Goal: Task Accomplishment & Management: Manage account settings

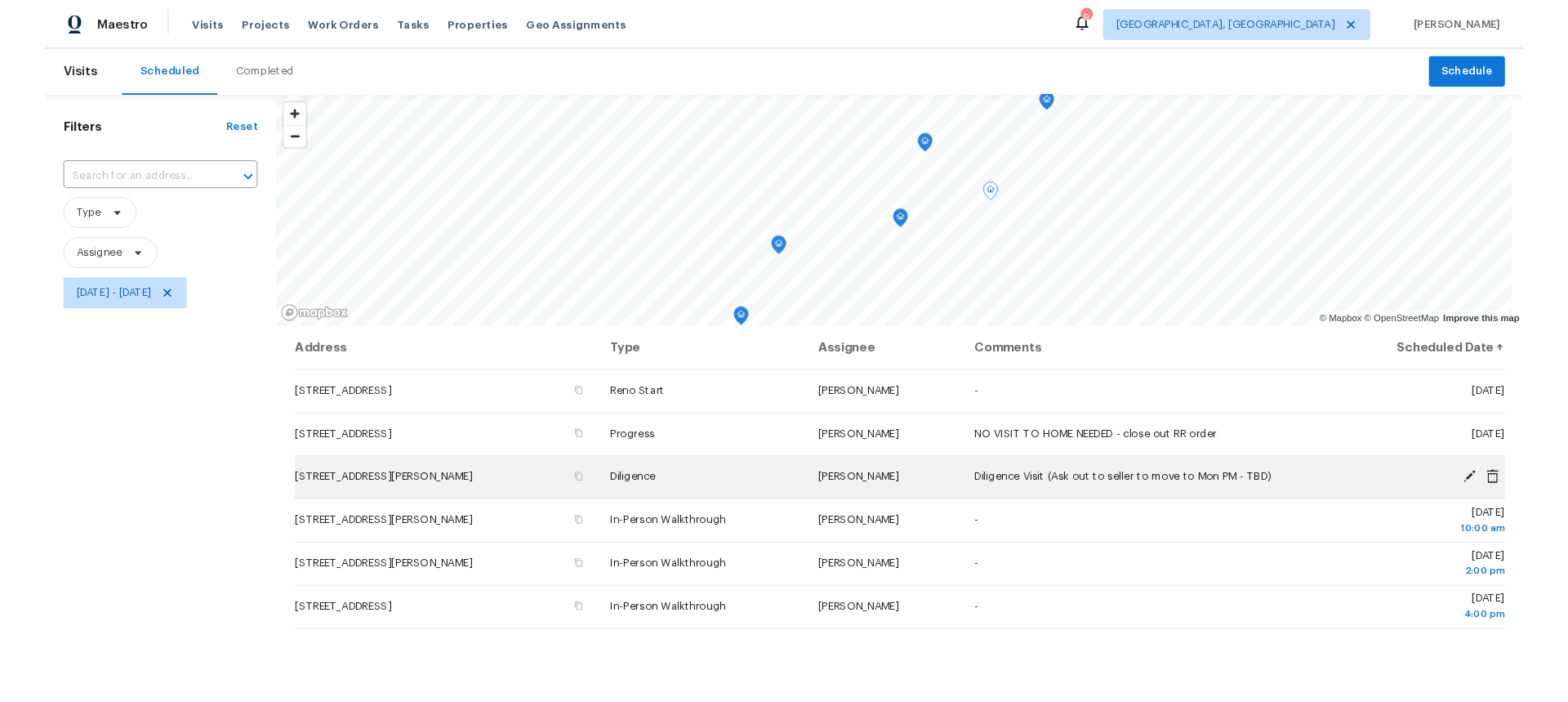
scroll to position [93, 0]
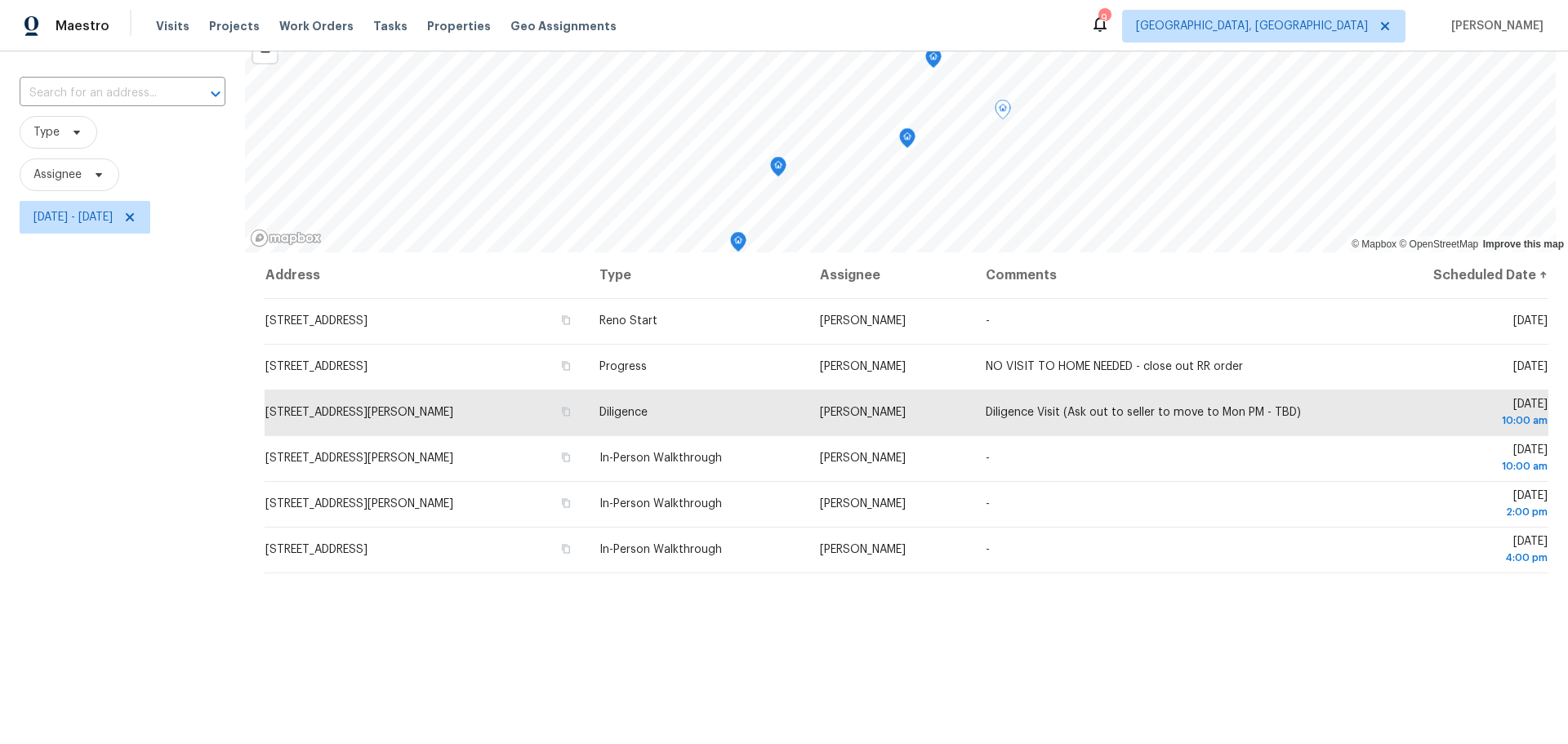
click at [159, 293] on div "Filters Reset ​ Type Assignee [DATE] - [DATE]" at bounding box center [122, 427] width 245 height 840
click at [231, 29] on span "Projects" at bounding box center [234, 26] width 51 height 17
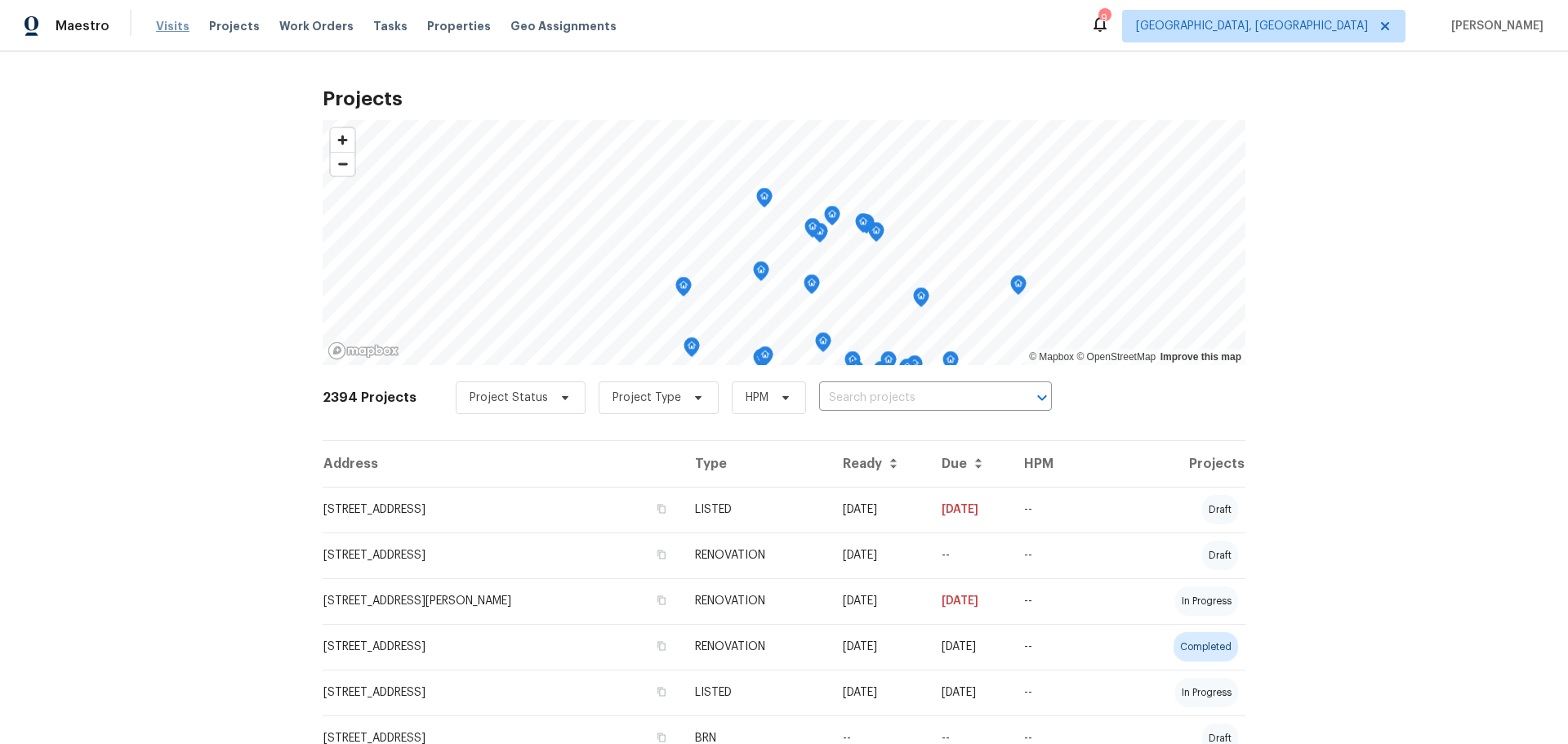
click at [174, 28] on span "Visits" at bounding box center [173, 26] width 33 height 17
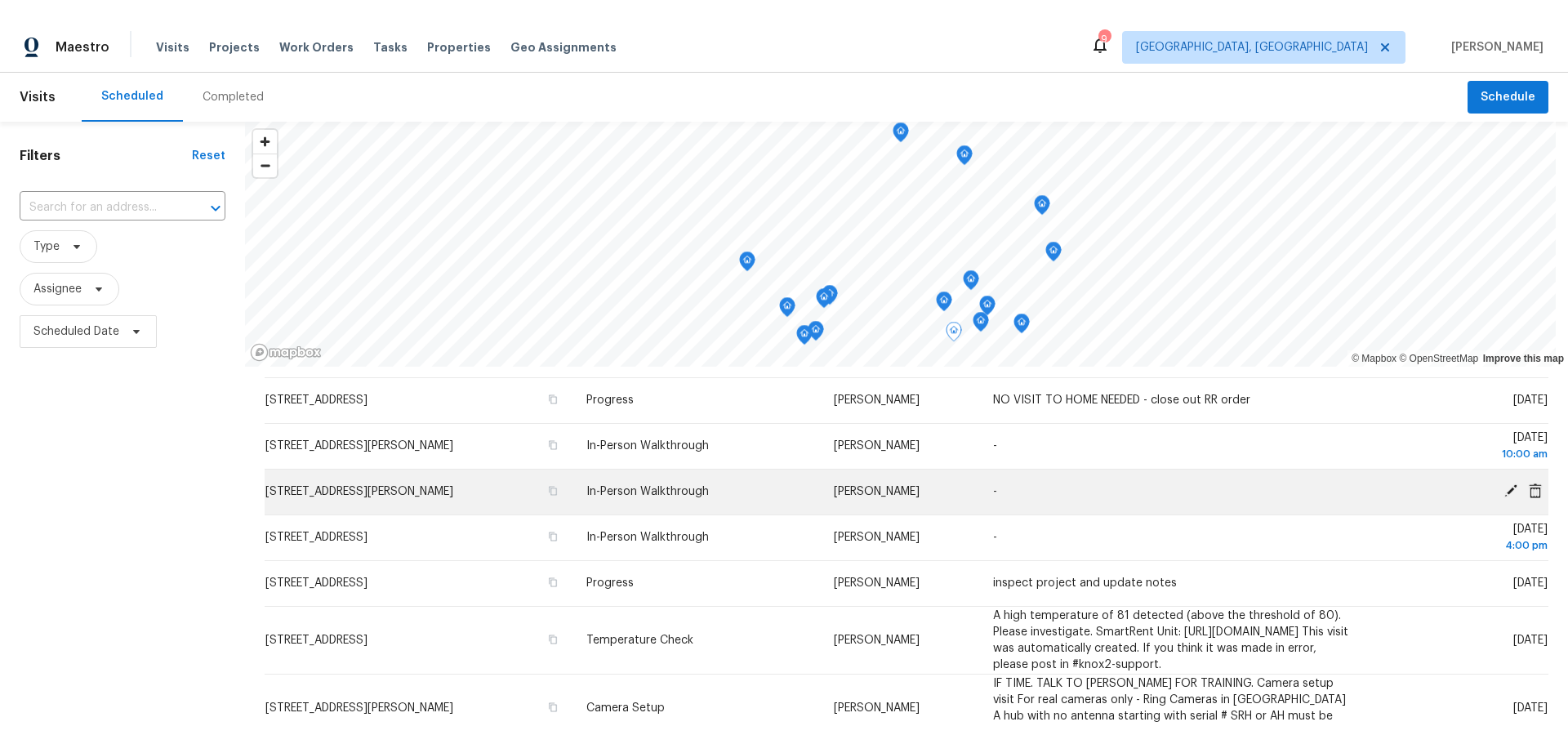
scroll to position [82, 0]
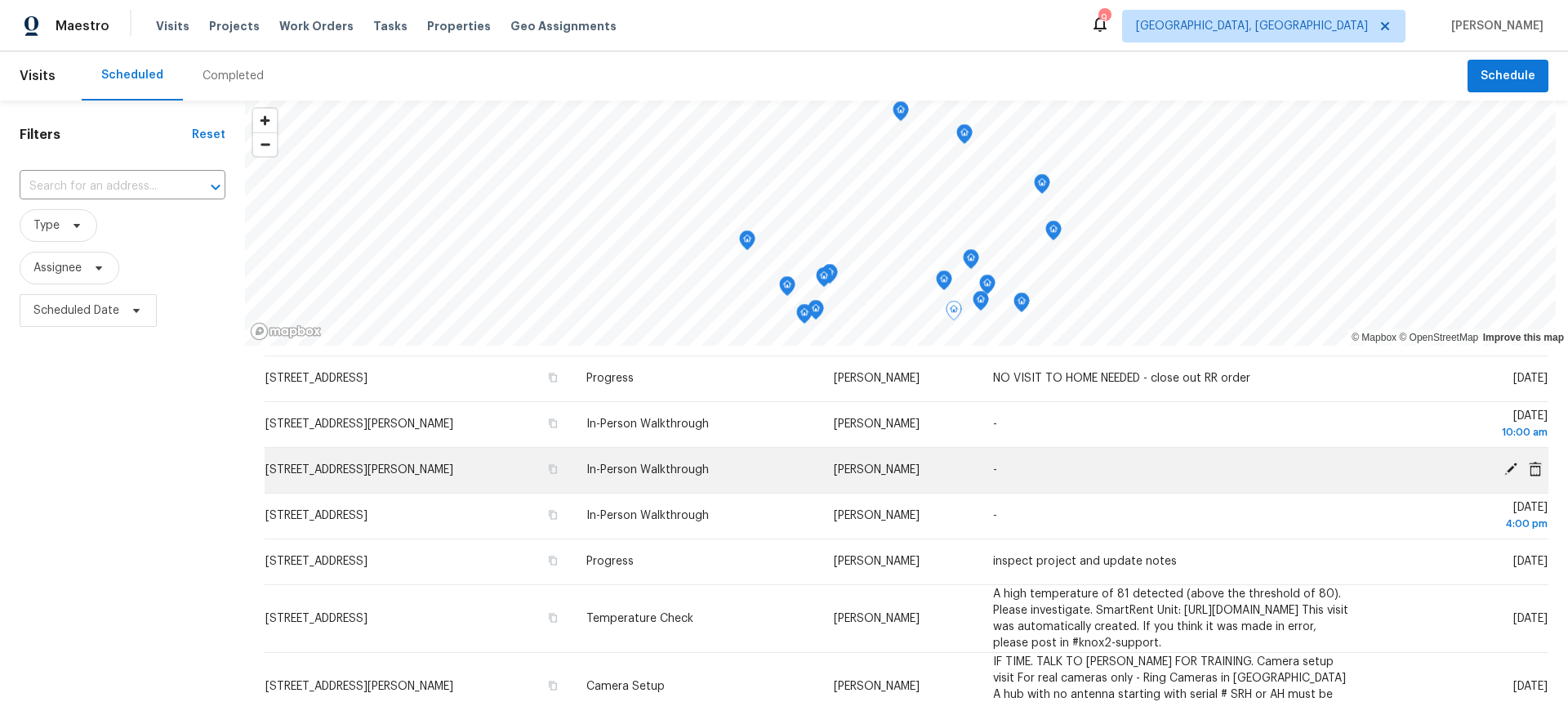
click at [353, 468] on span "[STREET_ADDRESS][PERSON_NAME]" at bounding box center [358, 469] width 188 height 11
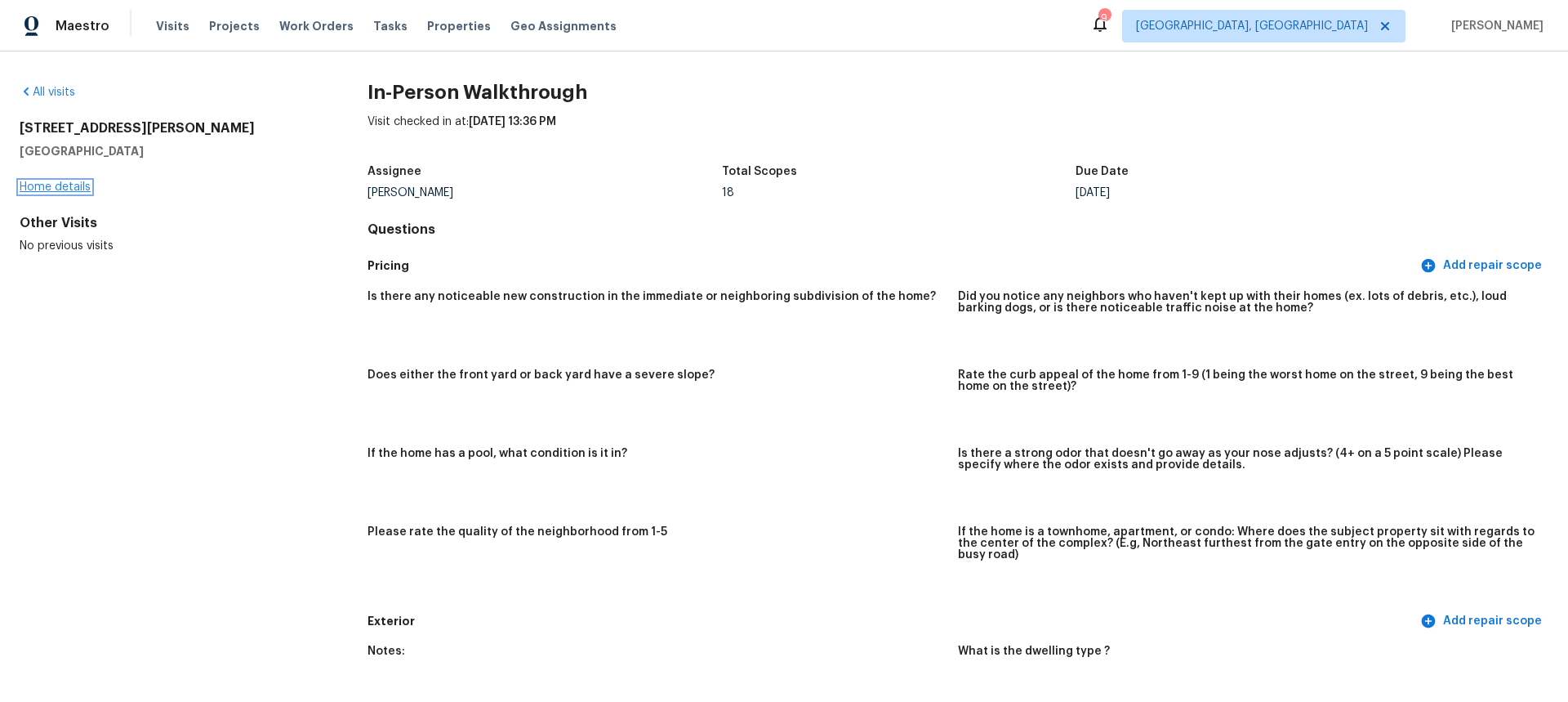
click at [71, 191] on link "Home details" at bounding box center [55, 187] width 71 height 11
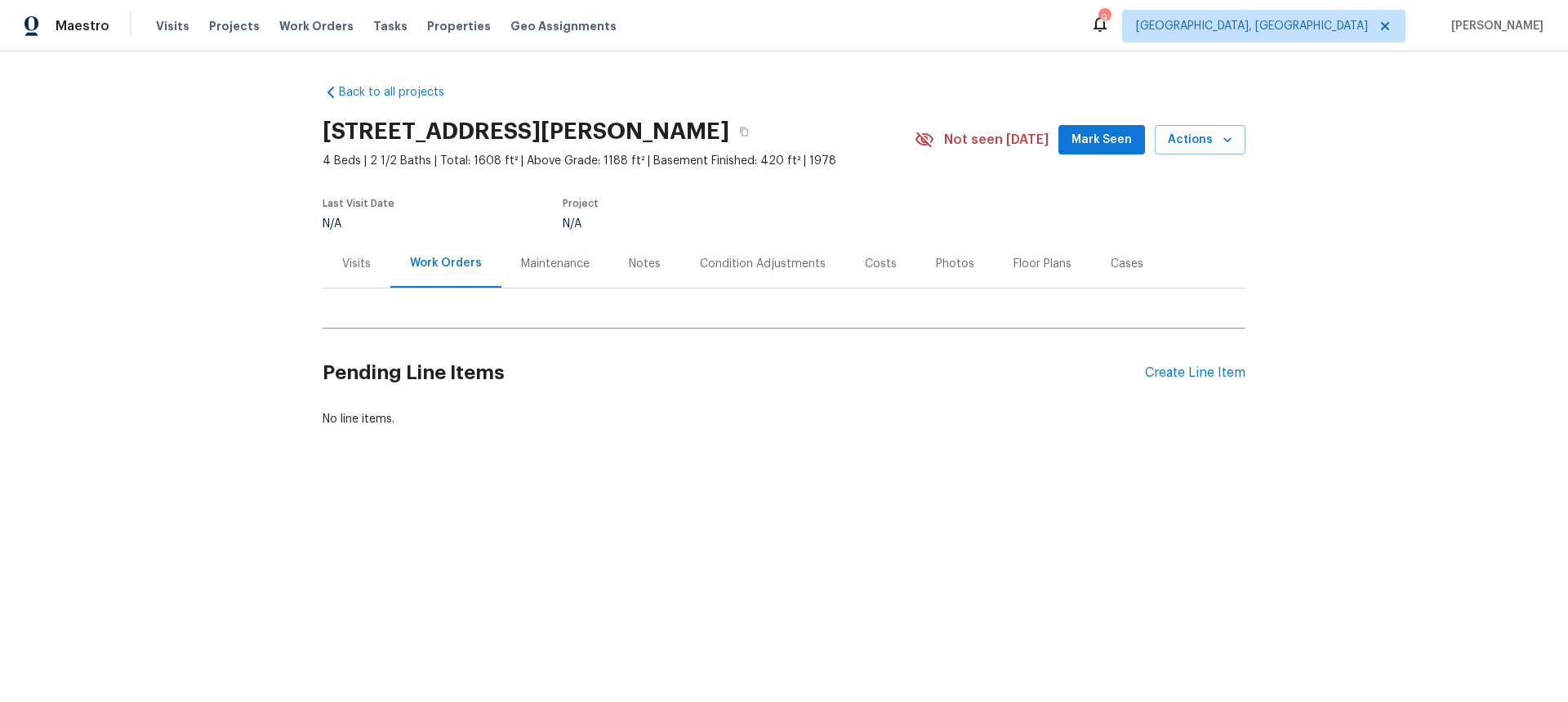
click at [643, 272] on div "Notes" at bounding box center [644, 263] width 71 height 48
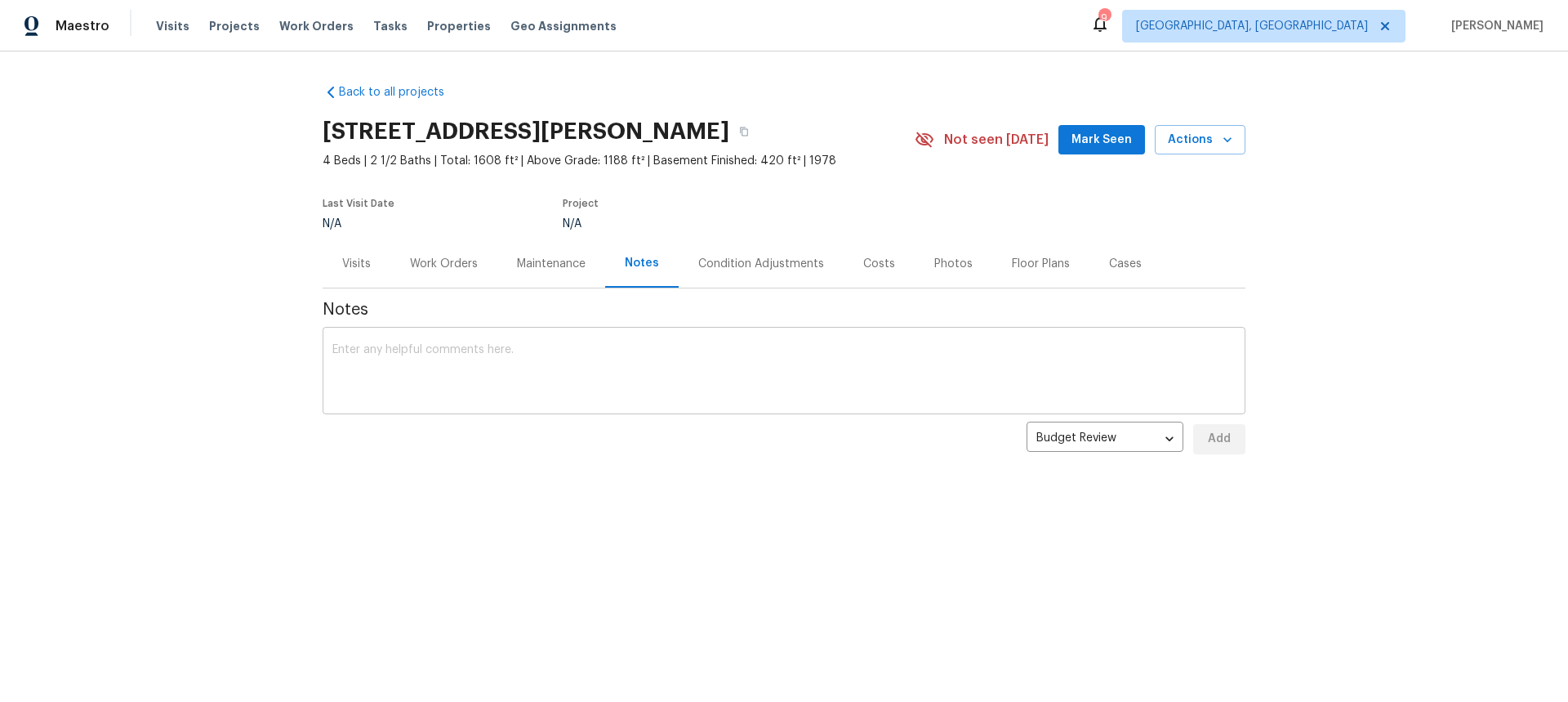
click at [597, 366] on textarea at bounding box center [784, 372] width 903 height 57
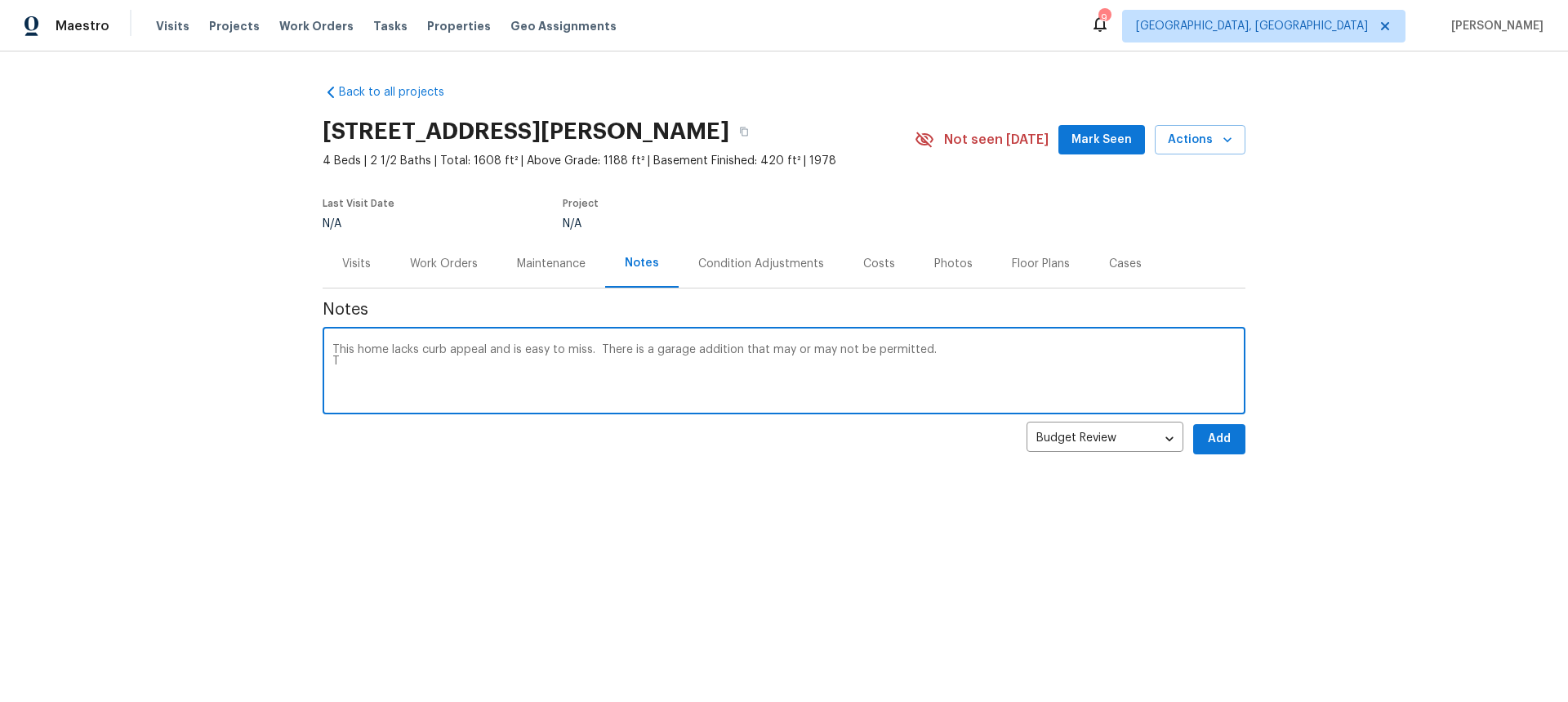
click at [973, 358] on textarea "This home lacks curb appeal and is easy to miss. There is a garage addition tha…" at bounding box center [784, 372] width 903 height 57
click at [937, 354] on textarea "This home lacks curb appeal and is easy to miss. There is a garage addition tha…" at bounding box center [784, 372] width 903 height 57
click at [365, 361] on textarea "This home lacks curb appeal and is easy to miss. There is a garage addition tha…" at bounding box center [784, 372] width 903 height 57
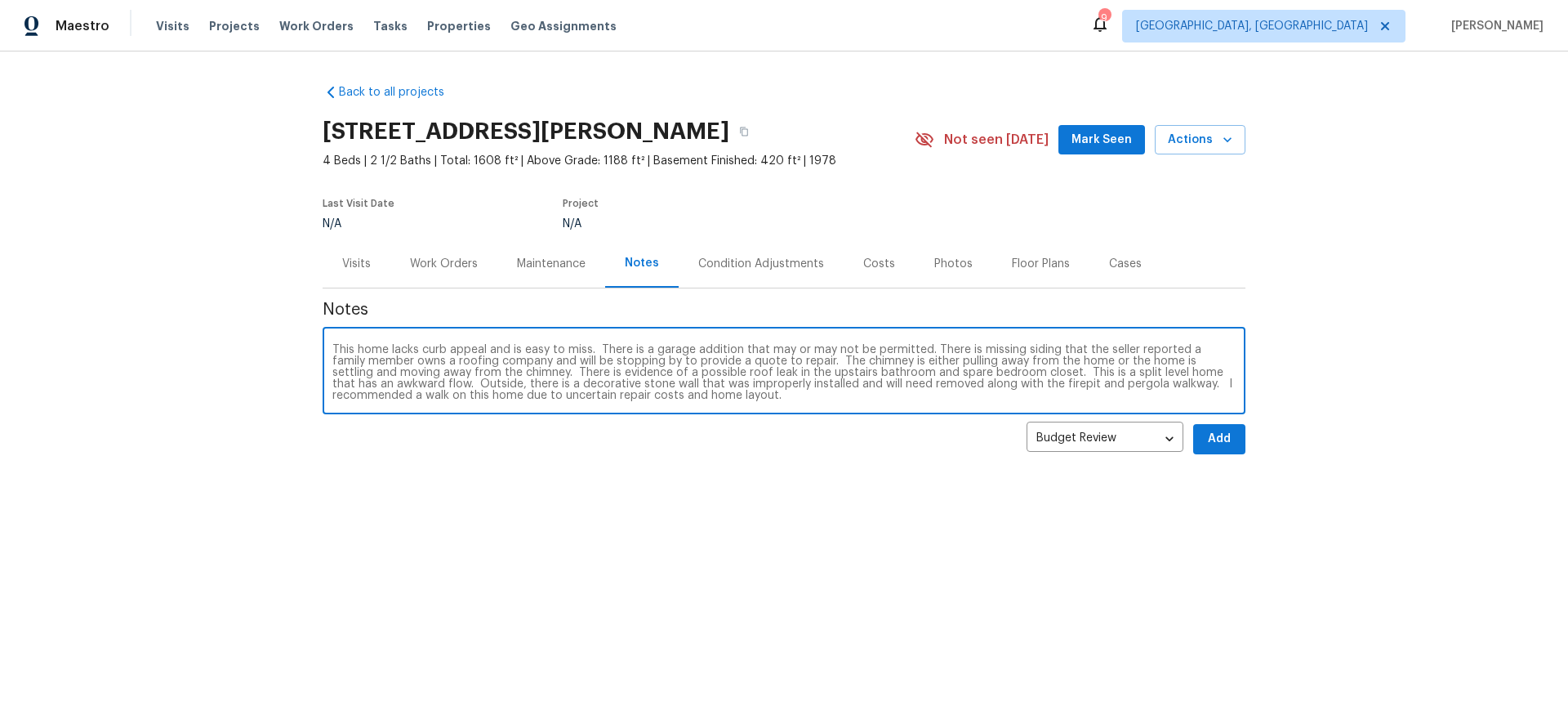
type textarea "This home lacks curb appeal and is easy to miss. There is a garage addition tha…"
click at [1212, 440] on span "Add" at bounding box center [1219, 439] width 26 height 20
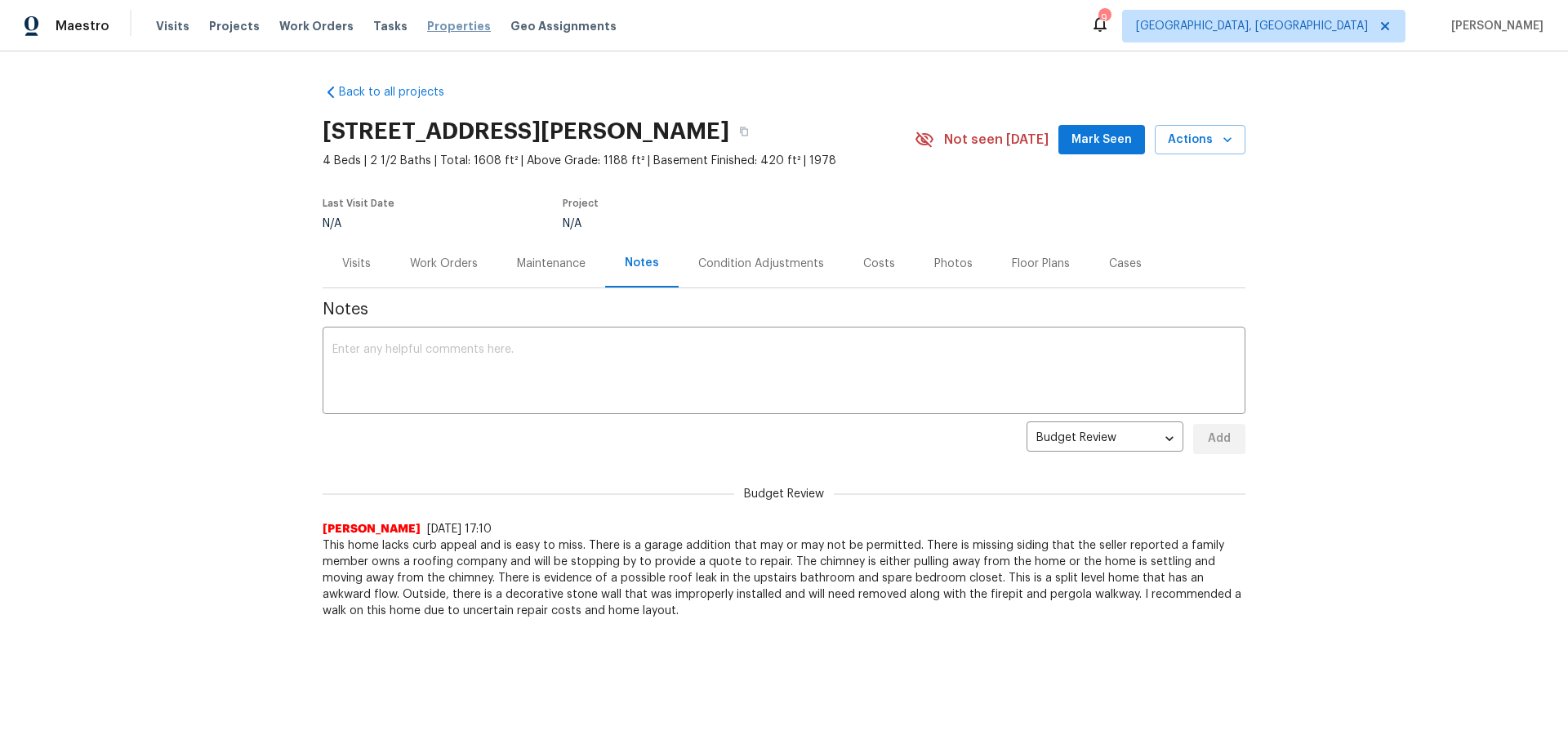
click at [427, 21] on span "Properties" at bounding box center [459, 26] width 63 height 17
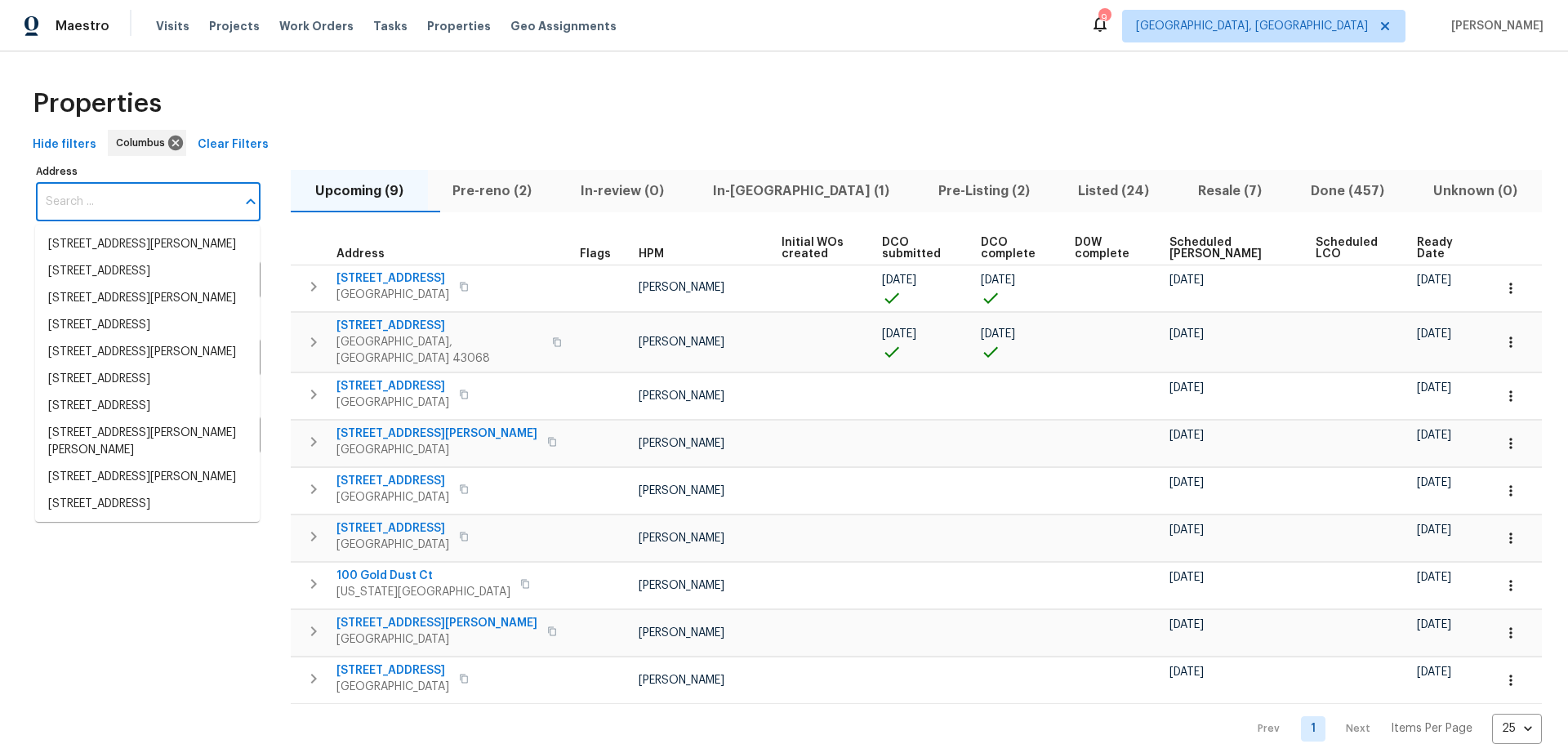
click at [158, 191] on input "Address" at bounding box center [136, 203] width 200 height 39
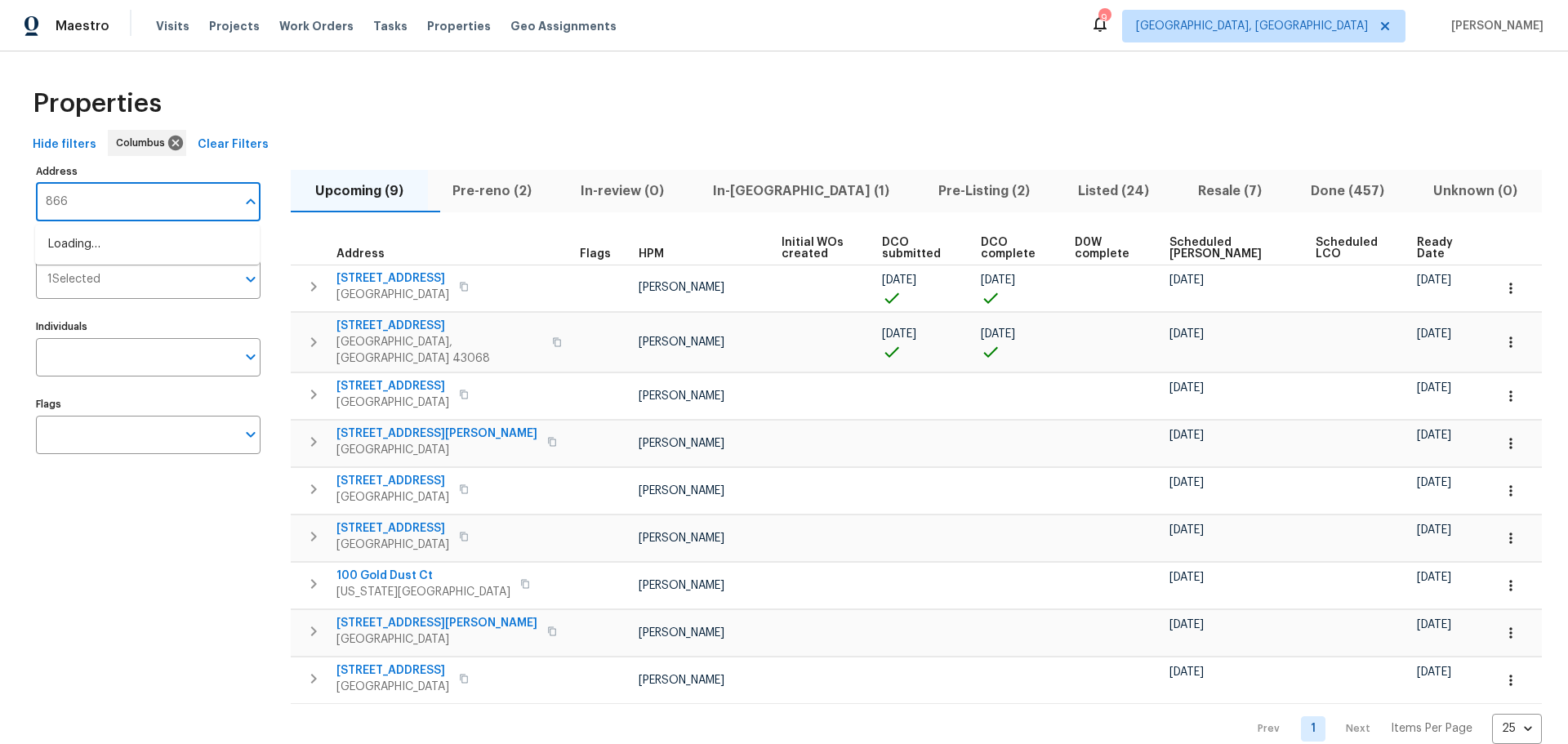
type input "8665"
click at [166, 249] on li "8665 Birch Brook Loop Pickerington OH 43147" at bounding box center [147, 244] width 225 height 27
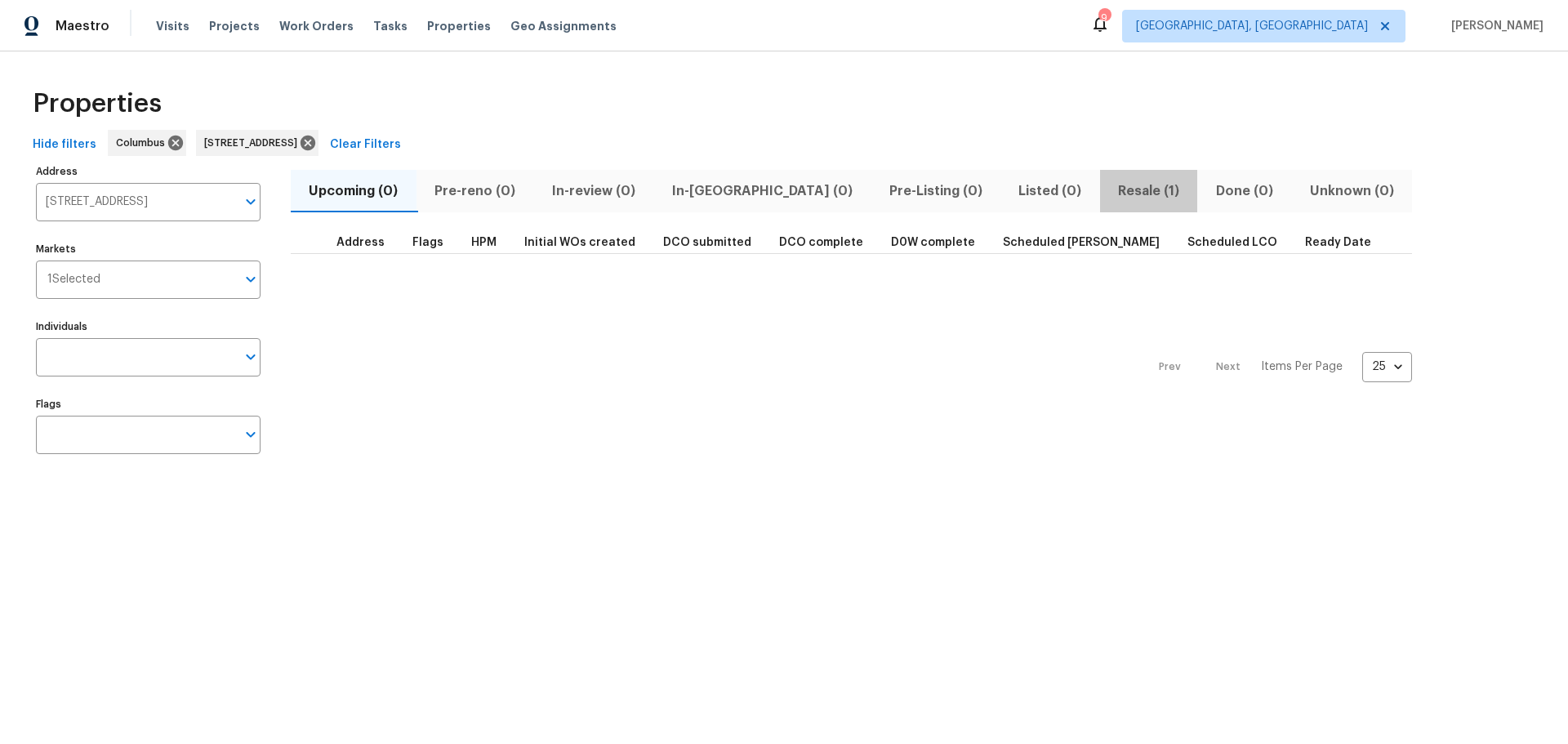
click at [1109, 194] on span "Resale (1)" at bounding box center [1148, 191] width 78 height 23
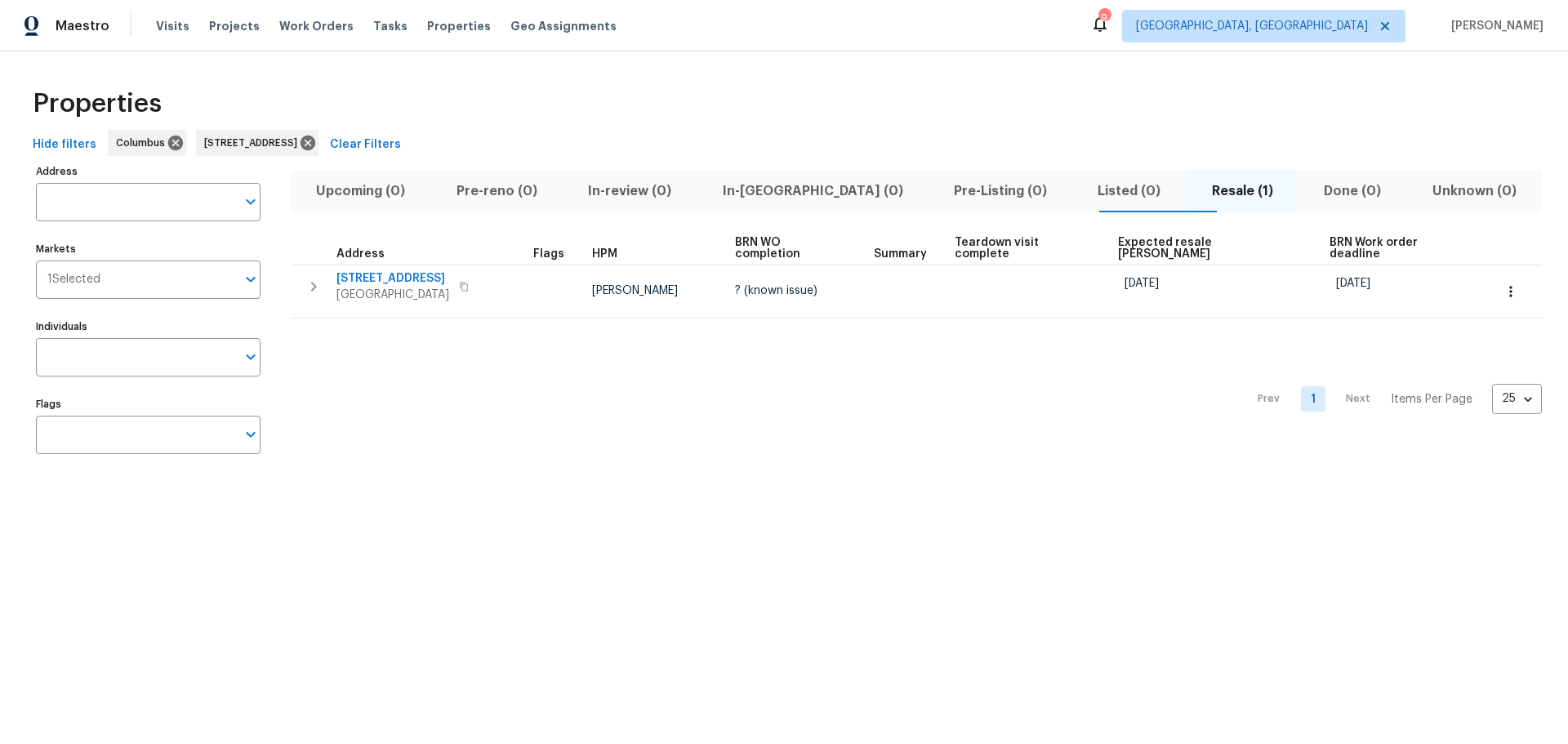
type input "8665 Birch Brook Loop Pickerington OH 43147"
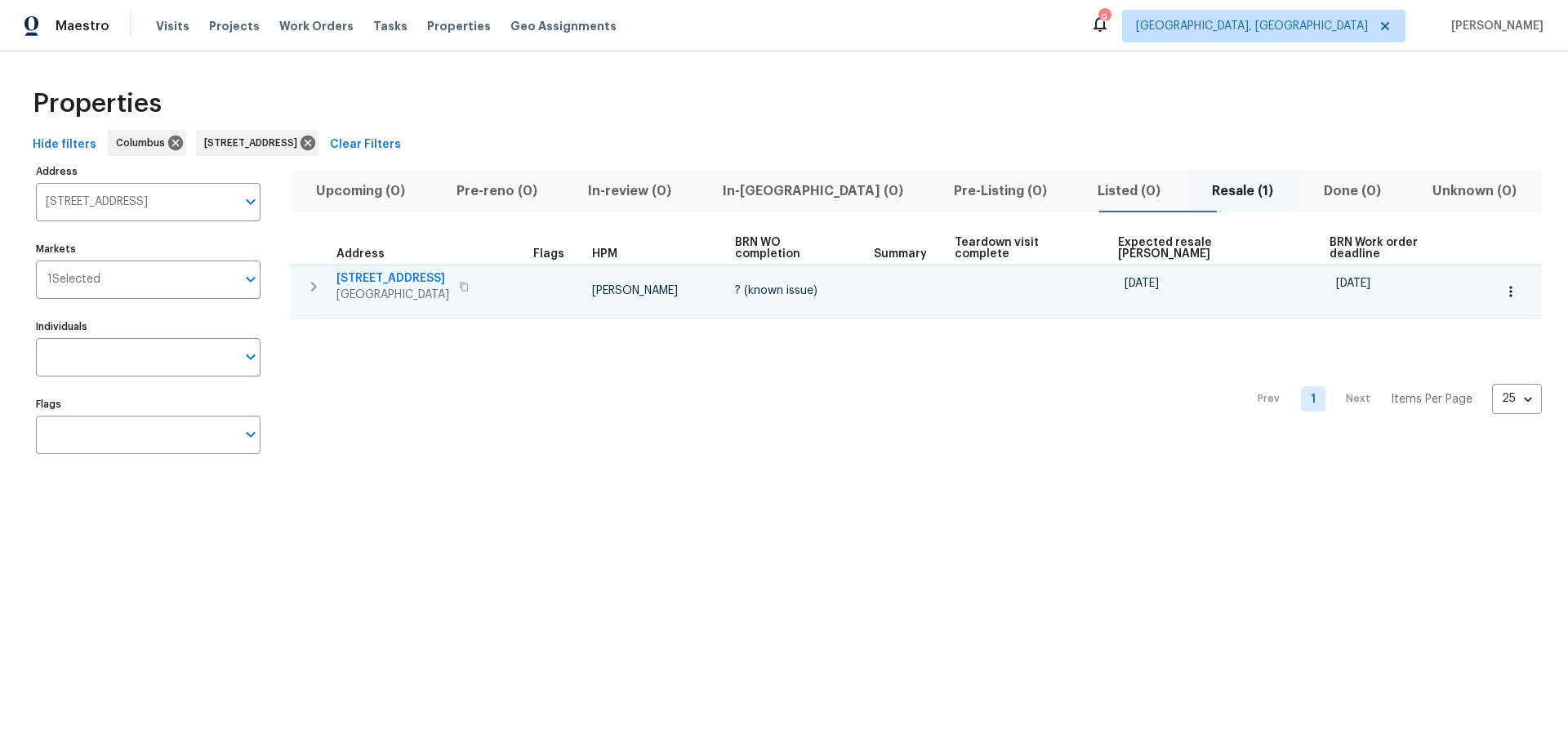
click at [390, 270] on span "[STREET_ADDRESS]" at bounding box center [393, 278] width 113 height 17
click at [408, 270] on span "[STREET_ADDRESS]" at bounding box center [393, 278] width 113 height 17
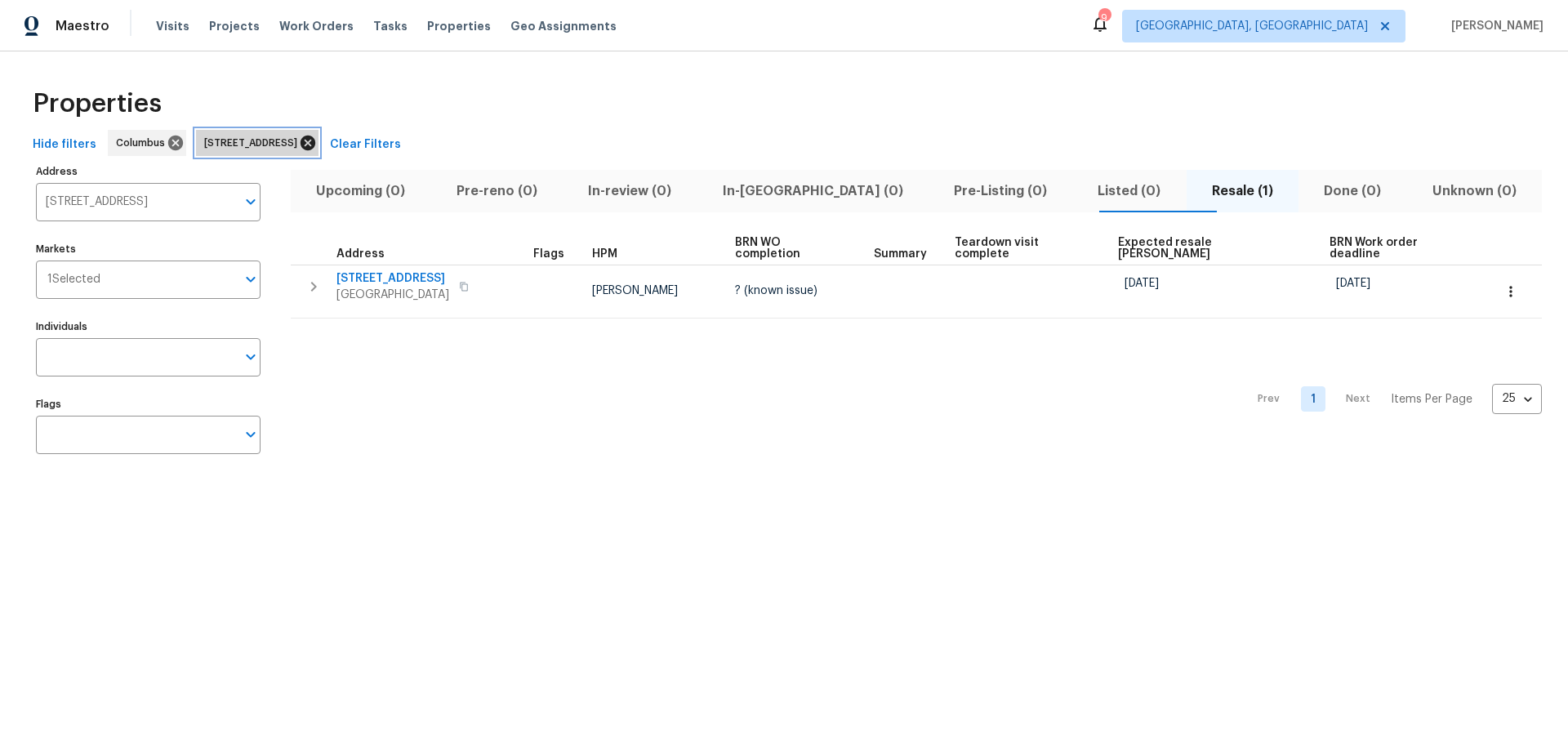
click at [315, 141] on icon at bounding box center [307, 143] width 15 height 15
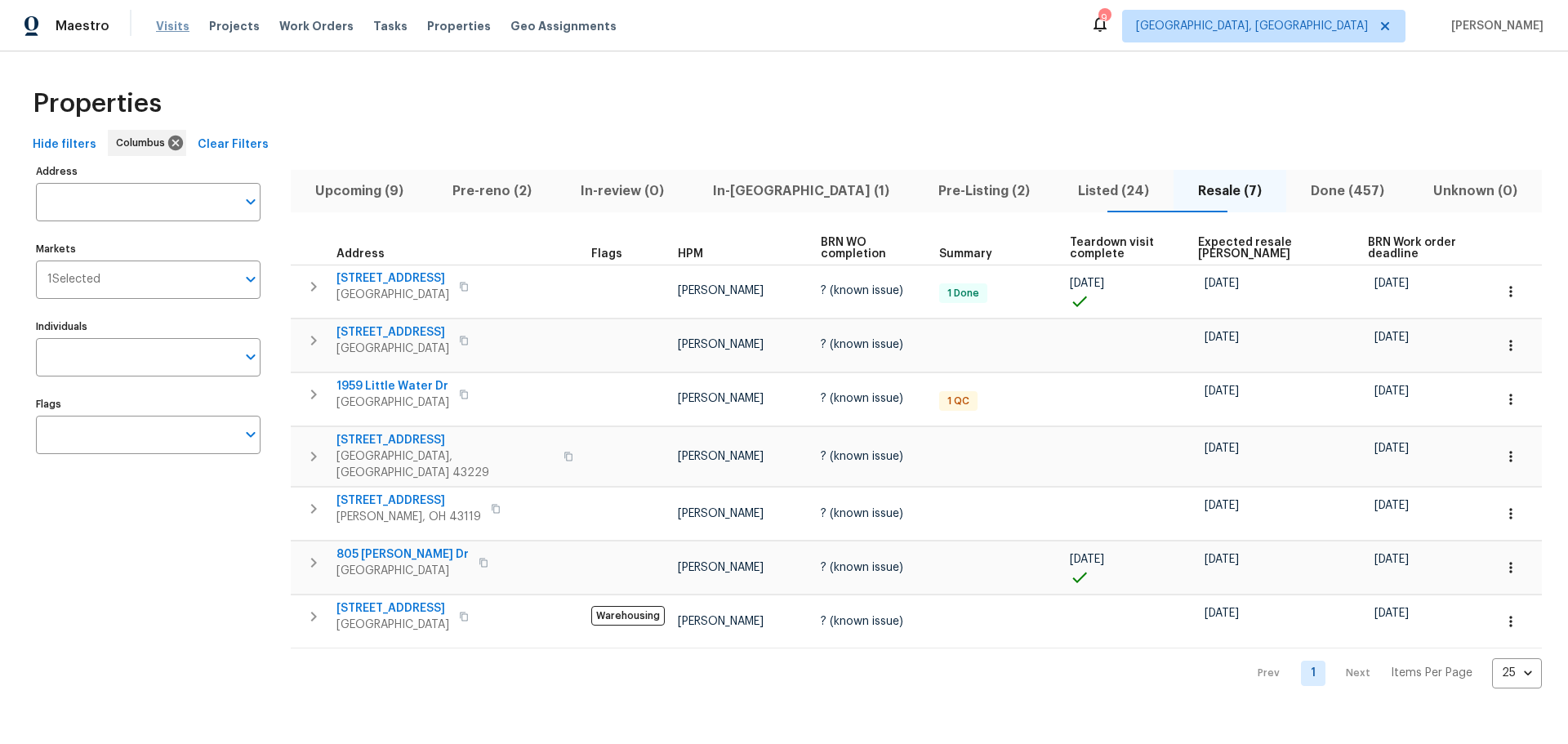
click at [161, 20] on span "Visits" at bounding box center [173, 26] width 33 height 17
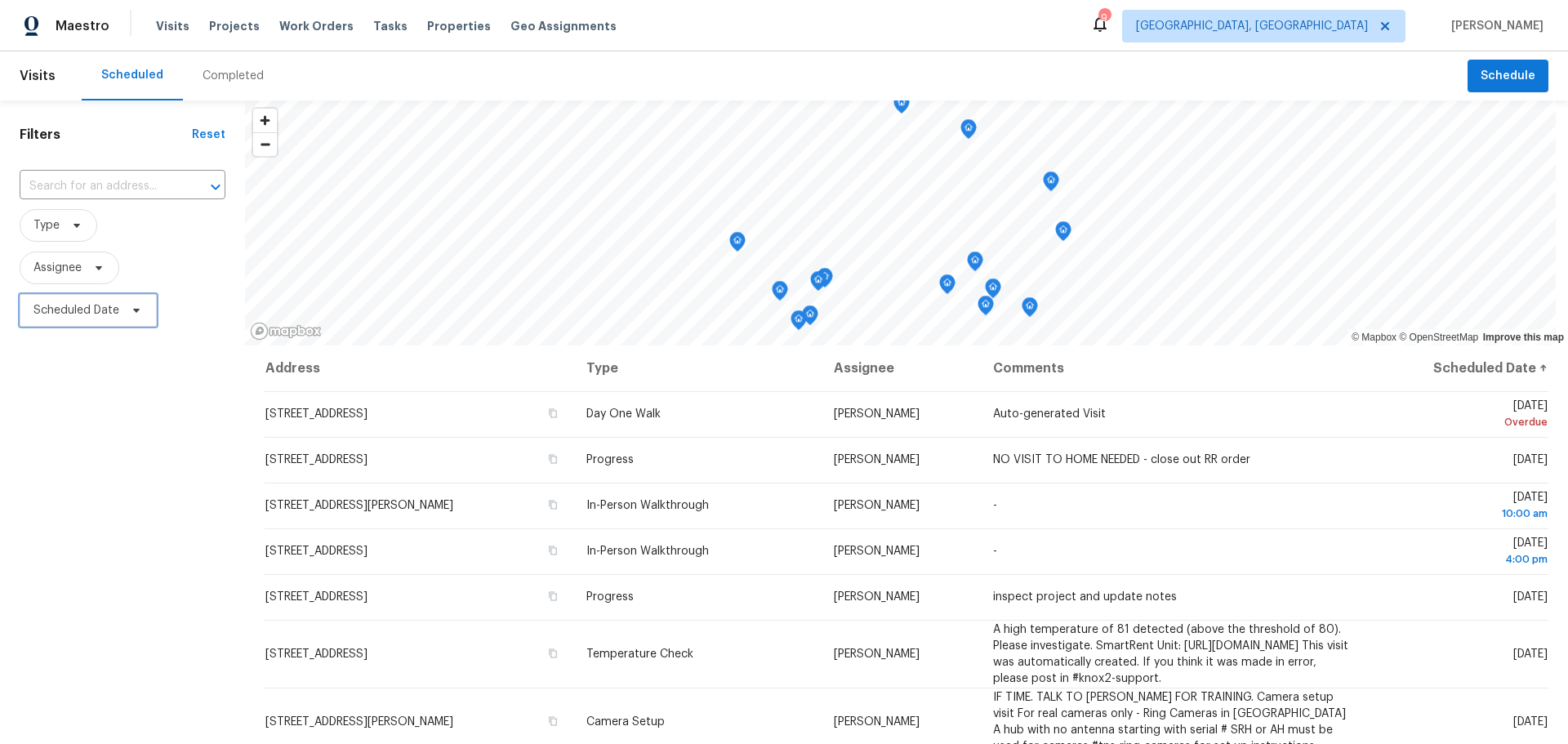
click at [76, 309] on span "Scheduled Date" at bounding box center [76, 310] width 85 height 17
click at [98, 373] on input "text" at bounding box center [109, 365] width 161 height 33
select select "8"
select select "2025"
select select "9"
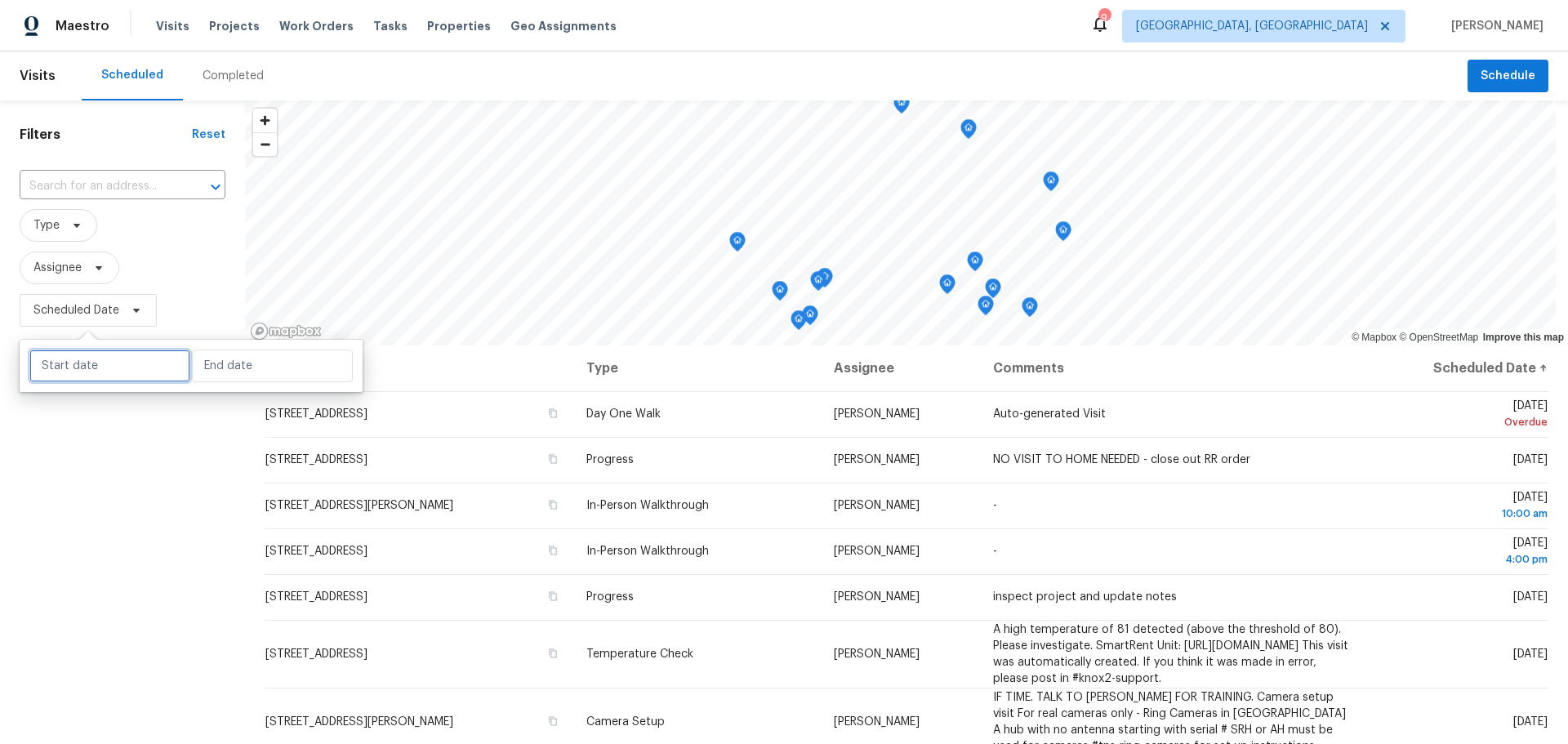
select select "2025"
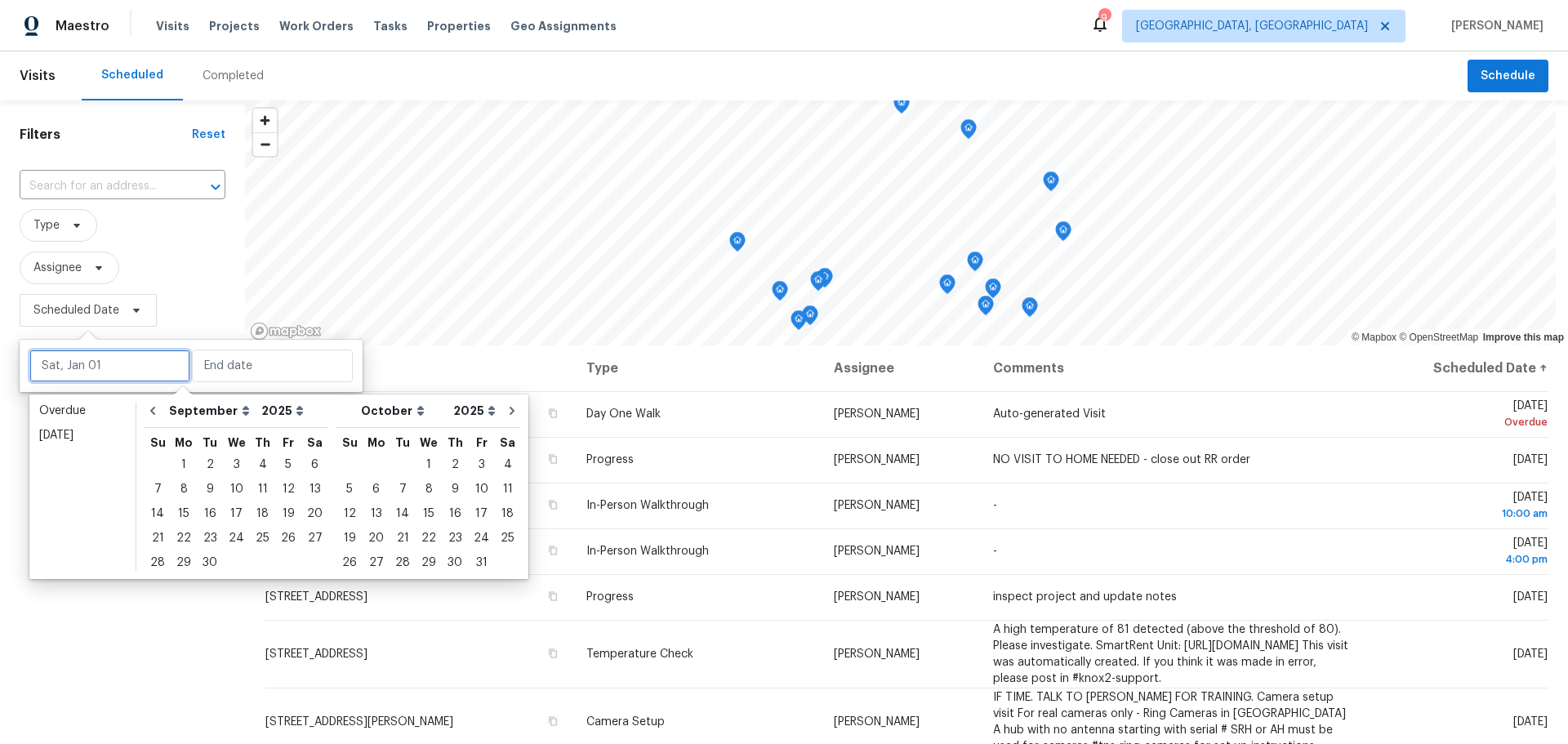
type input "Sun, Sep 21"
click at [231, 490] on div "10" at bounding box center [236, 490] width 27 height 23
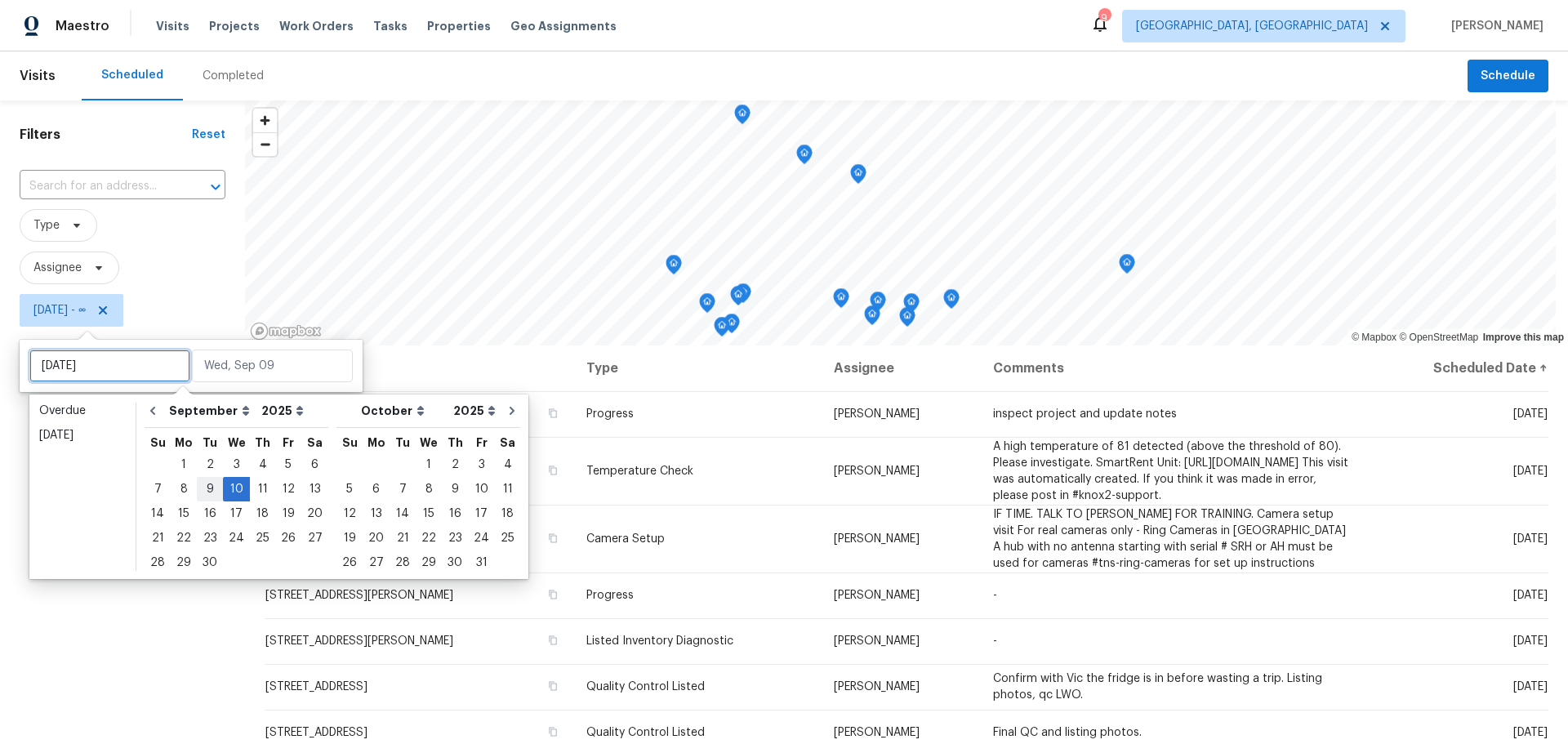
type input "Tue, Sep 09"
type input "Wed, Sep 10"
click at [206, 488] on div "9" at bounding box center [210, 490] width 26 height 23
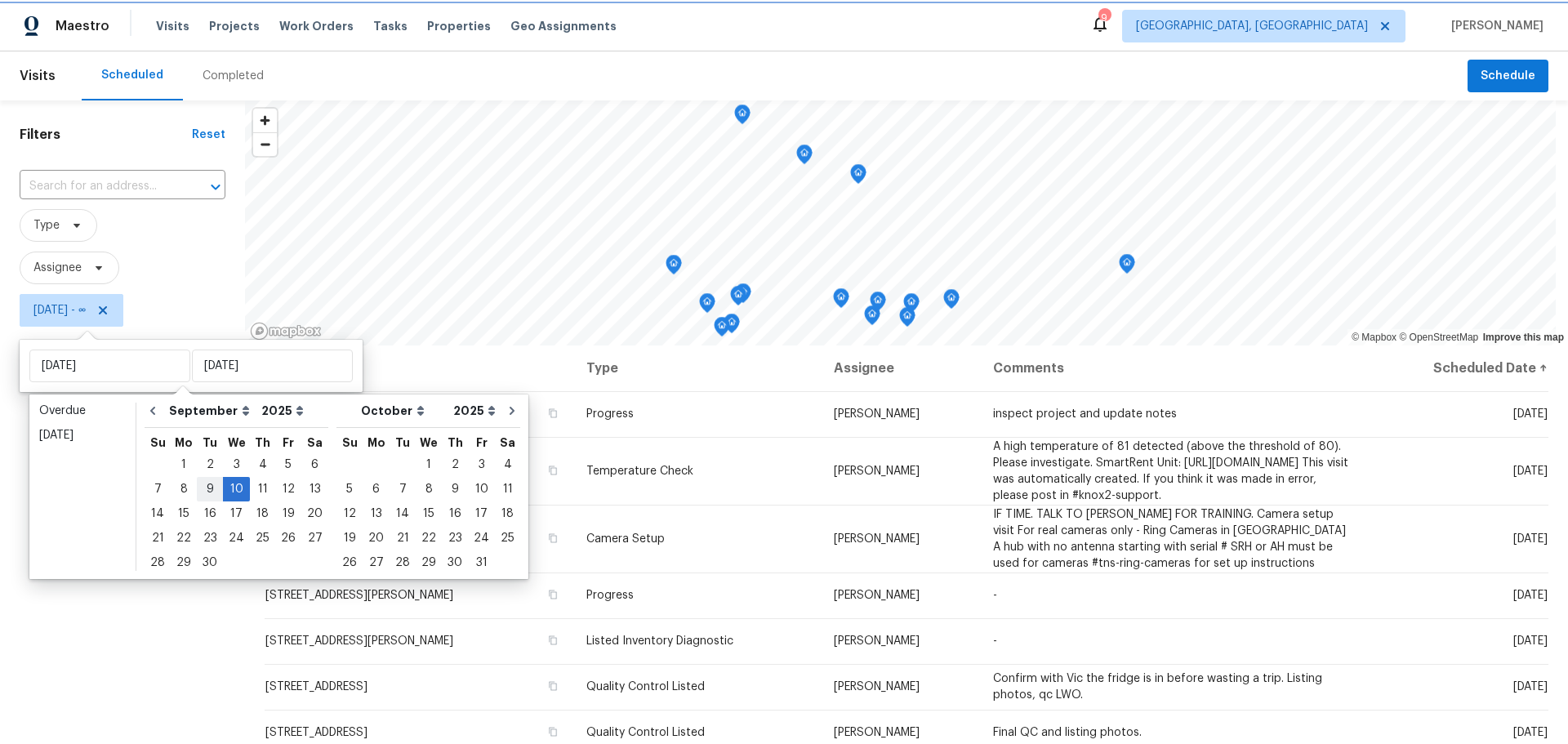
type input "Tue, Sep 09"
type input "Wed, Sep 10"
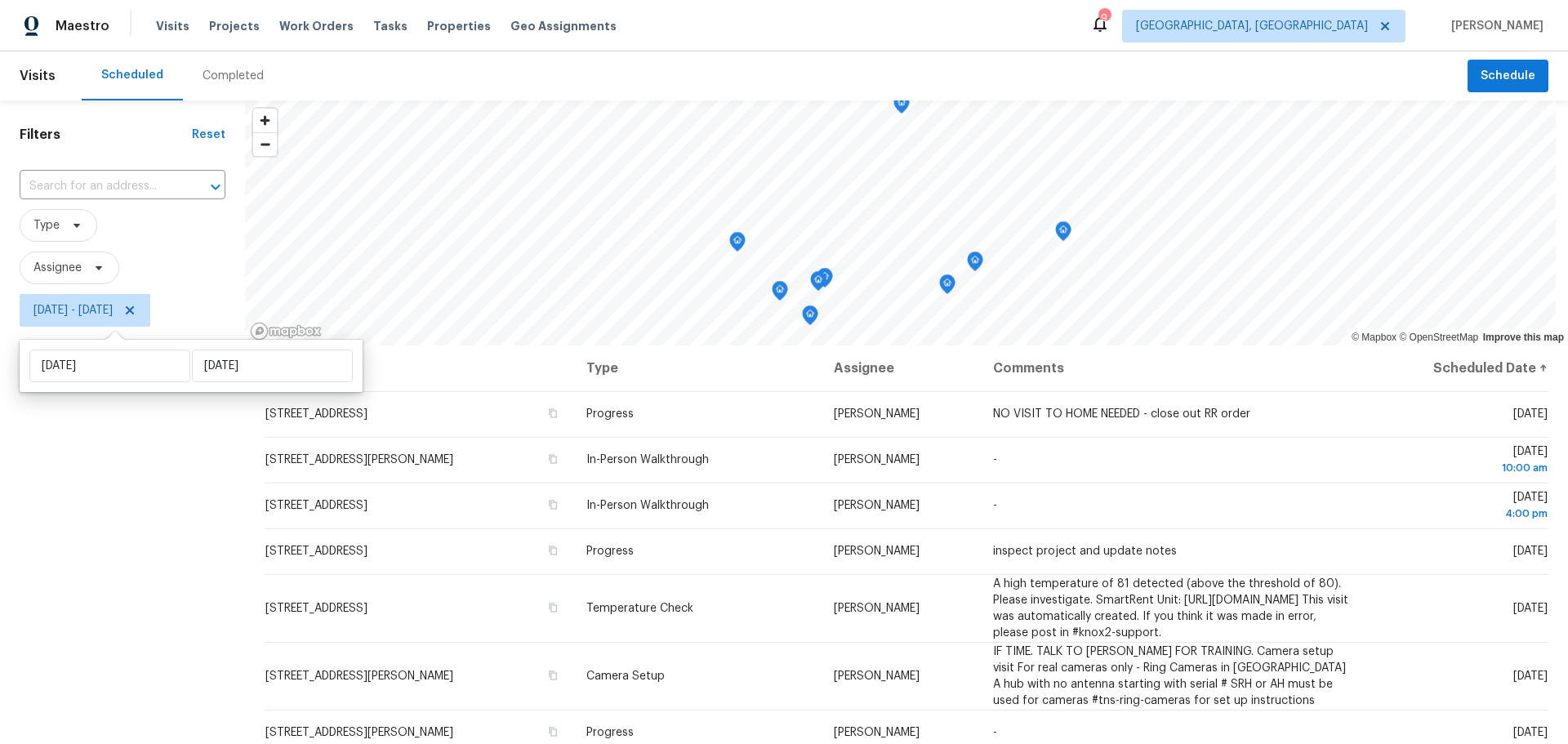
click at [188, 562] on div "Filters Reset ​ Type Assignee Tue, Sep 09 - Wed, Sep 10" at bounding box center [122, 520] width 245 height 840
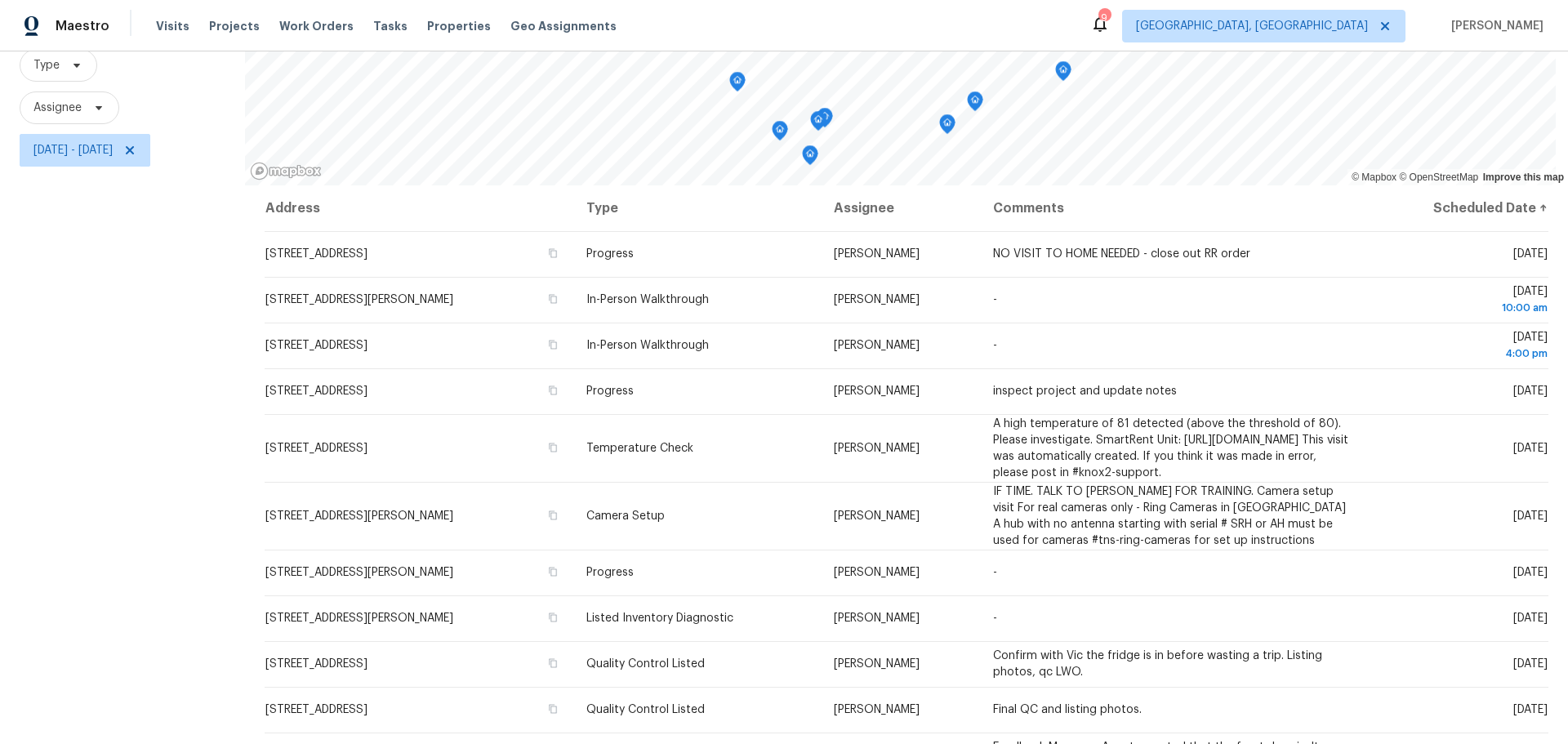
scroll to position [161, 0]
click at [97, 154] on span "Tue, Sep 09 - Wed, Sep 10" at bounding box center [73, 149] width 79 height 17
click at [110, 216] on input "Tue, Sep 09" at bounding box center [109, 203] width 161 height 33
select select "8"
select select "2025"
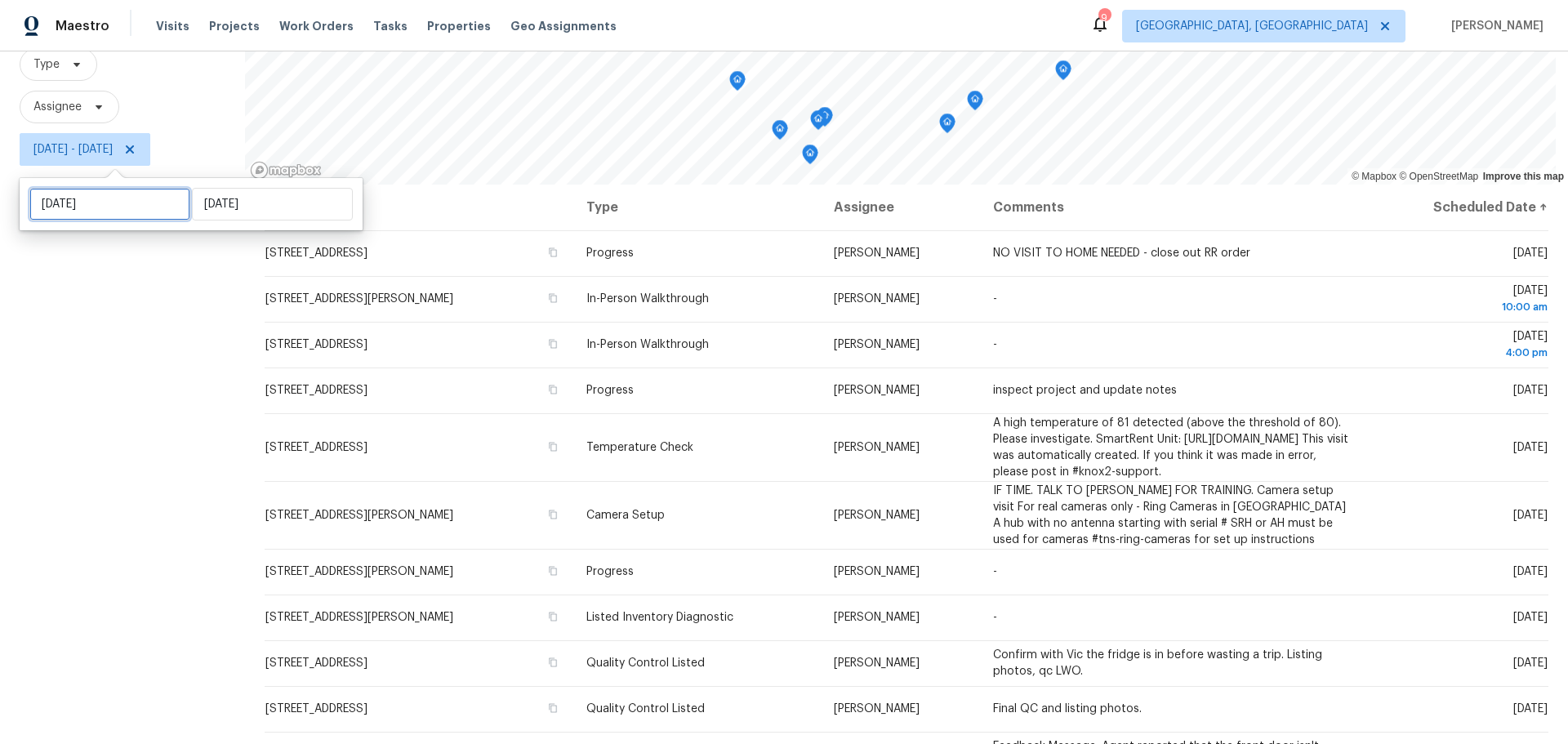
select select "9"
select select "2025"
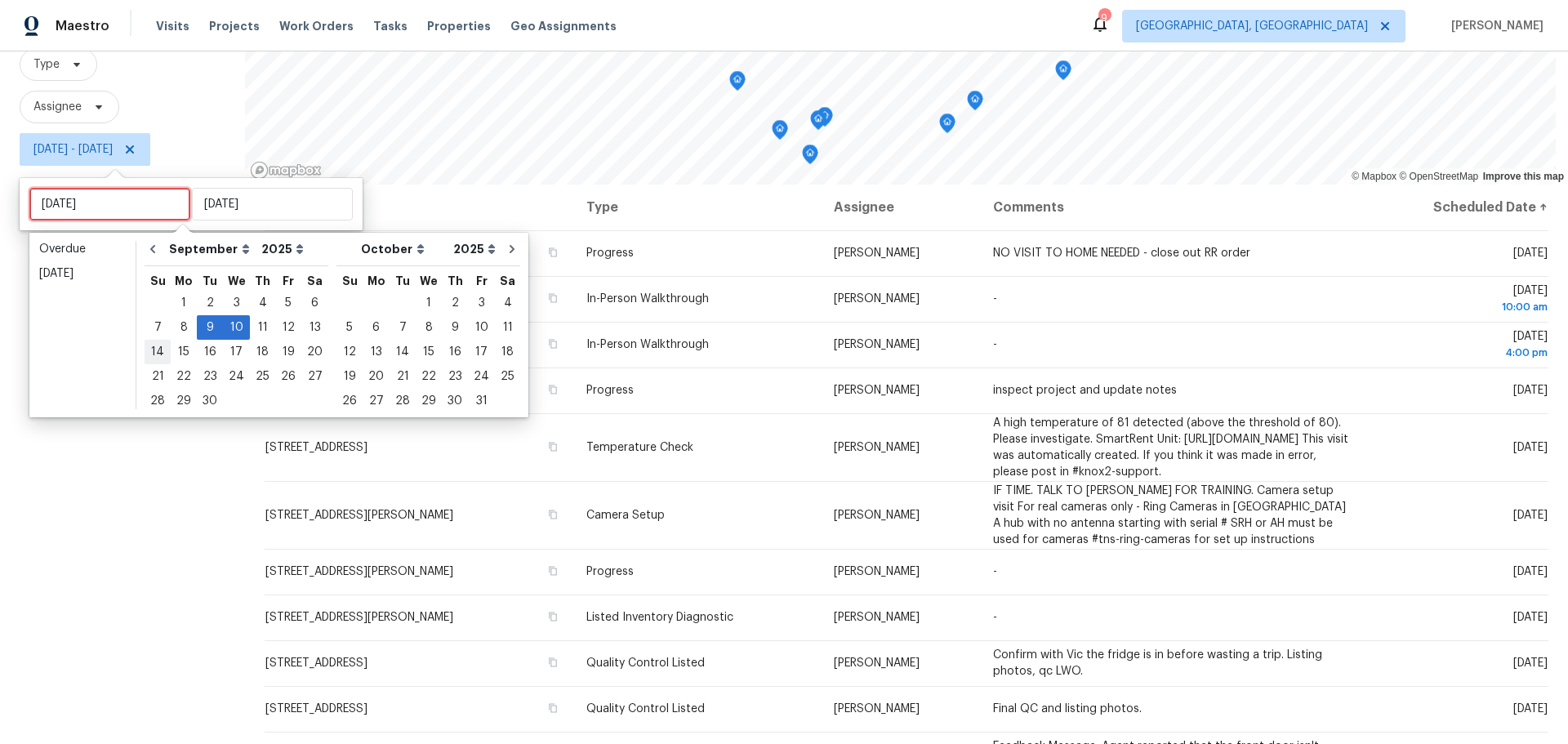
type input "Sun, Sep 14"
type input "Mon, Sep 08"
type input "Wed, Sep 10"
click at [186, 320] on div "8" at bounding box center [184, 328] width 26 height 23
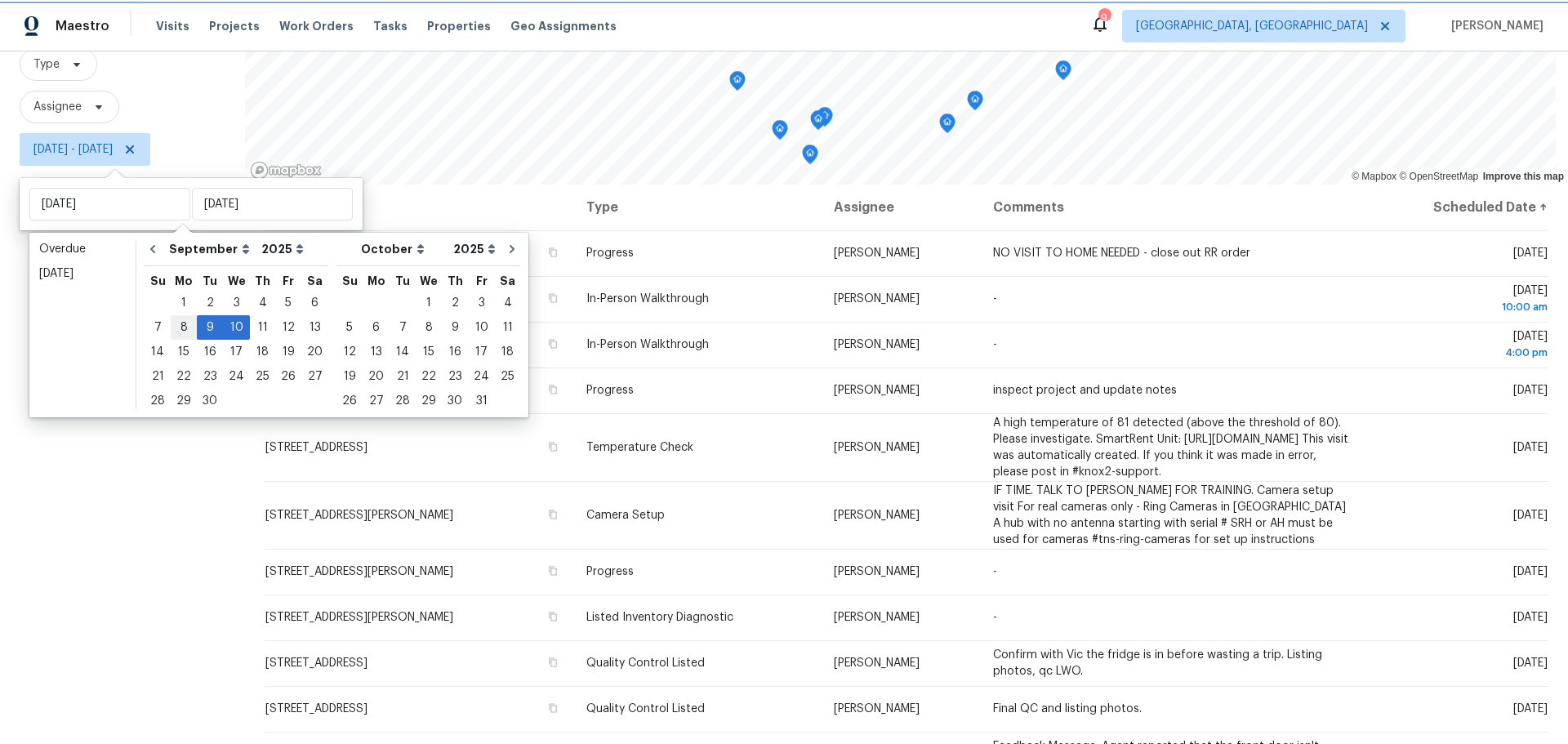
type input "Mon, Sep 08"
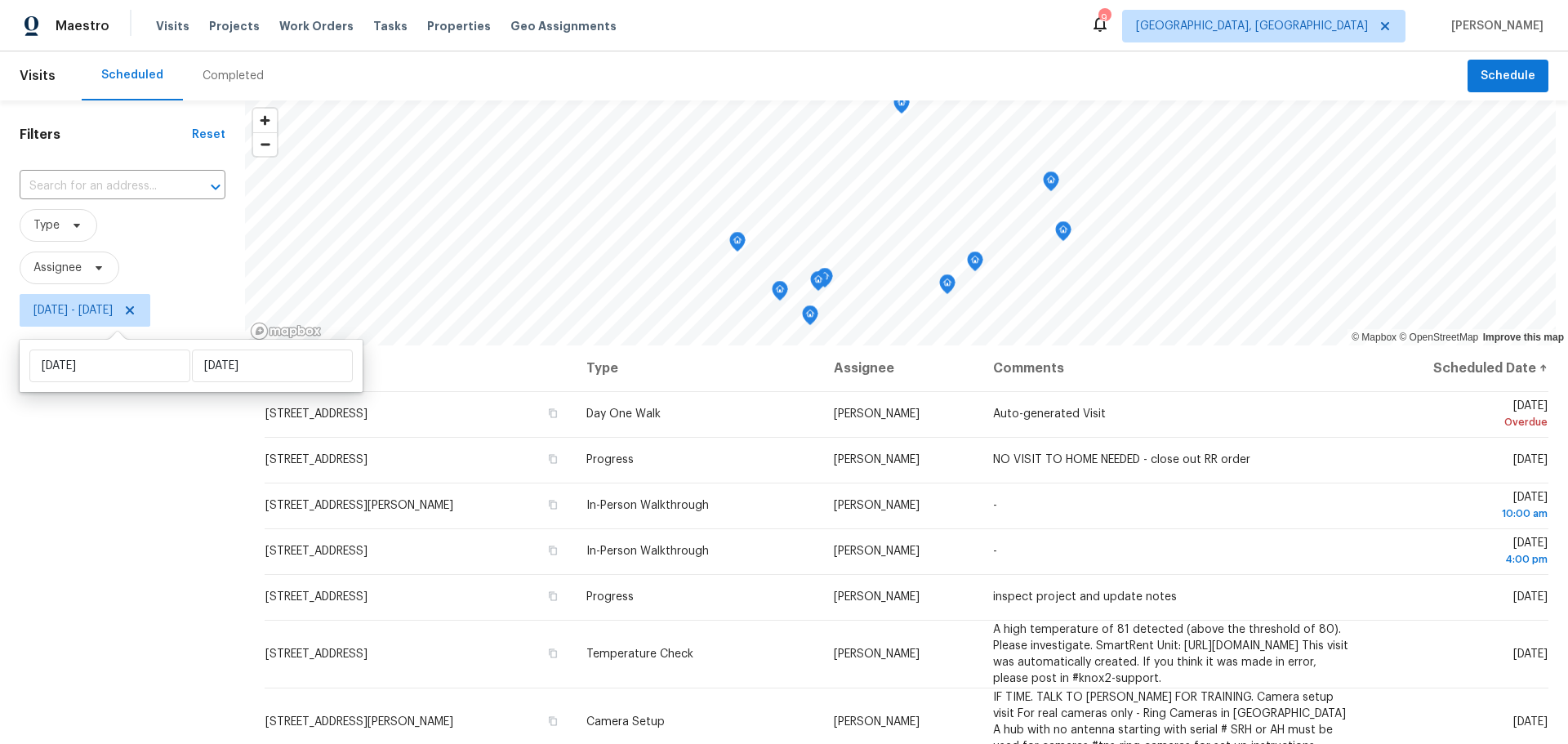
click at [101, 547] on div "Filters Reset ​ Type Assignee Mon, Sep 08 - Wed, Sep 10" at bounding box center [122, 520] width 245 height 840
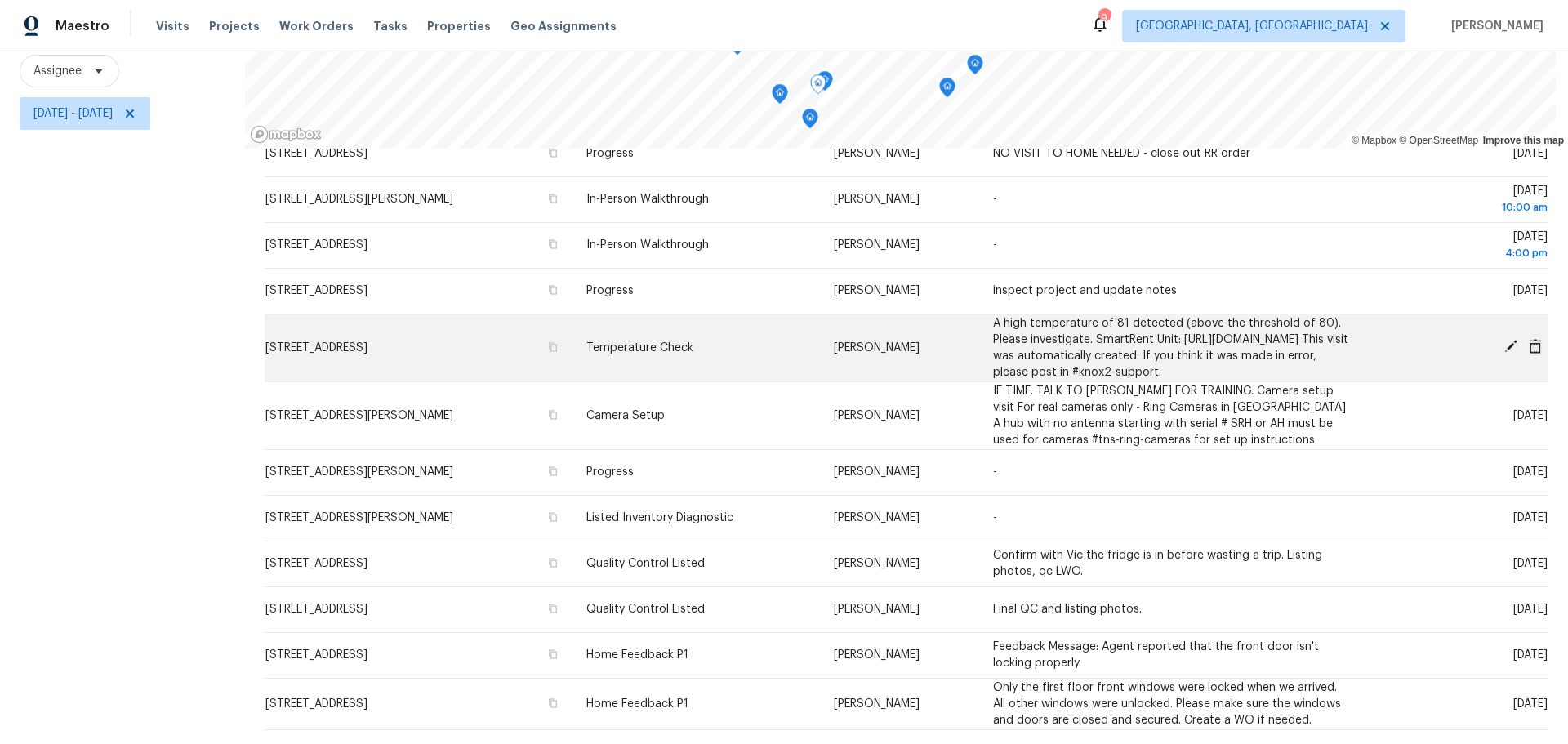
scroll to position [108, 0]
click at [1498, 340] on span at bounding box center [1511, 347] width 25 height 15
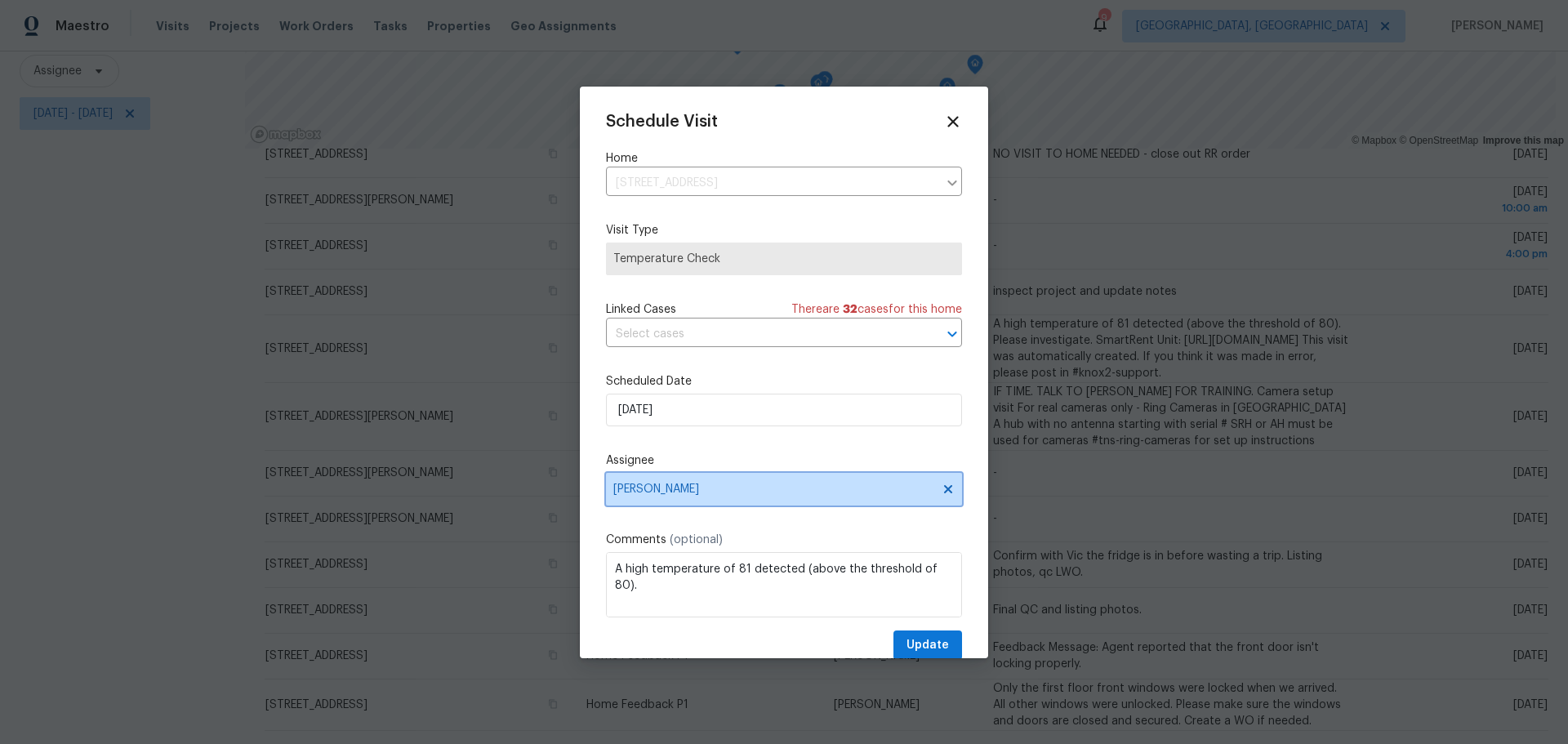
click at [805, 481] on span "[PERSON_NAME]" at bounding box center [784, 489] width 356 height 33
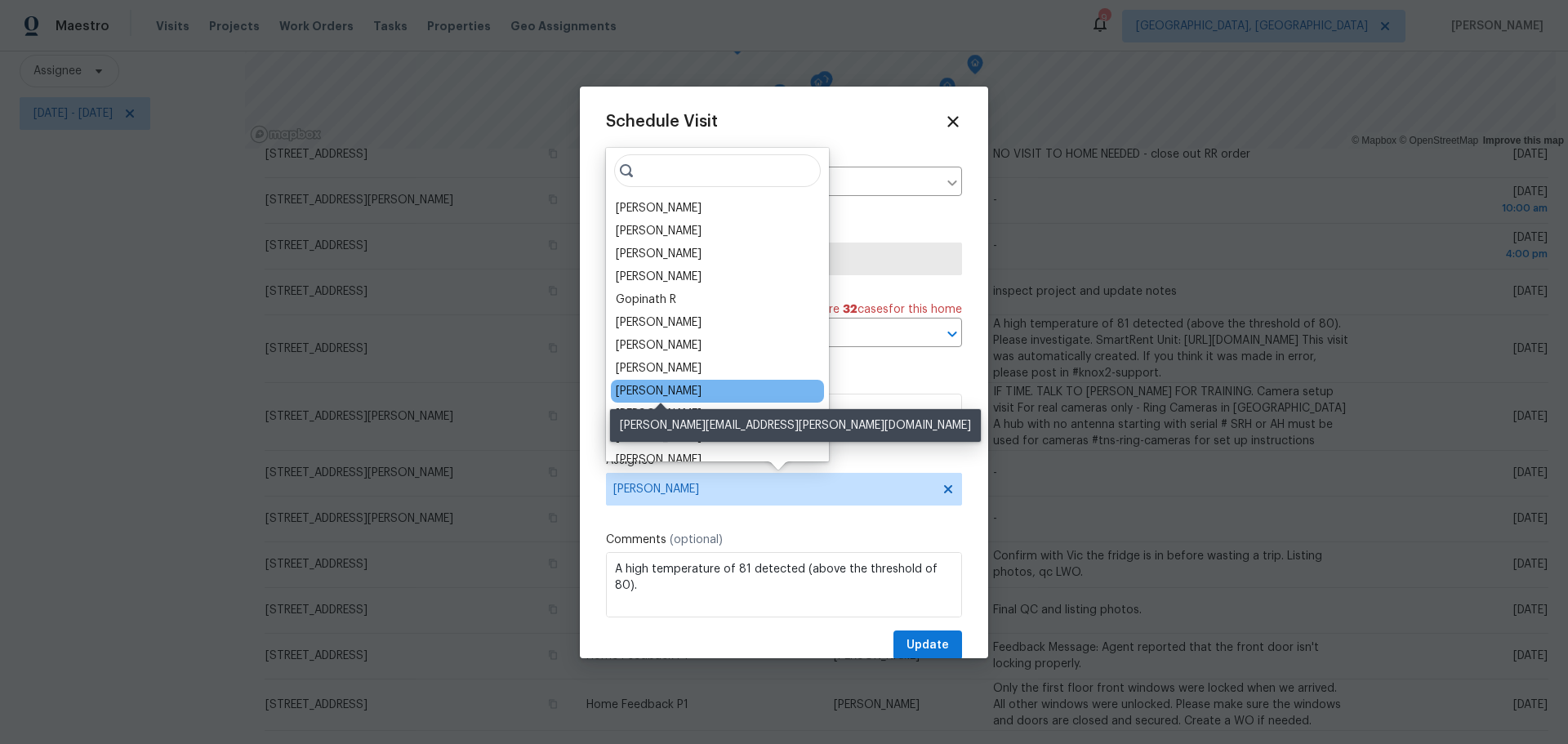
click at [702, 394] on div "[PERSON_NAME]" at bounding box center [658, 391] width 85 height 17
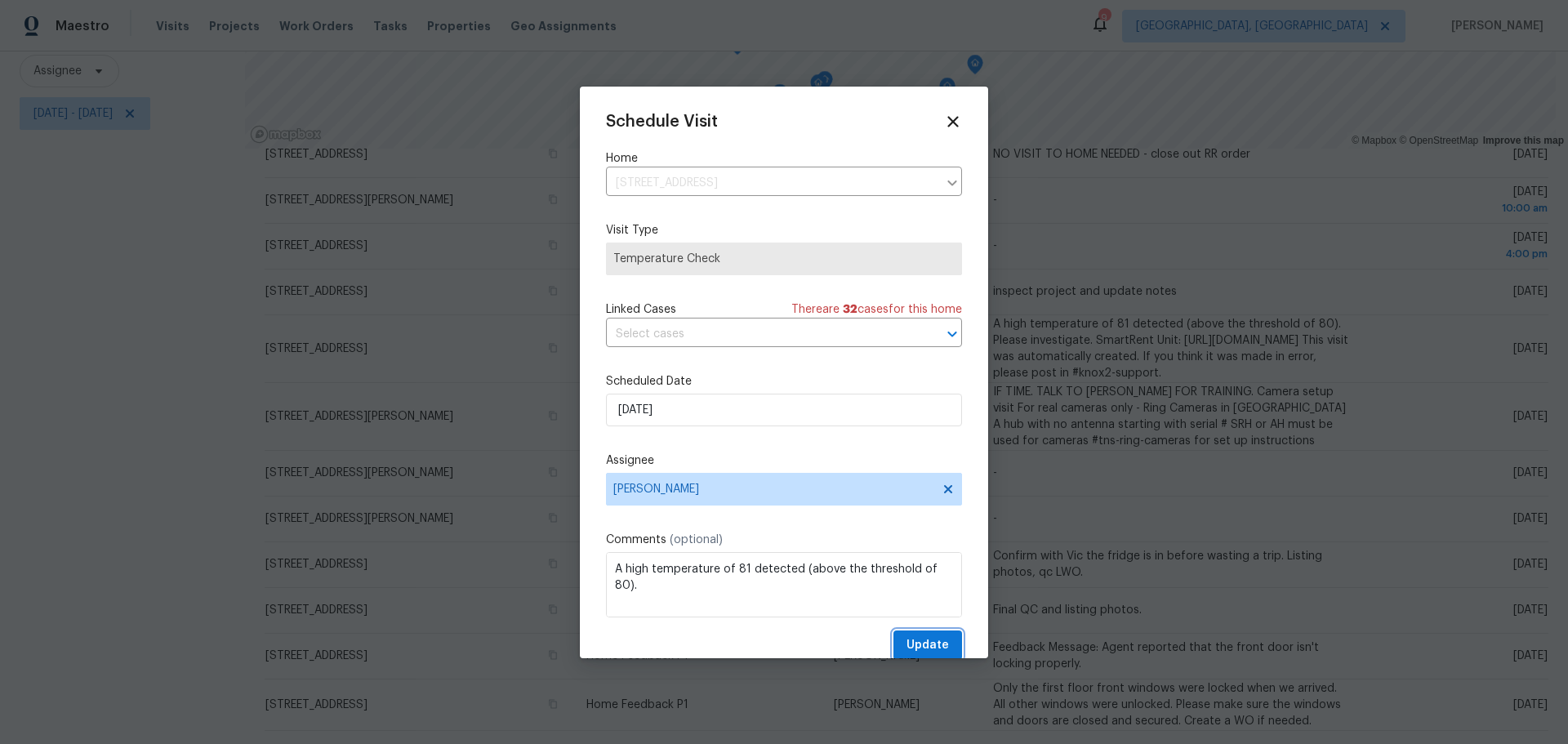
click at [928, 642] on span "Update" at bounding box center [927, 645] width 42 height 20
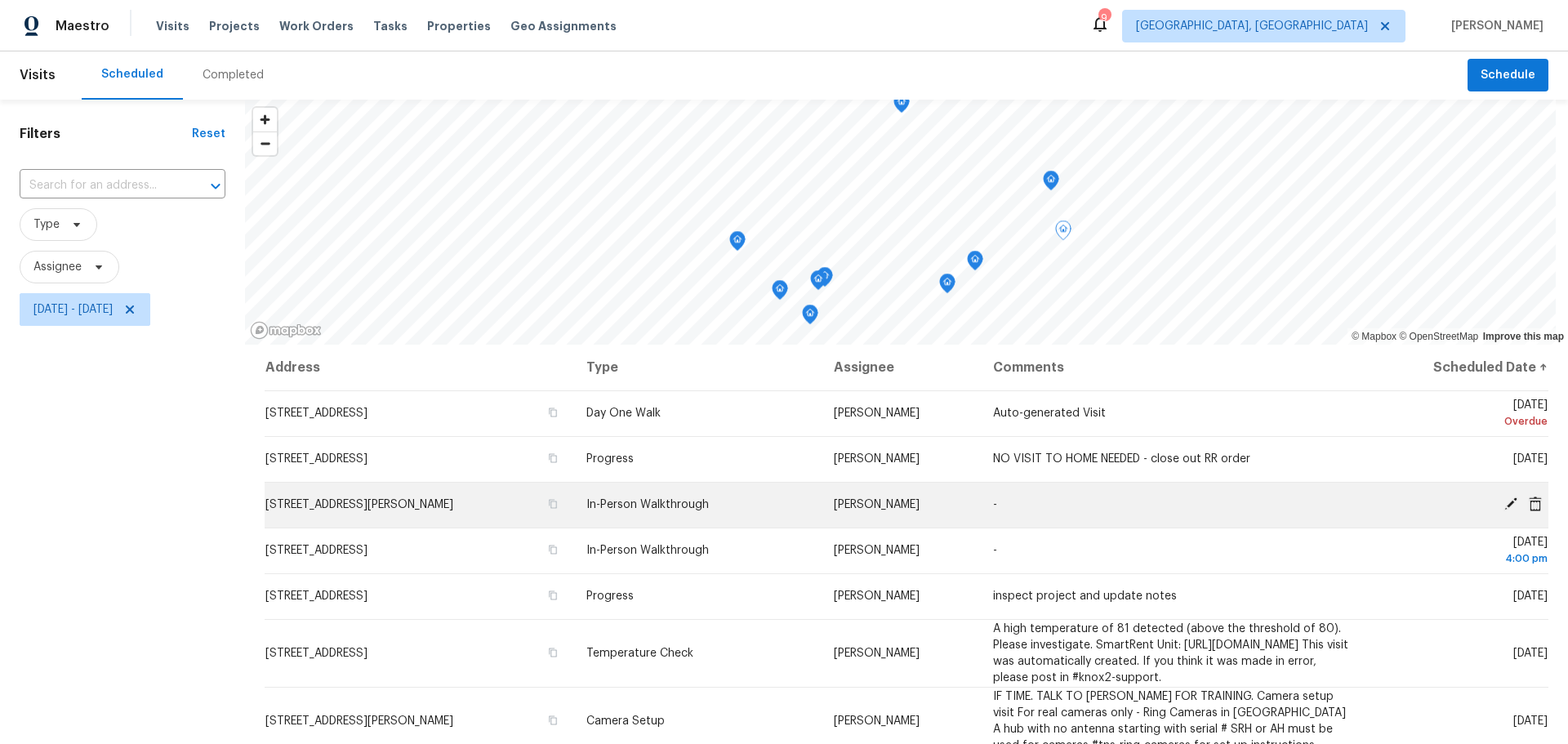
scroll to position [0, 0]
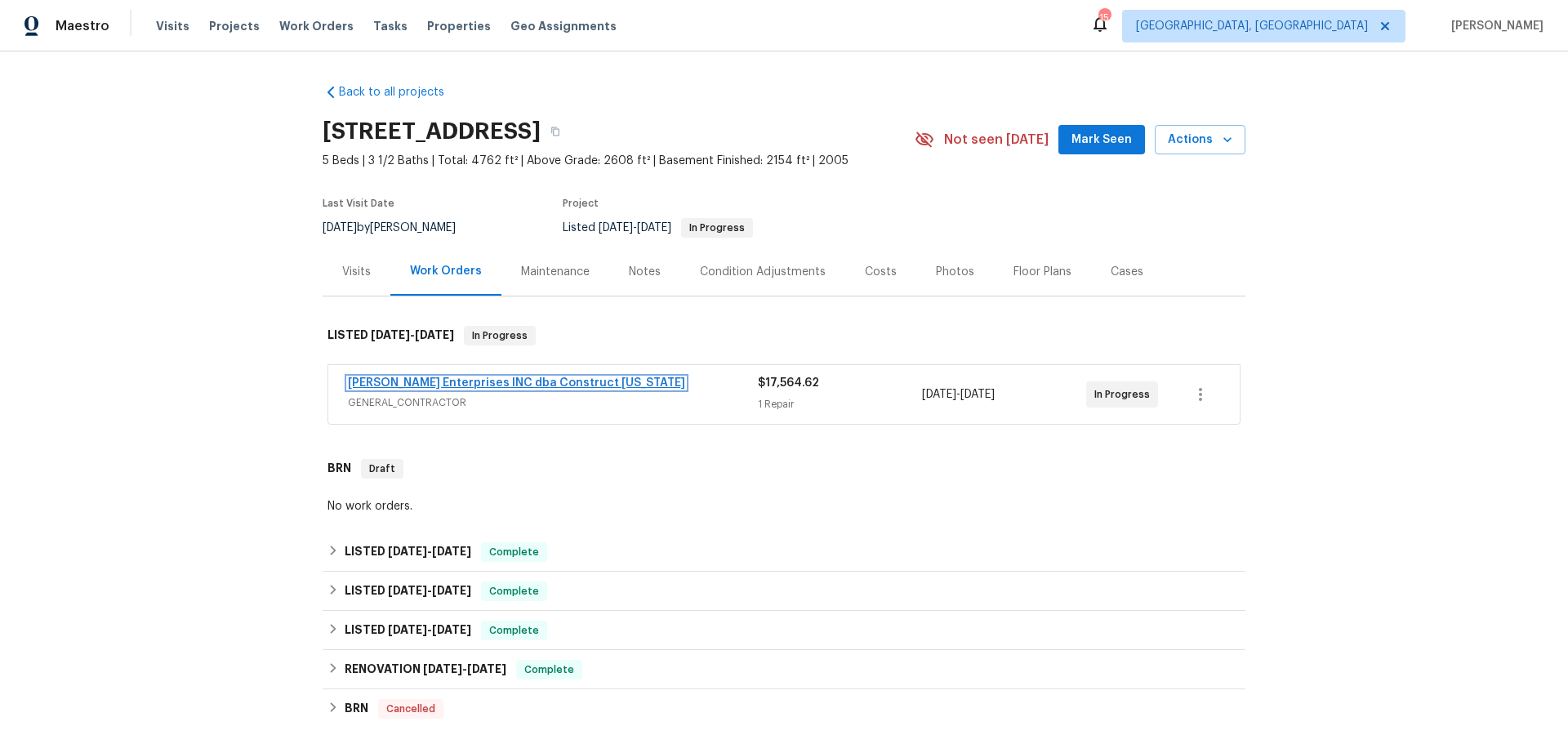
click at [506, 381] on link "Strick Enterprises INC dba Construct Ohio" at bounding box center [516, 382] width 337 height 11
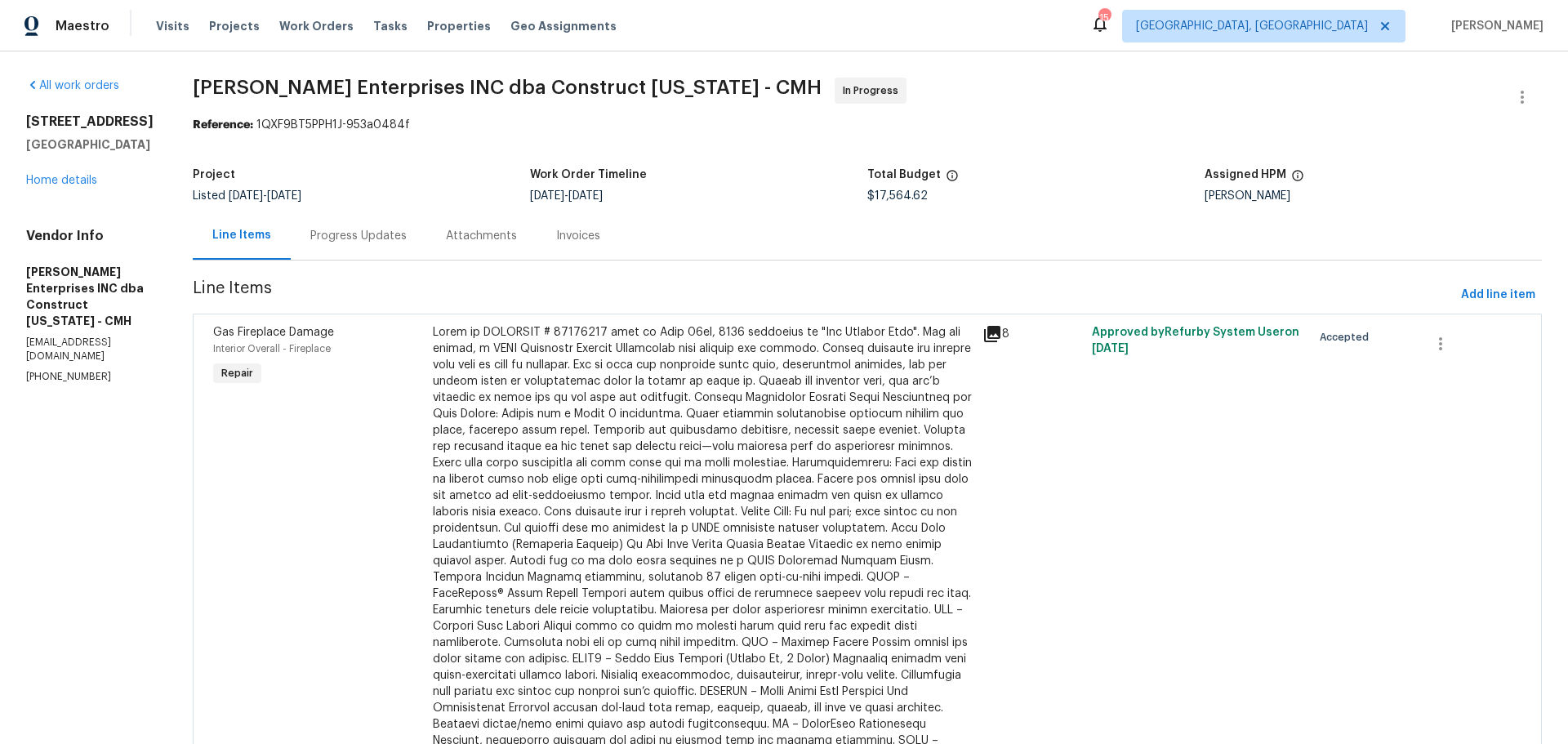
click at [355, 232] on div "Progress Updates" at bounding box center [357, 236] width 96 height 17
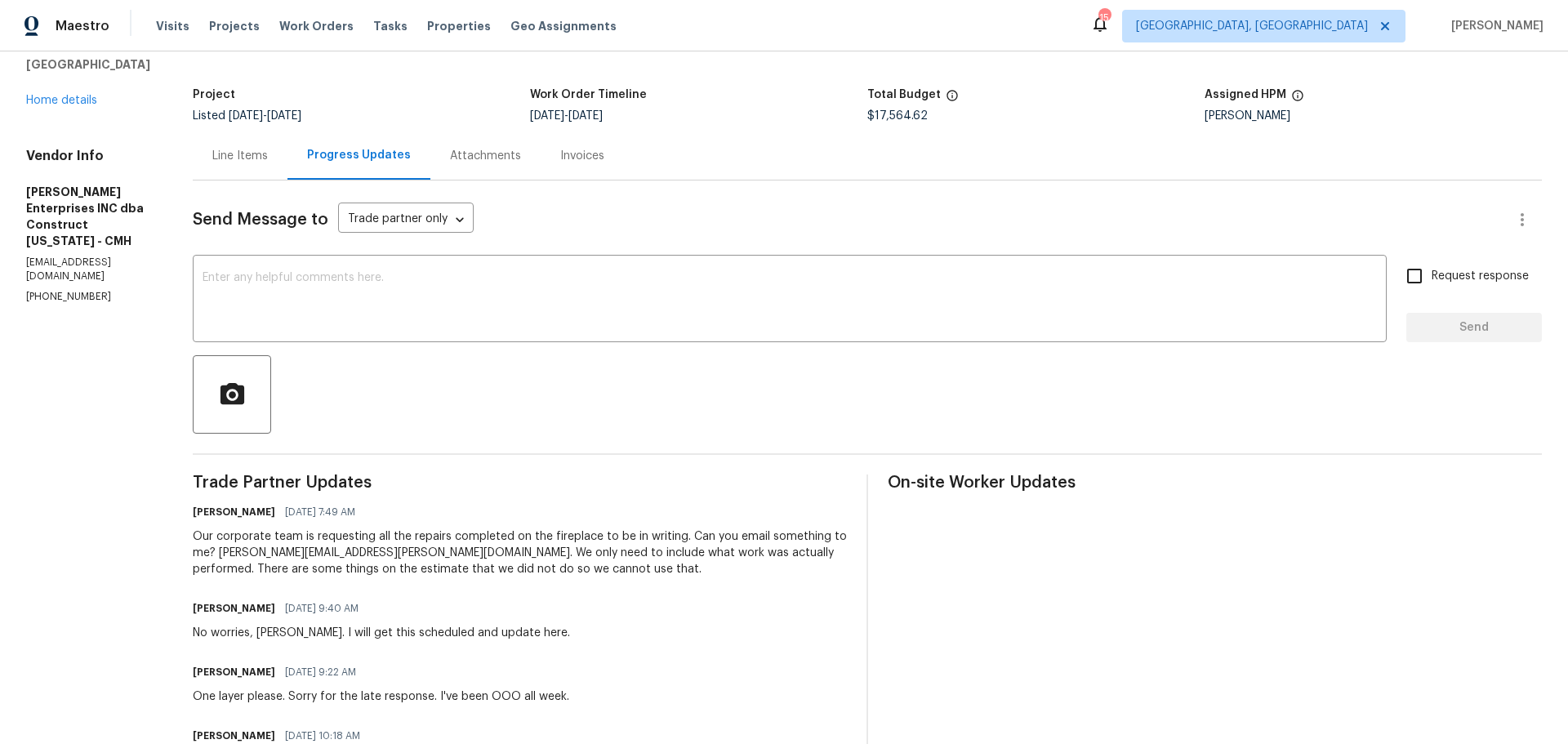
scroll to position [81, 0]
click at [517, 278] on textarea at bounding box center [790, 299] width 1174 height 57
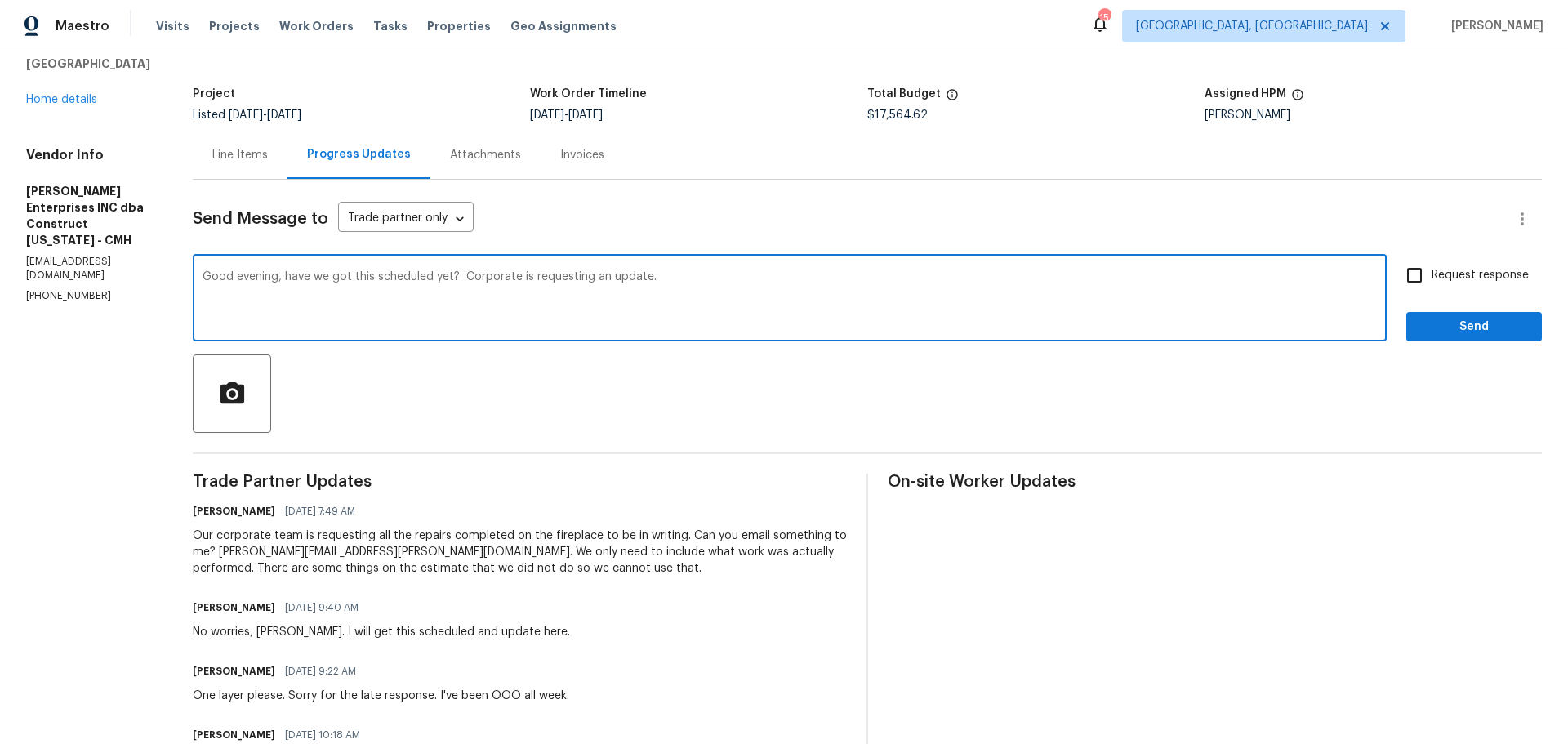
type textarea "Good evening, have we got this scheduled yet? Corporate is requesting an update."
click at [1440, 275] on span "Request response" at bounding box center [1480, 275] width 97 height 17
click at [1432, 275] on input "Request response" at bounding box center [1414, 275] width 34 height 34
checkbox input "true"
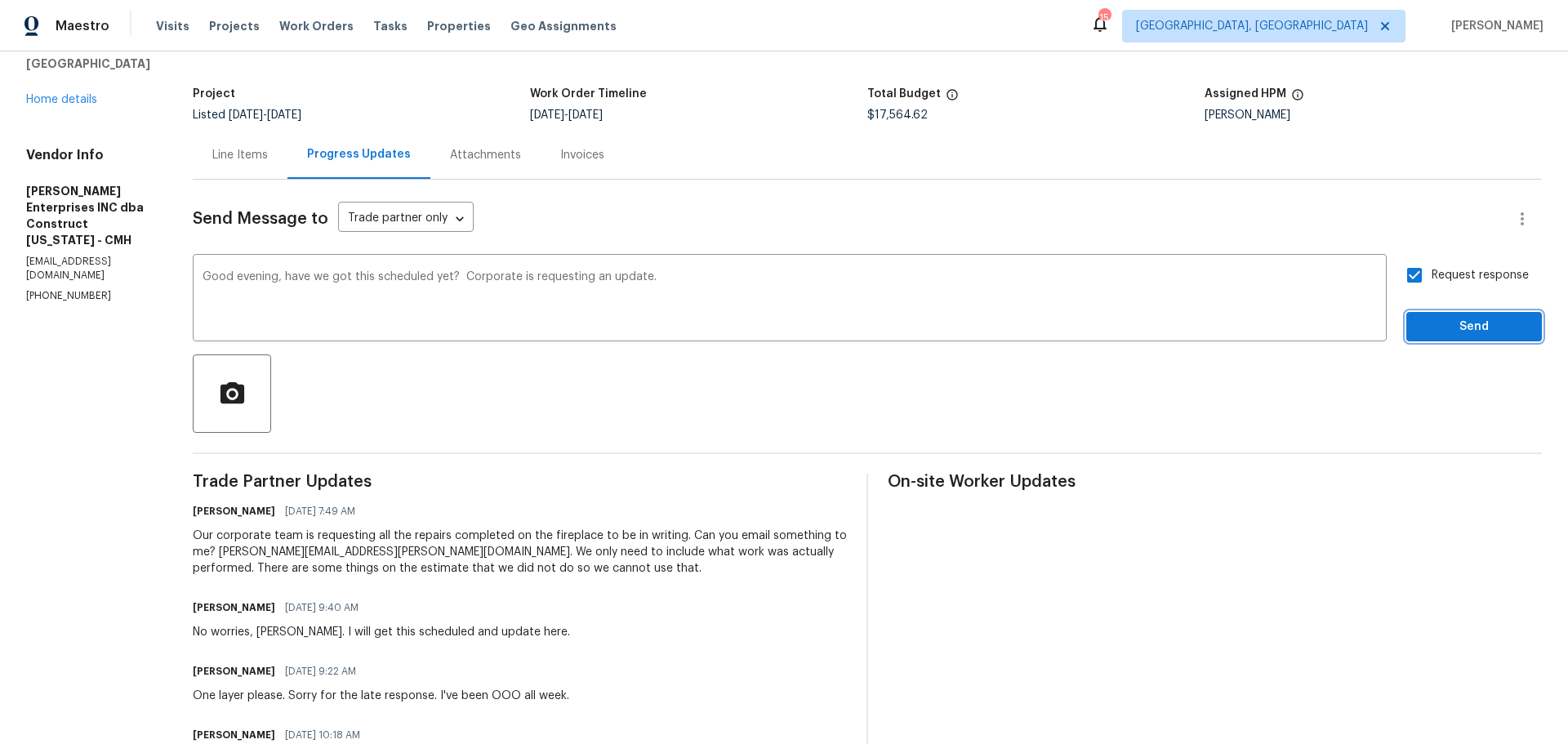
click at [1444, 323] on span "Send" at bounding box center [1474, 327] width 109 height 20
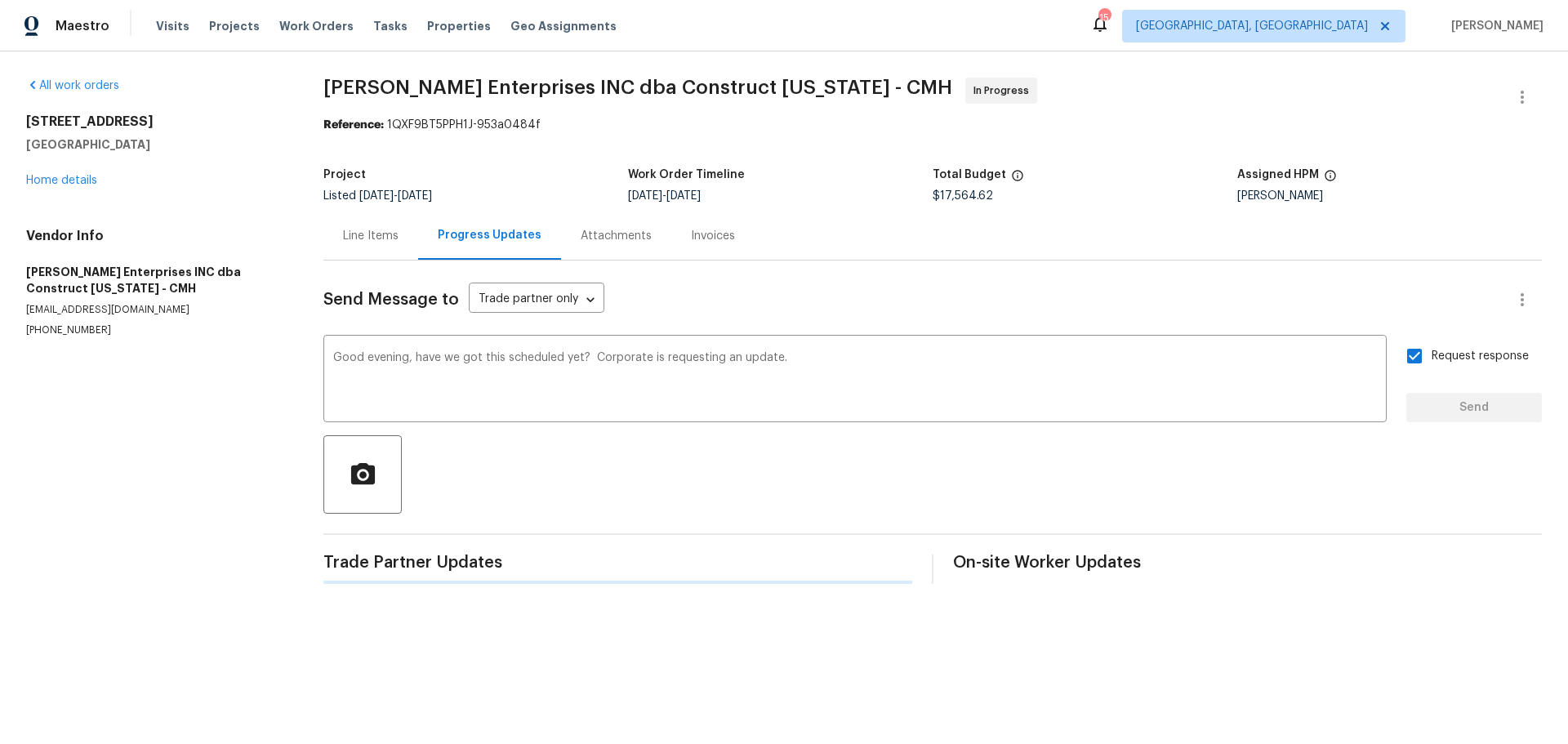
scroll to position [0, 0]
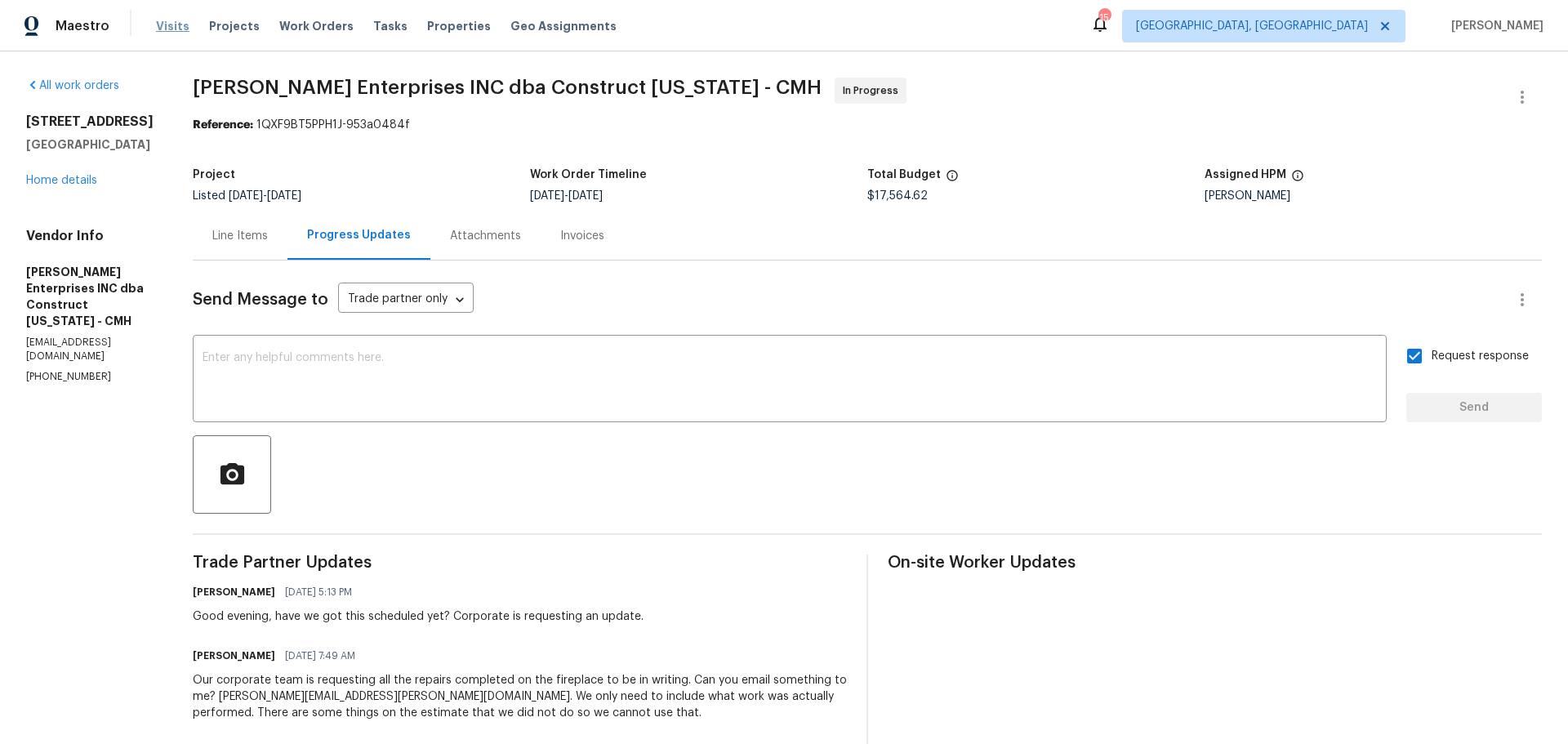
click at [167, 22] on span "Visits" at bounding box center [173, 26] width 33 height 17
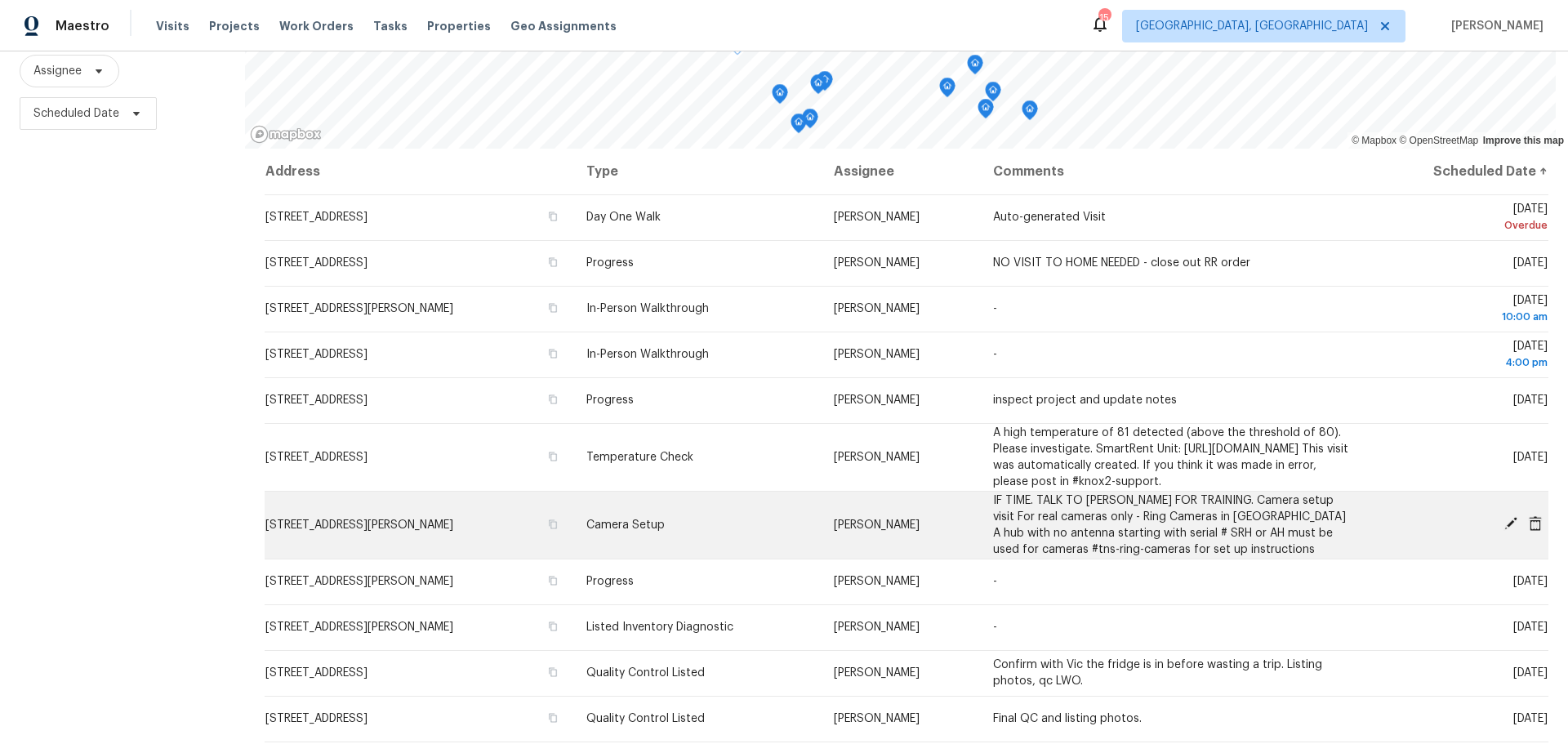
scroll to position [163, 0]
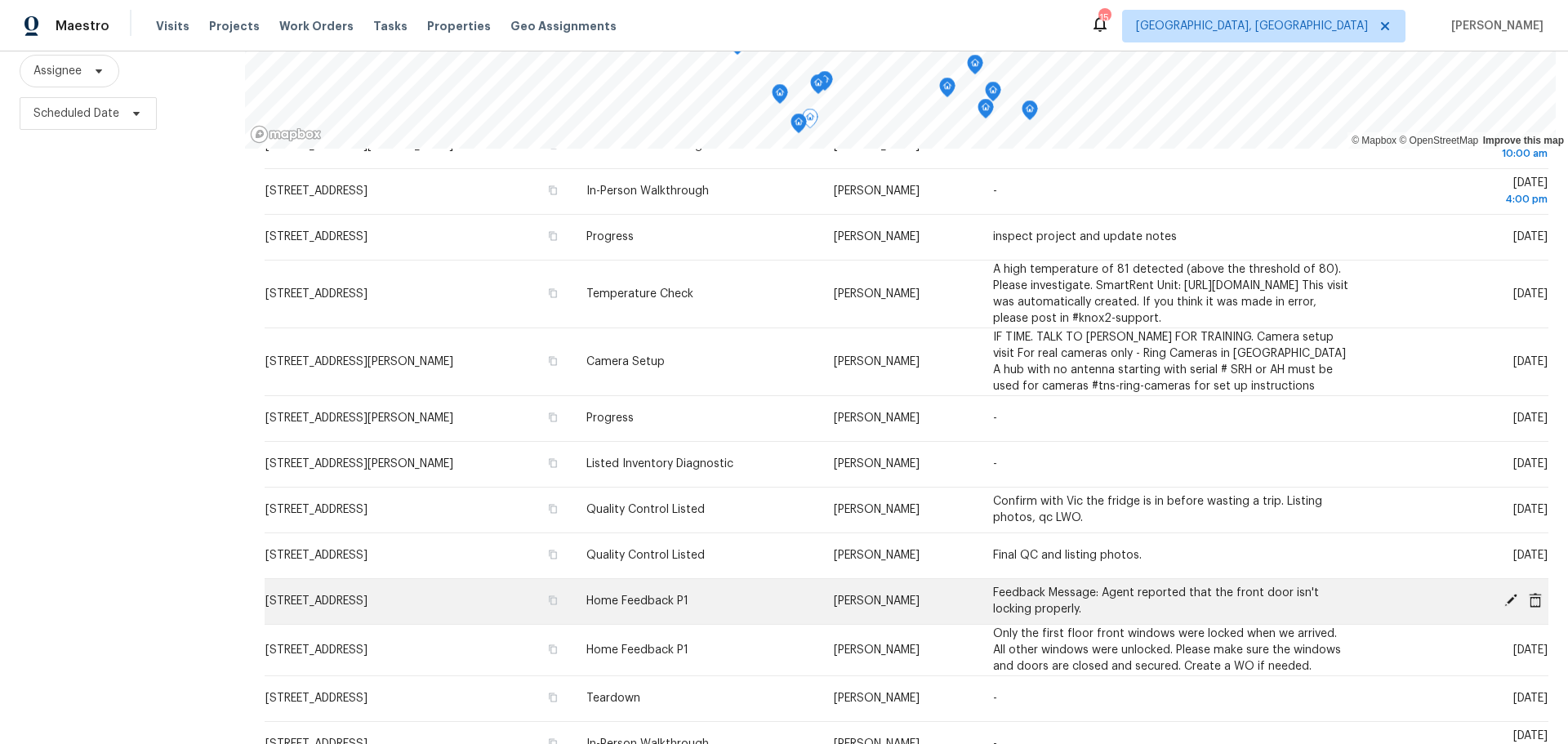
click at [1504, 602] on icon at bounding box center [1510, 600] width 13 height 13
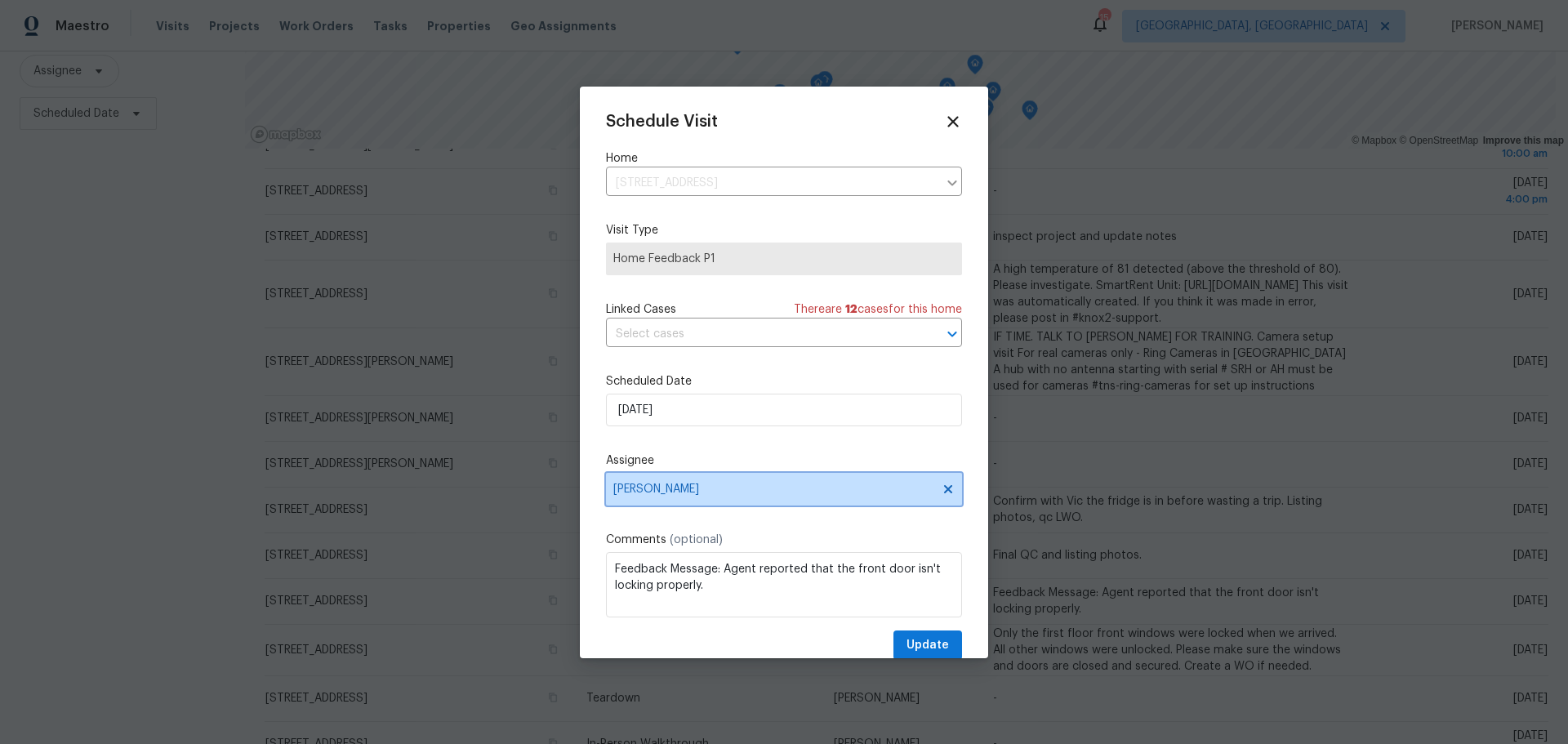
click at [864, 488] on span "[PERSON_NAME]" at bounding box center [773, 489] width 320 height 13
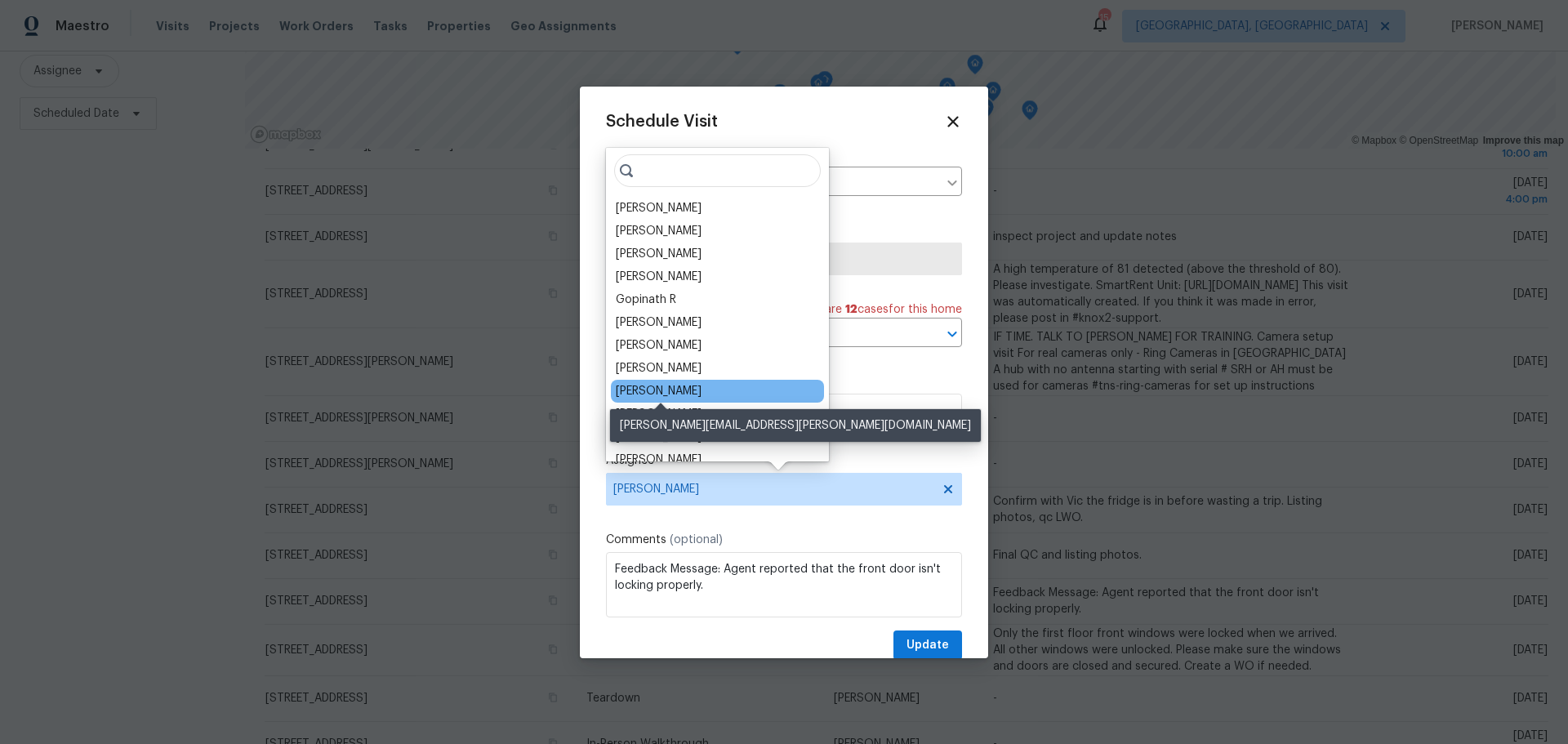
click at [678, 387] on div "[PERSON_NAME]" at bounding box center [658, 391] width 85 height 17
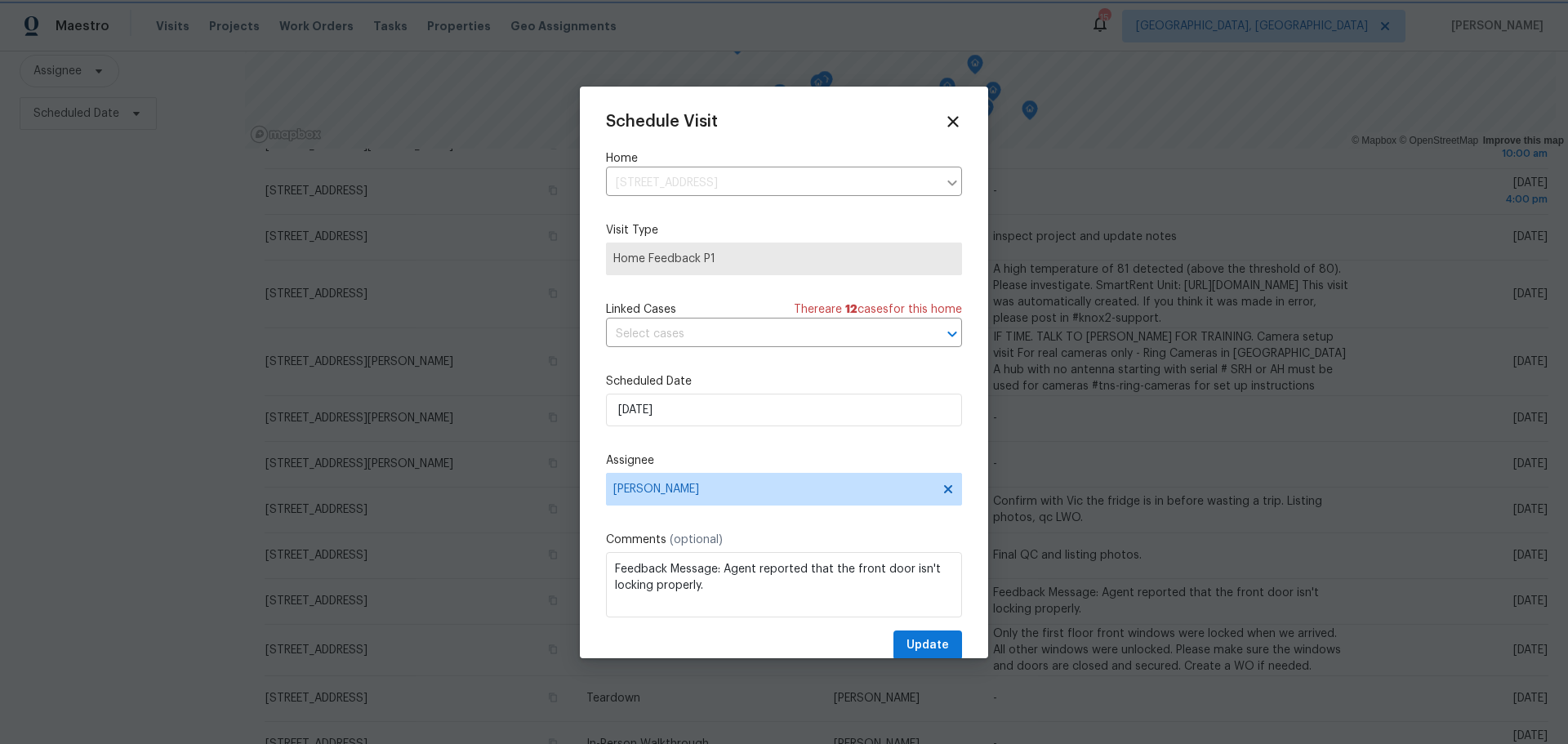
click at [916, 659] on div at bounding box center [784, 372] width 1568 height 744
click at [924, 637] on span "Update" at bounding box center [927, 645] width 42 height 20
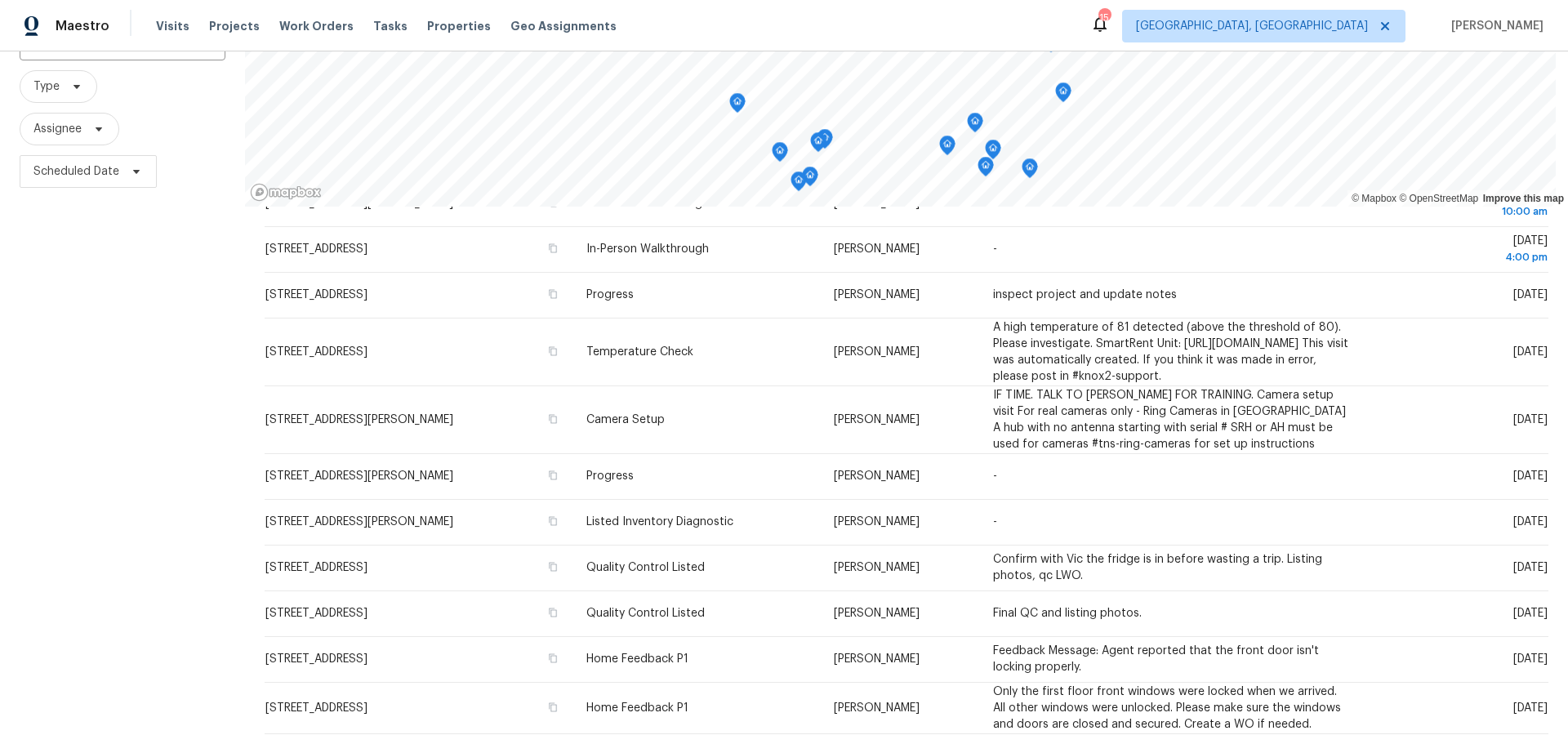
scroll to position [0, 0]
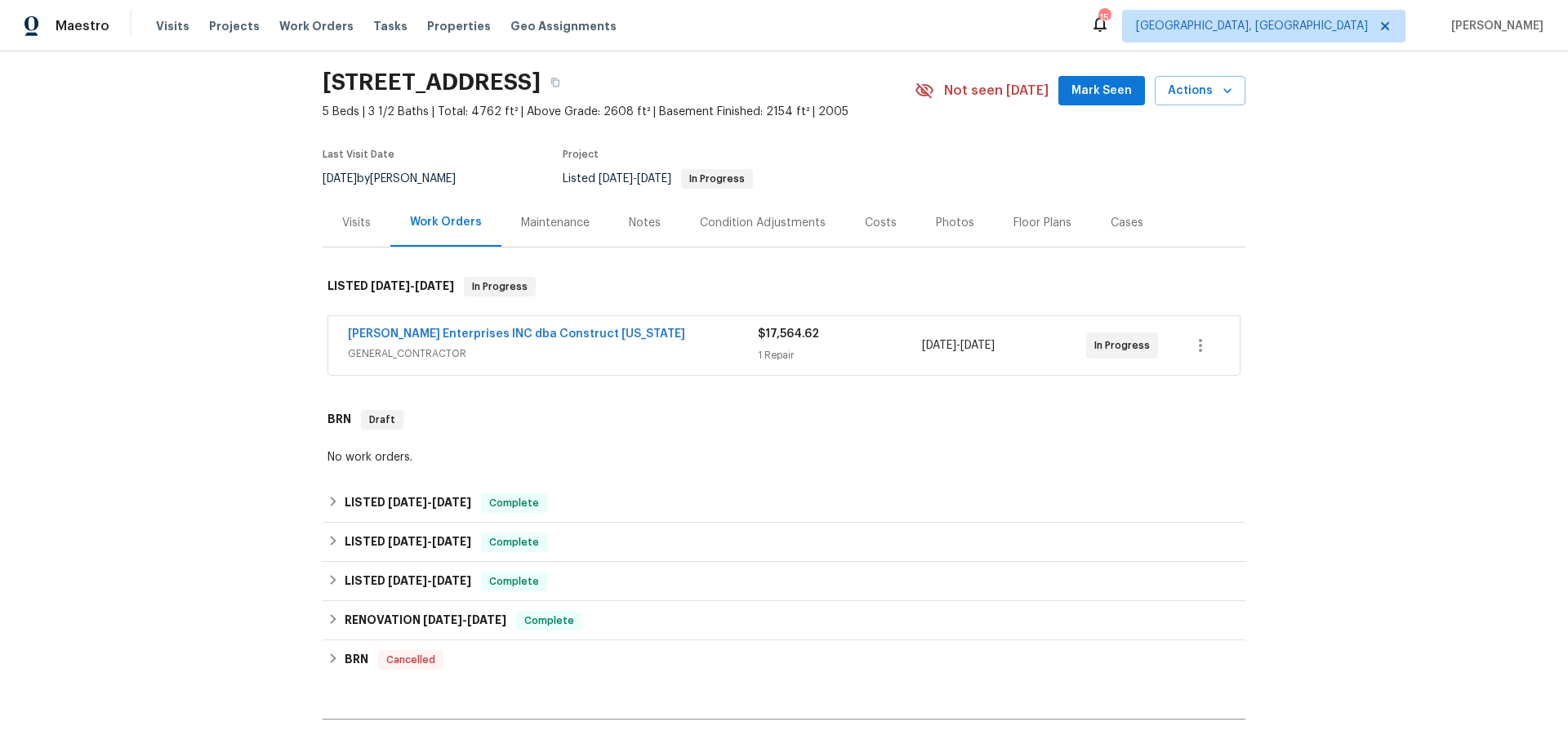
scroll to position [50, 0]
click at [428, 25] on span "Properties" at bounding box center [459, 26] width 63 height 17
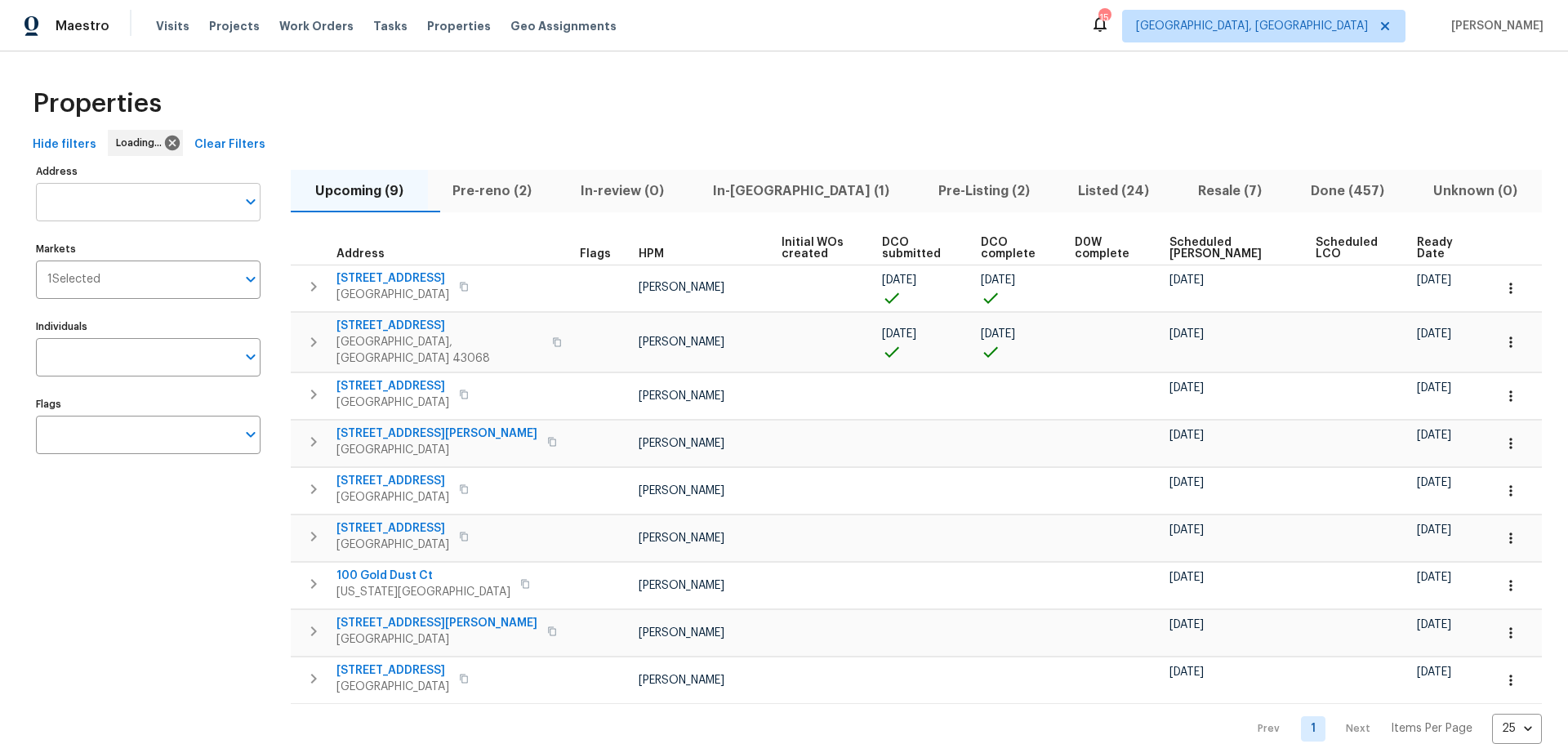
click at [174, 196] on input "Address" at bounding box center [136, 203] width 200 height 39
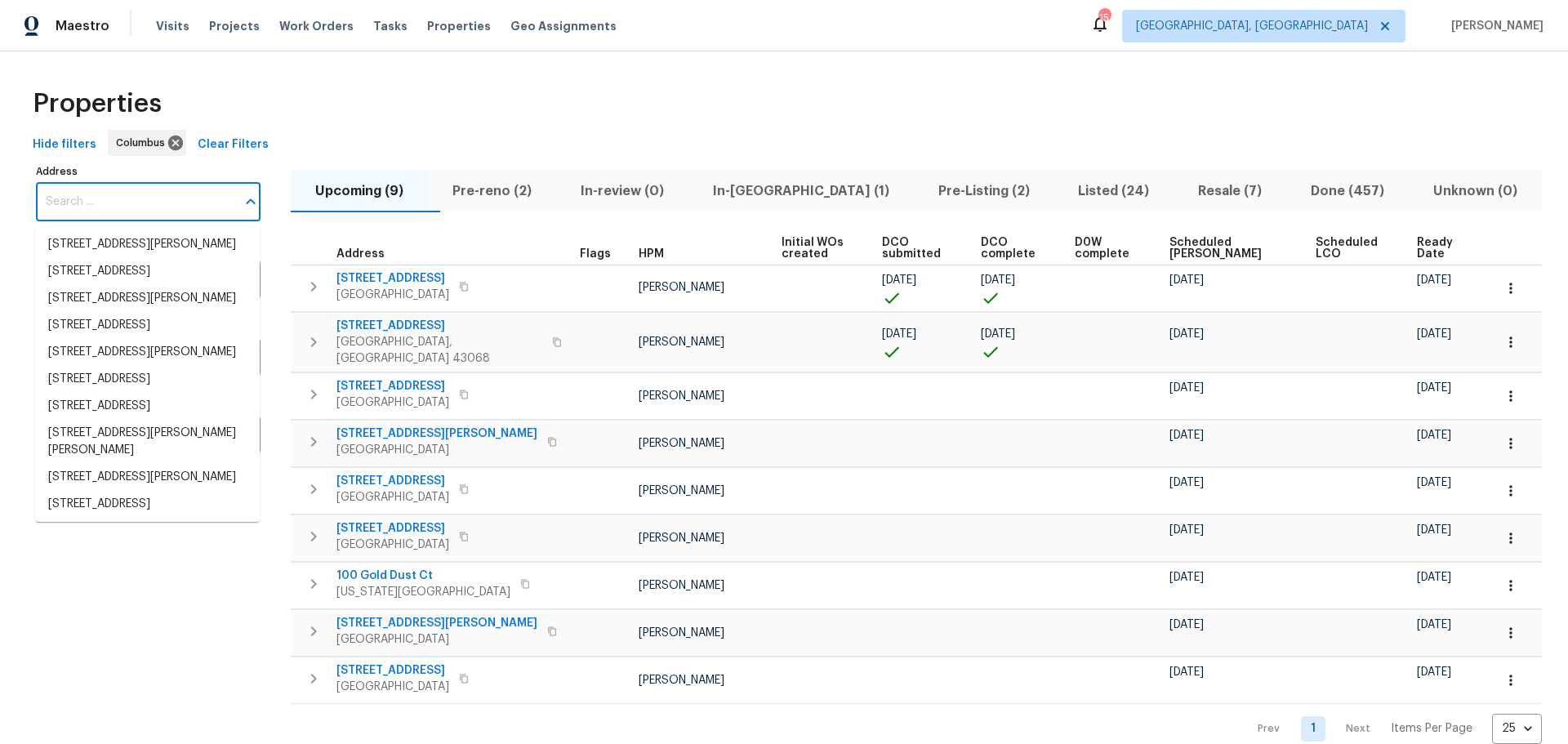
click at [138, 203] on input "Address" at bounding box center [136, 203] width 200 height 39
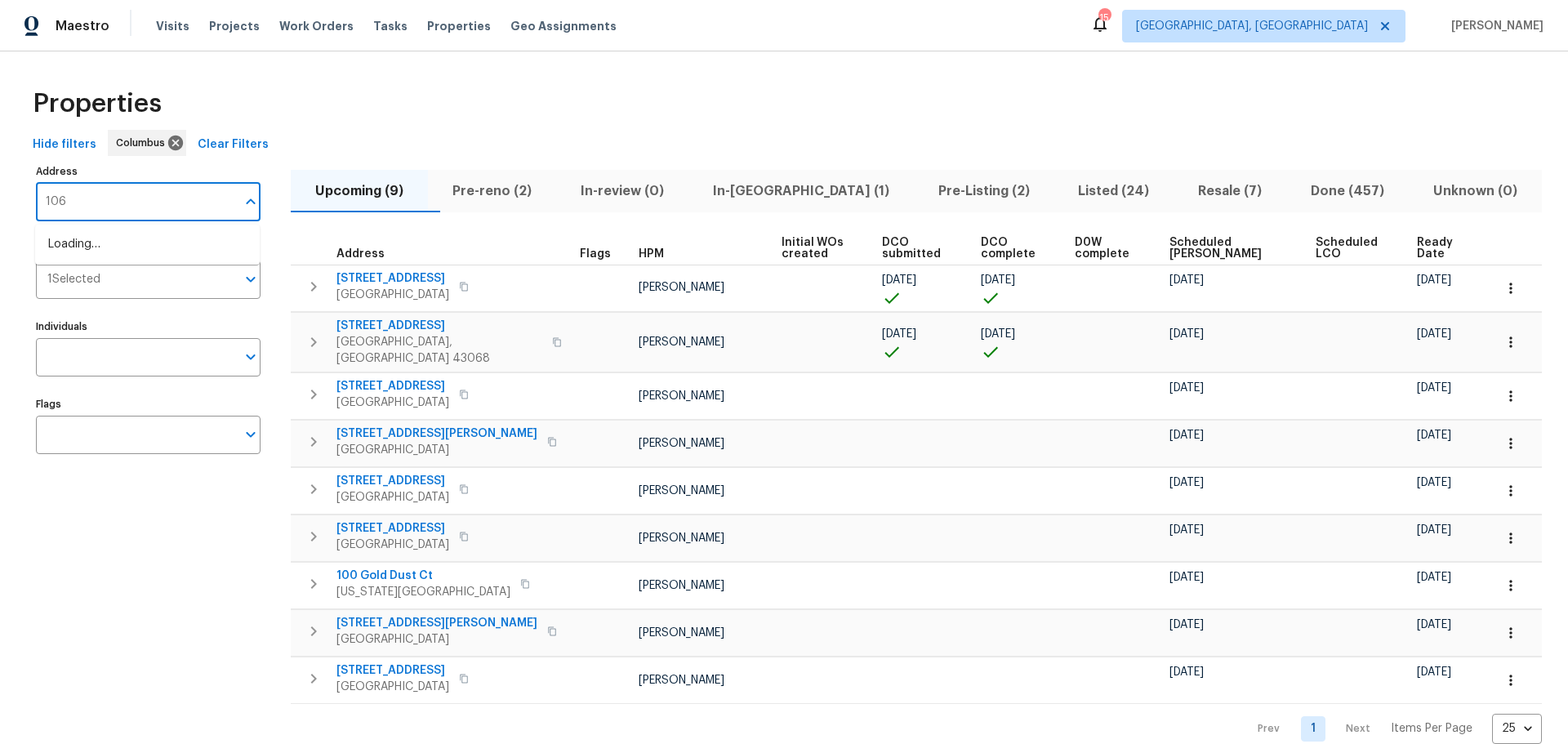
type input "1068"
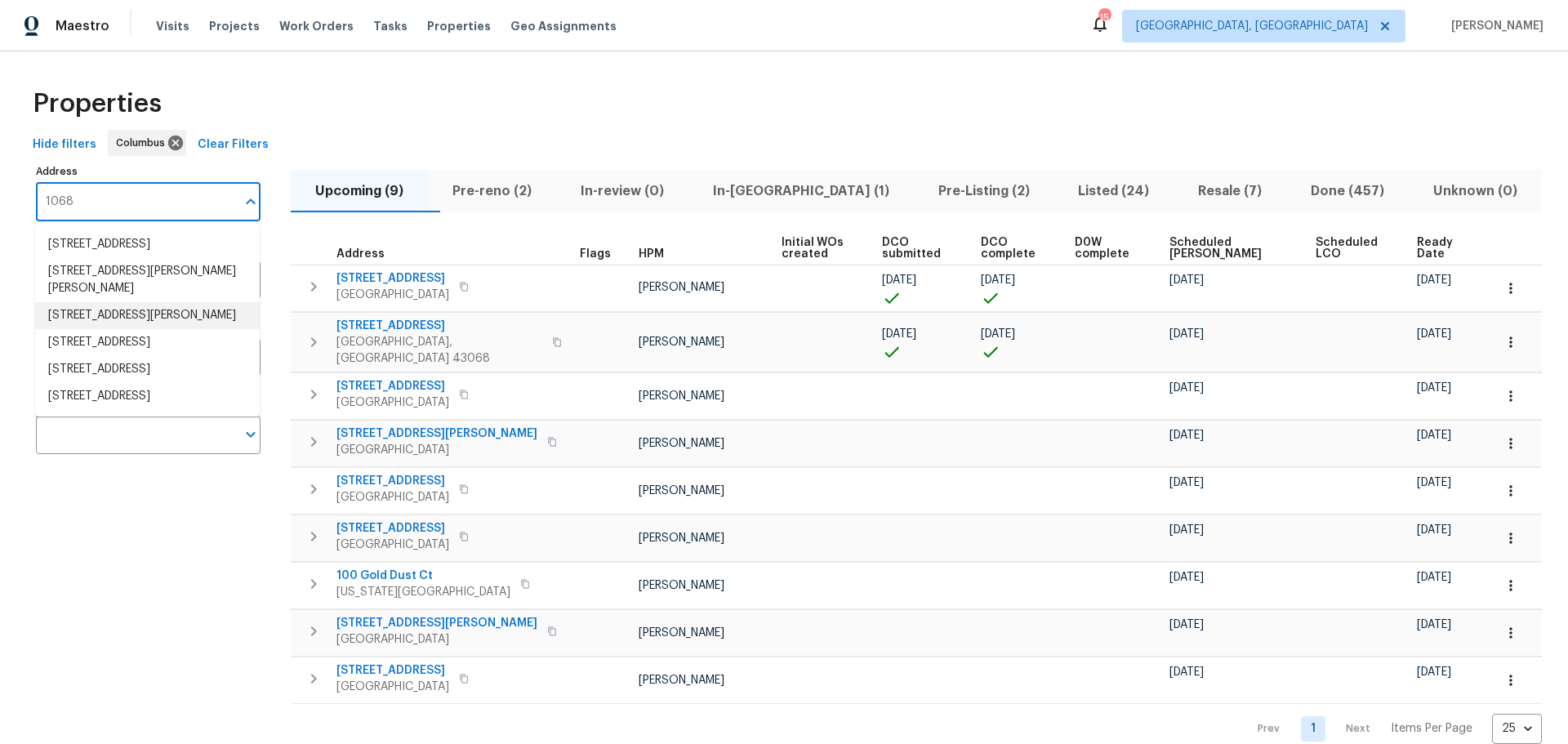
click at [196, 302] on li "1068 Rutherglen Dr Columbus OH 43235" at bounding box center [147, 315] width 225 height 27
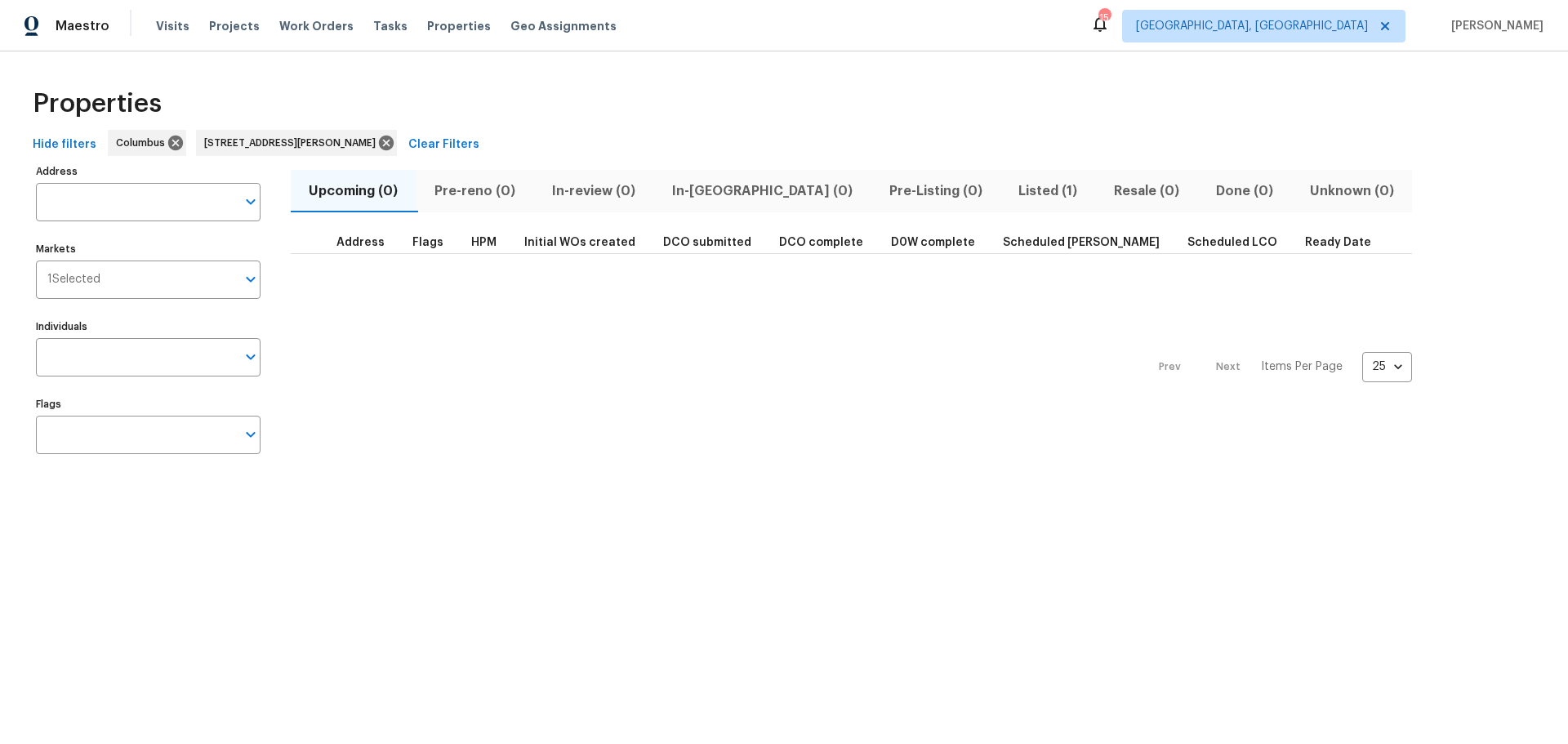
type input "1068 Rutherglen Dr Columbus OH 43235"
click at [1010, 188] on span "Listed (1)" at bounding box center [1048, 191] width 76 height 23
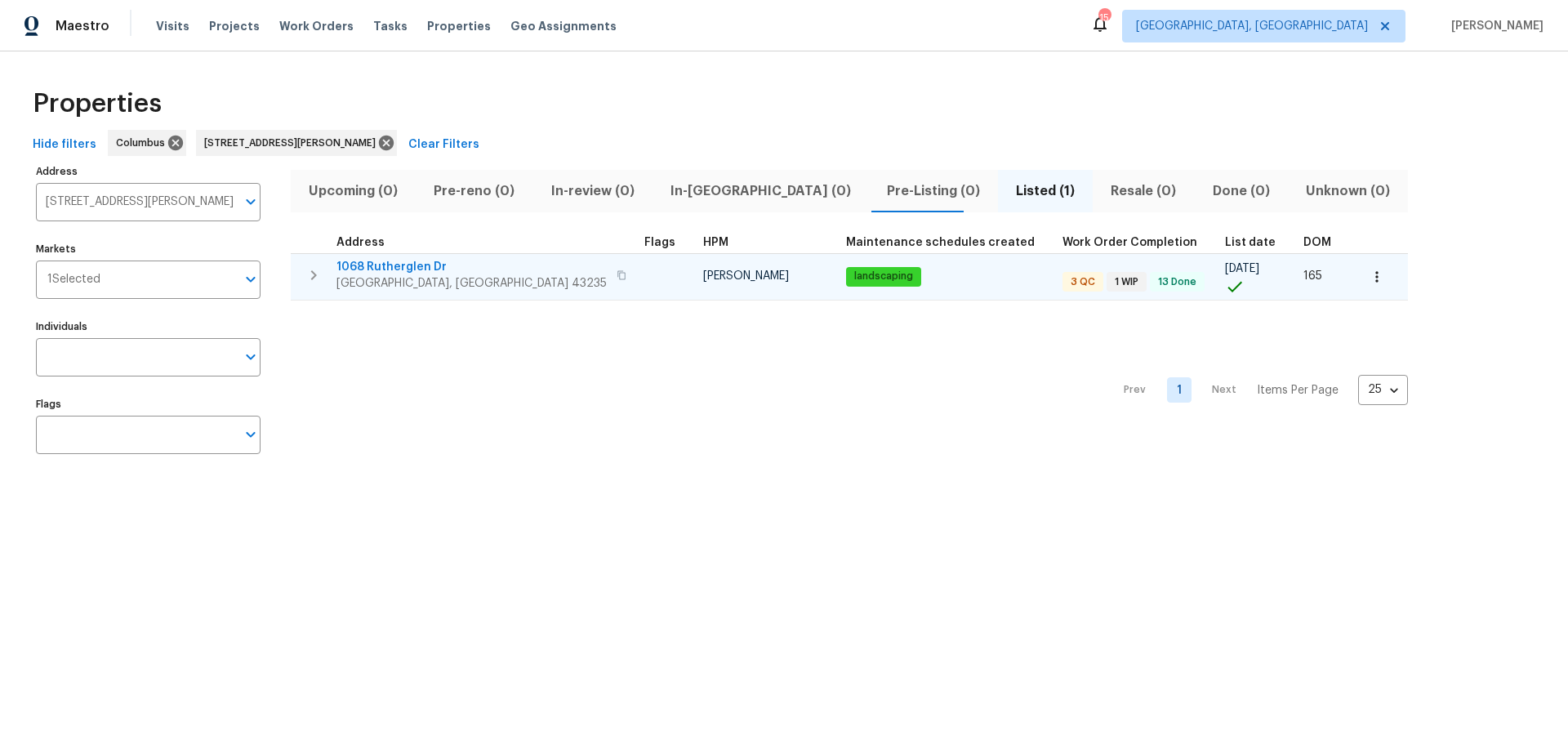
click at [371, 261] on span "1068 Rutherglen Dr" at bounding box center [471, 267] width 270 height 17
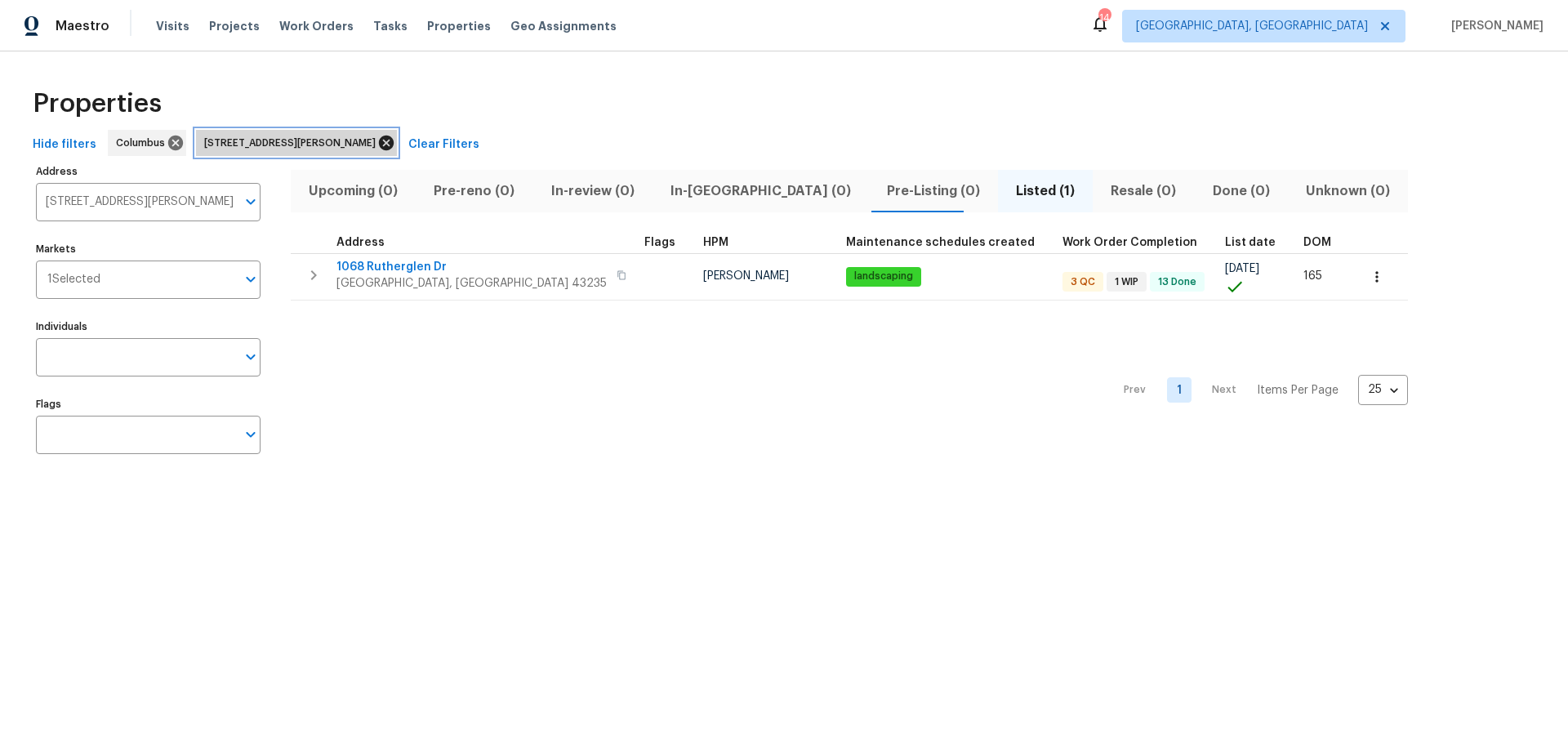
click at [395, 140] on icon at bounding box center [386, 143] width 18 height 18
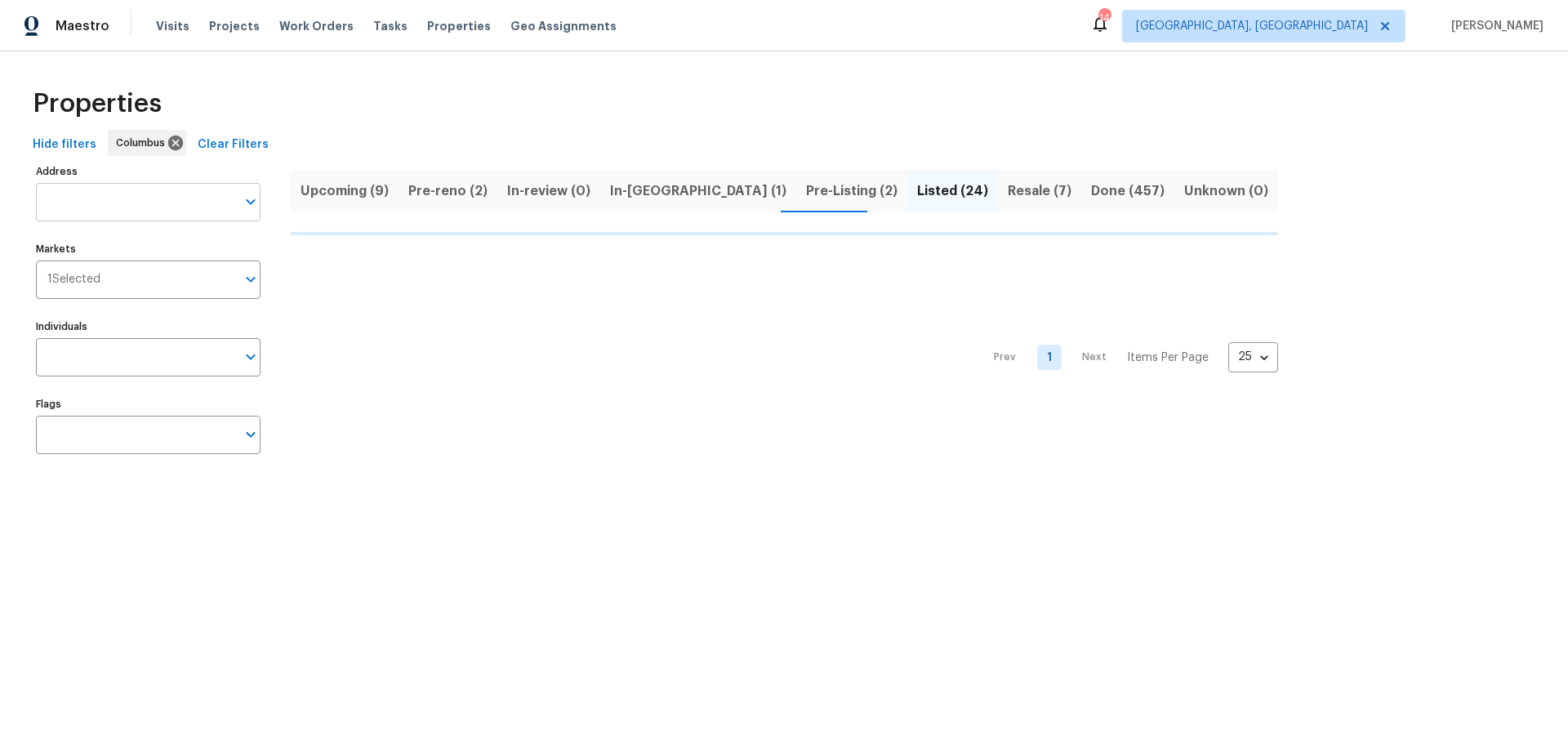
click at [183, 198] on input "Address" at bounding box center [136, 203] width 200 height 39
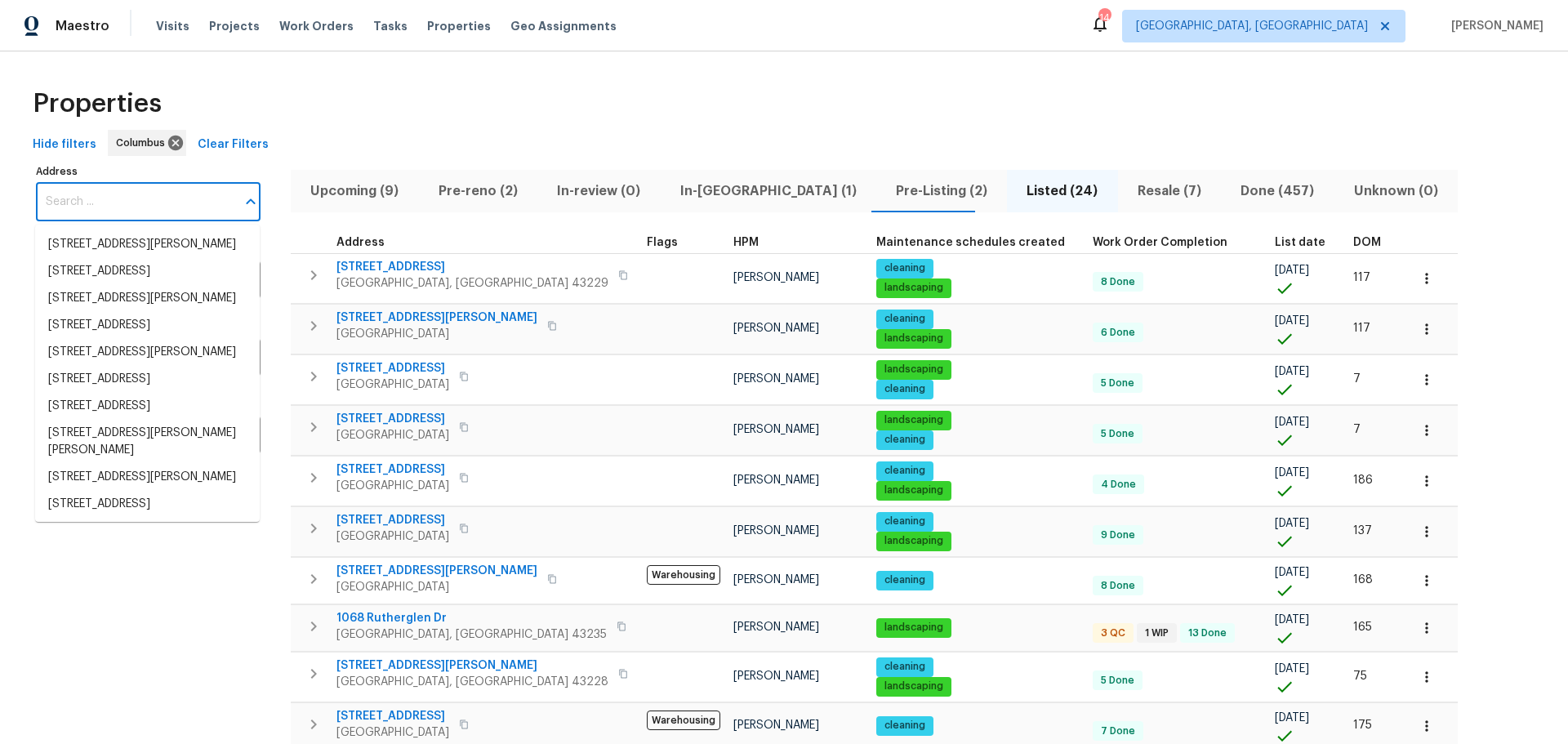
click at [173, 195] on input "Address" at bounding box center [136, 203] width 200 height 39
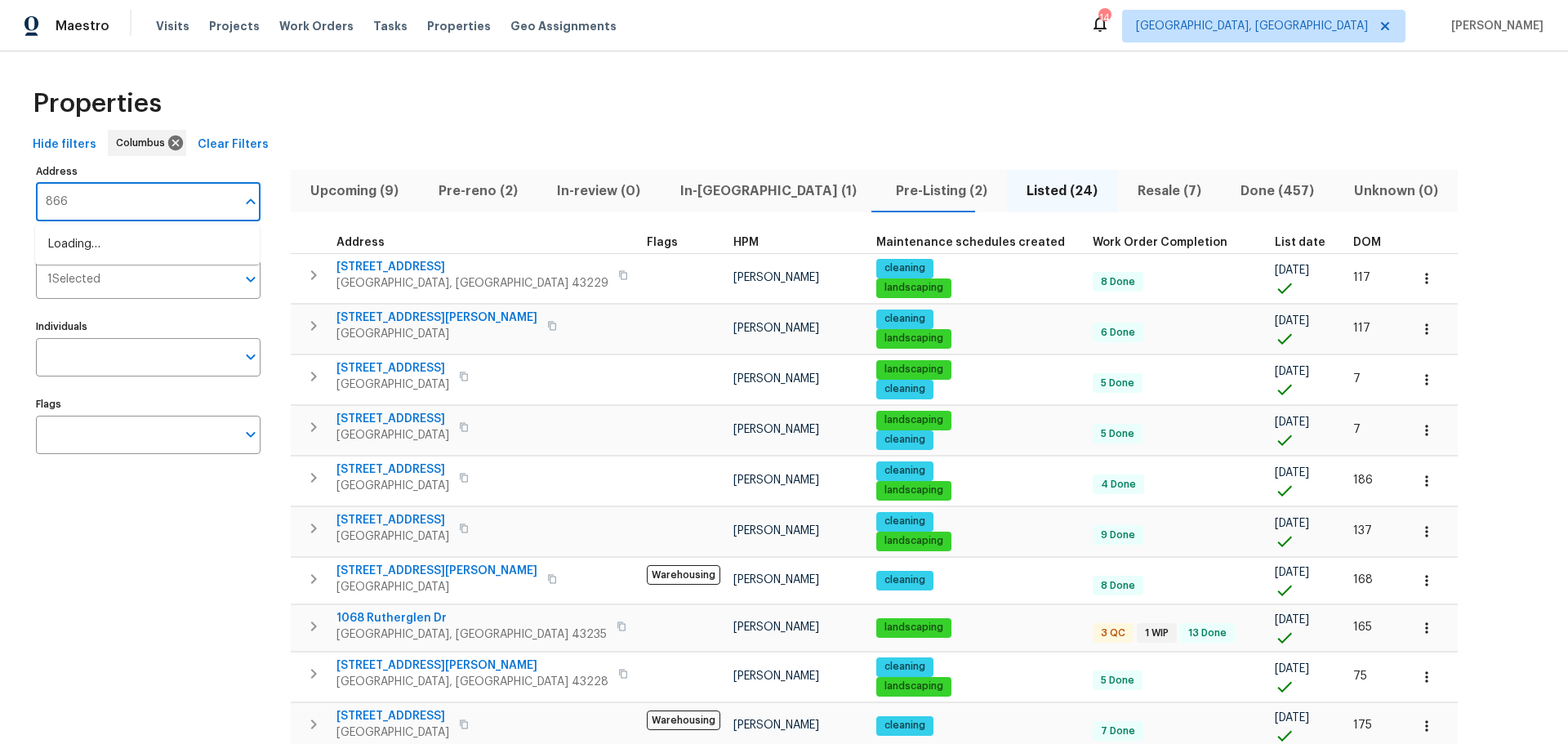
type input "8665"
click at [126, 242] on li "[STREET_ADDRESS]" at bounding box center [147, 244] width 225 height 27
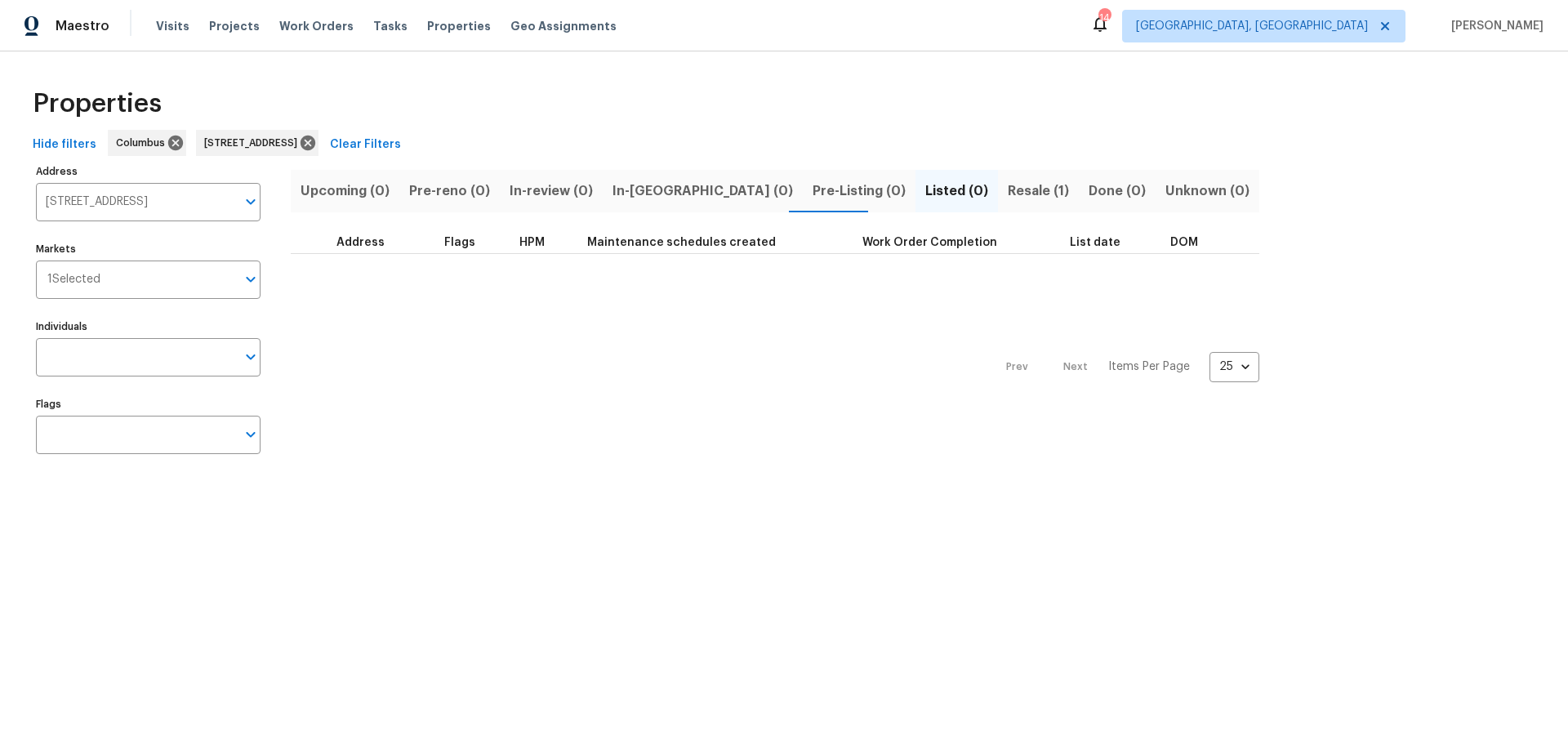
click at [1007, 197] on span "Resale (1)" at bounding box center [1038, 191] width 62 height 23
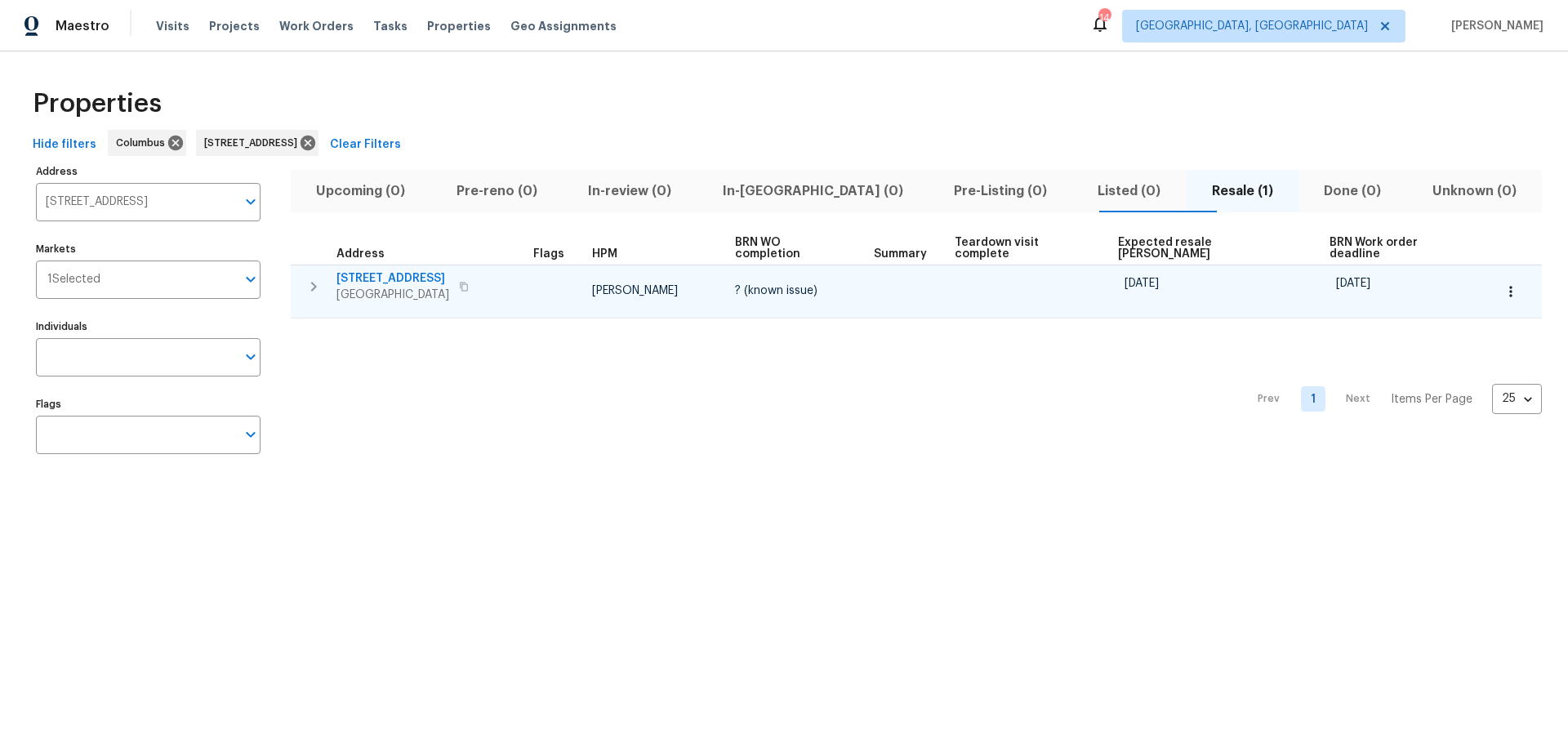
click at [401, 270] on span "[STREET_ADDRESS]" at bounding box center [393, 278] width 113 height 17
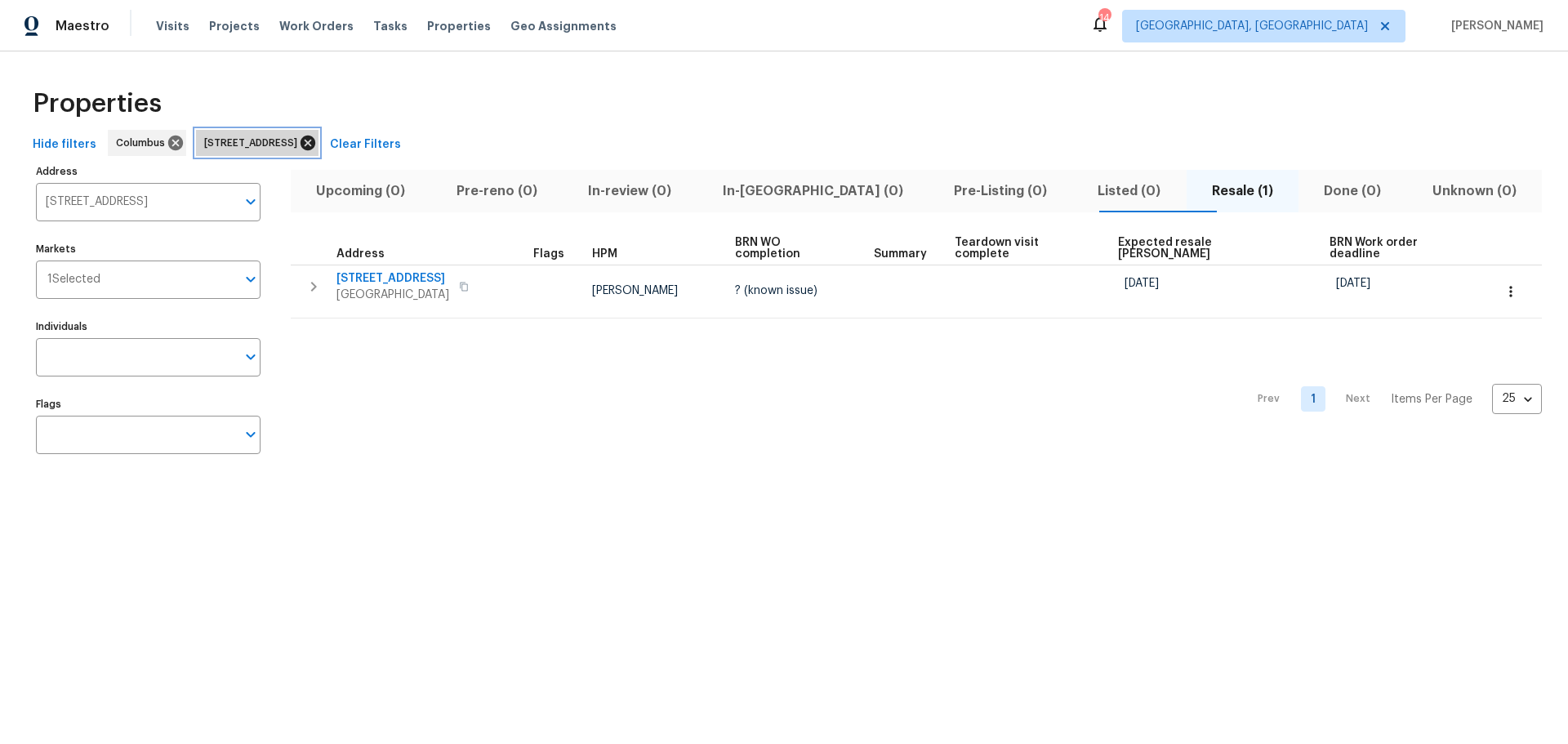
click at [317, 141] on icon at bounding box center [307, 143] width 18 height 18
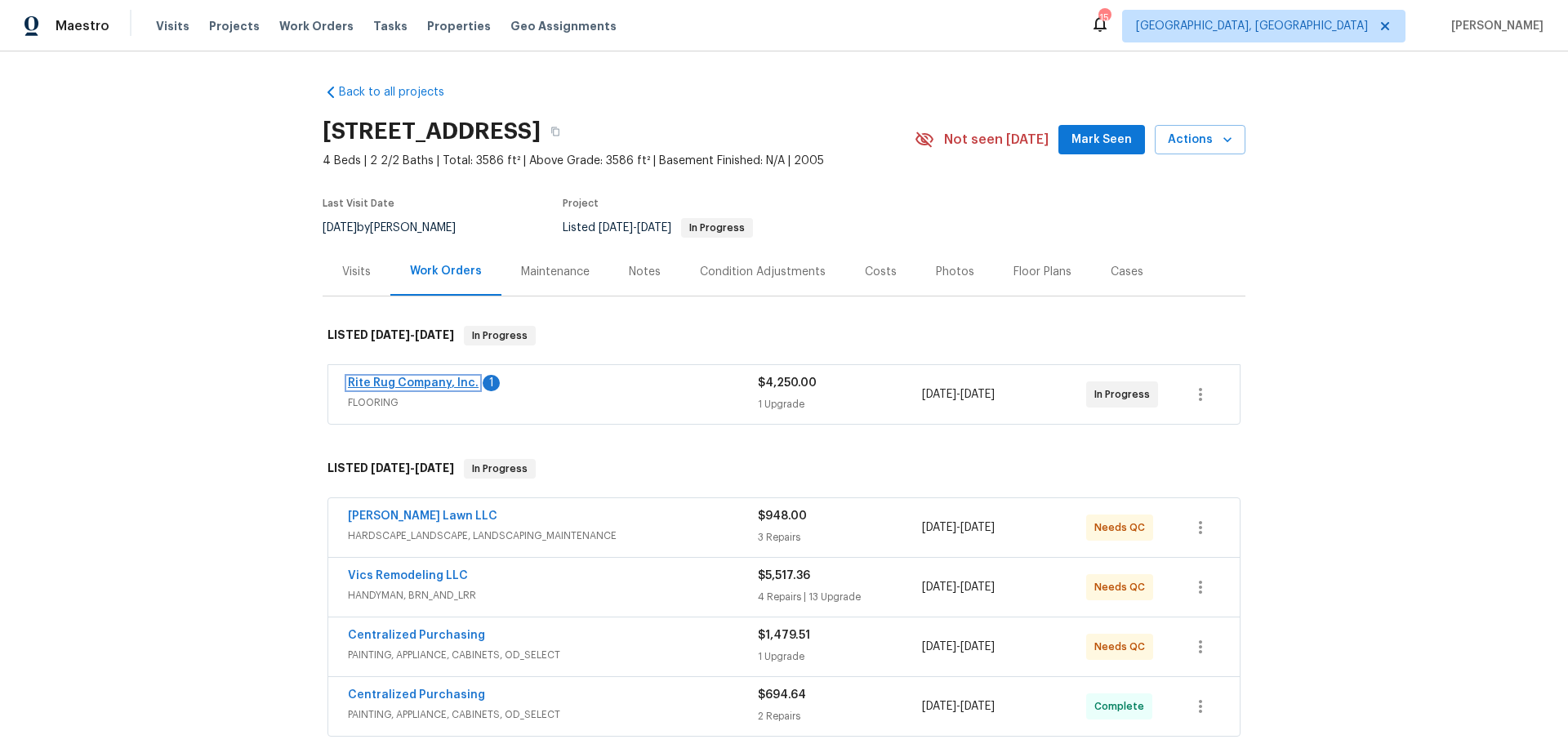
click at [377, 384] on link "Rite Rug Company, Inc." at bounding box center [413, 382] width 130 height 11
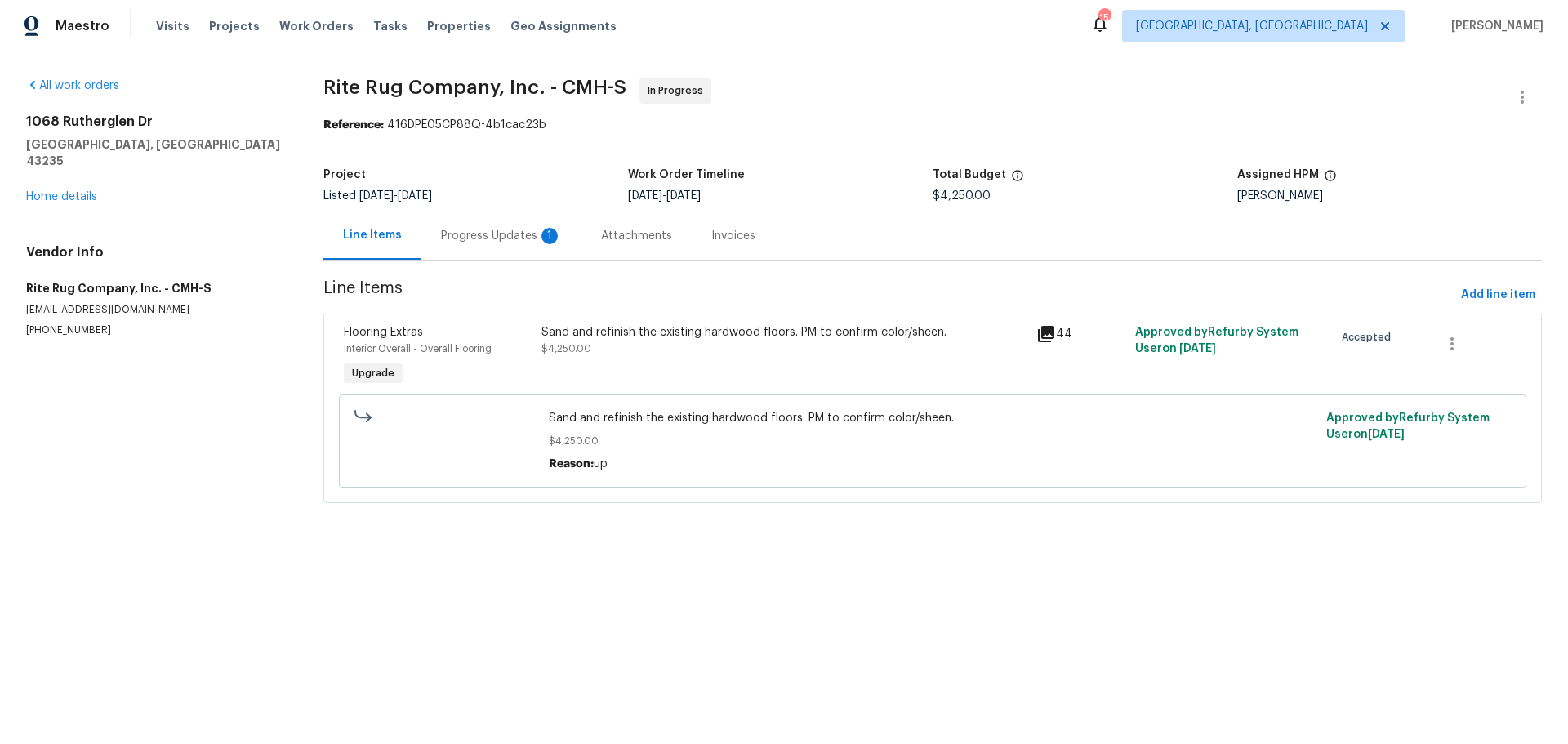
click at [508, 242] on div "Progress Updates 1" at bounding box center [501, 236] width 121 height 17
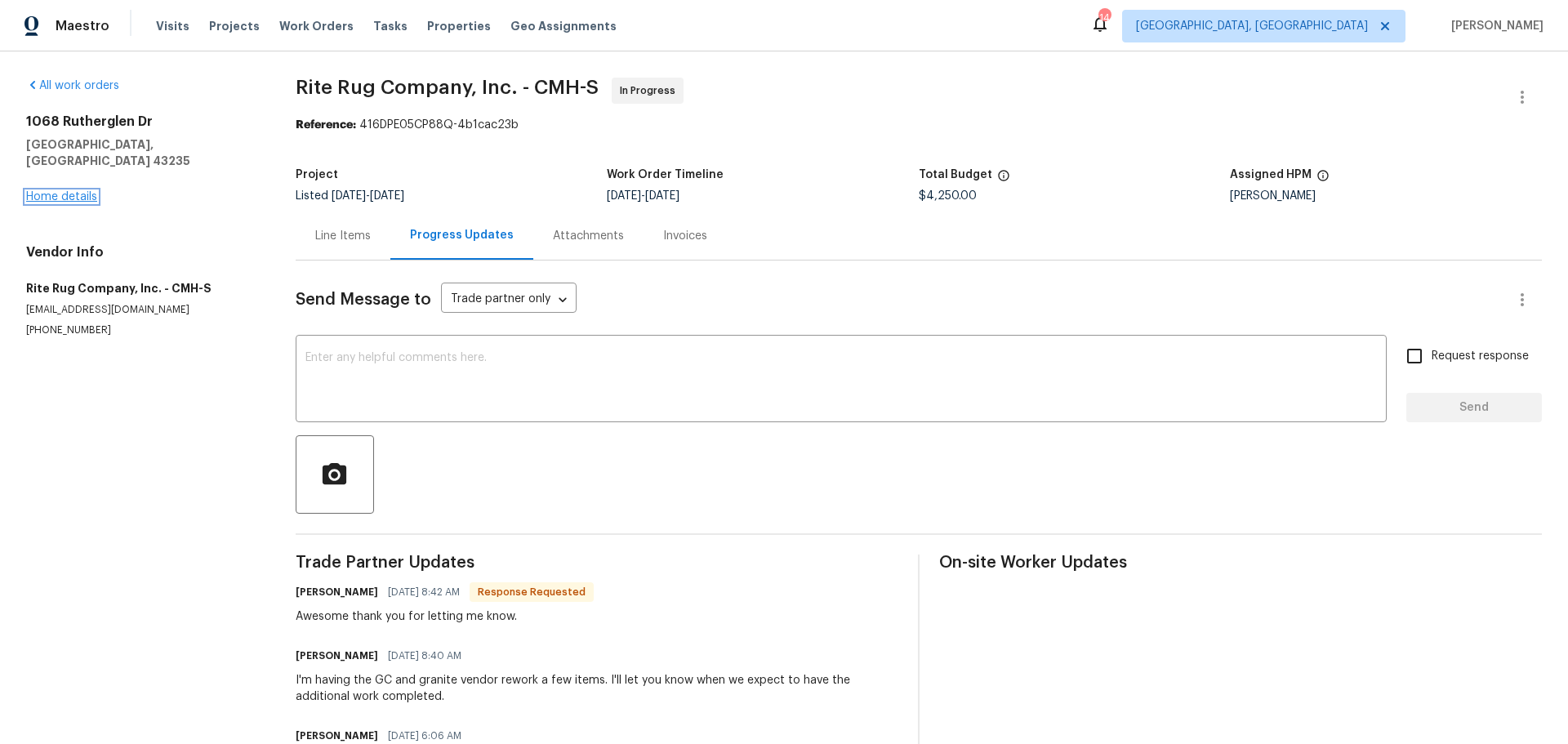
click at [74, 191] on link "Home details" at bounding box center [62, 196] width 71 height 11
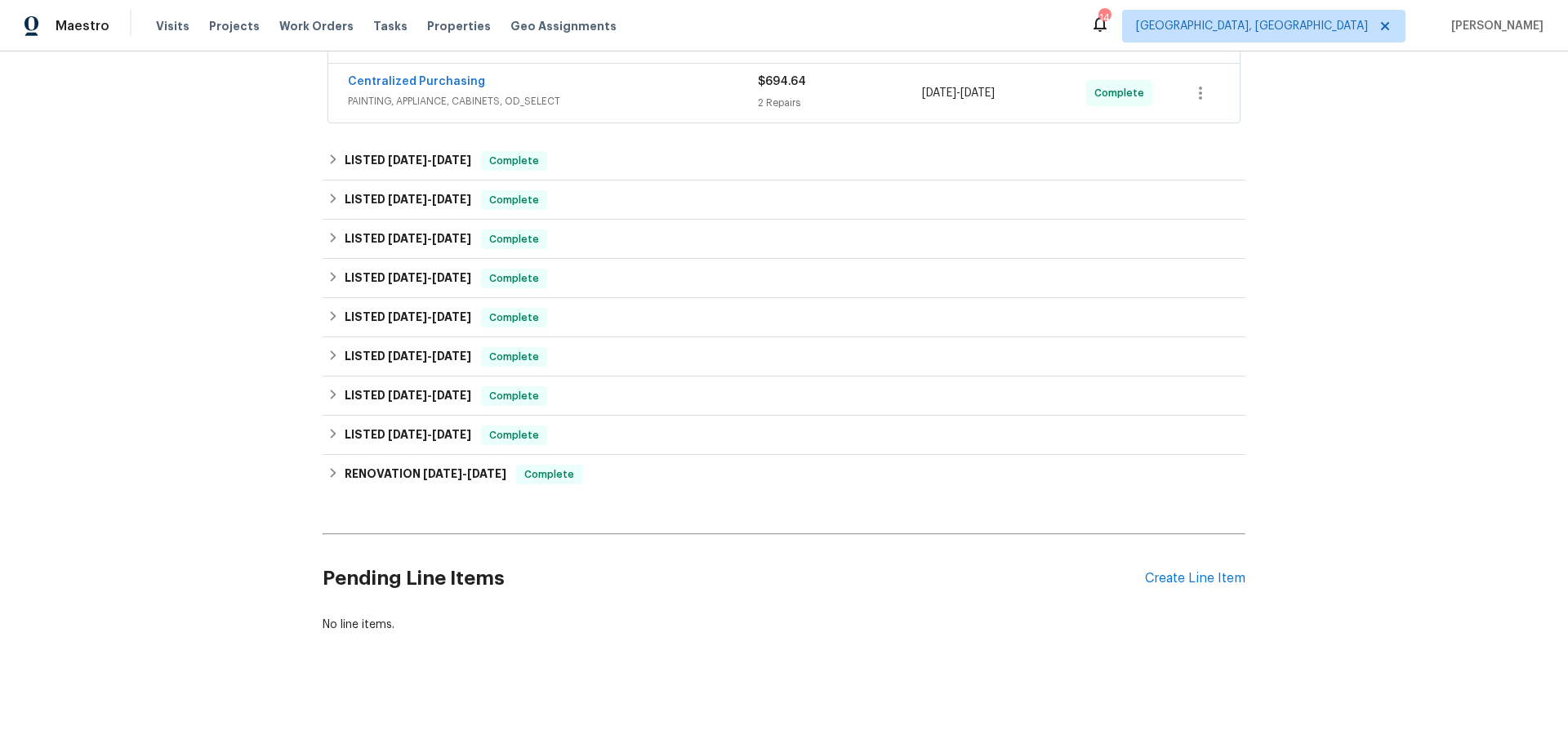
scroll to position [625, 0]
click at [1180, 571] on div "Create Line Item" at bounding box center [1195, 578] width 100 height 16
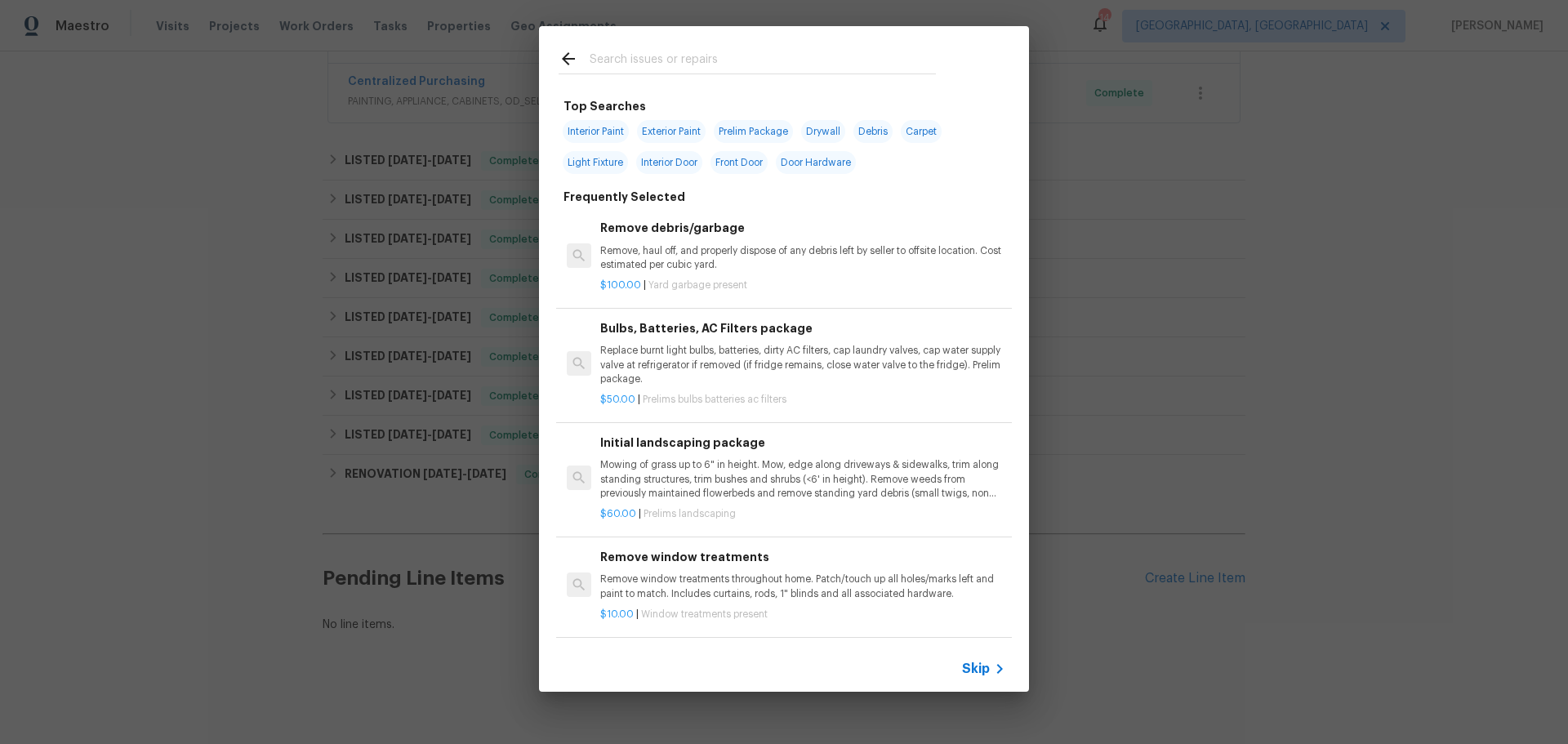
click at [668, 63] on input "text" at bounding box center [762, 62] width 346 height 25
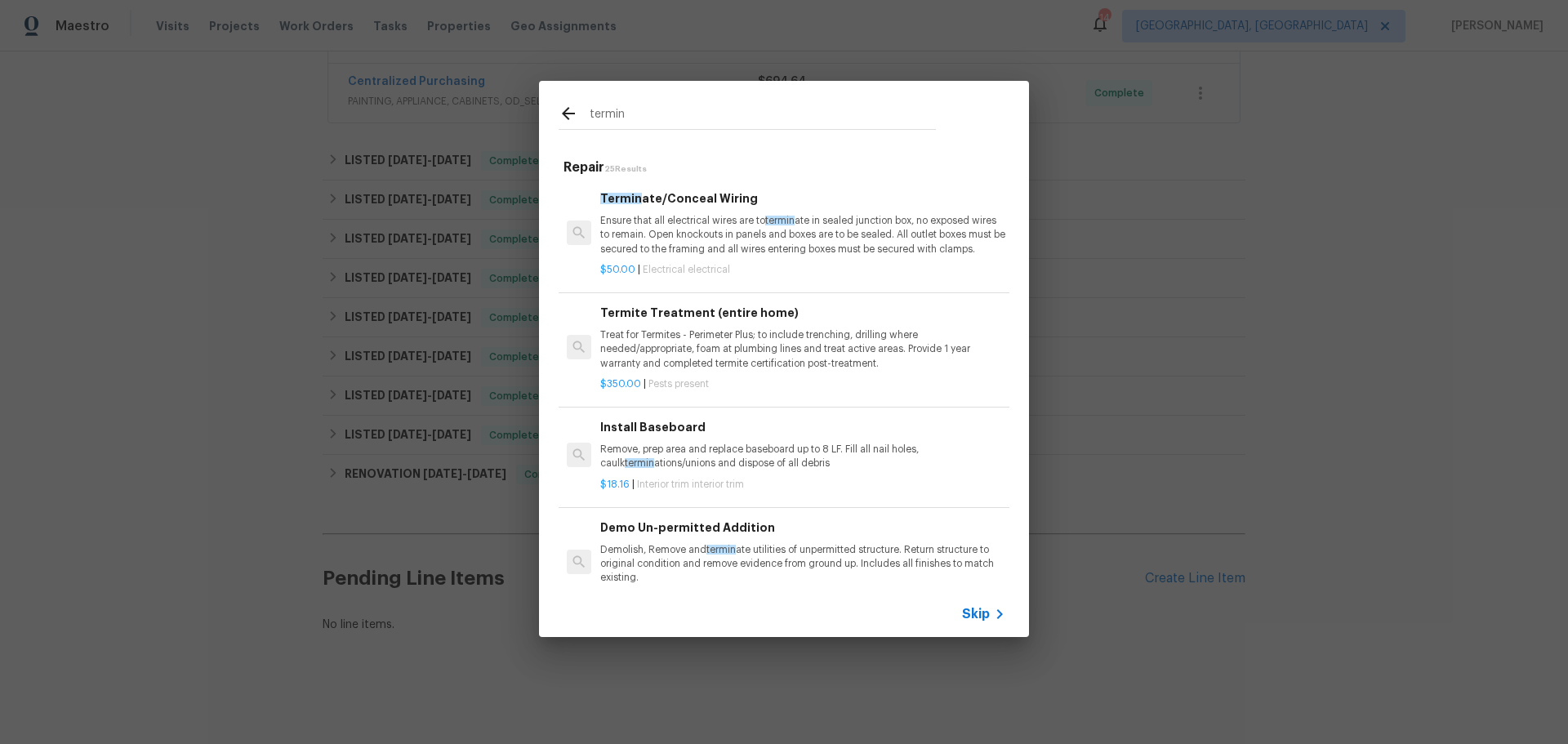
type input "termin"
click at [826, 351] on p "Treat for Termites - Perimeter Plus; to include trenching, drilling where neede…" at bounding box center [803, 349] width 405 height 41
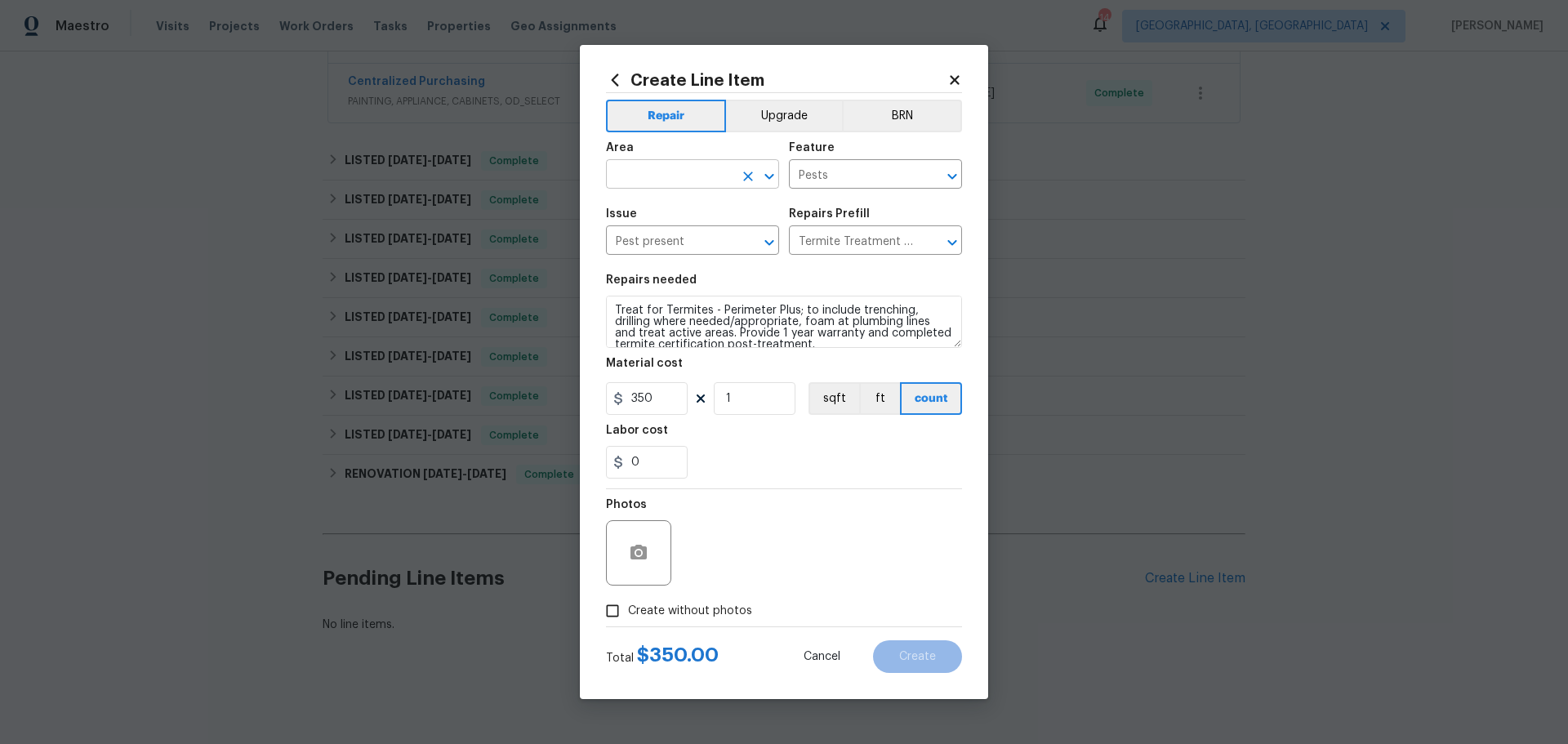
click at [707, 185] on input "text" at bounding box center [669, 175] width 128 height 26
click at [669, 226] on li "Exterior Overall" at bounding box center [692, 239] width 173 height 27
type input "Exterior Overall"
click at [735, 602] on span "Create without photos" at bounding box center [689, 610] width 124 height 17
click at [628, 602] on input "Create without photos" at bounding box center [612, 610] width 31 height 31
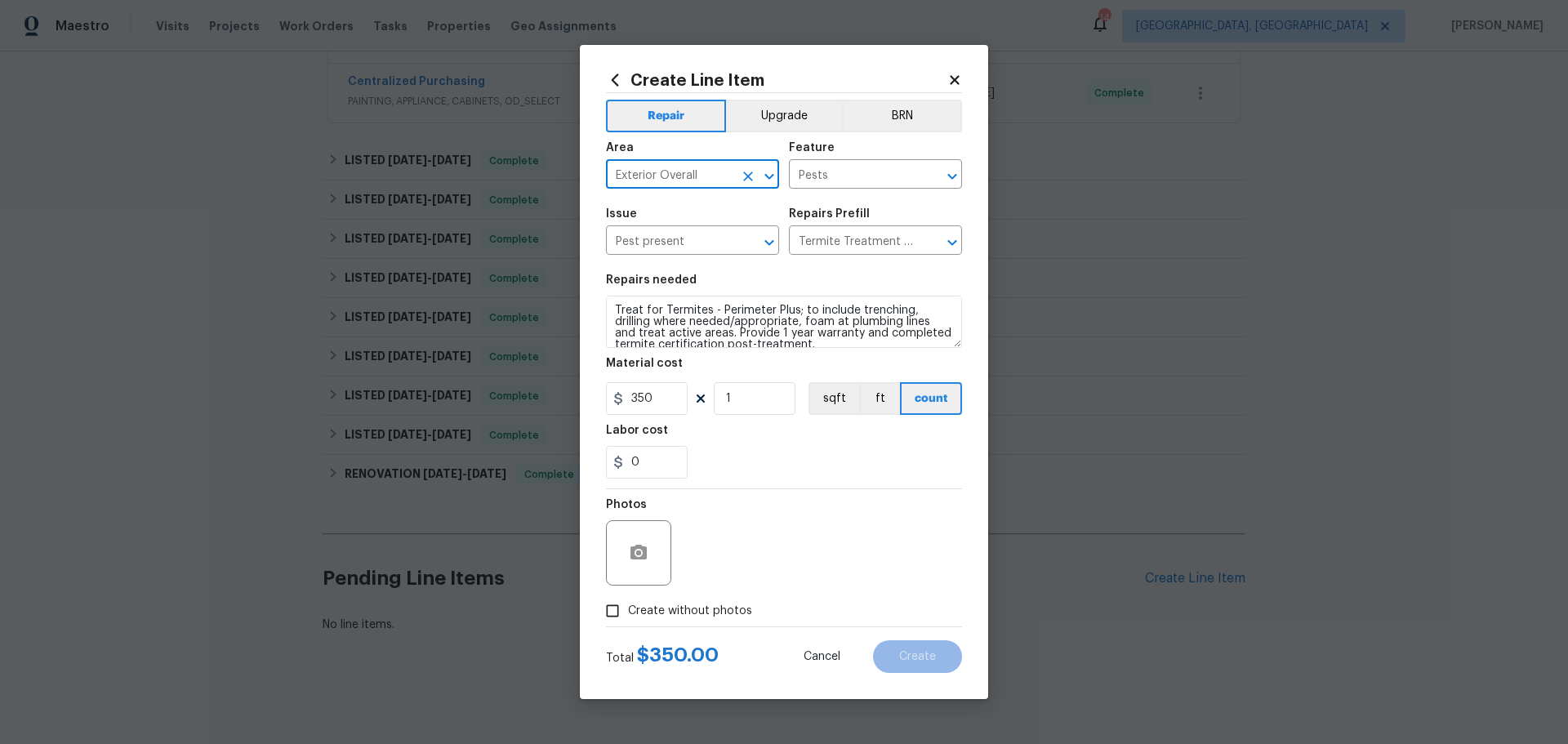
checkbox input "true"
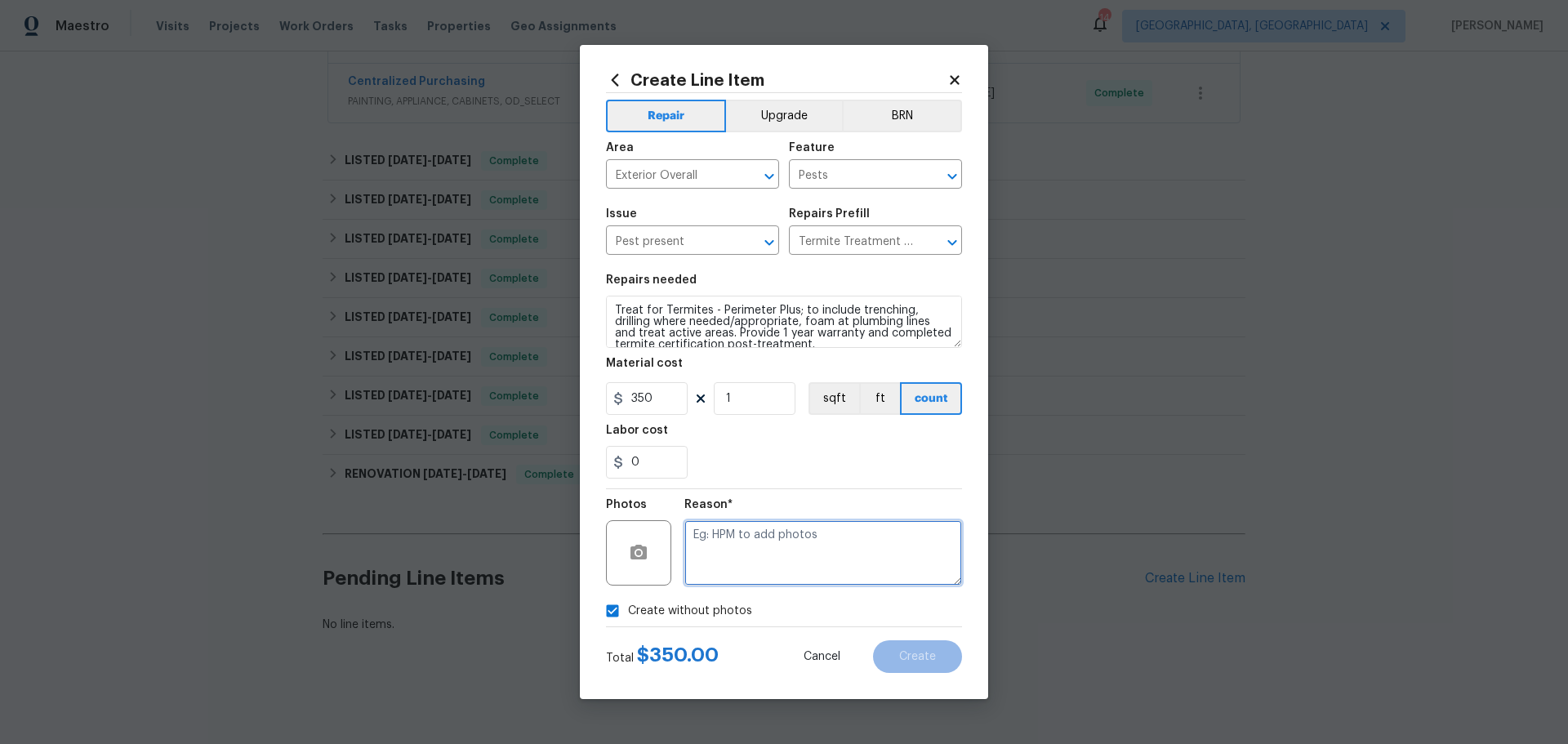
click at [813, 577] on textarea at bounding box center [822, 553] width 277 height 65
type textarea "h"
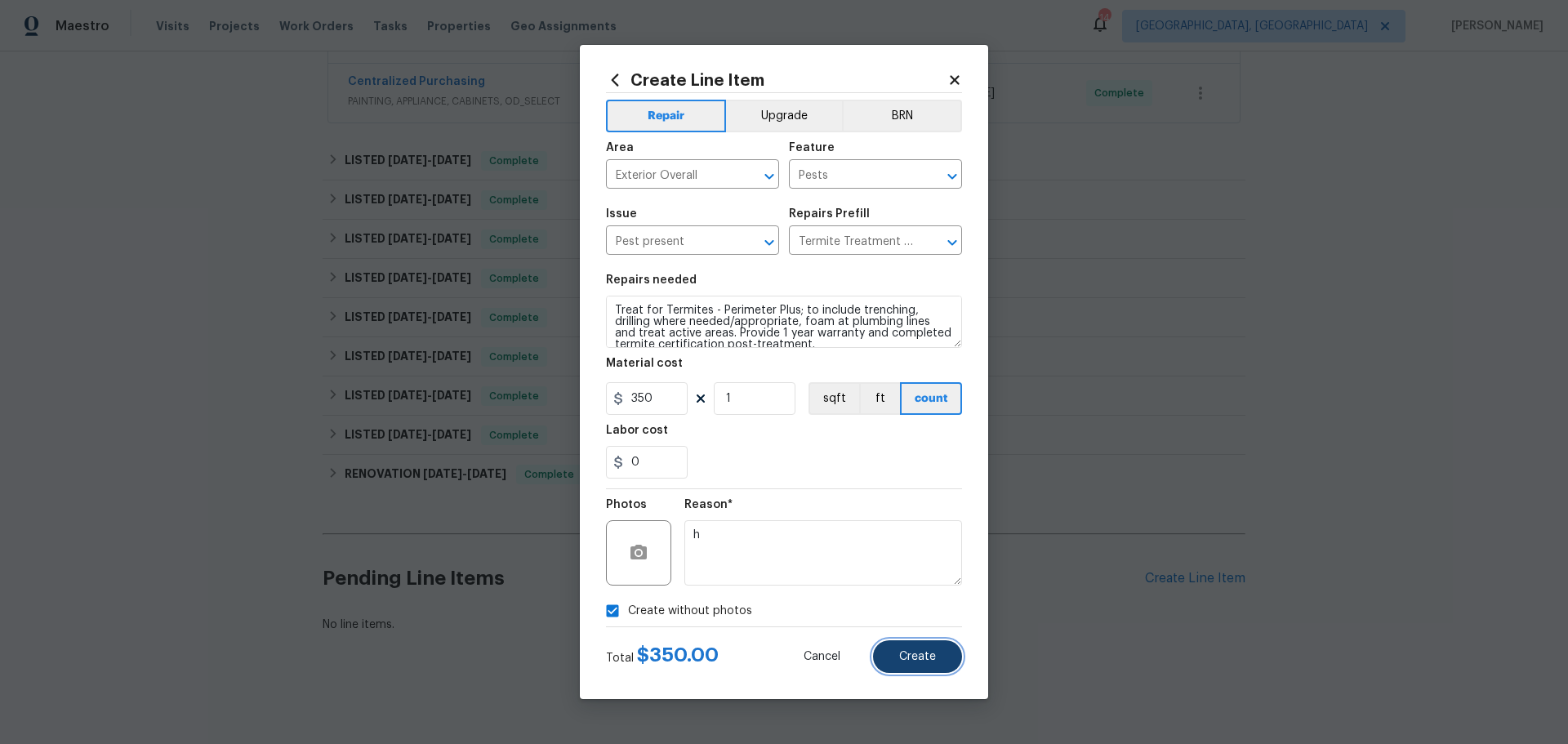
click at [928, 664] on button "Create" at bounding box center [917, 656] width 89 height 33
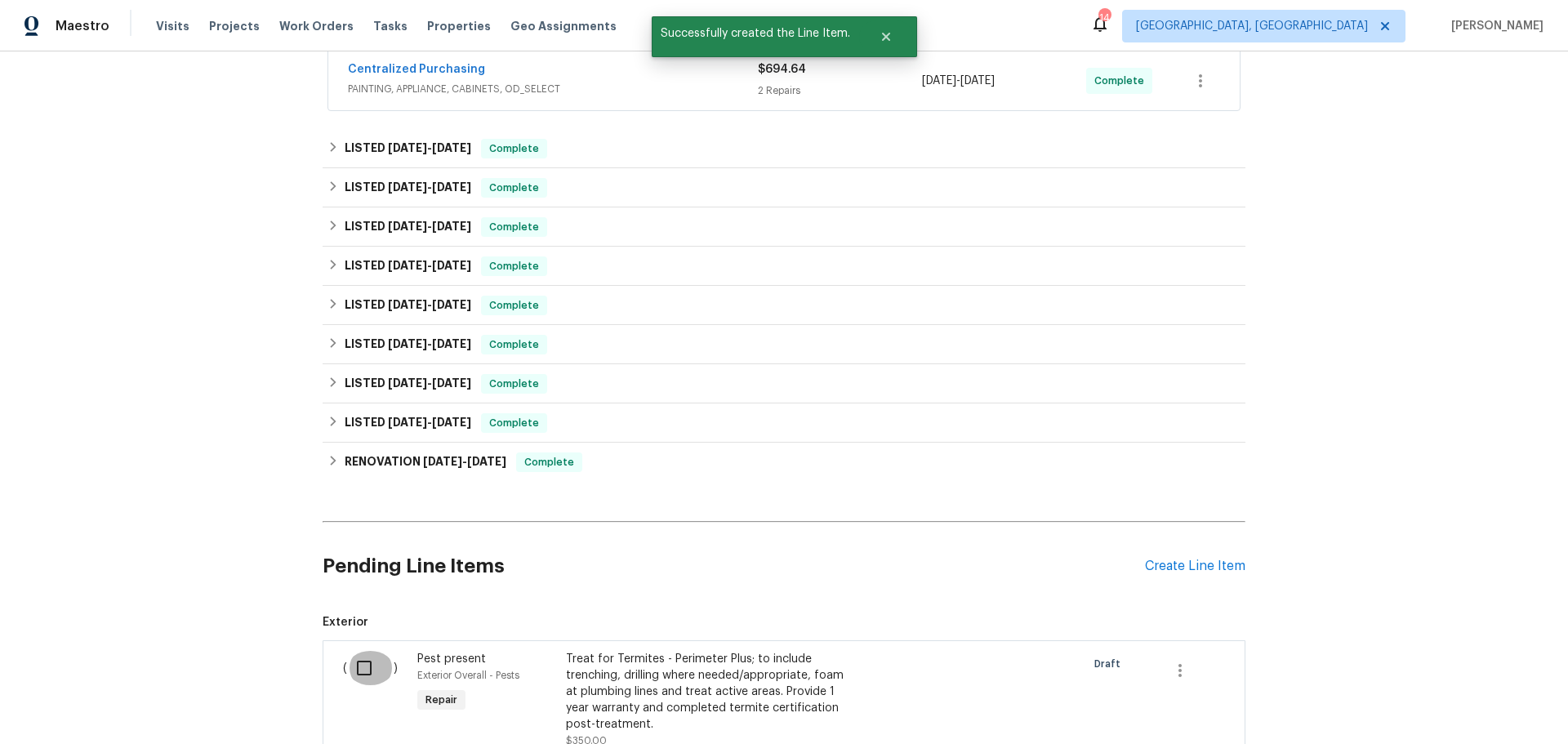
click at [358, 671] on input "checkbox" at bounding box center [370, 667] width 47 height 34
checkbox input "true"
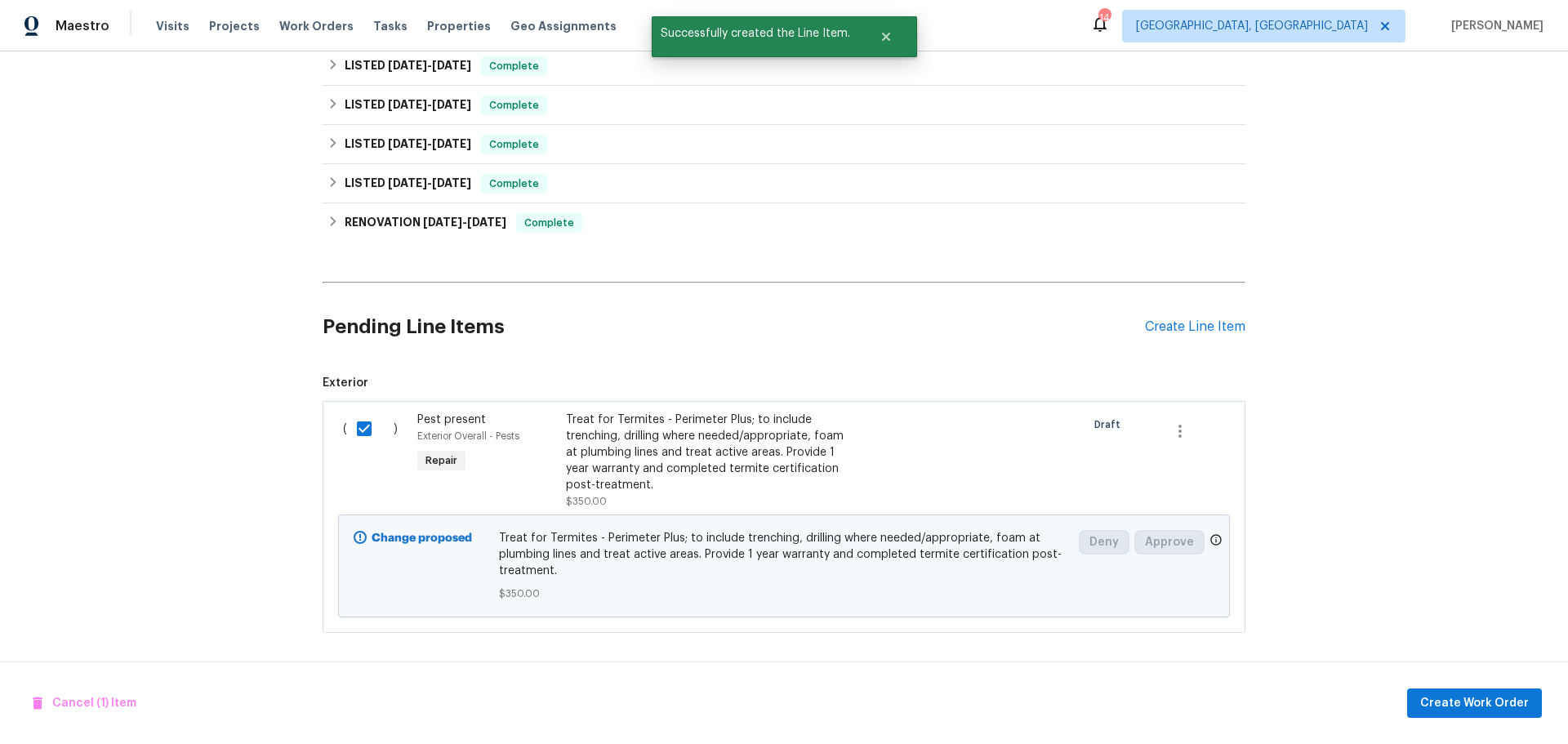
scroll to position [877, 0]
click at [1460, 702] on span "Create Work Order" at bounding box center [1474, 703] width 108 height 20
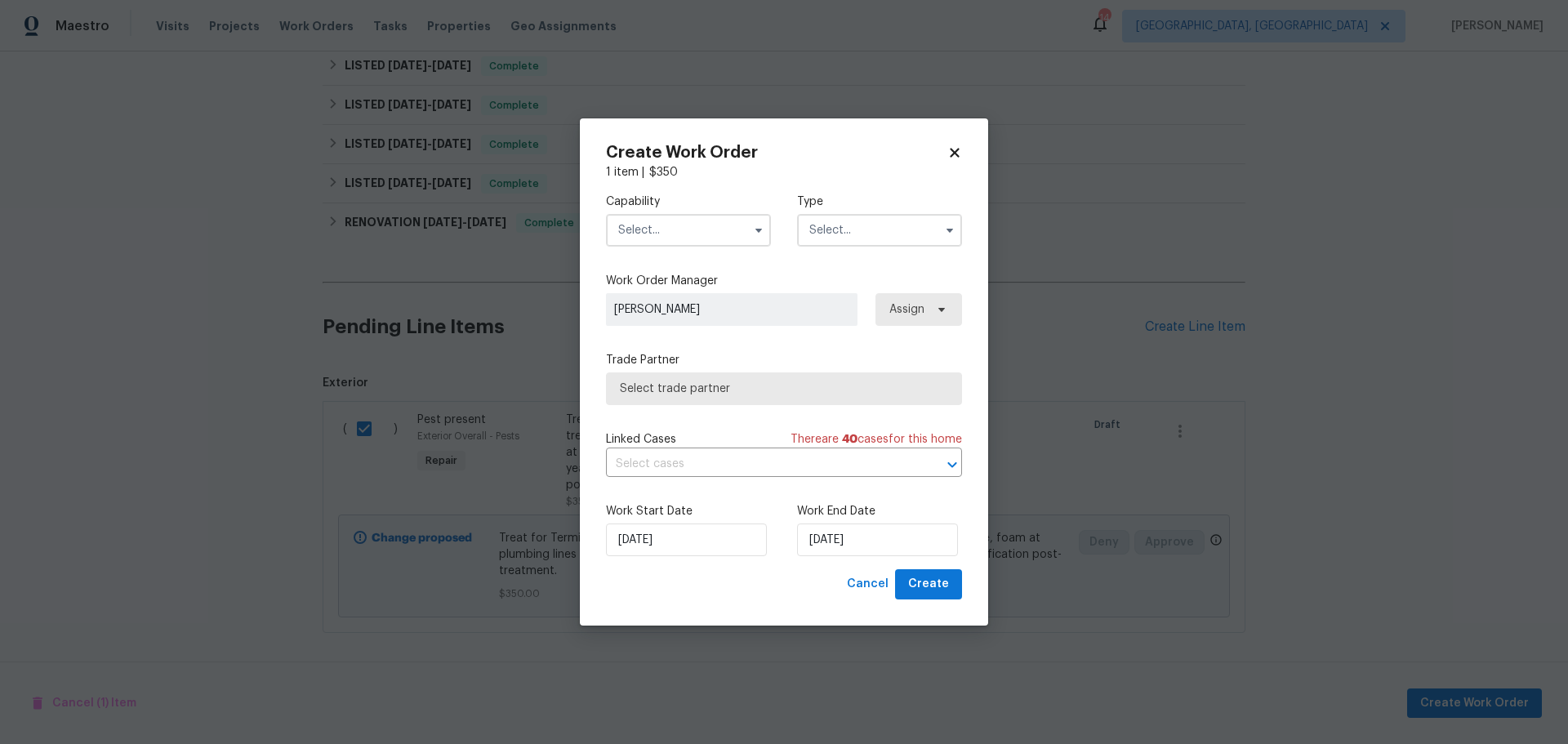
click at [681, 232] on input "text" at bounding box center [688, 230] width 165 height 33
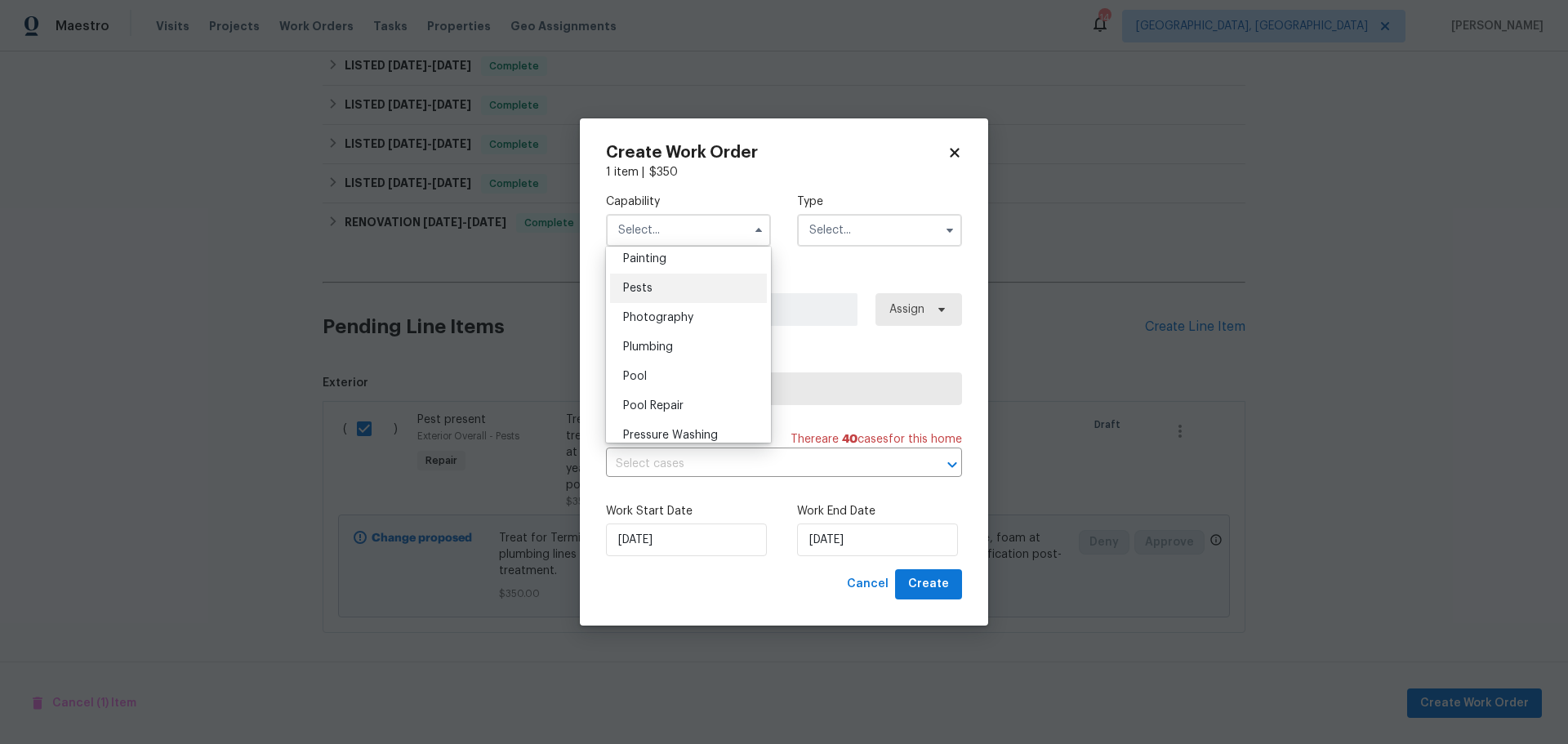
click at [626, 294] on span "Pests" at bounding box center [637, 288] width 29 height 11
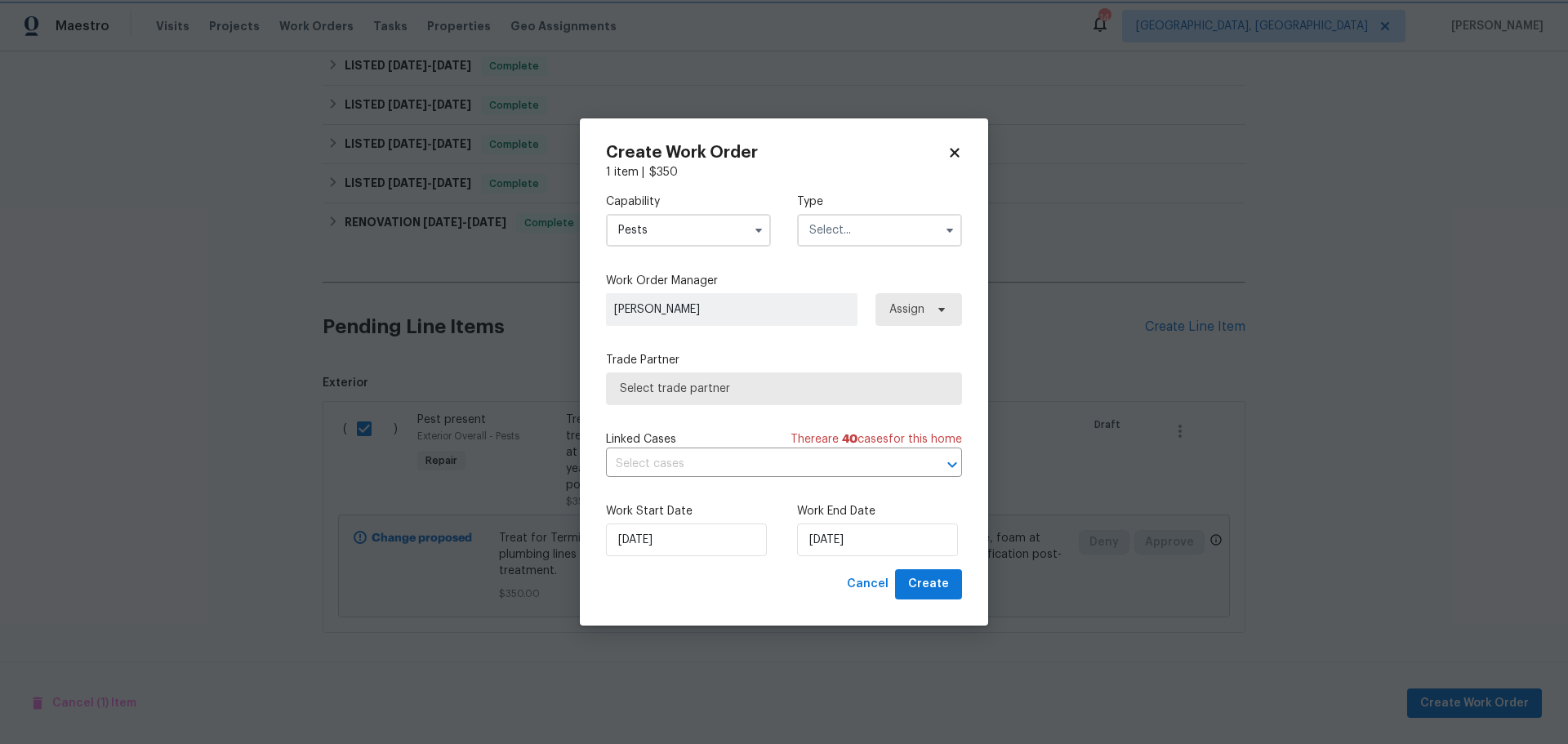
type input "Pests"
click at [805, 232] on input "text" at bounding box center [879, 230] width 165 height 33
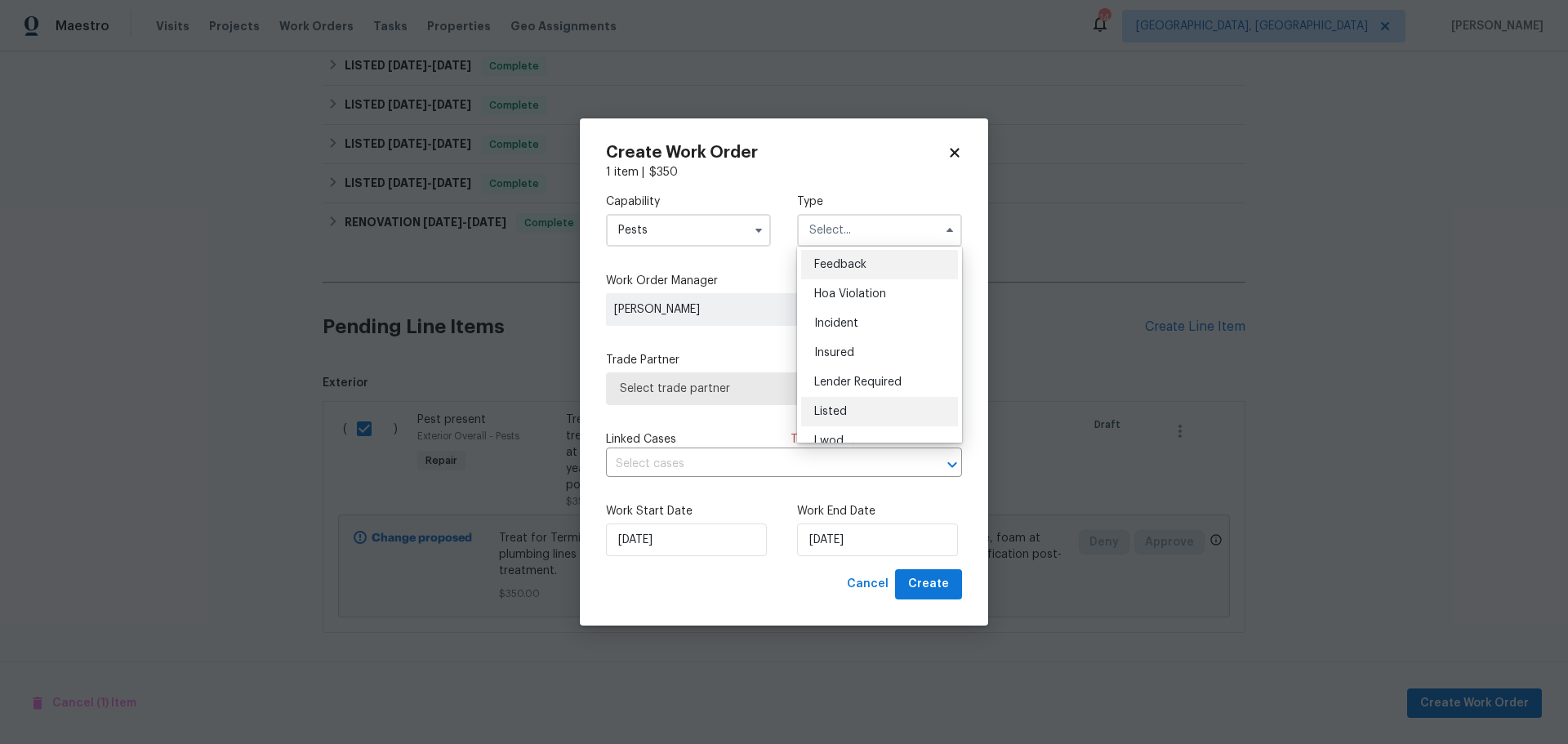
scroll to position [1, 0]
click at [833, 406] on span "Listed" at bounding box center [830, 411] width 33 height 11
type input "Listed"
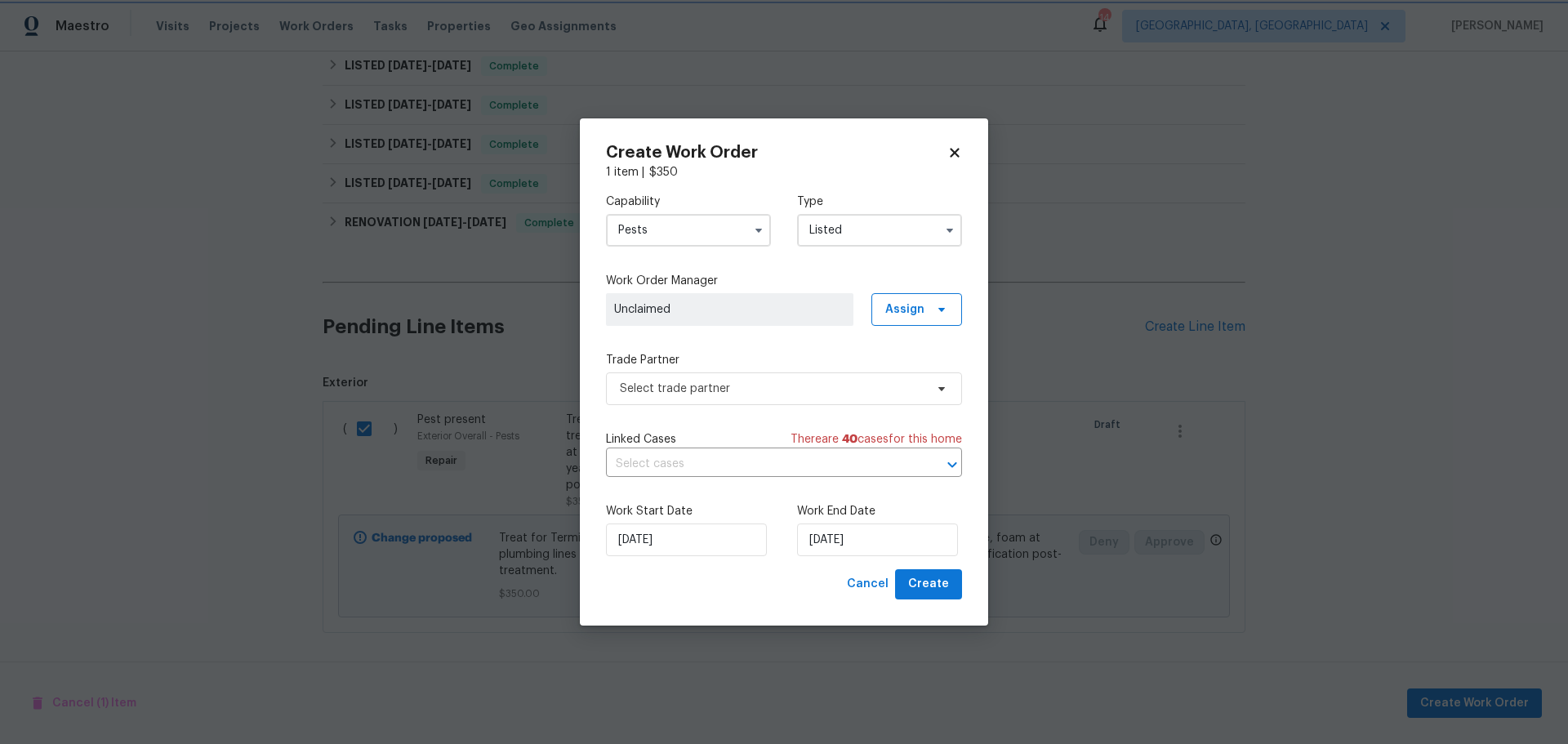
scroll to position [0, 0]
click at [743, 387] on span "Select trade partner" at bounding box center [772, 388] width 305 height 17
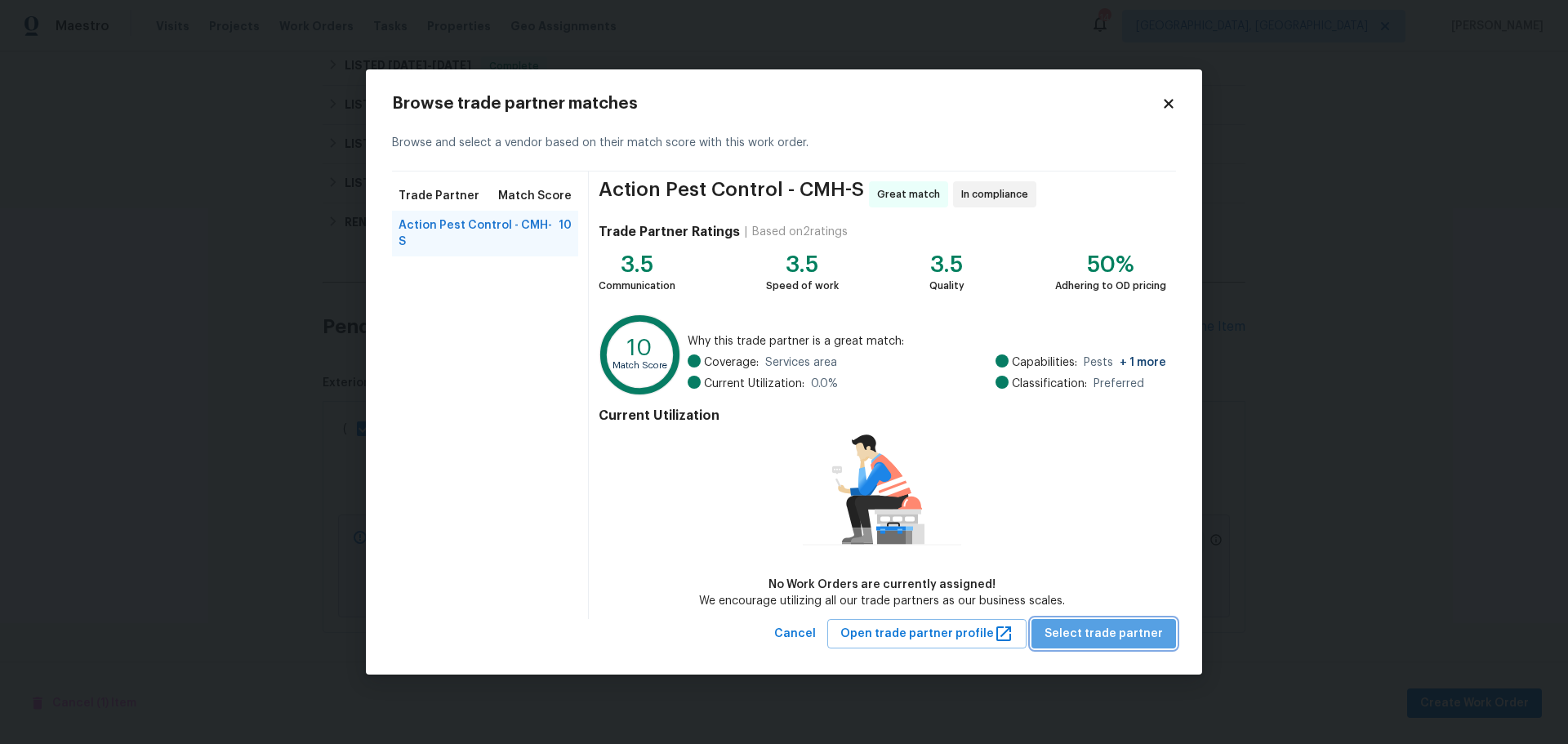
click at [1142, 628] on span "Select trade partner" at bounding box center [1103, 634] width 118 height 20
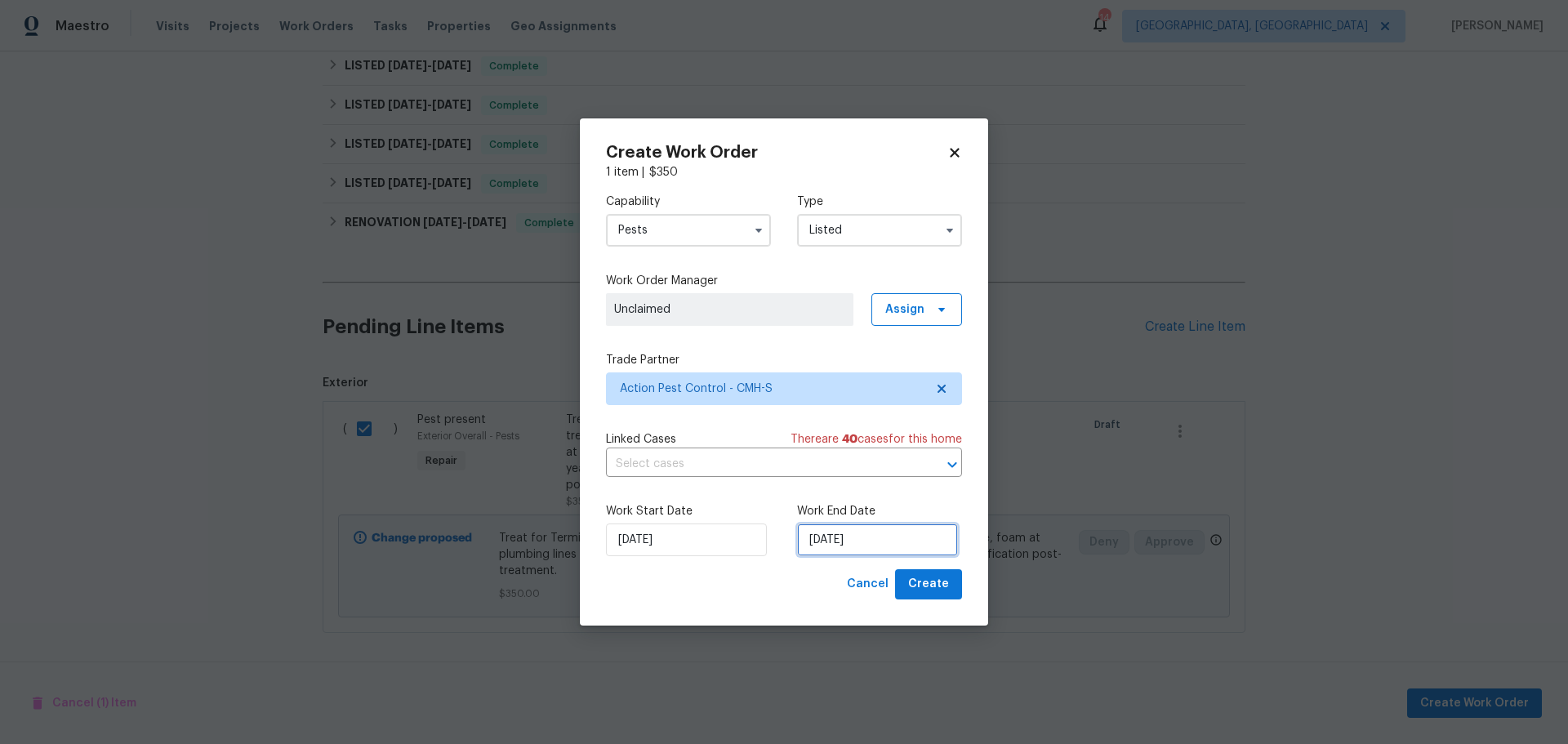
click at [868, 549] on input "9/9/2025" at bounding box center [877, 539] width 161 height 33
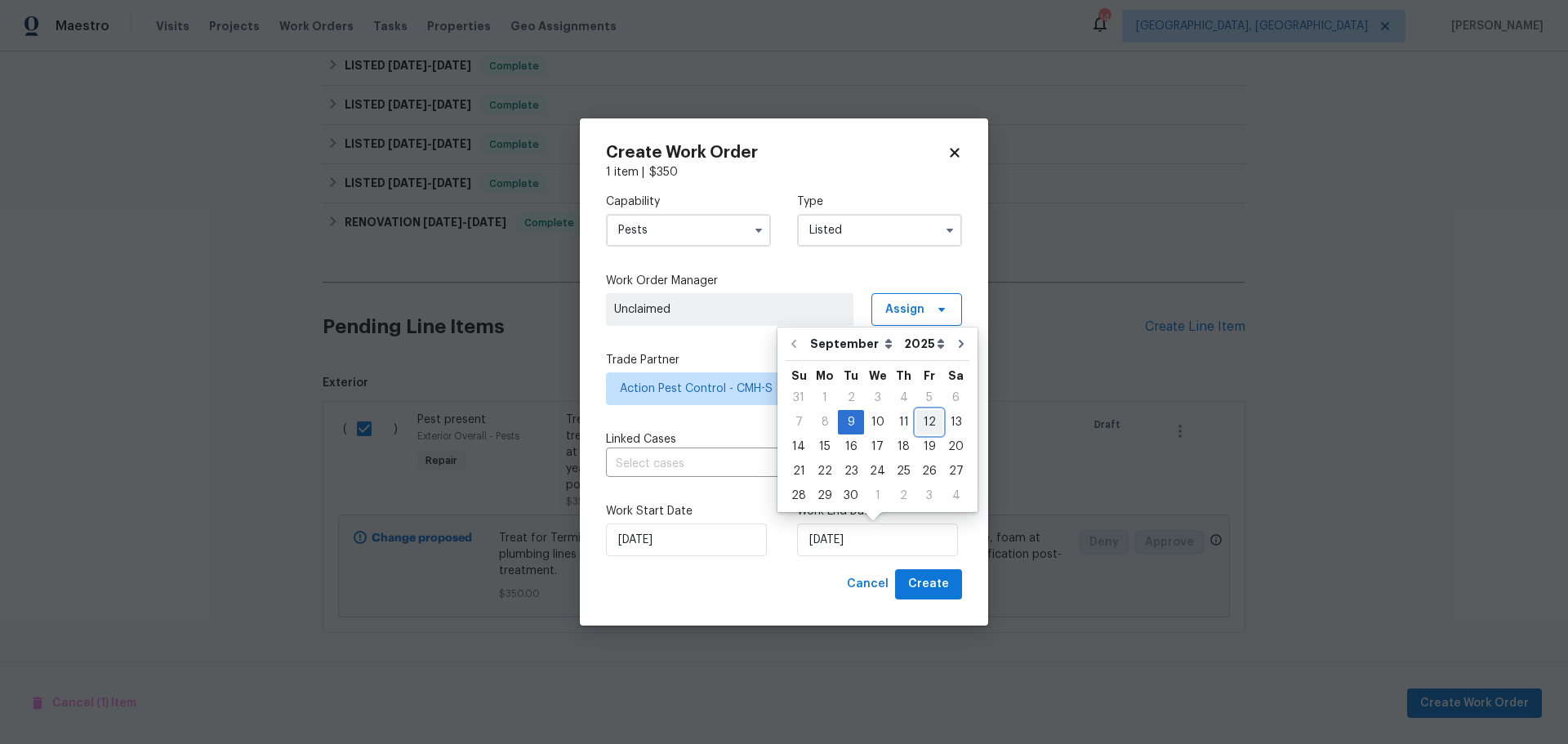
click at [919, 420] on div "12" at bounding box center [930, 422] width 26 height 23
type input "9/12/2025"
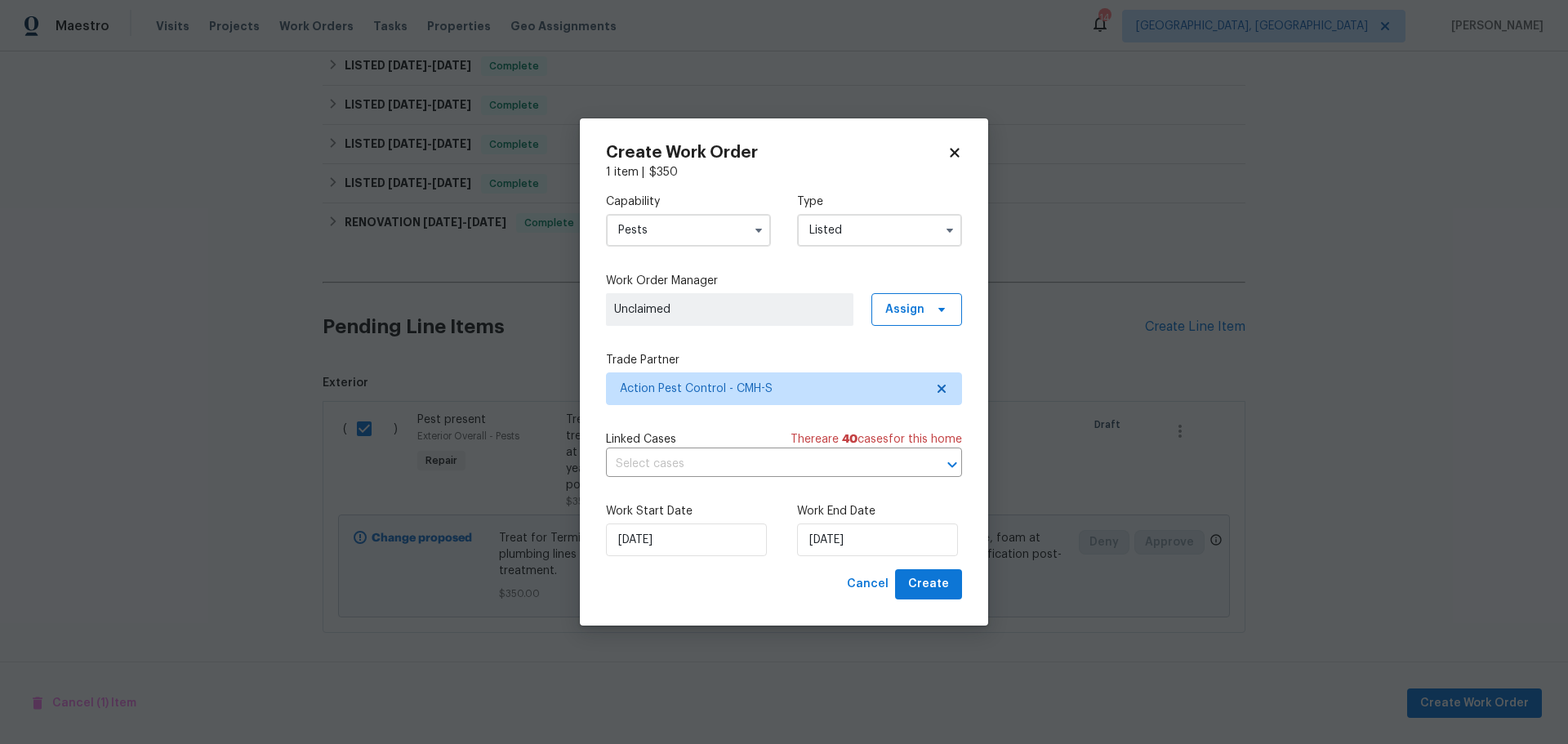
click at [949, 148] on icon at bounding box center [954, 152] width 15 height 15
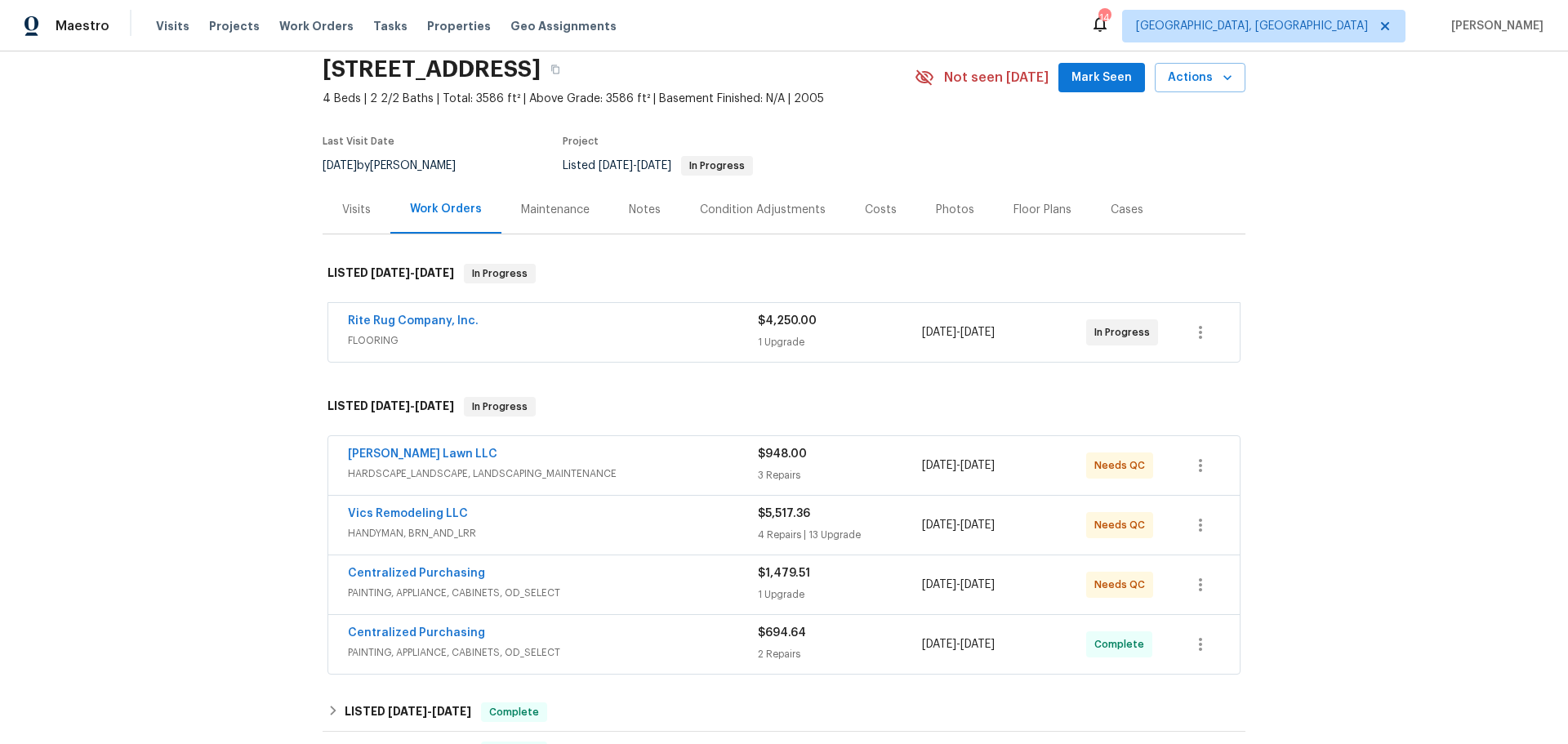
scroll to position [62, 0]
click at [570, 72] on button "button" at bounding box center [555, 70] width 29 height 29
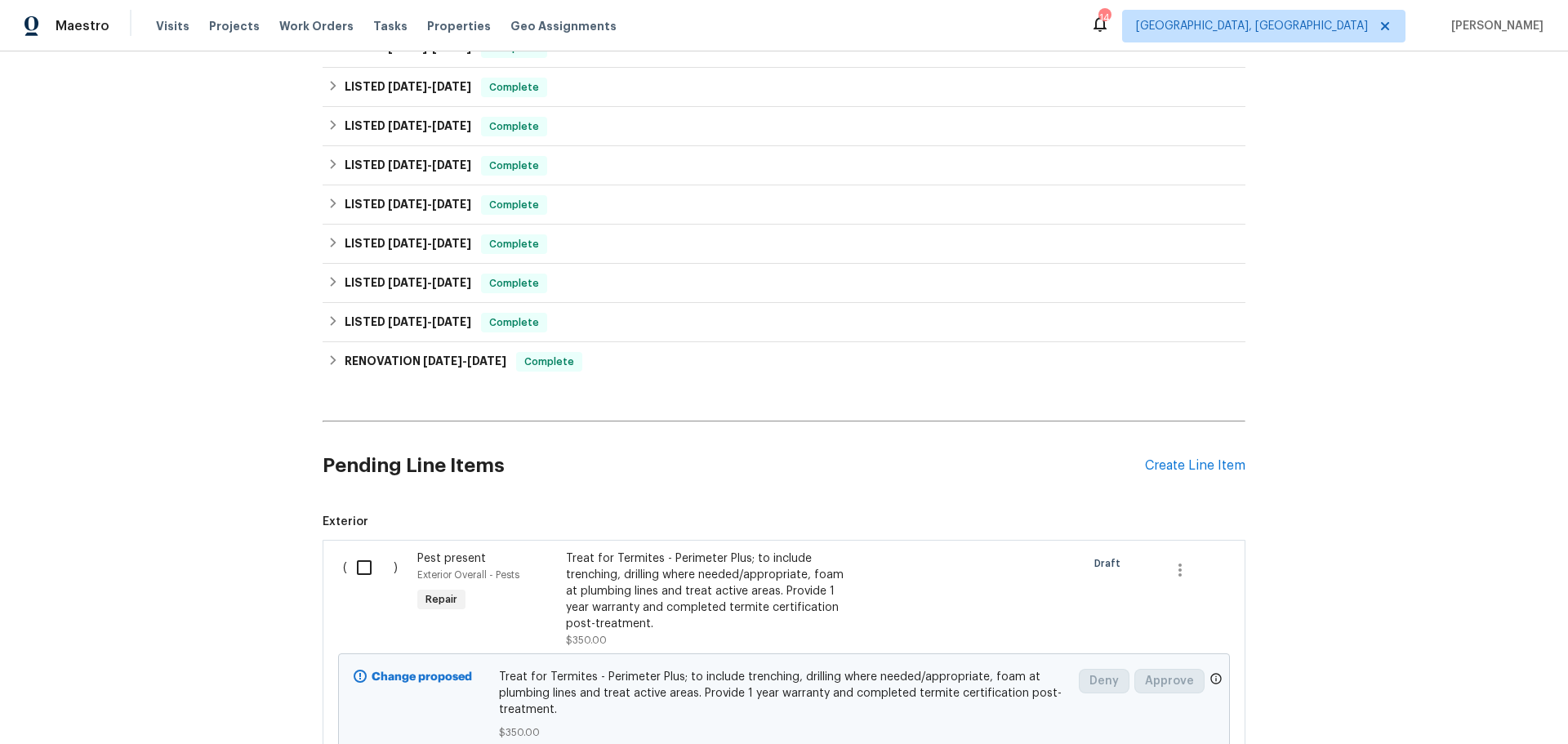
scroll to position [877, 0]
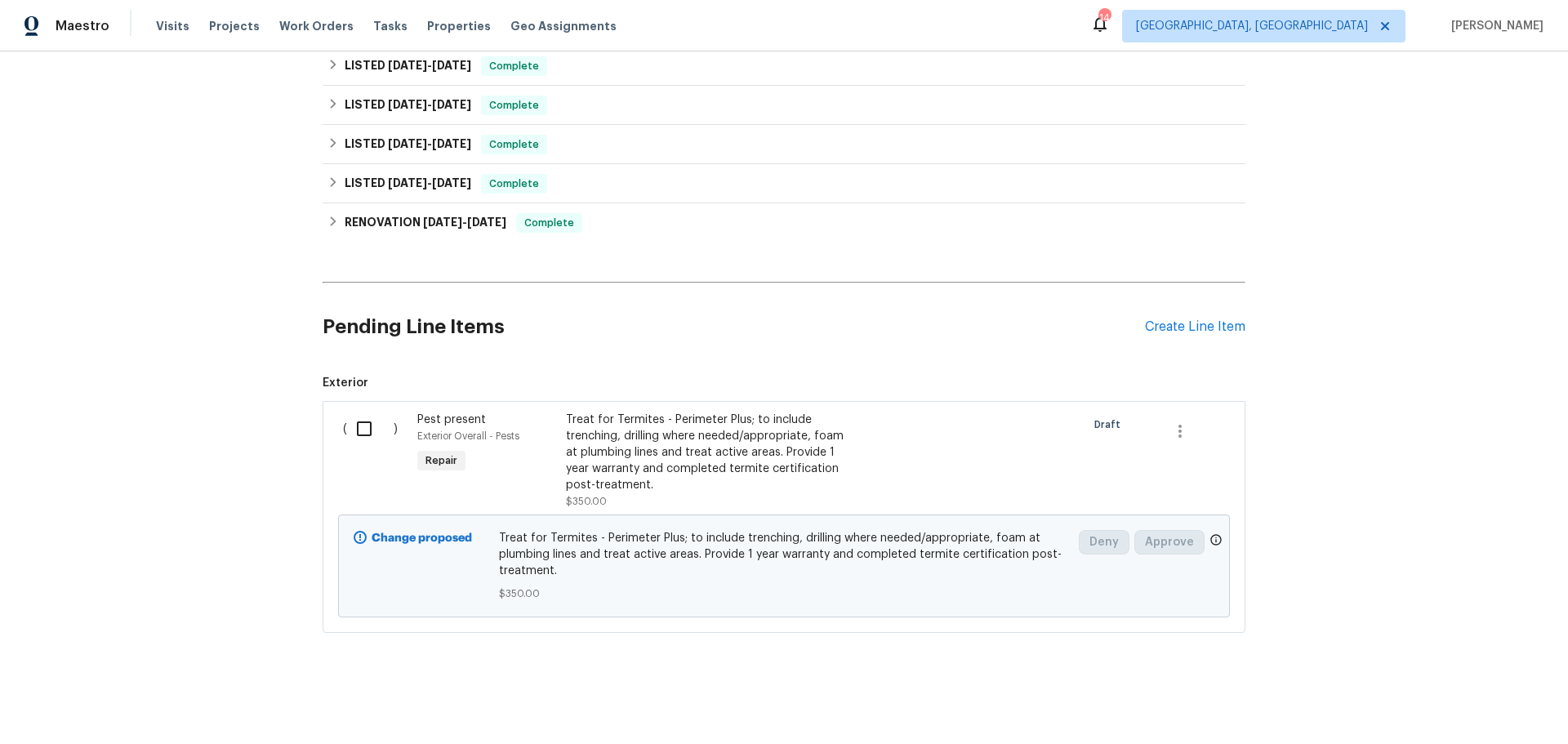
click at [358, 426] on input "checkbox" at bounding box center [370, 428] width 47 height 34
checkbox input "true"
click at [1448, 706] on span "Create Work Order" at bounding box center [1474, 703] width 108 height 20
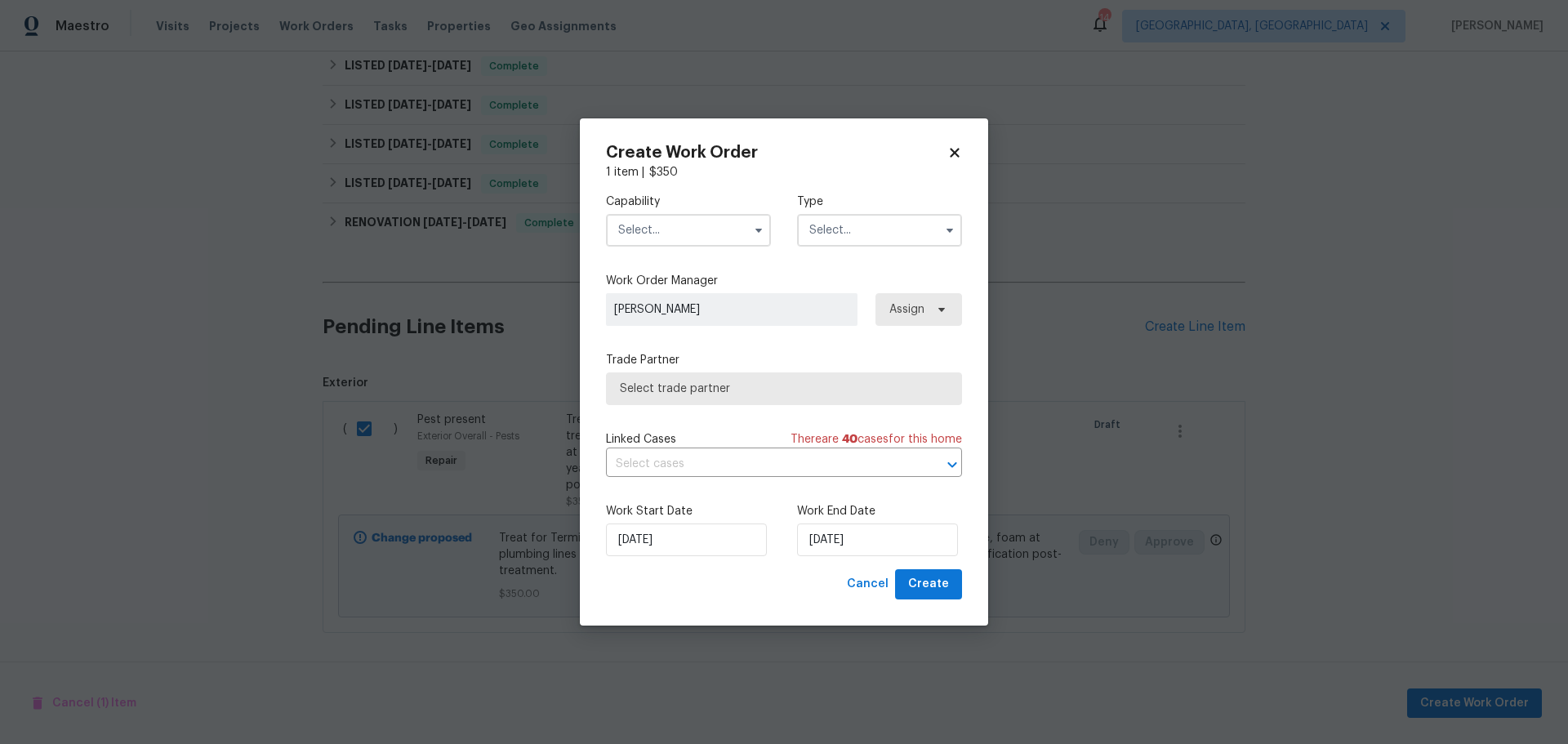
click at [703, 237] on input "text" at bounding box center [688, 230] width 165 height 33
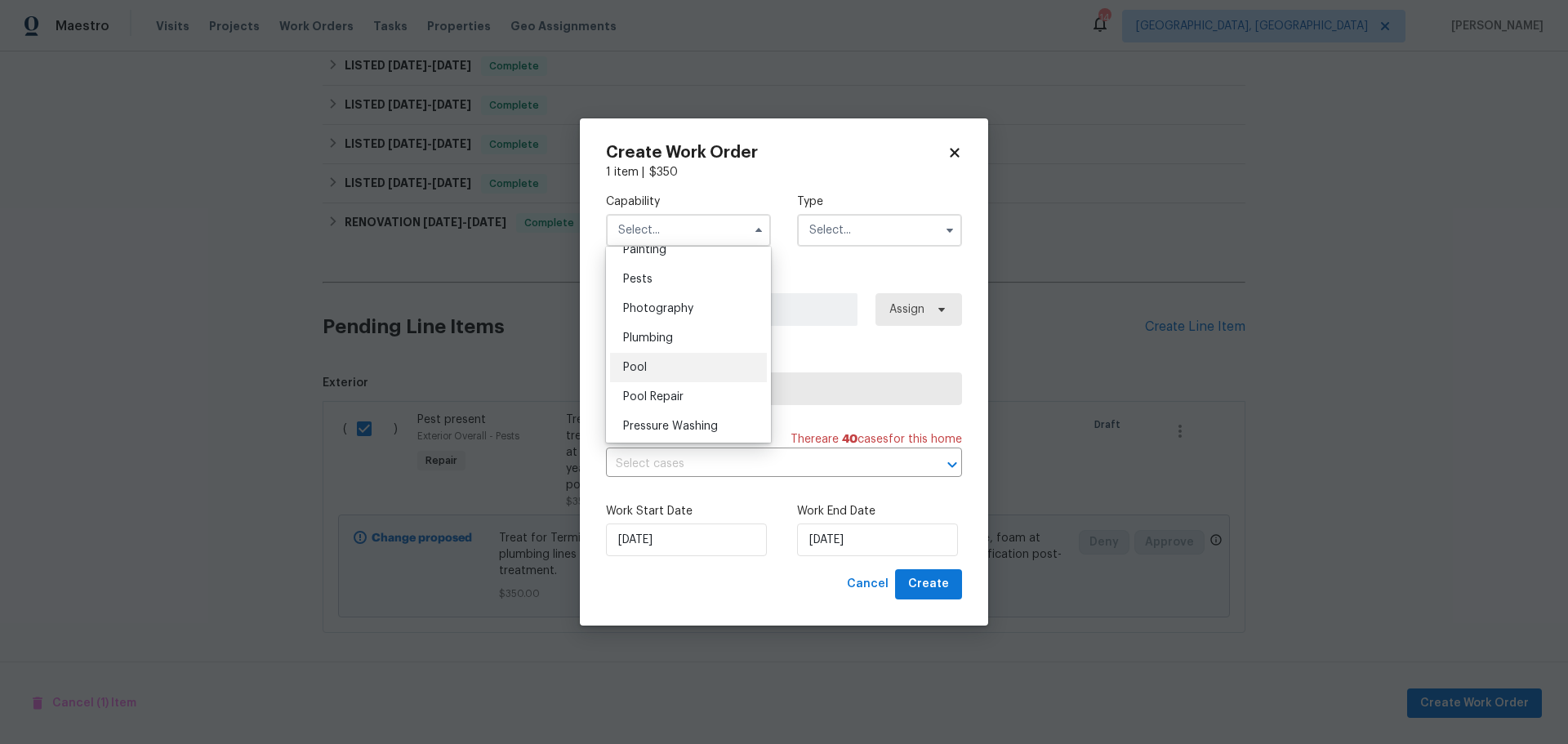
scroll to position [1389, 0]
click at [652, 293] on div "Pests" at bounding box center [688, 278] width 157 height 29
type input "Pests"
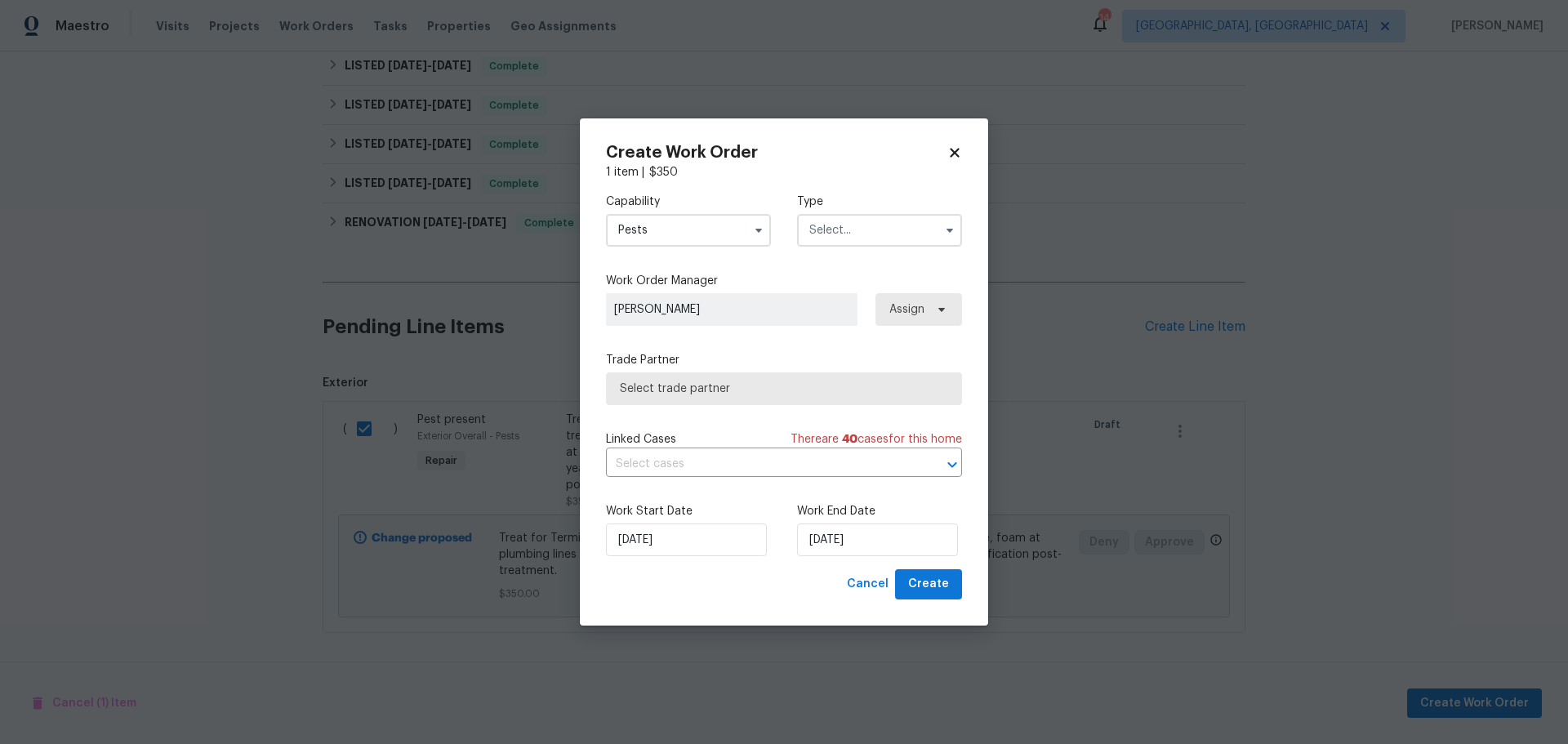
click at [870, 240] on input "text" at bounding box center [879, 230] width 165 height 33
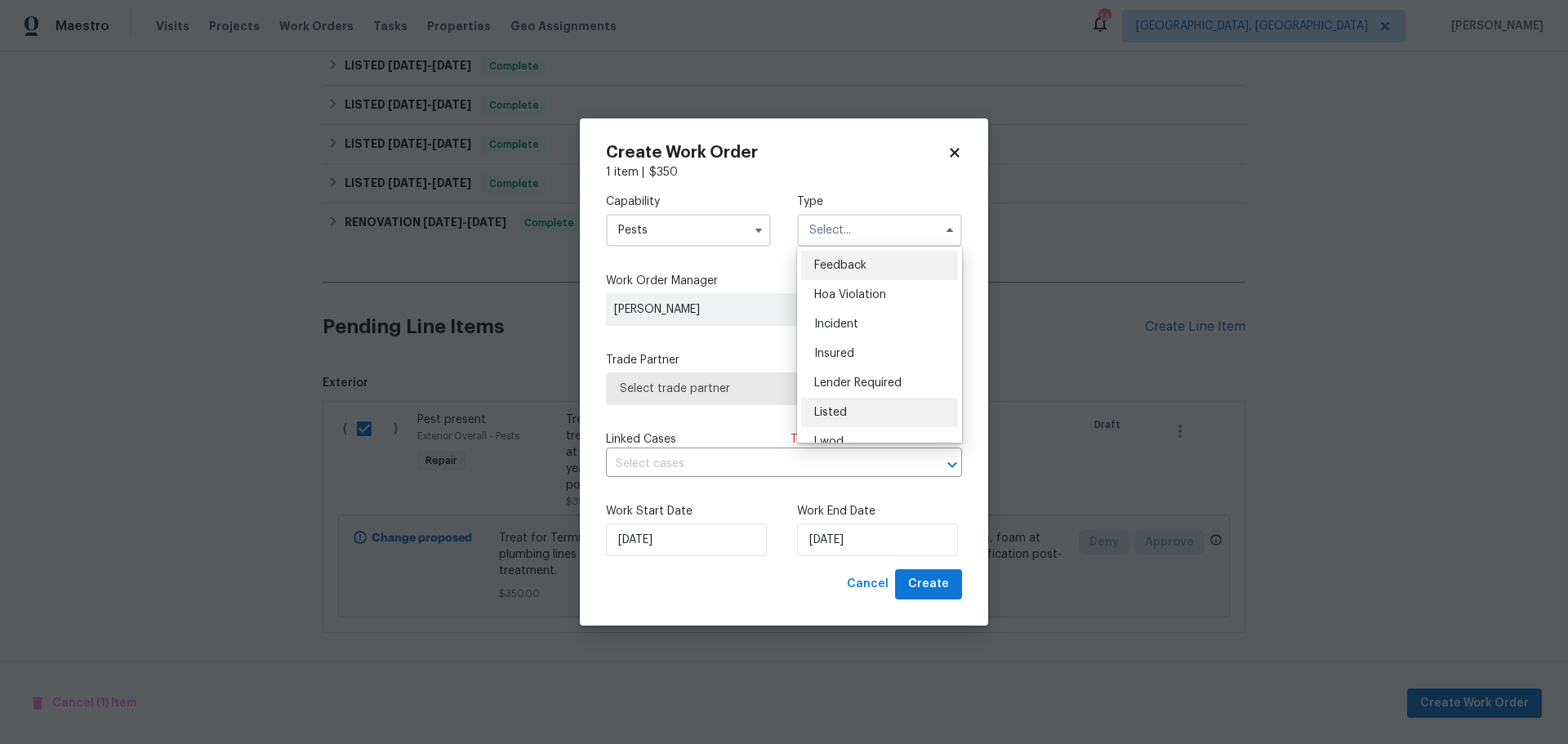
click at [829, 417] on span "Listed" at bounding box center [830, 412] width 33 height 11
type input "Listed"
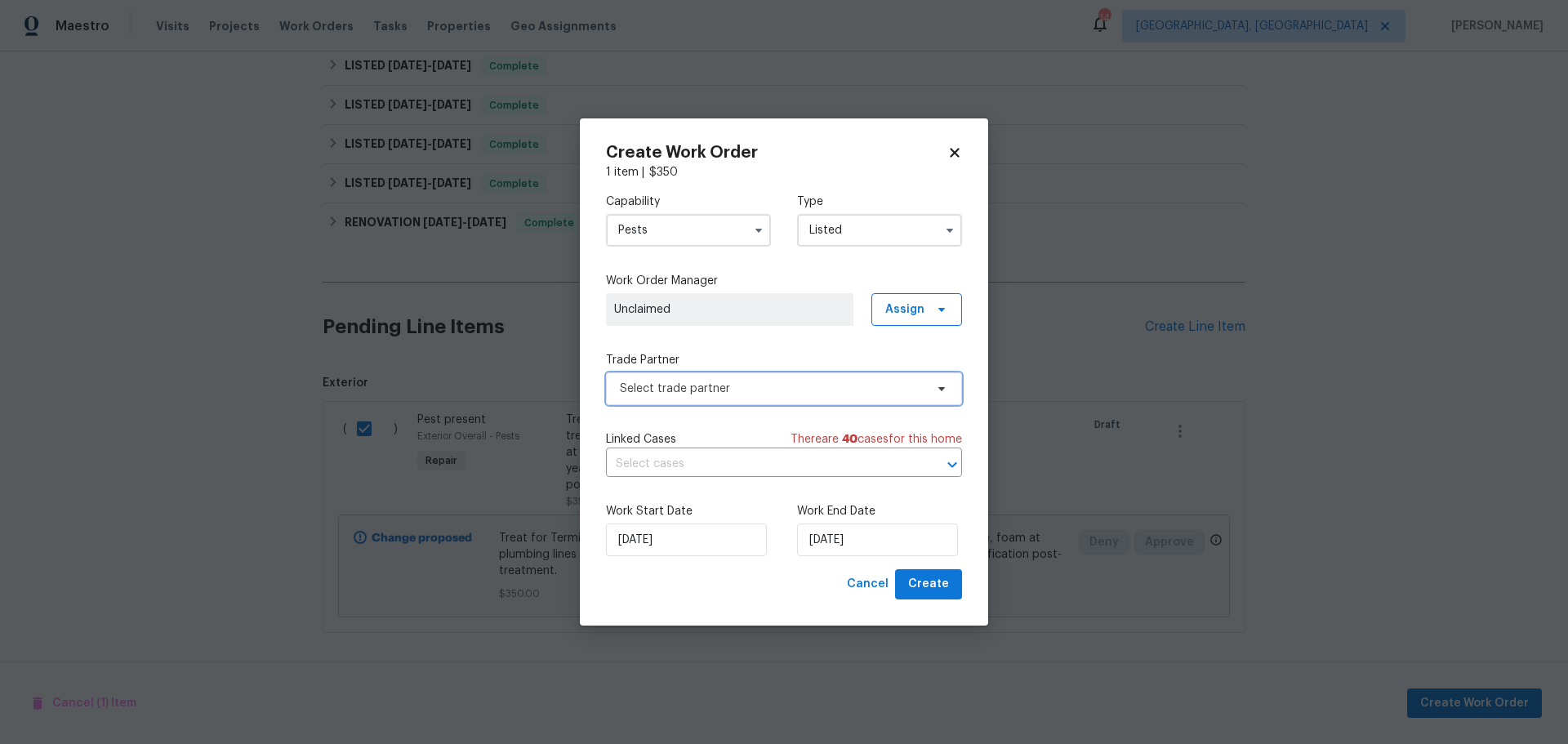
click at [797, 380] on span "Select trade partner" at bounding box center [772, 388] width 305 height 17
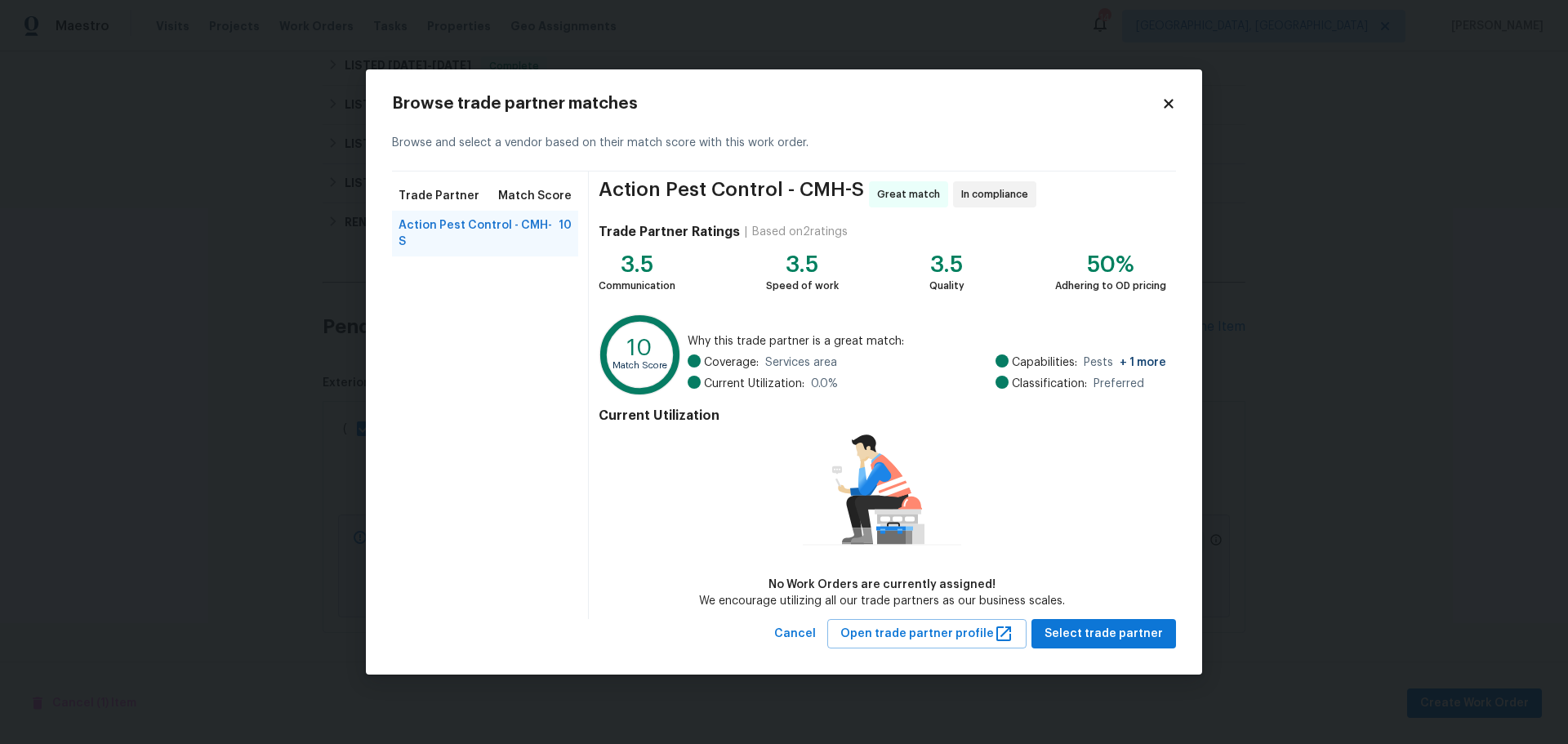
click at [1156, 127] on div "Browse and select a vendor based on their match score with this work order." at bounding box center [784, 144] width 784 height 56
click at [1167, 104] on icon at bounding box center [1168, 103] width 9 height 9
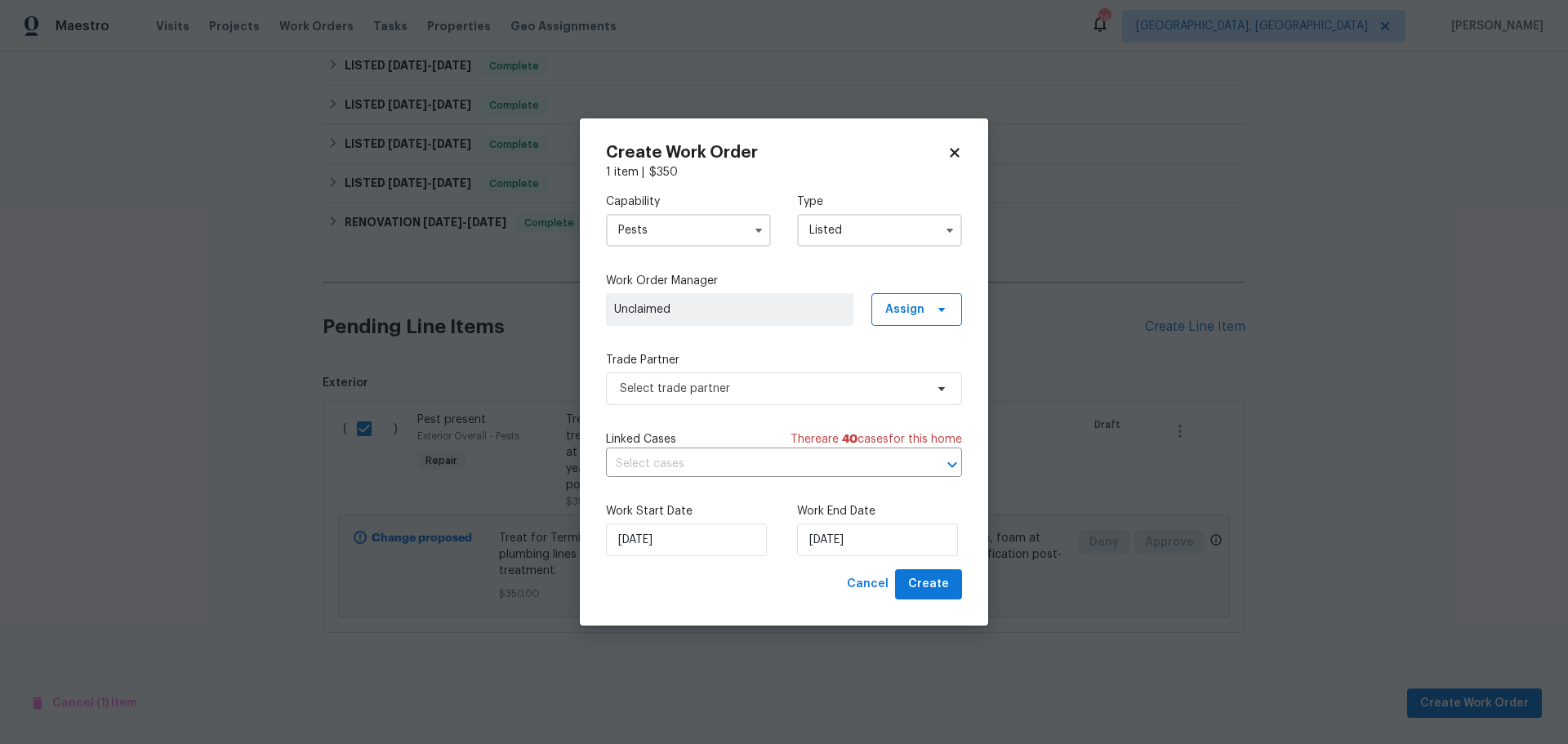
click at [953, 148] on icon at bounding box center [954, 152] width 15 height 15
checkbox input "false"
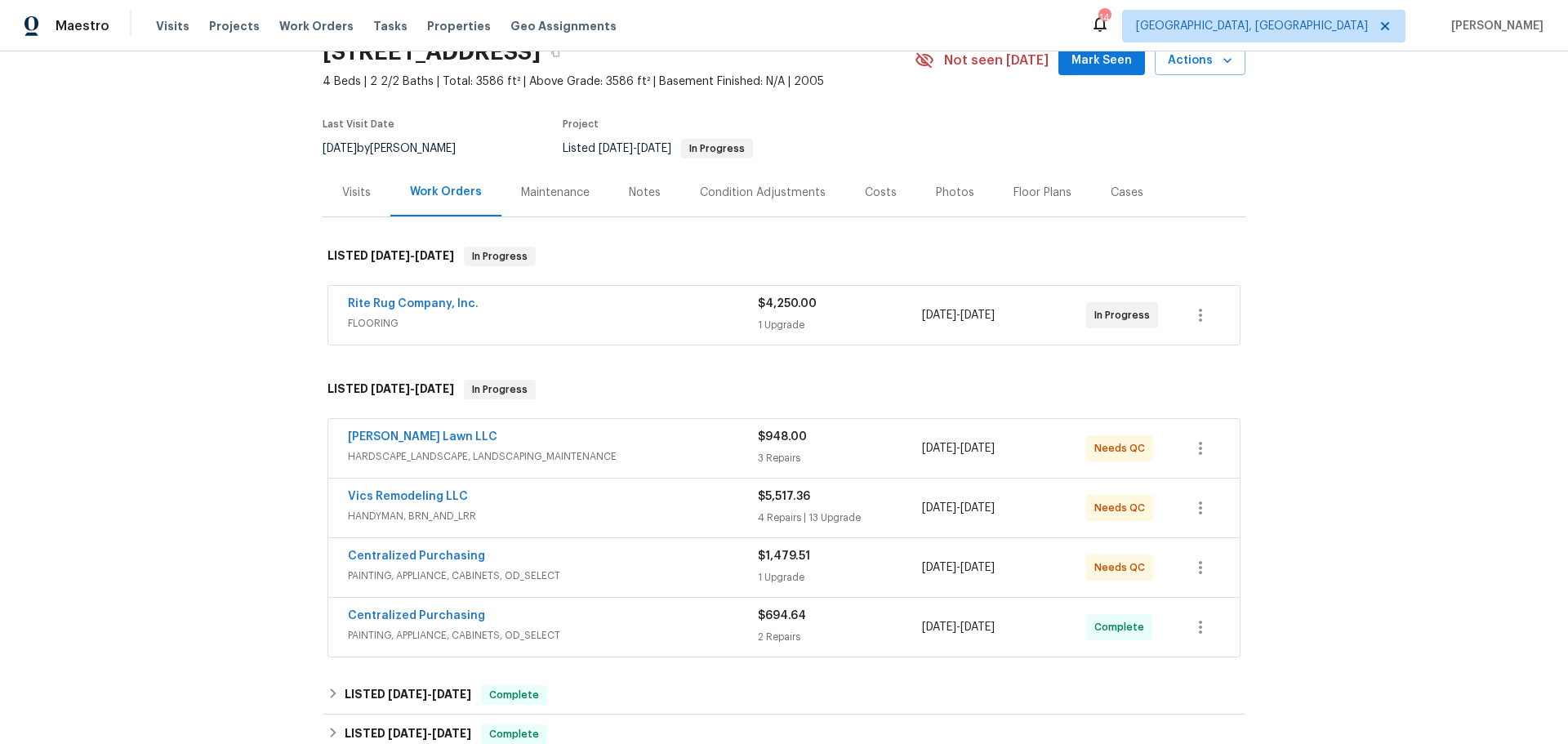
scroll to position [0, 0]
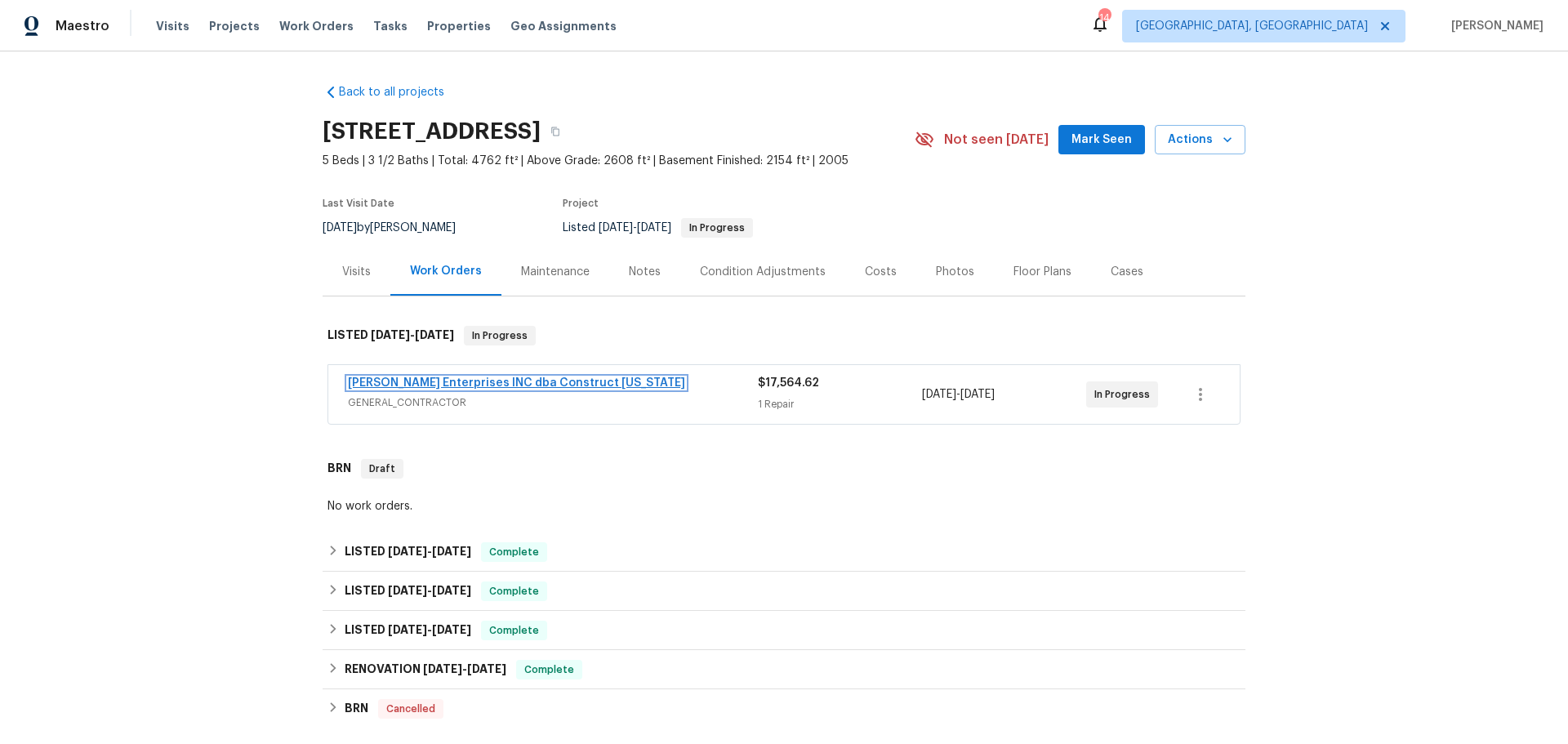
click at [510, 381] on link "[PERSON_NAME] Enterprises INC dba Construct [US_STATE]" at bounding box center [516, 382] width 337 height 11
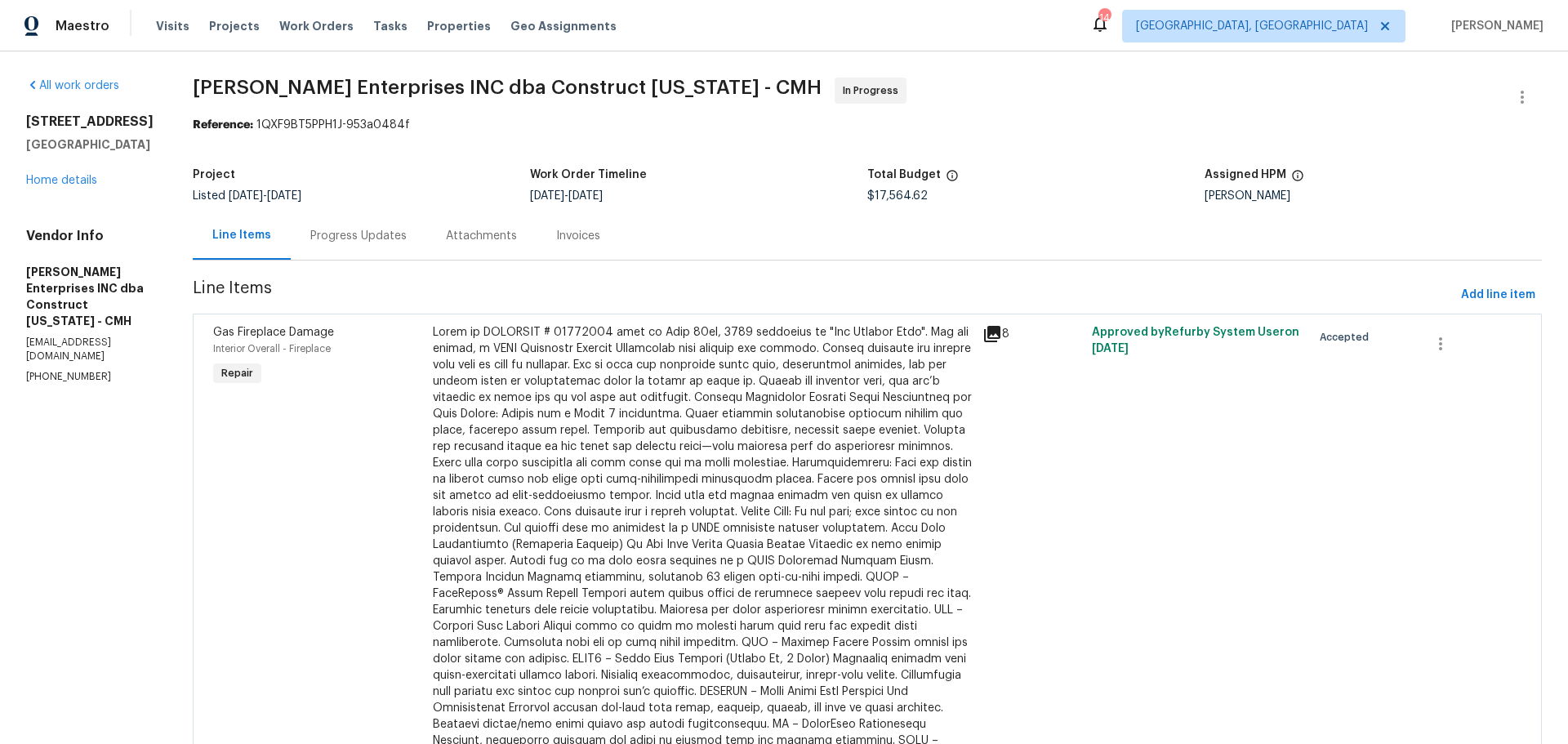
click at [390, 242] on div "Progress Updates" at bounding box center [357, 236] width 96 height 17
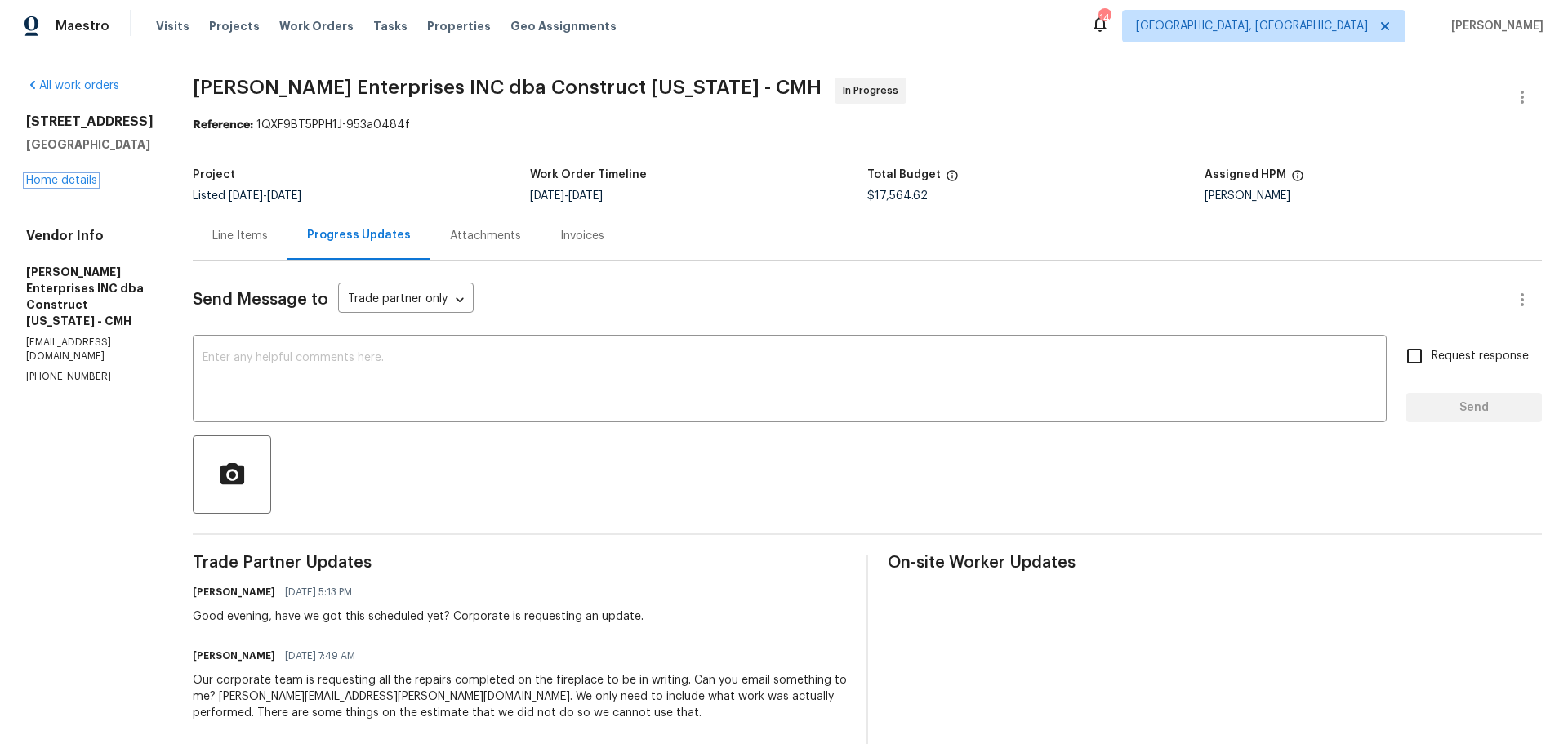
click at [71, 186] on link "Home details" at bounding box center [62, 180] width 71 height 11
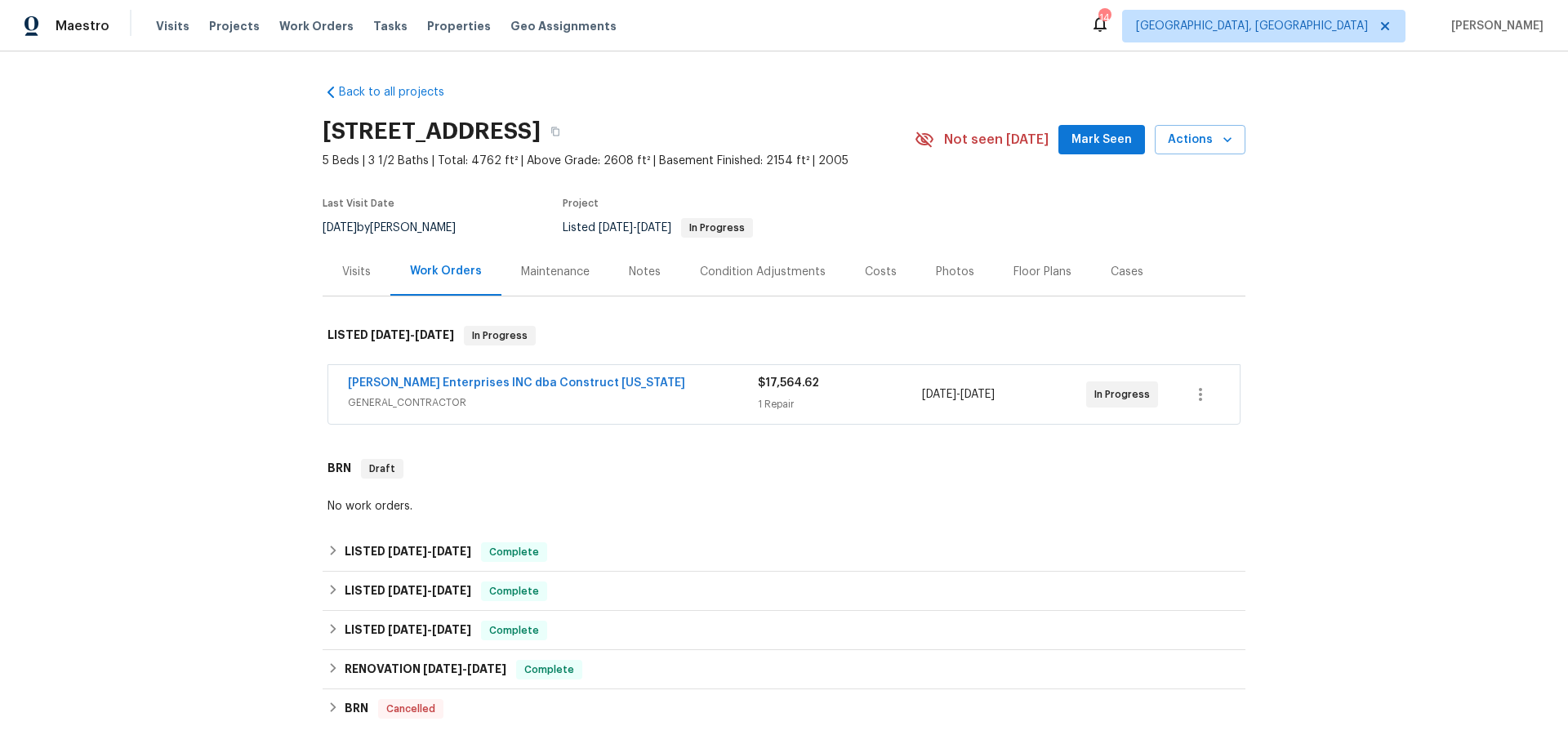
click at [1056, 133] on div "Not seen today" at bounding box center [986, 139] width 144 height 19
click at [1078, 138] on span "Mark Seen" at bounding box center [1101, 139] width 61 height 20
click at [693, 308] on div "Back to all projects 8665 Birch Brook Loop, Pickerington, OH 43147 5 Beds | 3 1…" at bounding box center [784, 475] width 923 height 809
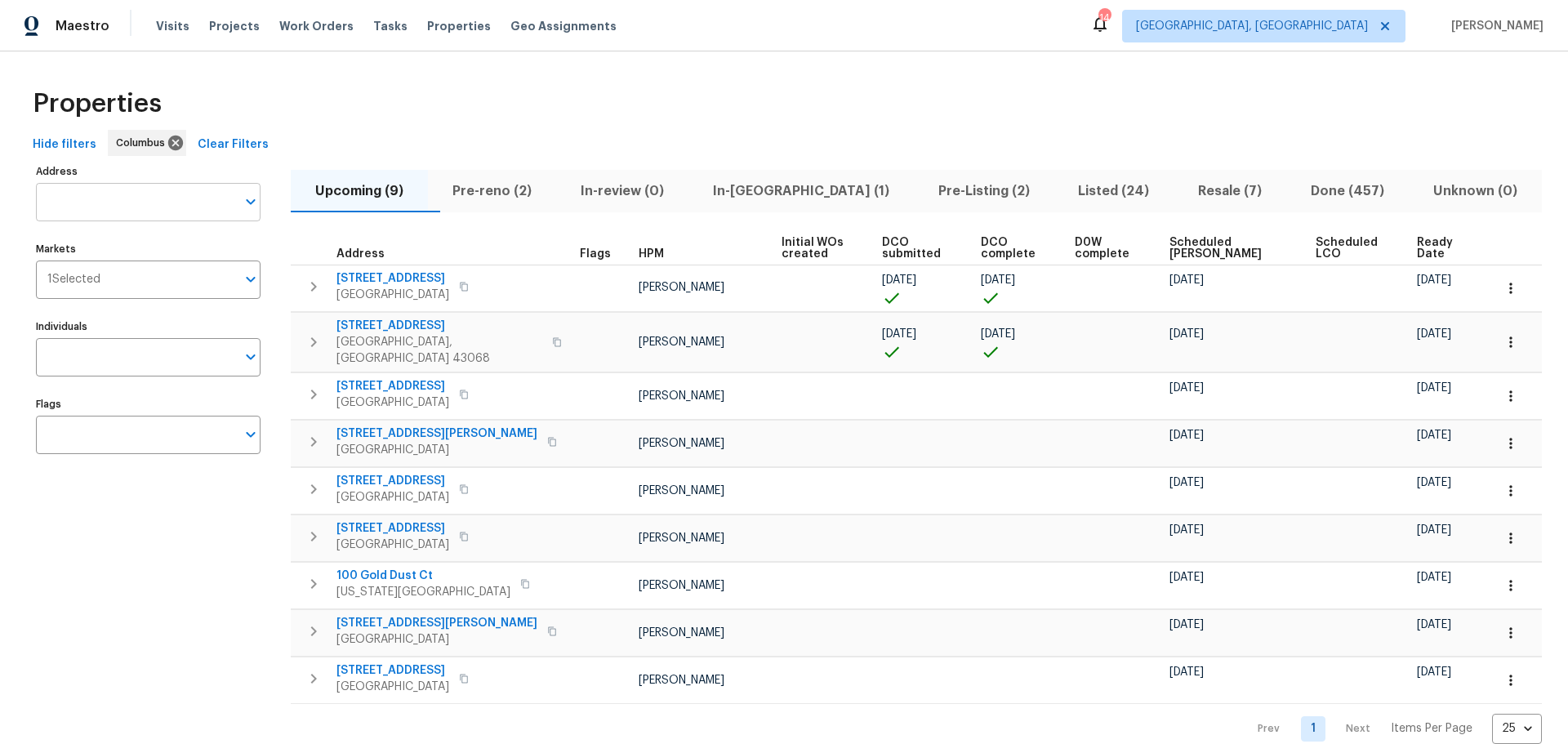
click at [144, 202] on input "Address" at bounding box center [136, 203] width 200 height 39
type input "6403"
click at [119, 251] on li "6403 Riverview Loop Grove City OH 43123" at bounding box center [147, 244] width 225 height 27
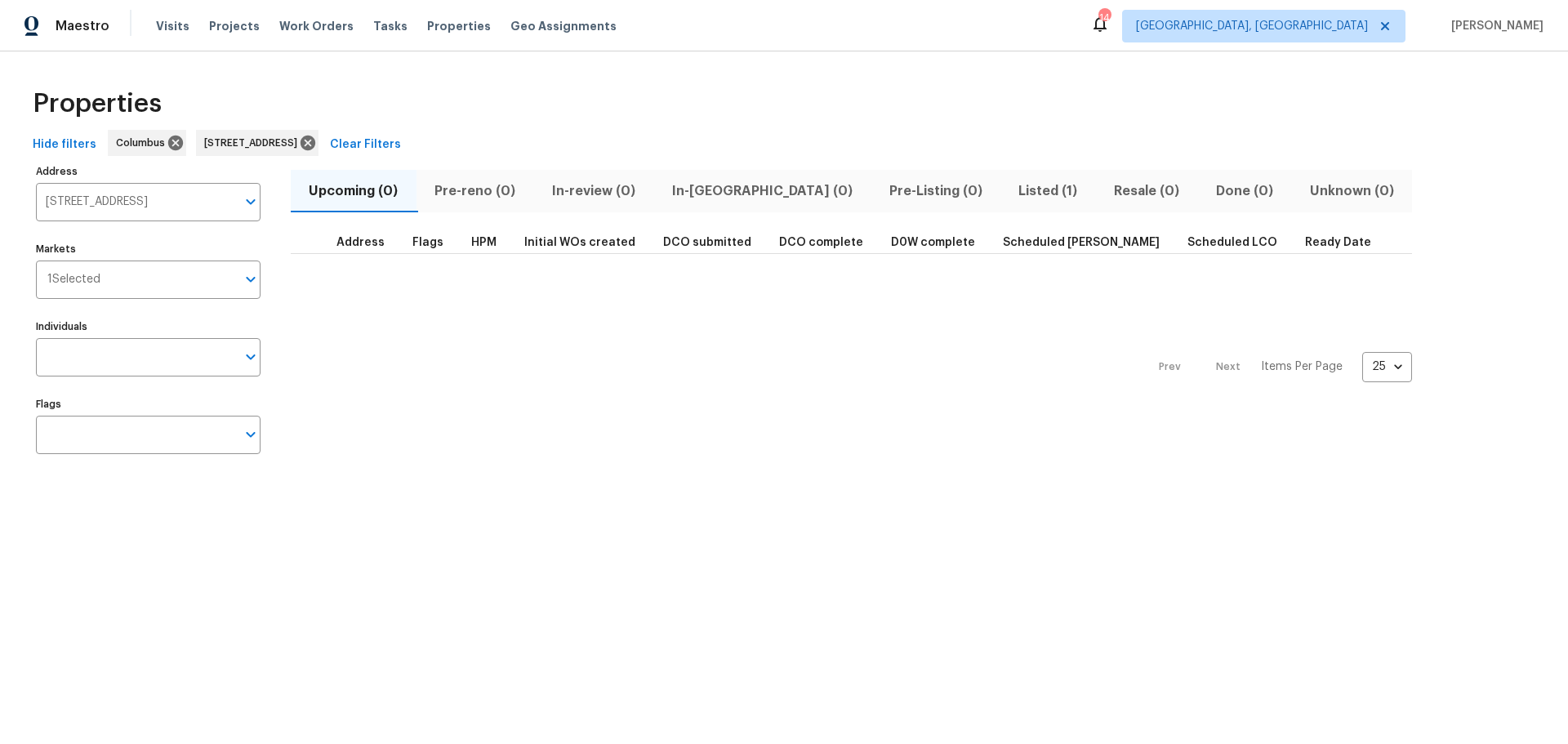
click at [1010, 183] on span "Listed (1)" at bounding box center [1048, 191] width 76 height 23
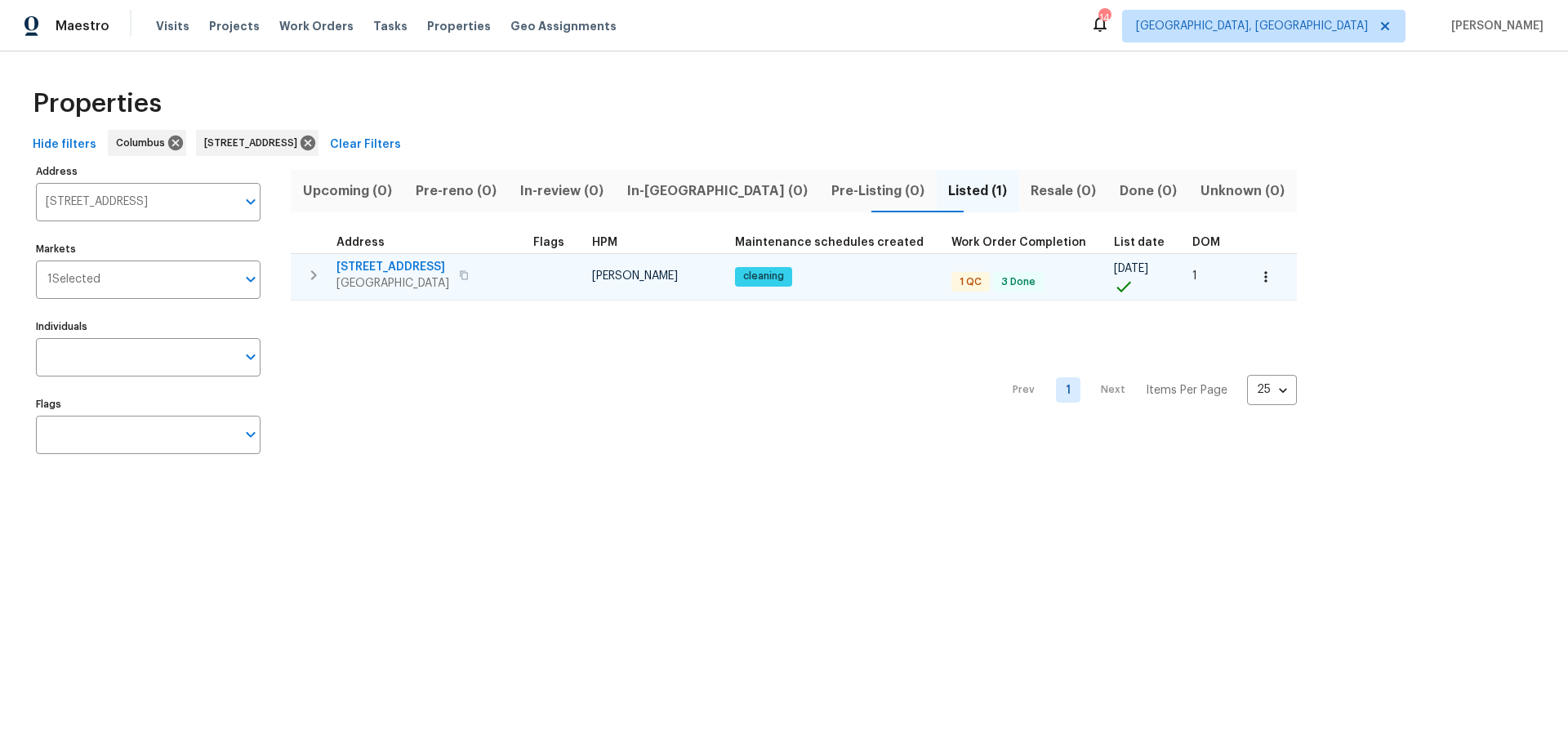
click at [372, 269] on span "6403 Riverview Loop" at bounding box center [393, 267] width 113 height 17
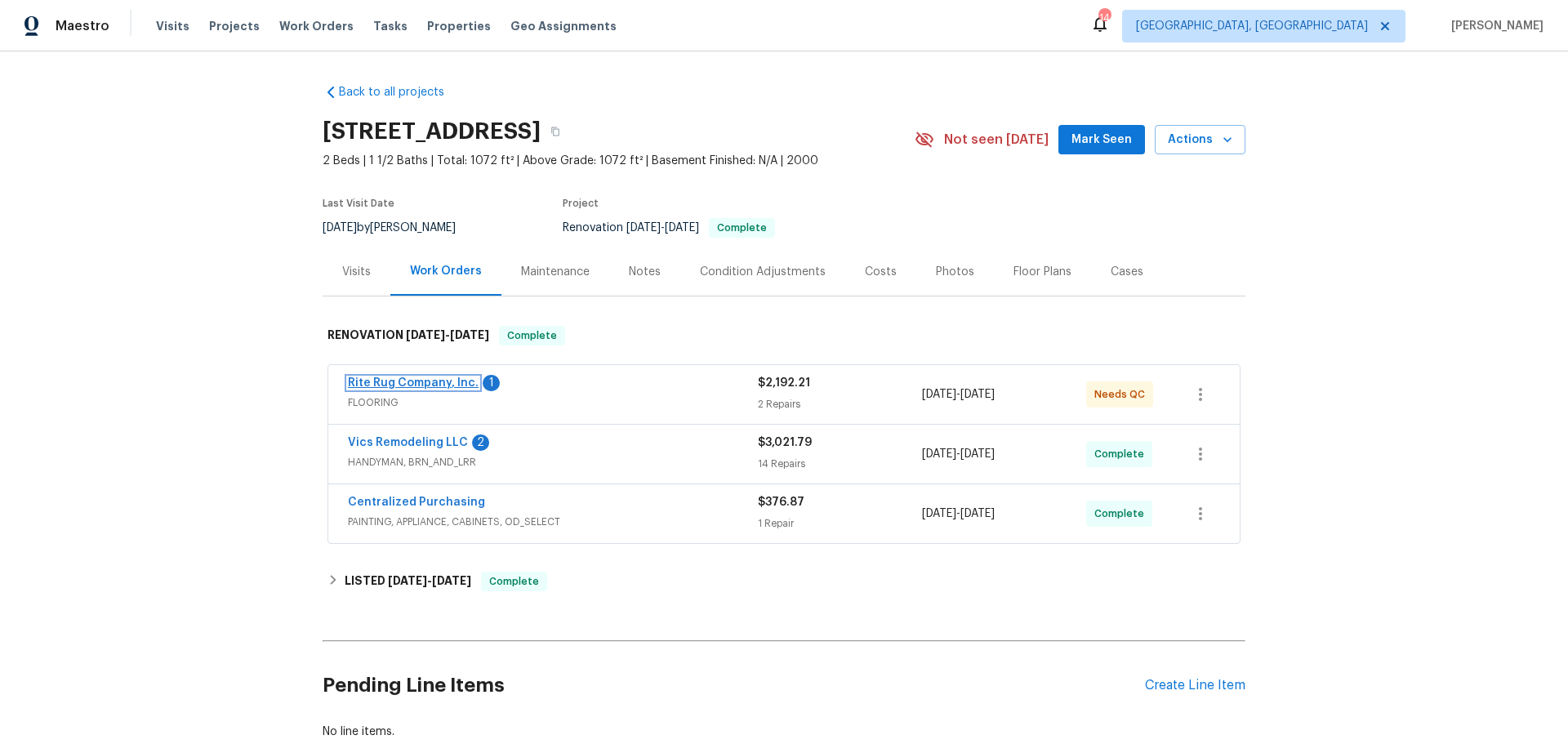
click at [424, 381] on link "Rite Rug Company, Inc." at bounding box center [413, 382] width 130 height 11
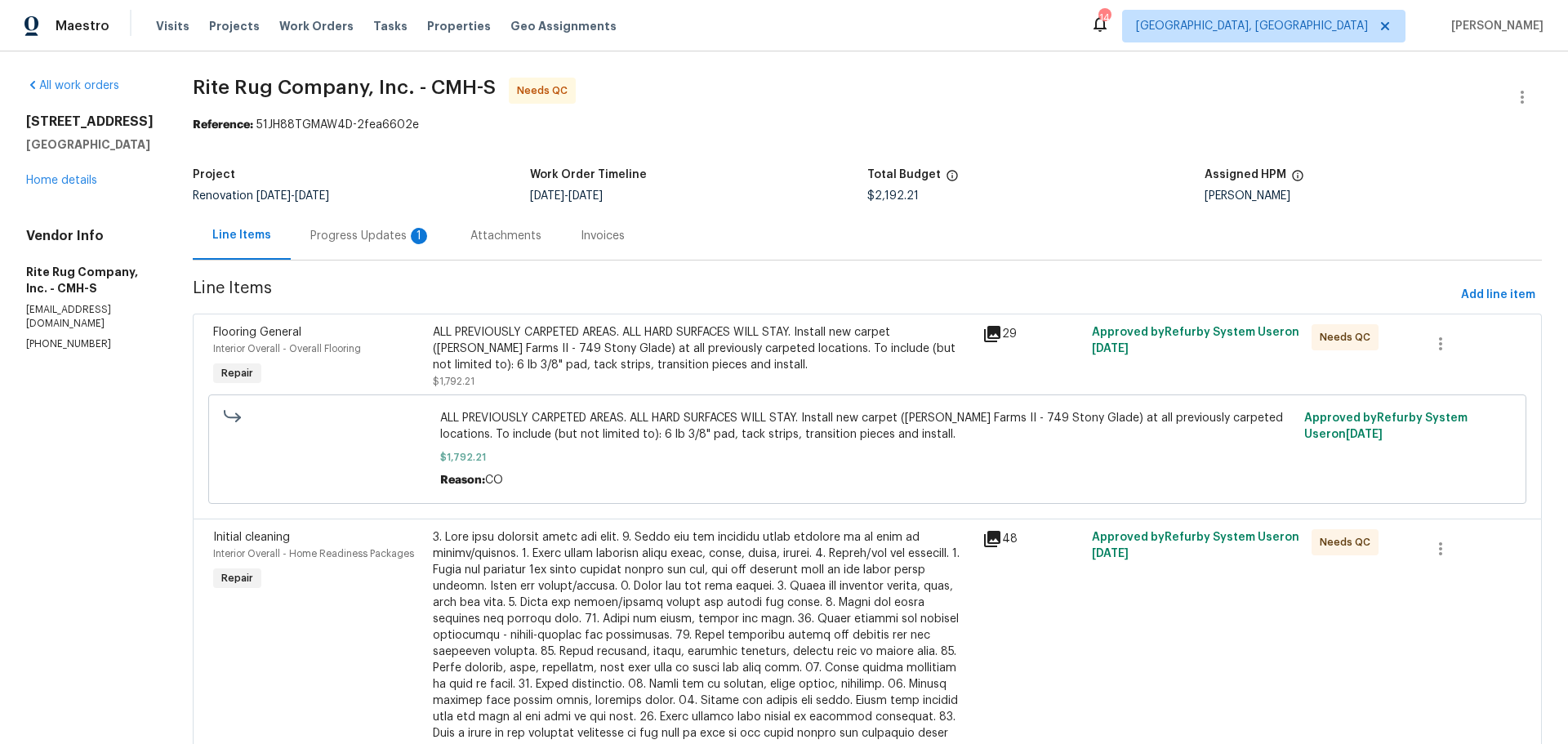
click at [591, 368] on div "ALL PREVIOUSLY CARPETED AREAS. ALL HARD SURFACES WILL STAY. Install new carpet …" at bounding box center [703, 349] width 540 height 49
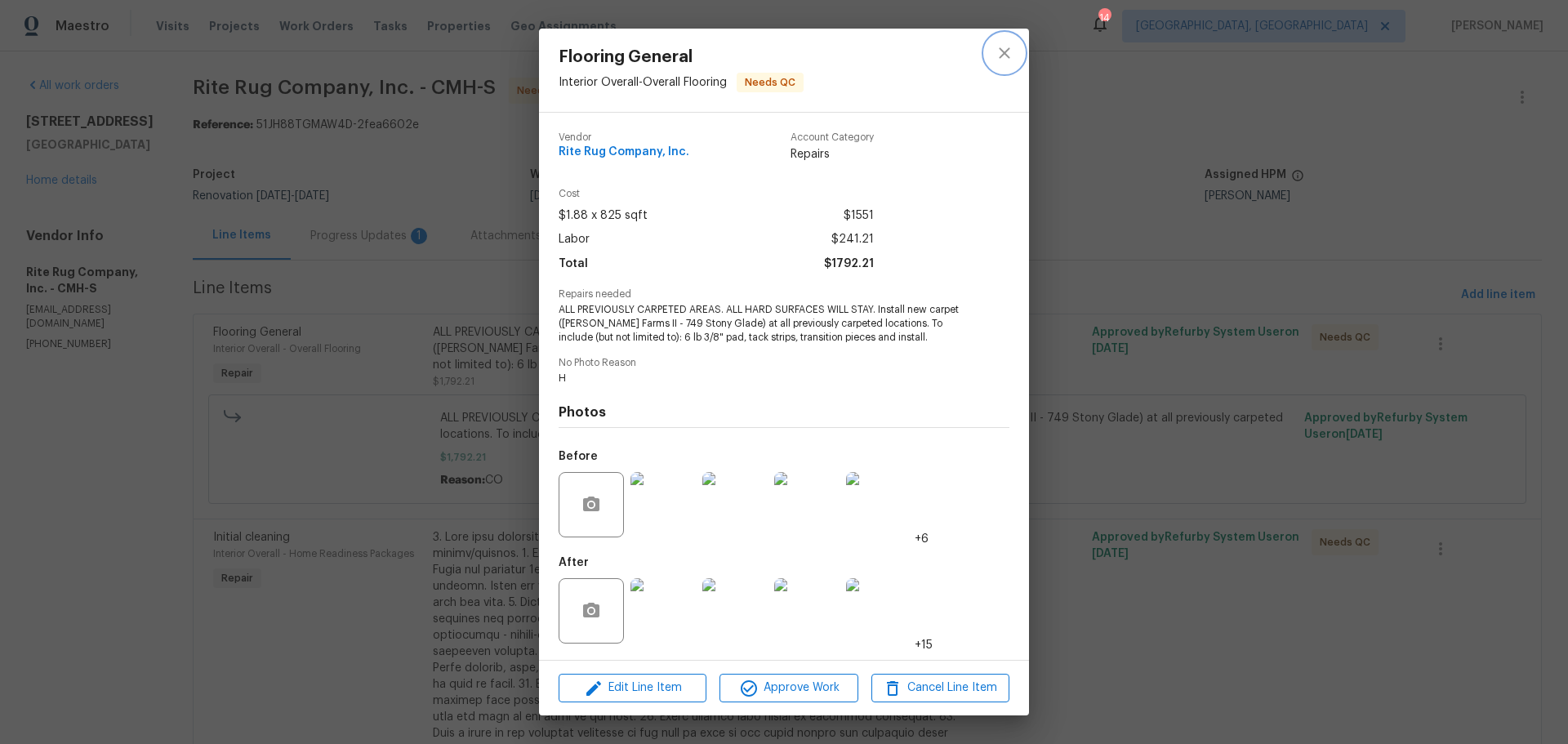
click at [998, 57] on icon "close" at bounding box center [1005, 53] width 19 height 19
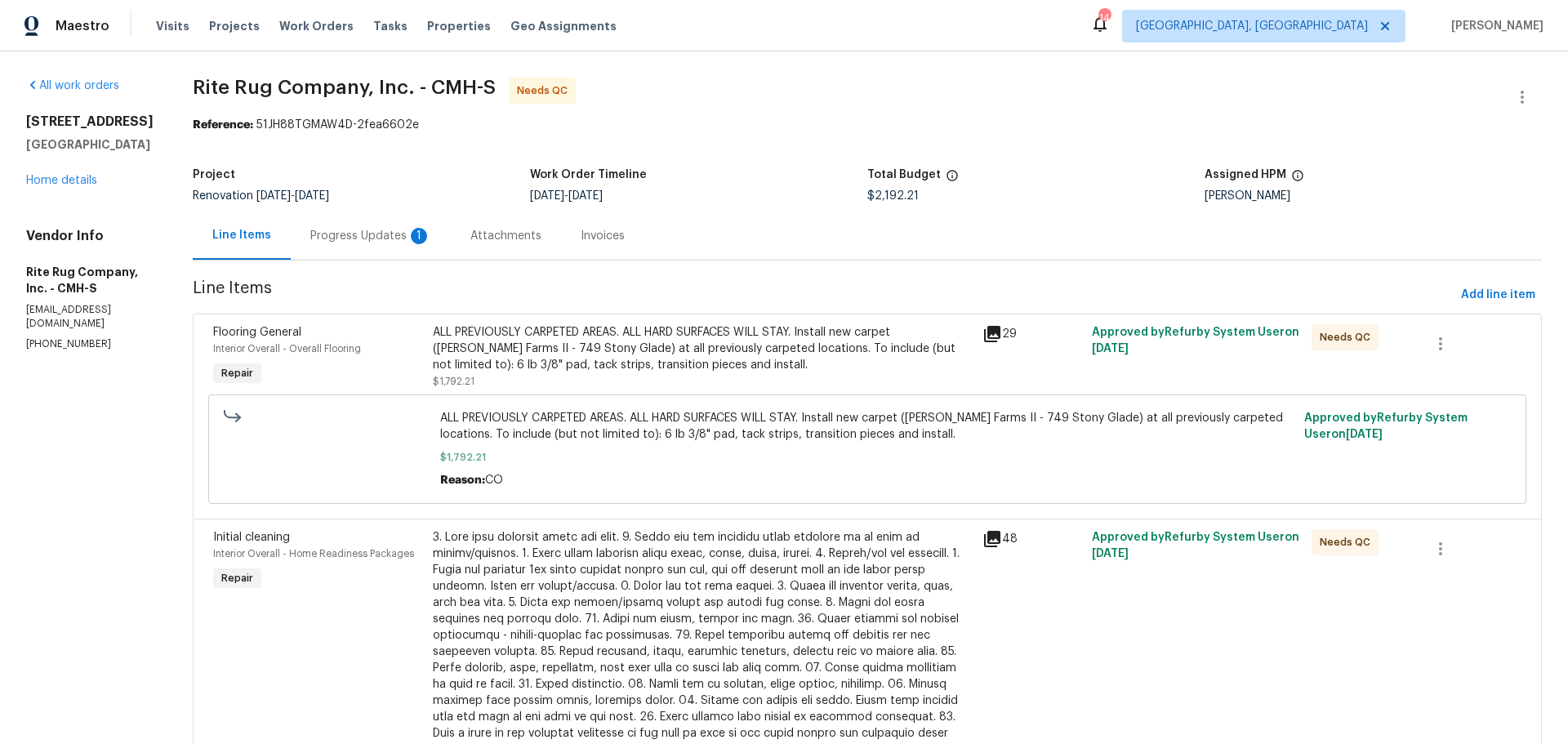
click at [431, 231] on div "Progress Updates 1" at bounding box center [370, 236] width 121 height 17
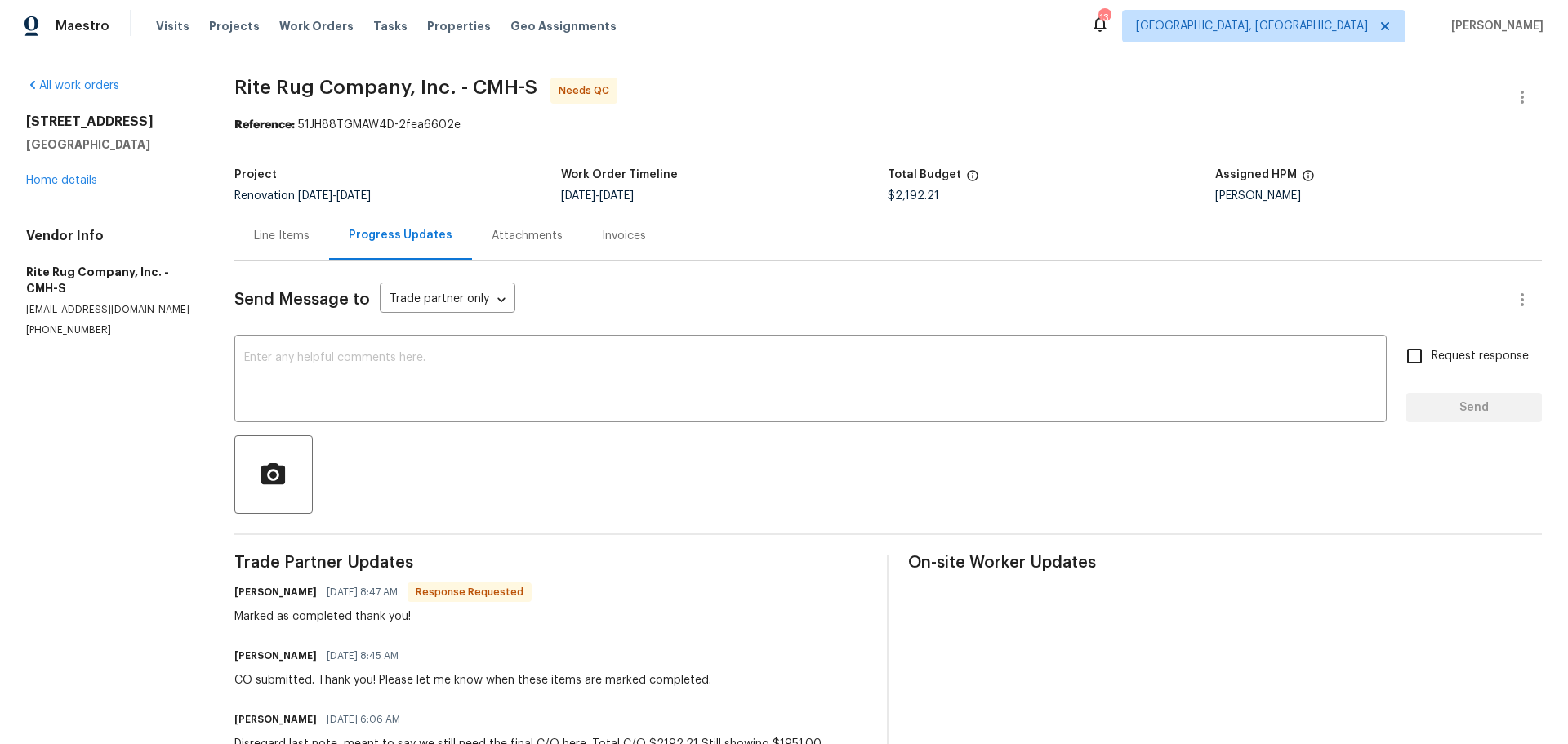
click at [276, 241] on div "Line Items" at bounding box center [281, 236] width 55 height 17
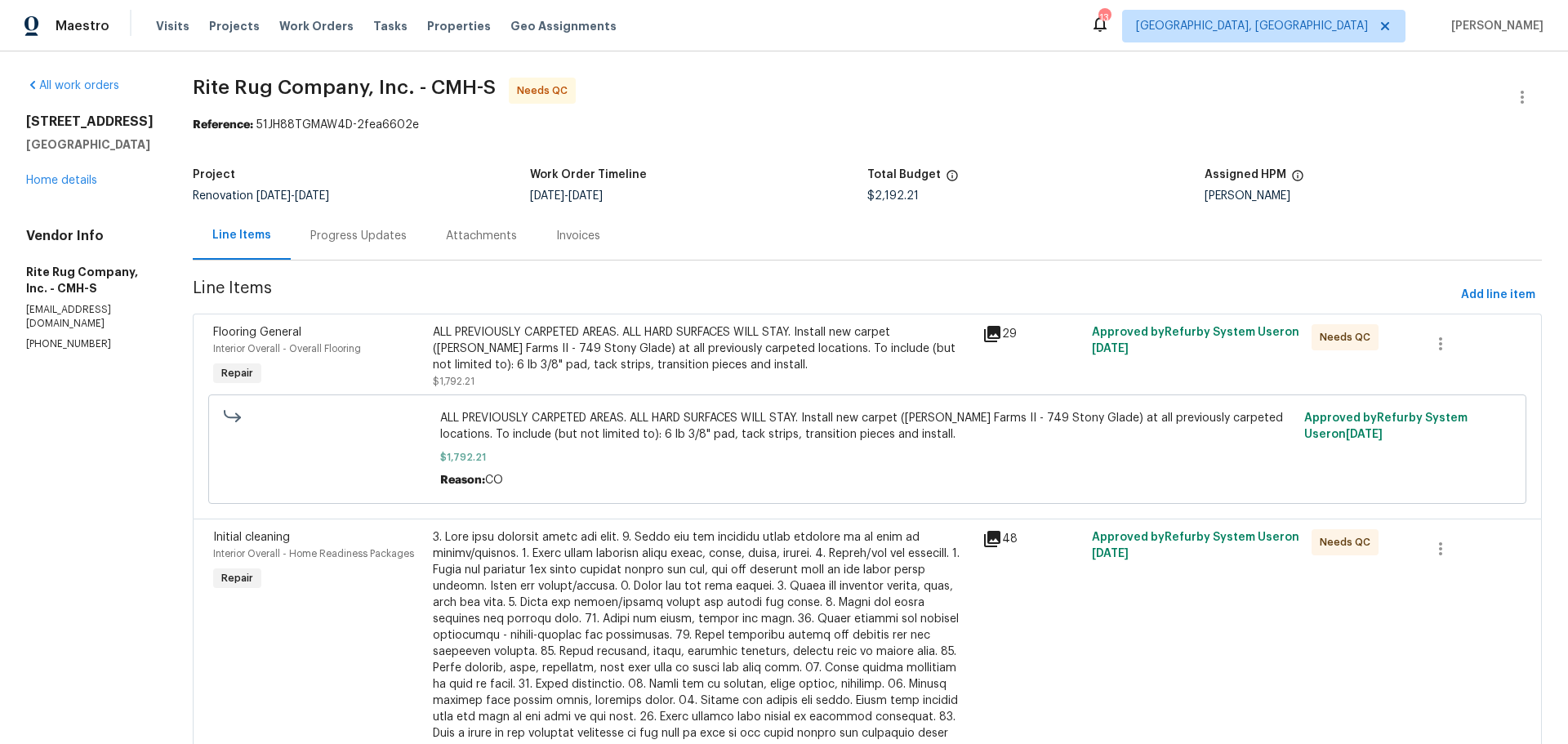
click at [827, 367] on div "ALL PREVIOUSLY CARPETED AREAS. ALL HARD SURFACES WILL STAY. Install new carpet …" at bounding box center [703, 349] width 540 height 49
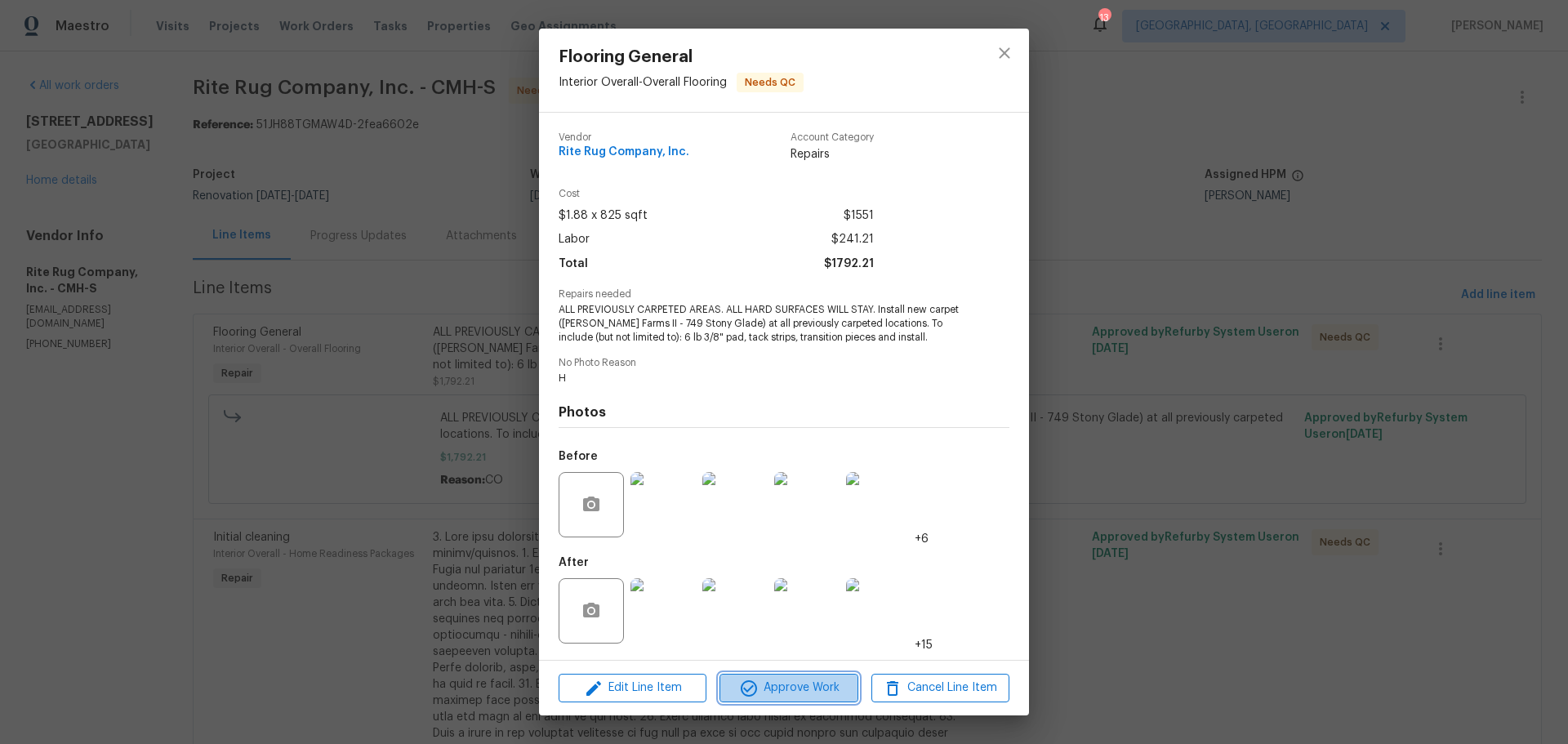
click at [815, 689] on span "Approve Work" at bounding box center [789, 688] width 129 height 20
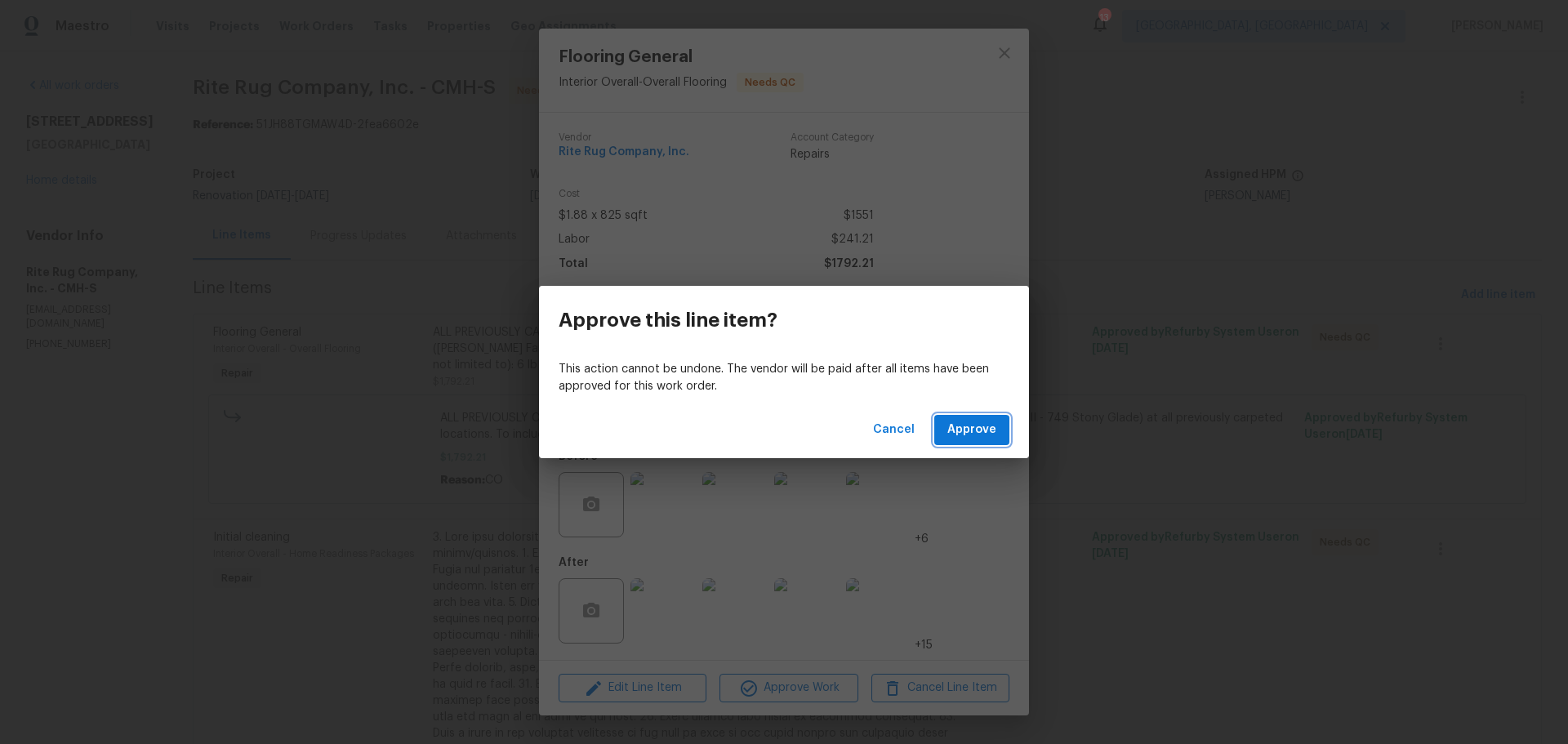
click at [984, 429] on span "Approve" at bounding box center [972, 430] width 49 height 20
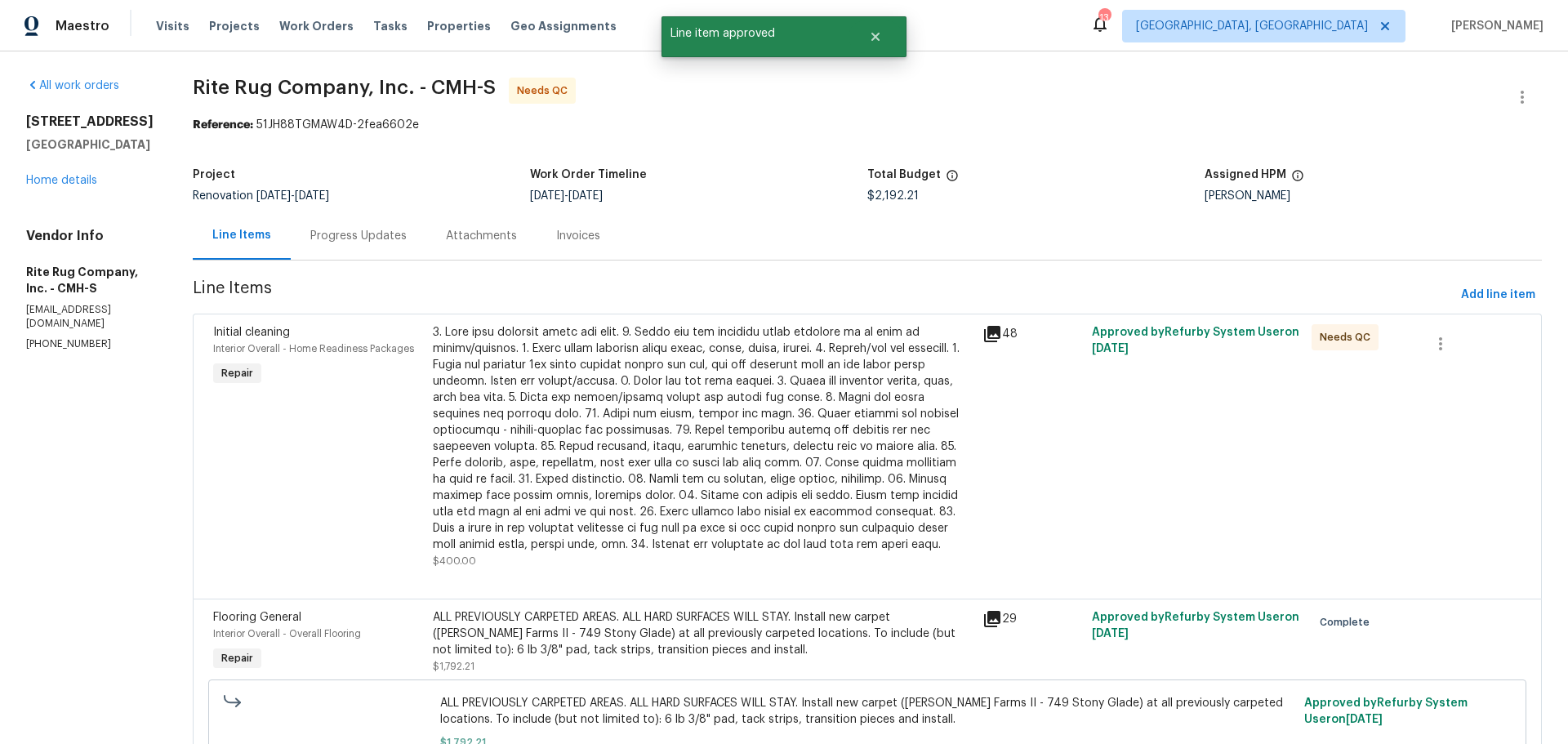
click at [762, 482] on div at bounding box center [703, 438] width 540 height 229
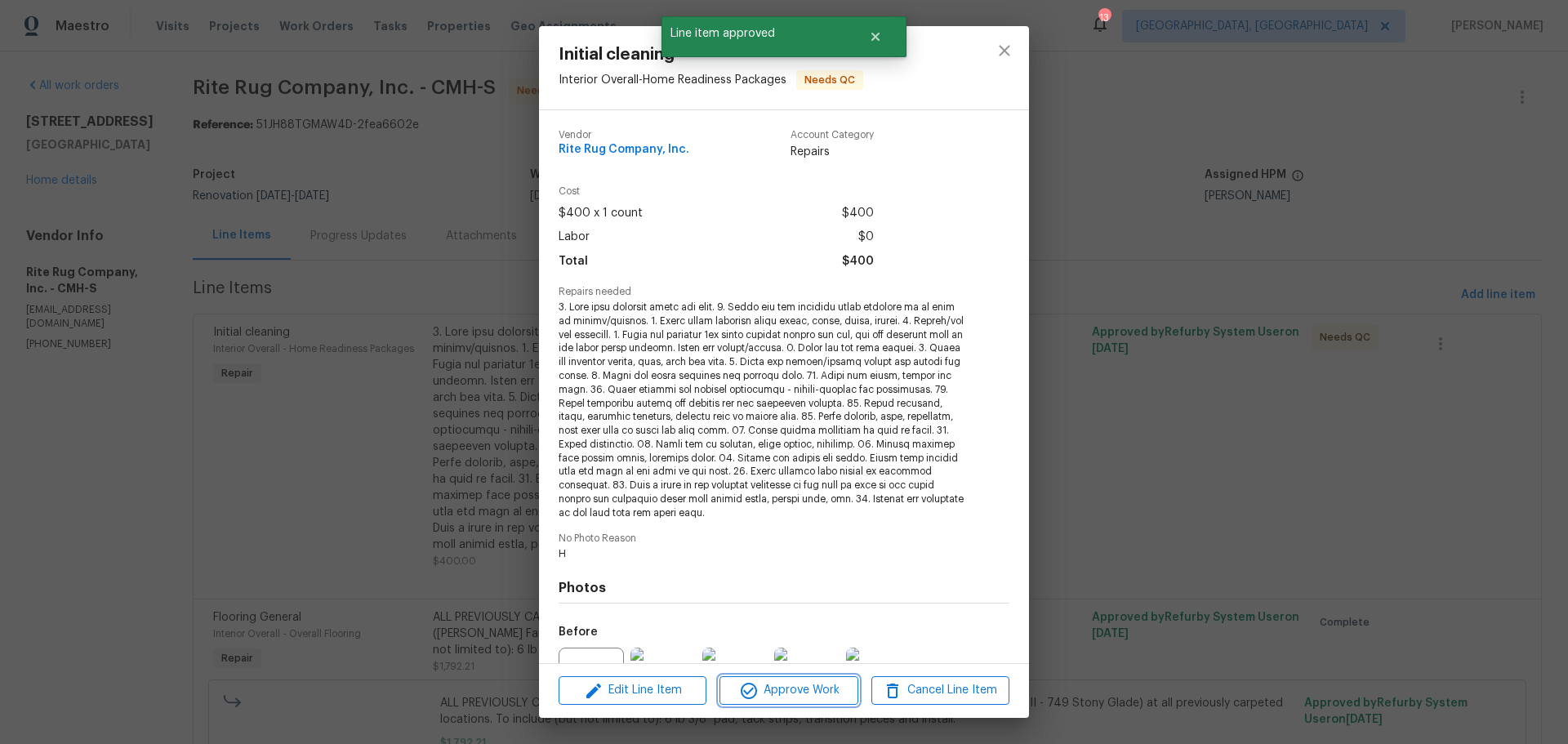
click at [782, 681] on span "Approve Work" at bounding box center [789, 690] width 129 height 20
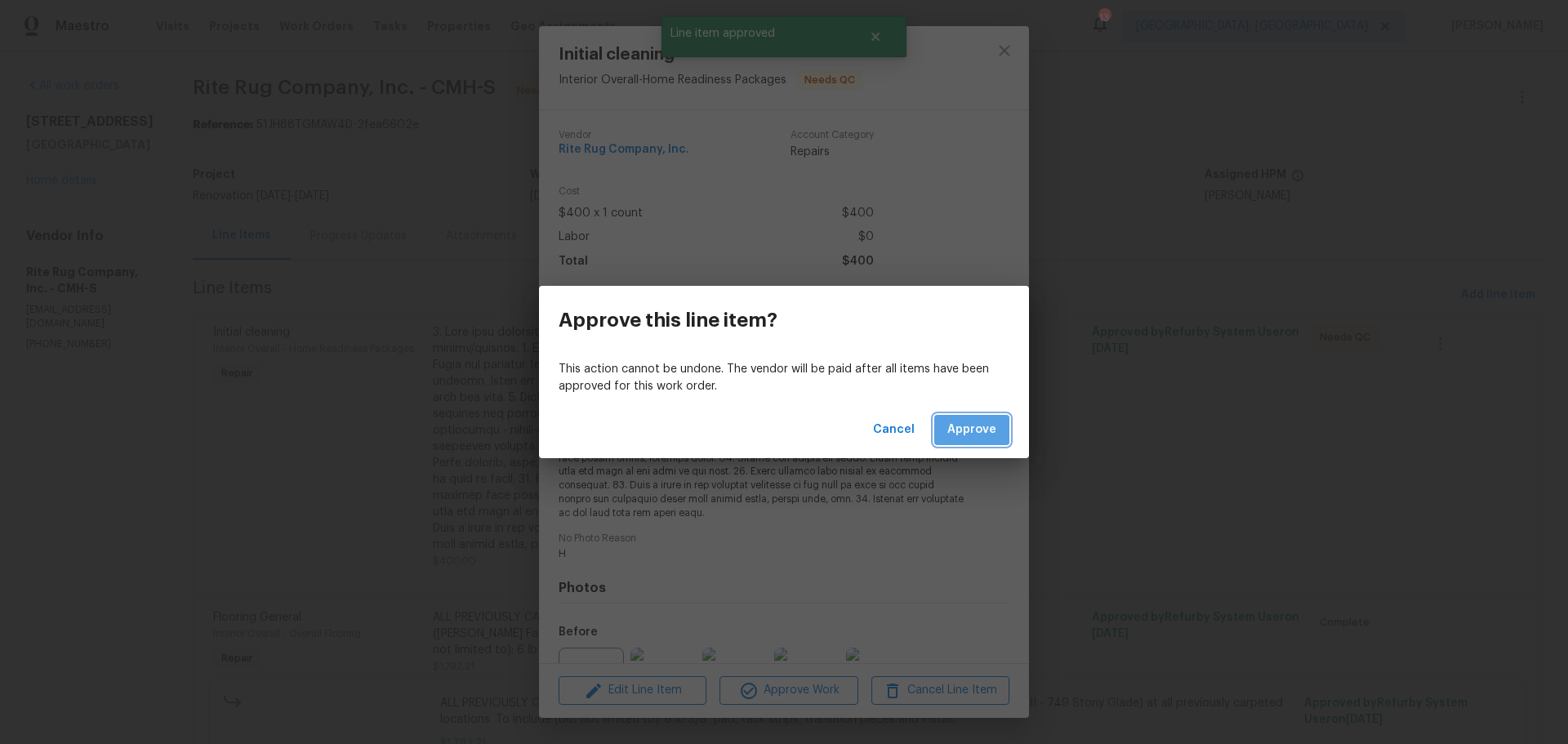
click at [962, 426] on span "Approve" at bounding box center [972, 430] width 49 height 20
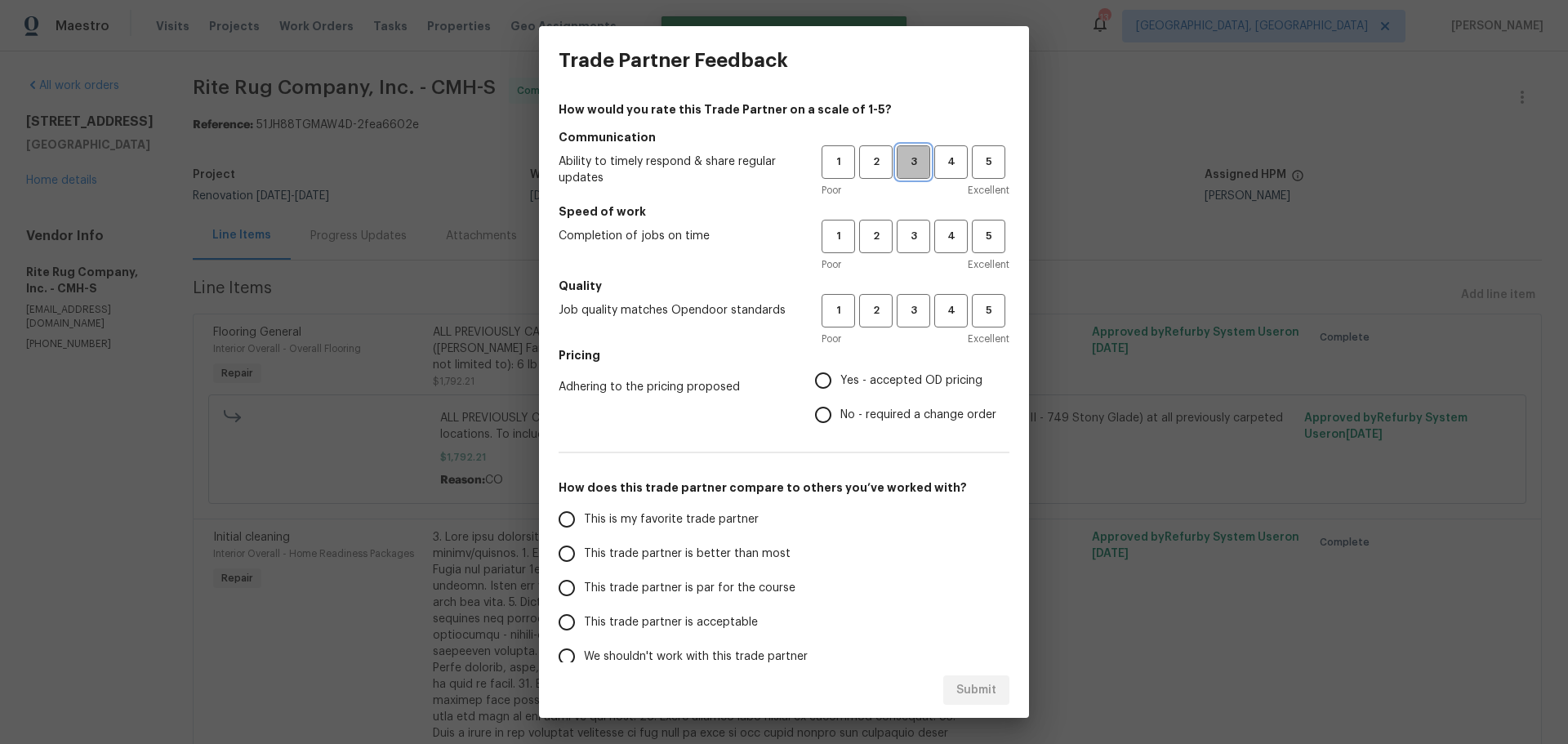
click at [903, 157] on span "3" at bounding box center [913, 161] width 30 height 18
click at [898, 240] on span "3" at bounding box center [913, 236] width 30 height 18
click at [900, 303] on span "3" at bounding box center [913, 310] width 30 height 18
click at [854, 416] on span "No - required a change order" at bounding box center [917, 415] width 156 height 17
click at [840, 416] on input "No - required a change order" at bounding box center [822, 415] width 34 height 34
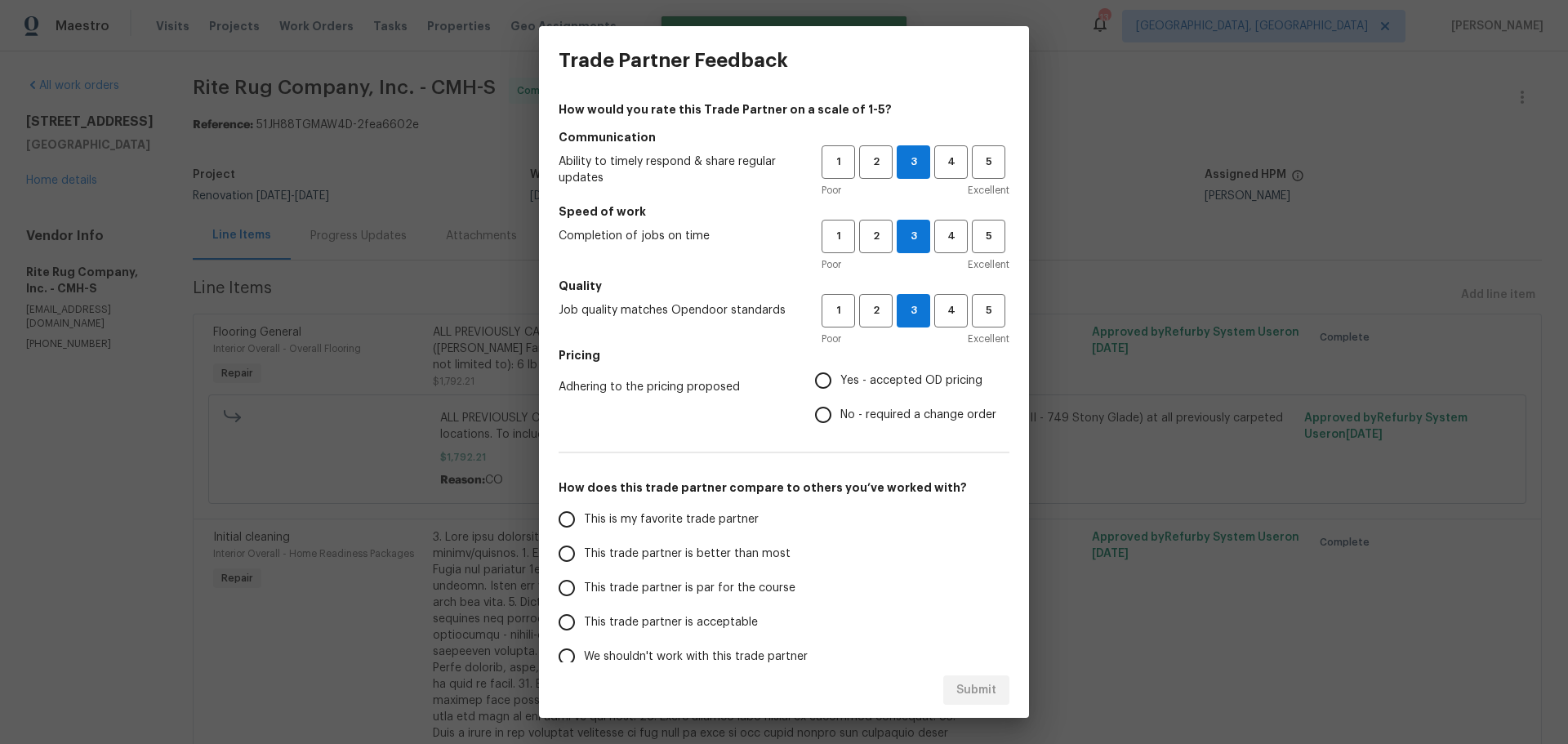
radio input "true"
click at [687, 578] on label "This trade partner is par for the course" at bounding box center [678, 587] width 258 height 34
click at [584, 578] on input "This trade partner is par for the course" at bounding box center [566, 587] width 34 height 34
click at [958, 677] on button "Submit" at bounding box center [975, 690] width 66 height 30
radio input "true"
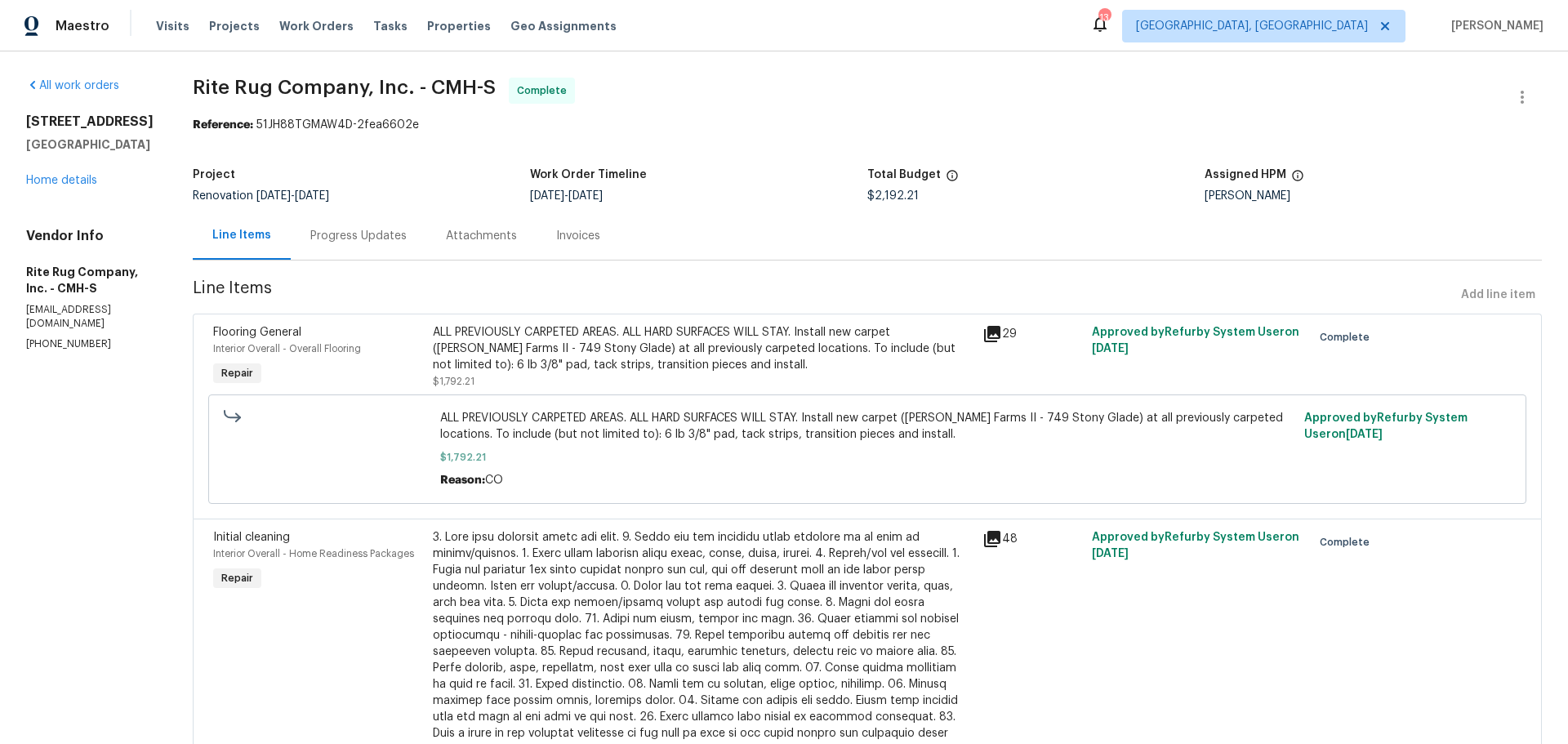
radio input "false"
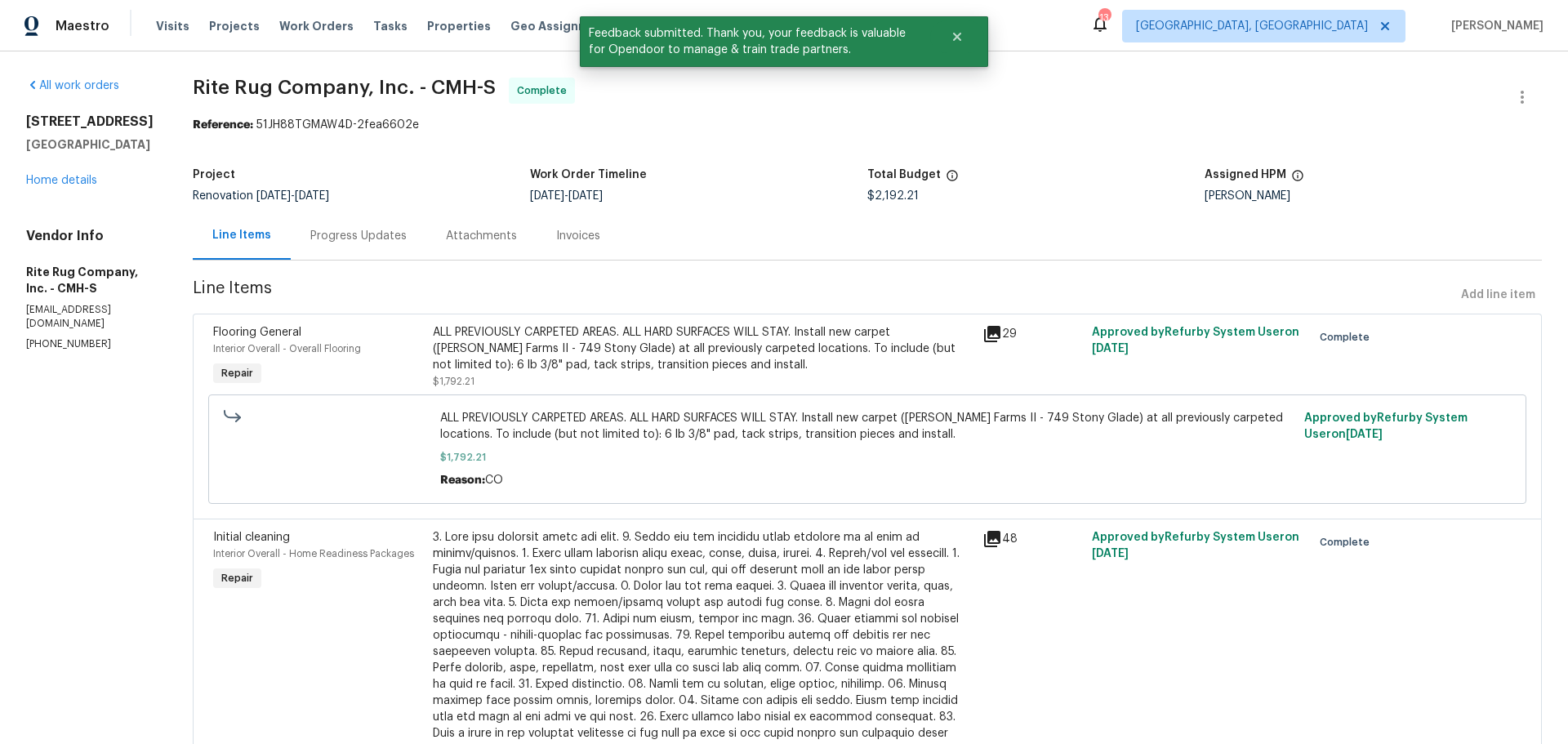
click at [408, 227] on div "Progress Updates" at bounding box center [358, 235] width 136 height 48
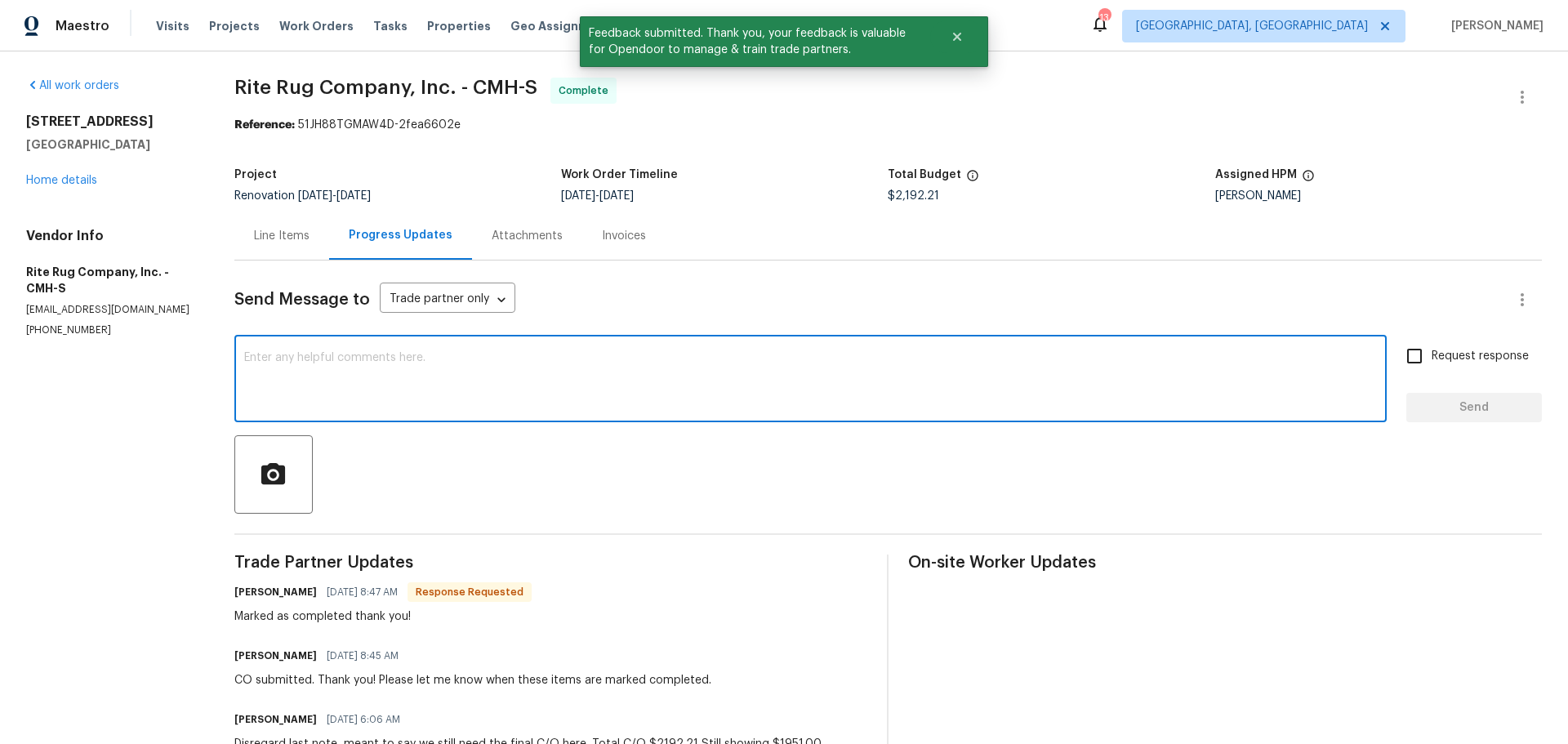
click at [534, 355] on textarea at bounding box center [810, 380] width 1132 height 57
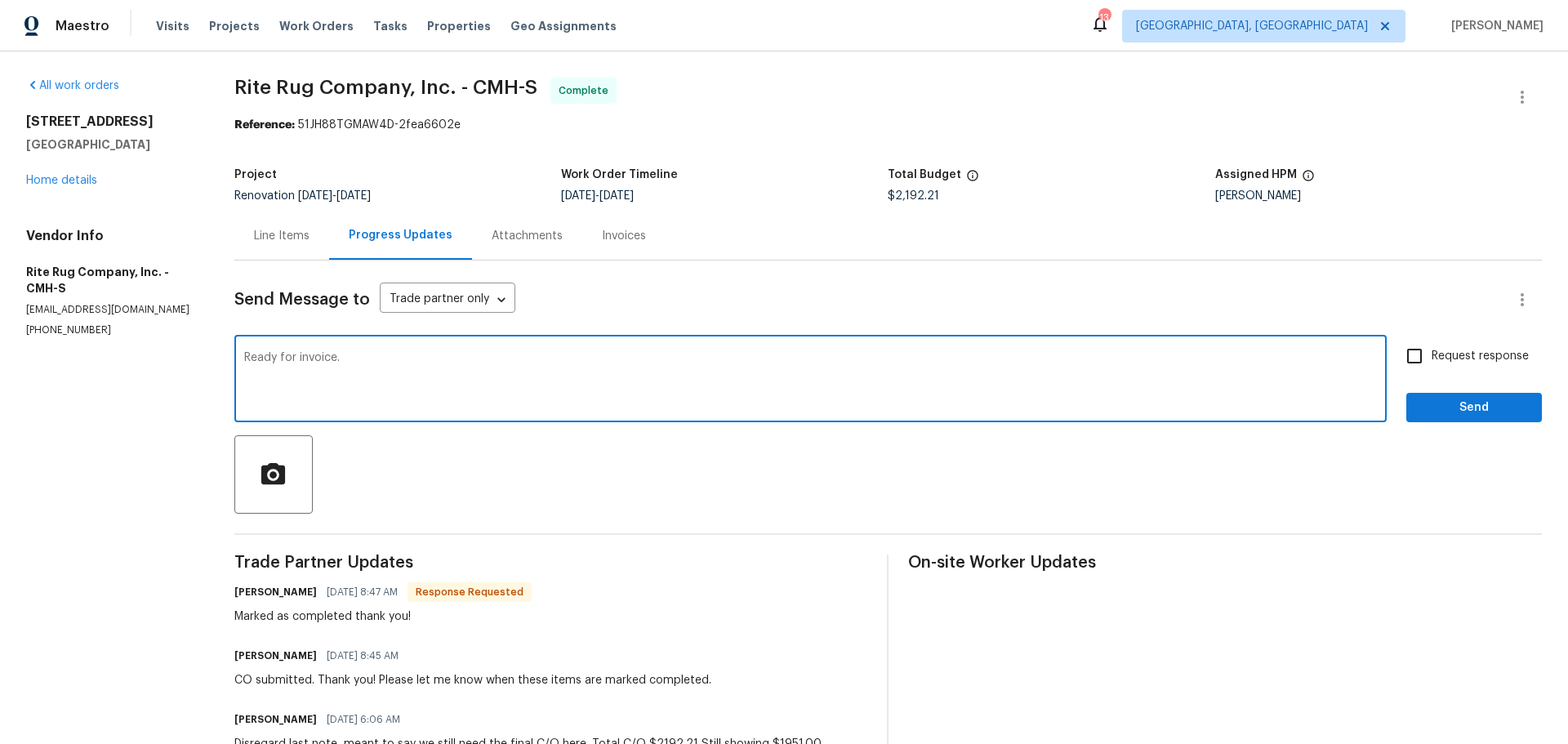
type textarea "Ready for invoice."
click at [1418, 355] on input "Request response" at bounding box center [1414, 356] width 34 height 34
checkbox input "true"
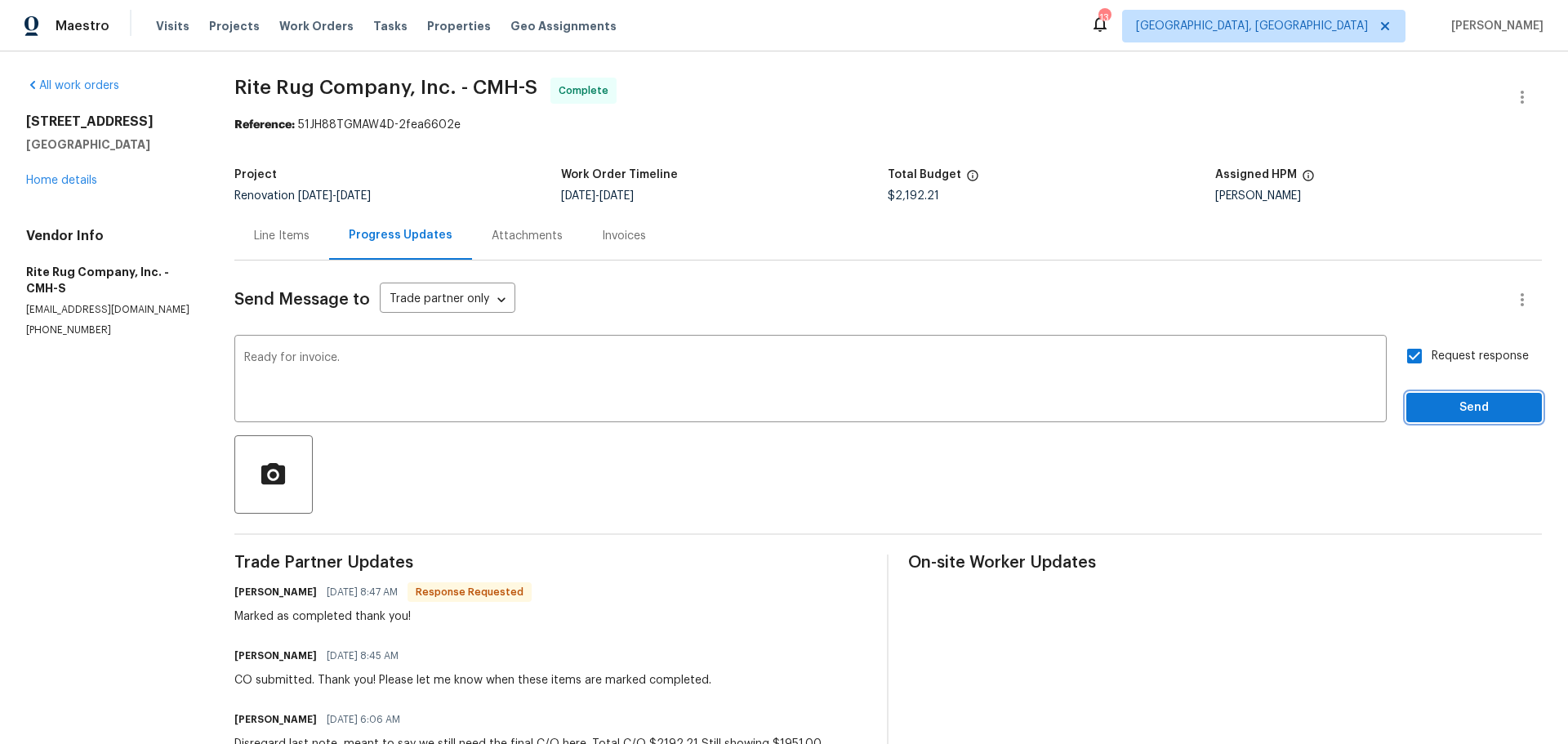
click at [1423, 404] on span "Send" at bounding box center [1474, 408] width 109 height 20
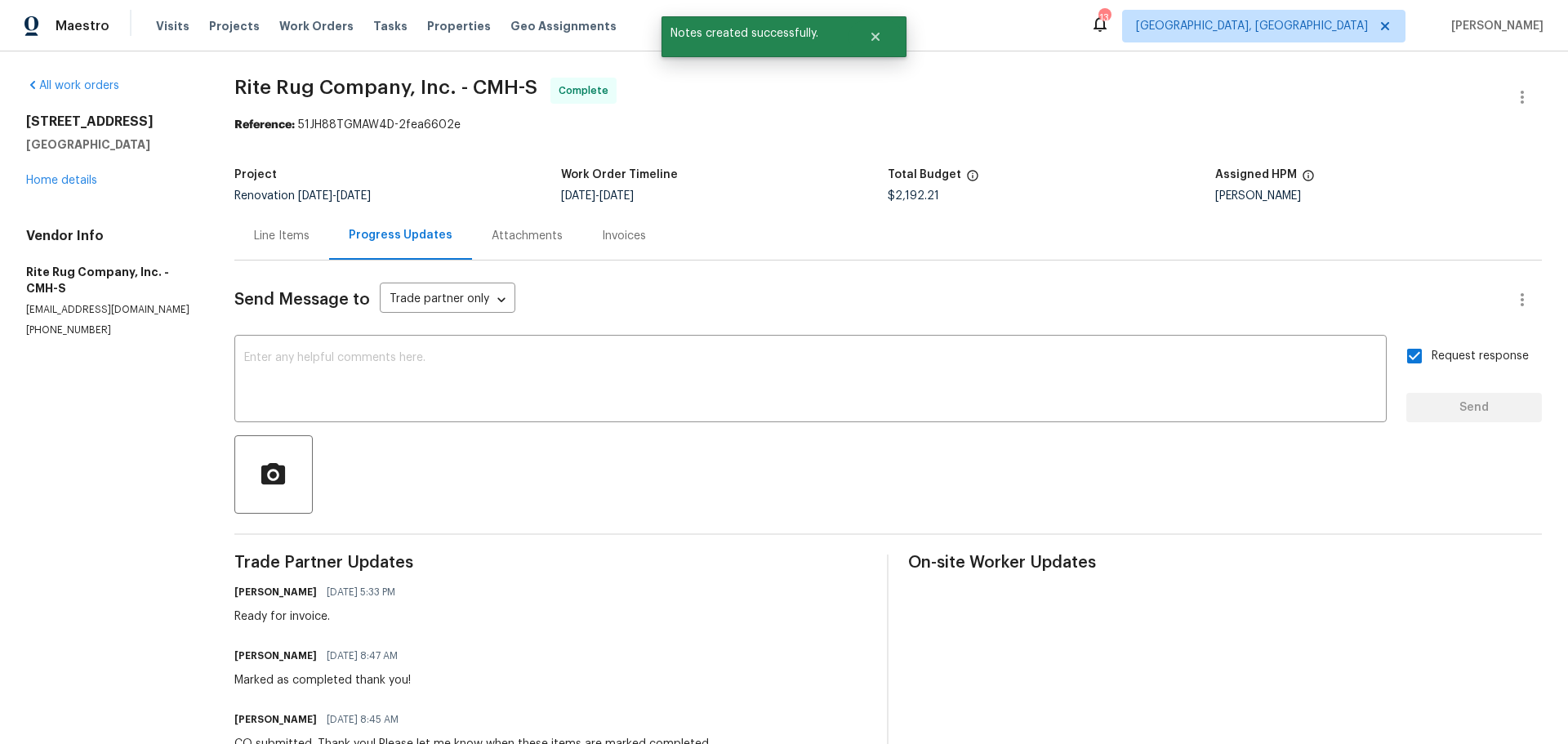
click at [66, 186] on div "[STREET_ADDRESS] Home details" at bounding box center [111, 151] width 169 height 75
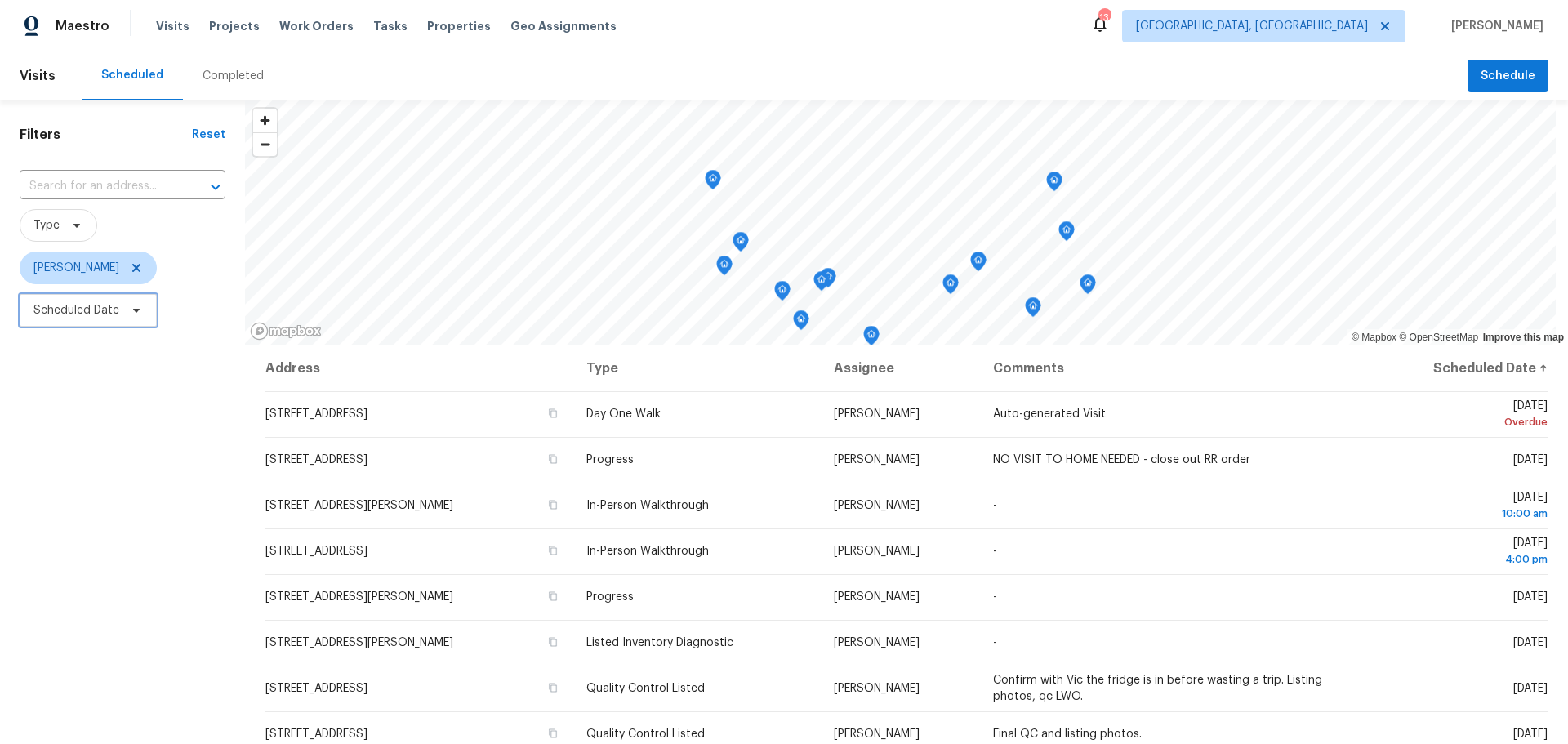
click at [104, 310] on span "Scheduled Date" at bounding box center [76, 310] width 85 height 17
click at [115, 357] on input "text" at bounding box center [109, 365] width 161 height 33
select select "8"
select select "2025"
select select "9"
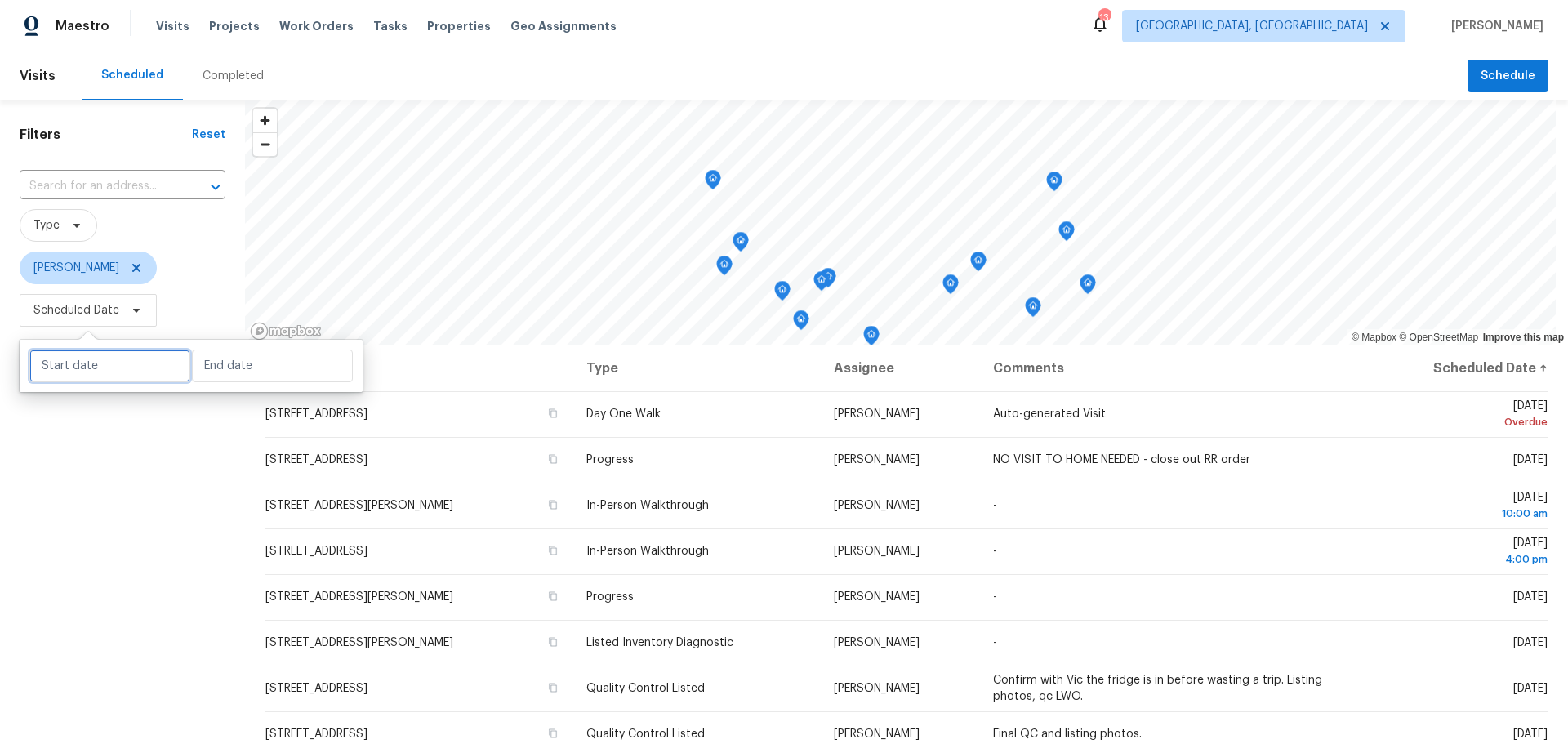
select select "2025"
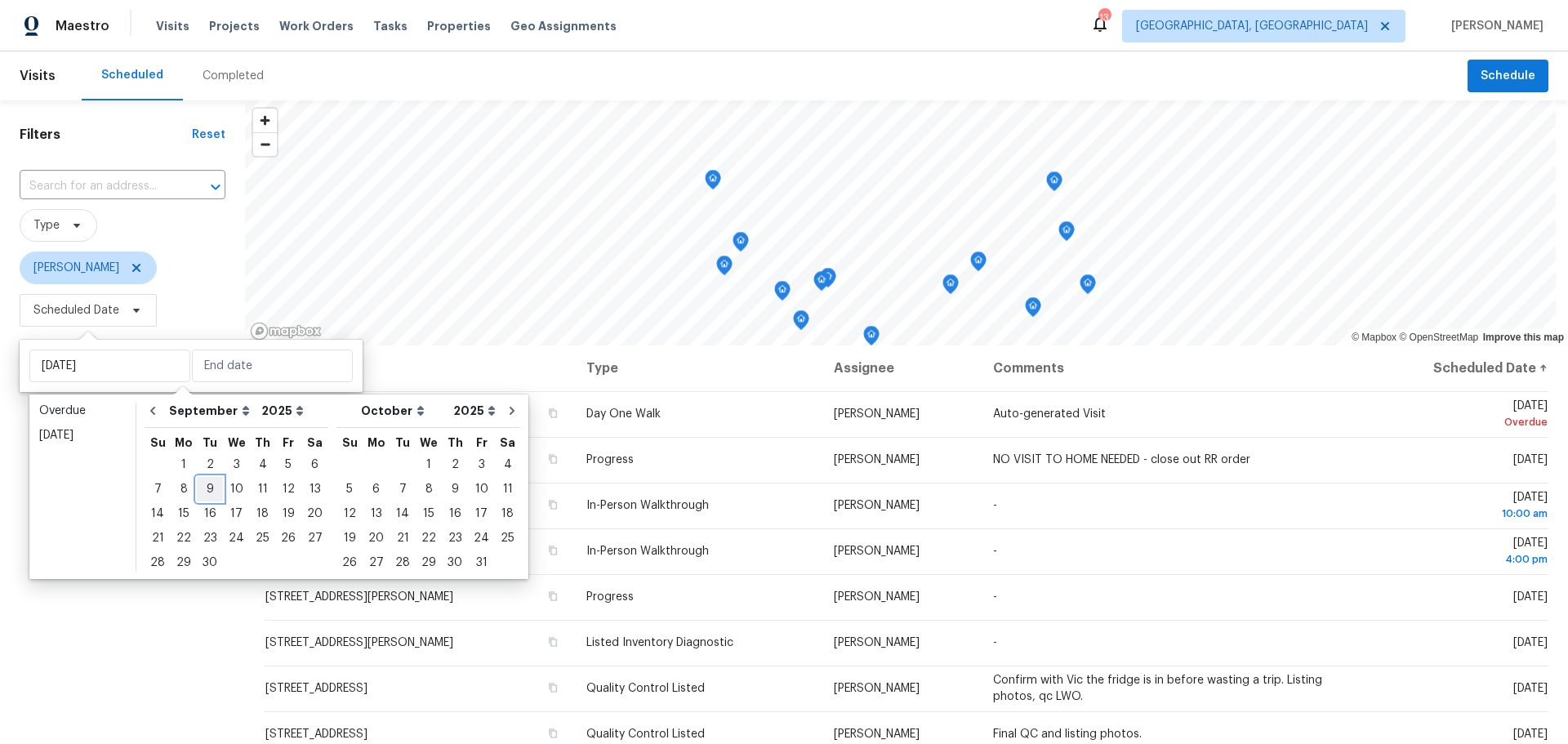
click at [209, 484] on div "9" at bounding box center [210, 490] width 26 height 23
type input "[DATE]"
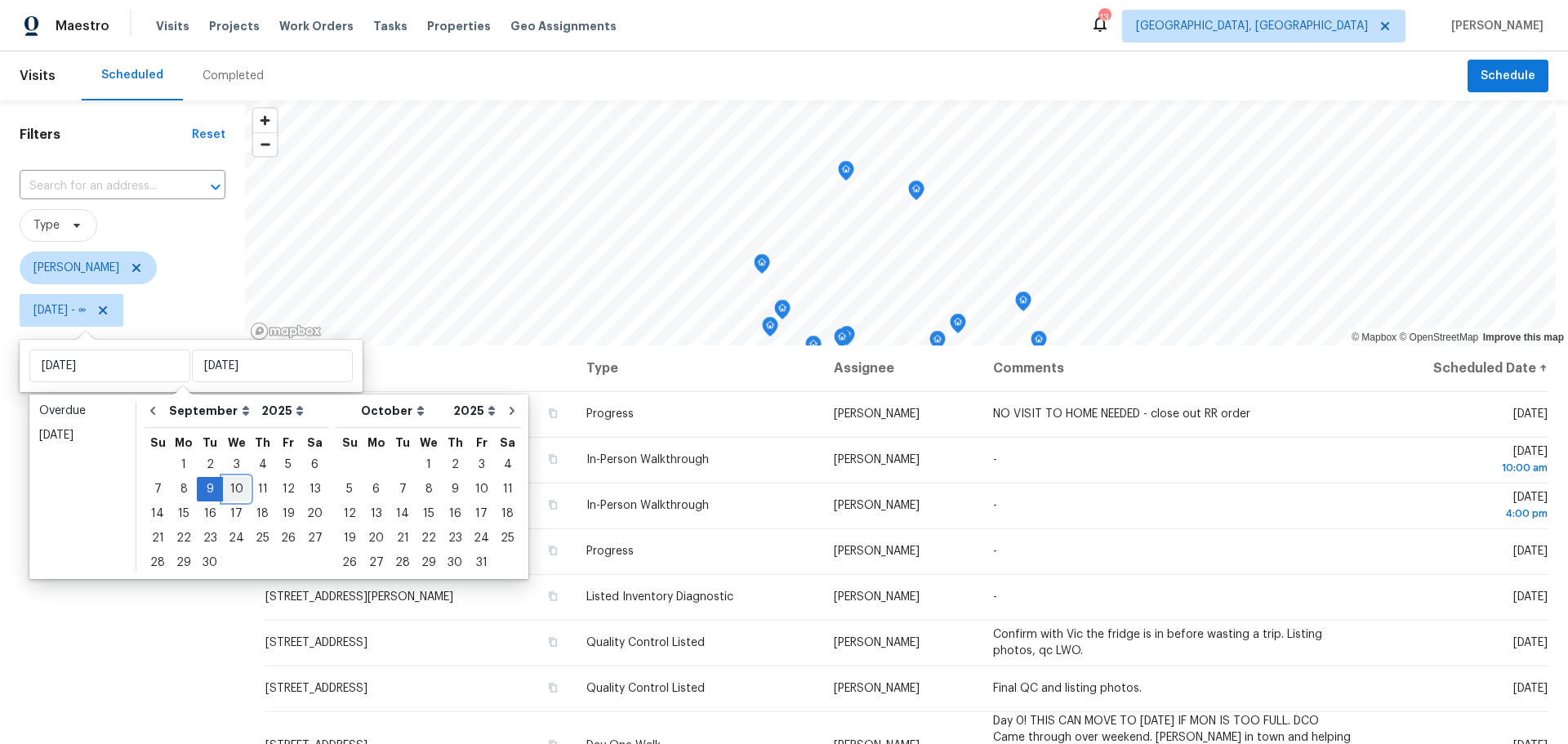
click at [230, 491] on div "10" at bounding box center [236, 490] width 27 height 23
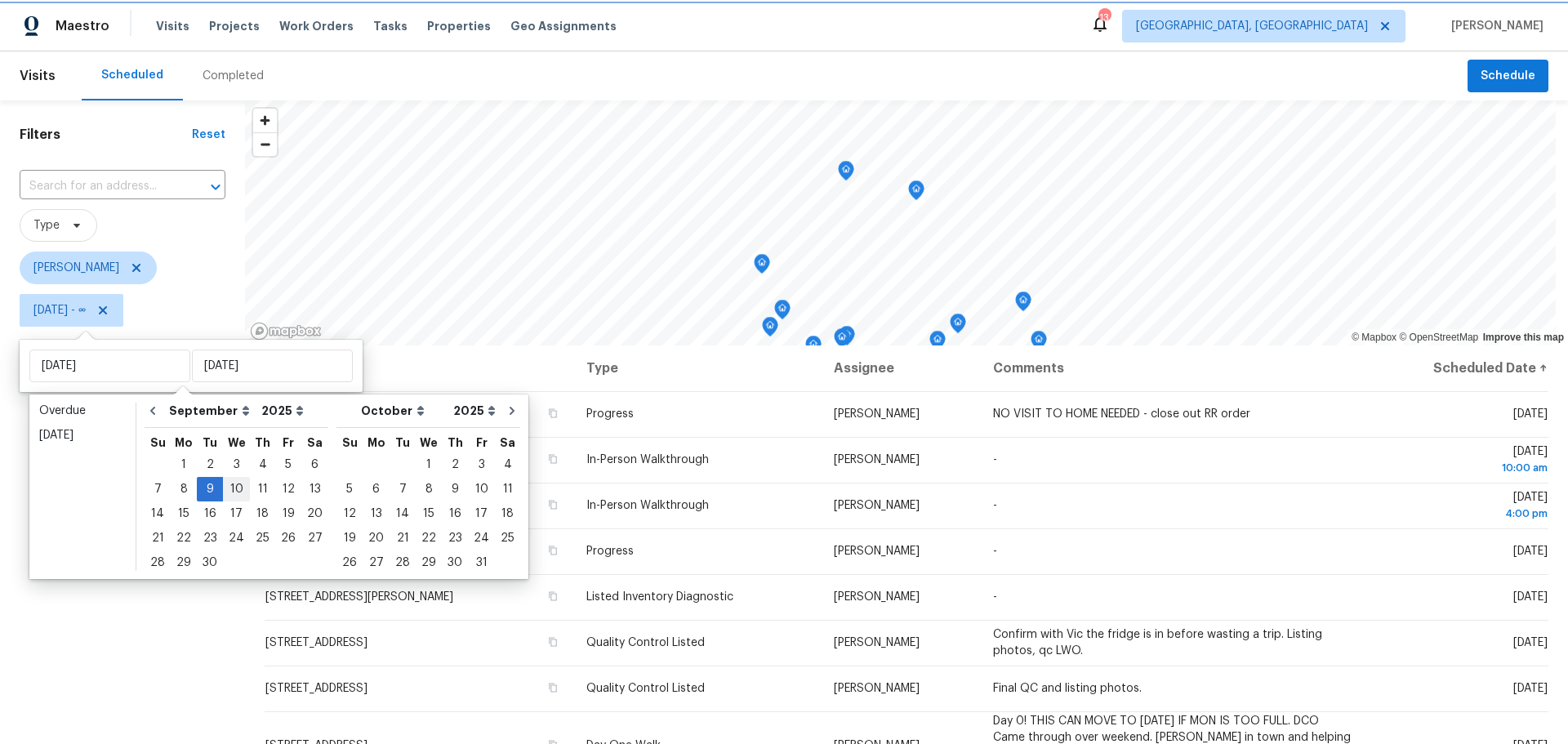
type input "[DATE]"
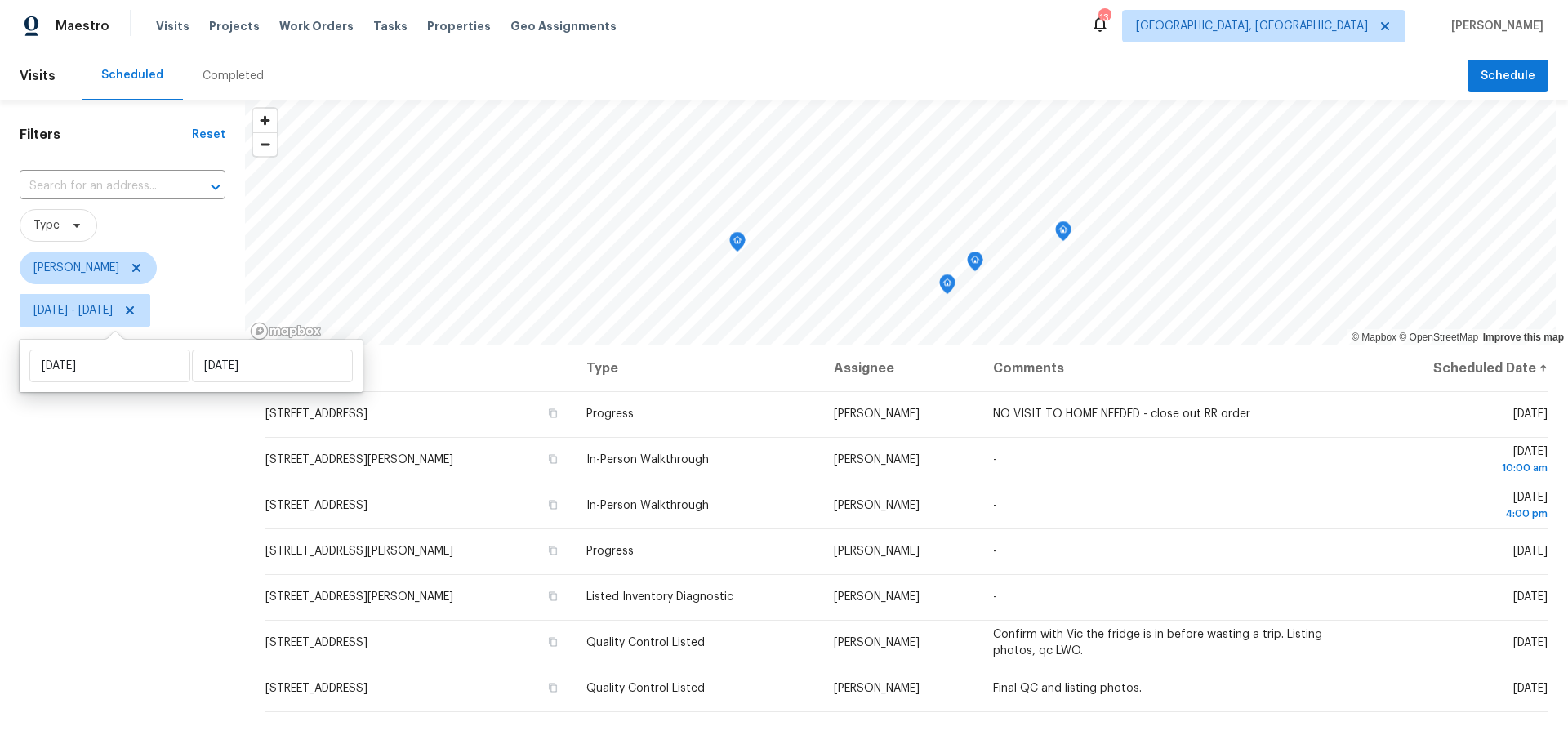
click at [164, 593] on div "Filters Reset ​ Type [PERSON_NAME] [DATE] - [DATE]" at bounding box center [122, 520] width 245 height 840
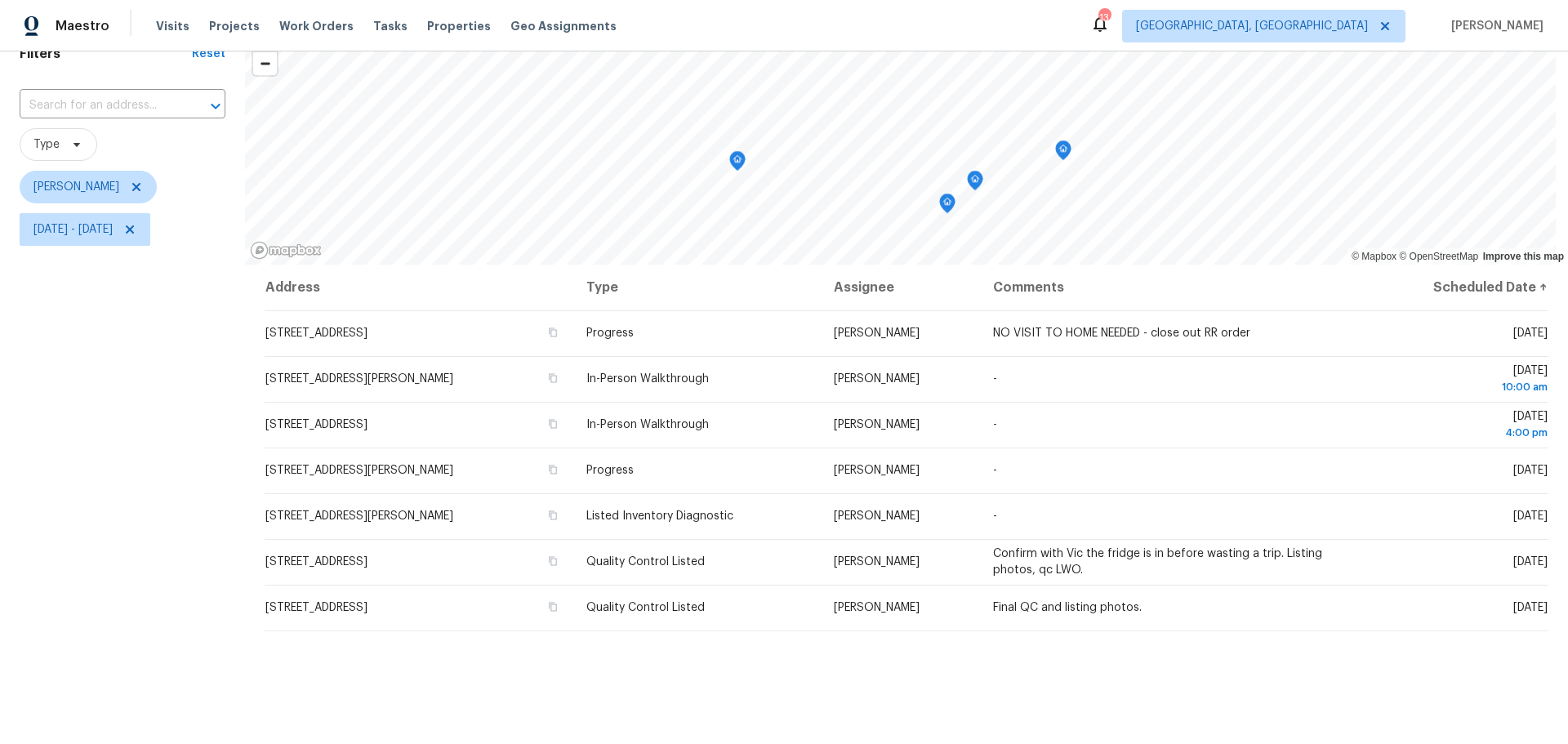
scroll to position [82, 0]
click at [768, 157] on icon "Map marker" at bounding box center [767, 147] width 15 height 18
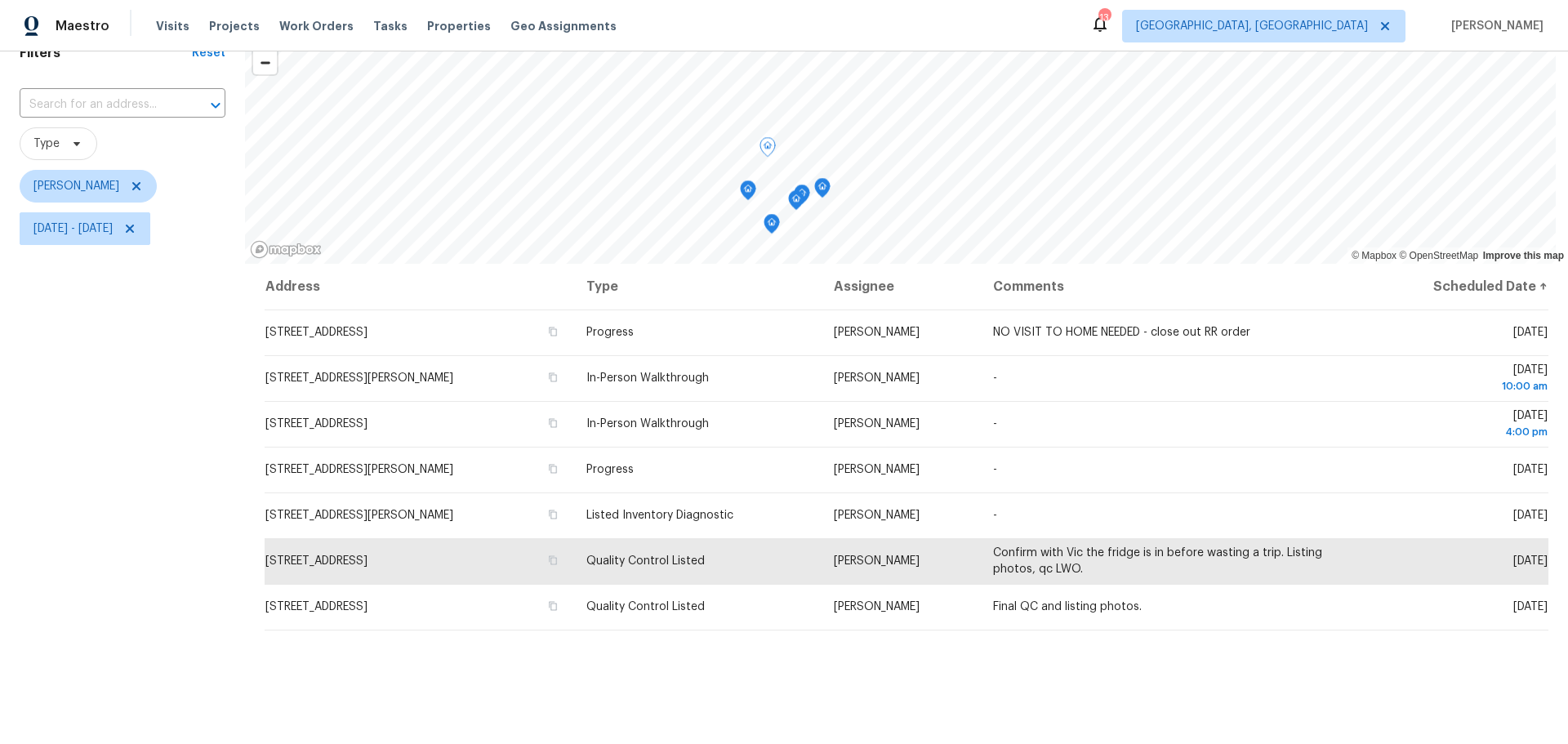
click at [0, 0] on div at bounding box center [0, 0] width 0 height 0
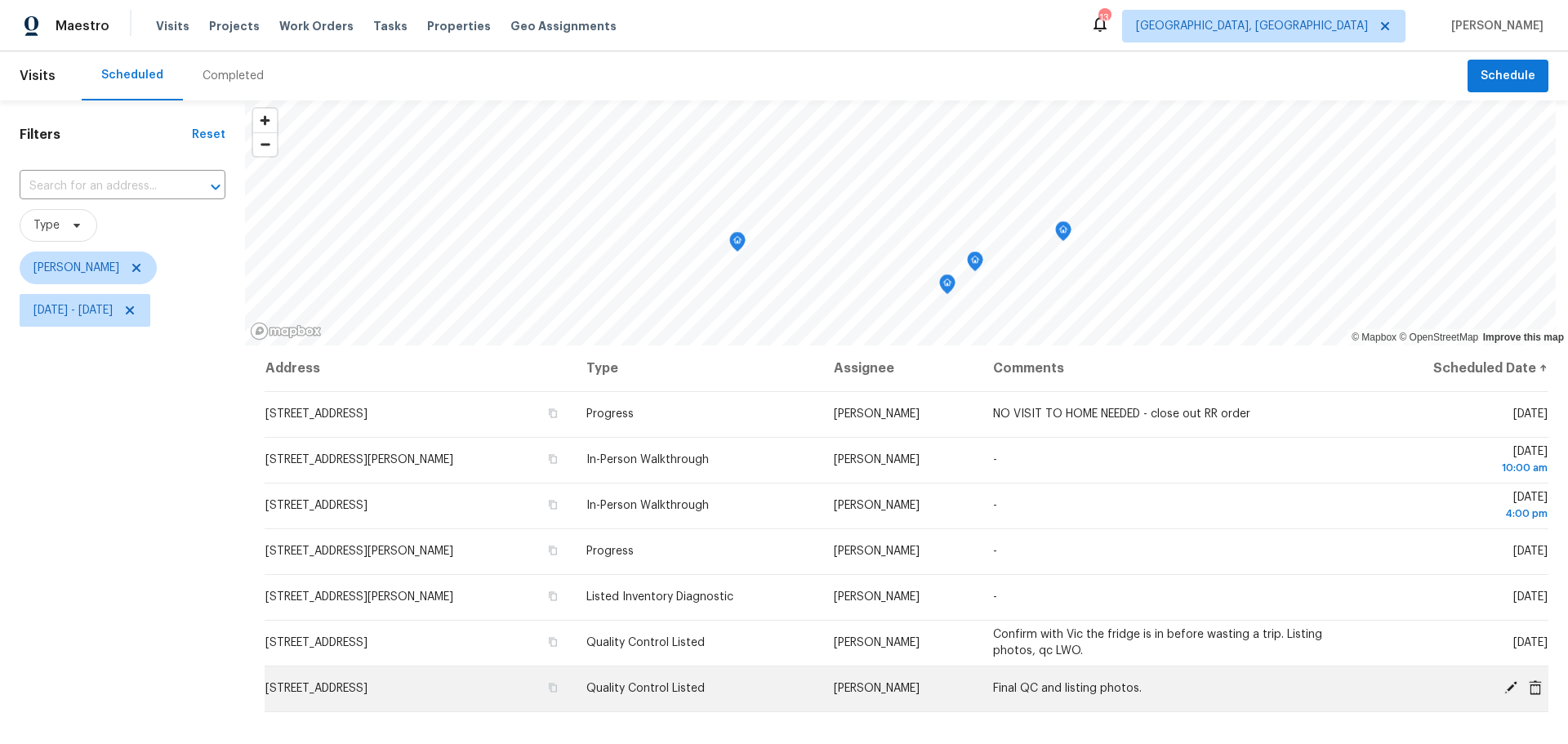
click at [1528, 684] on icon at bounding box center [1535, 687] width 13 height 15
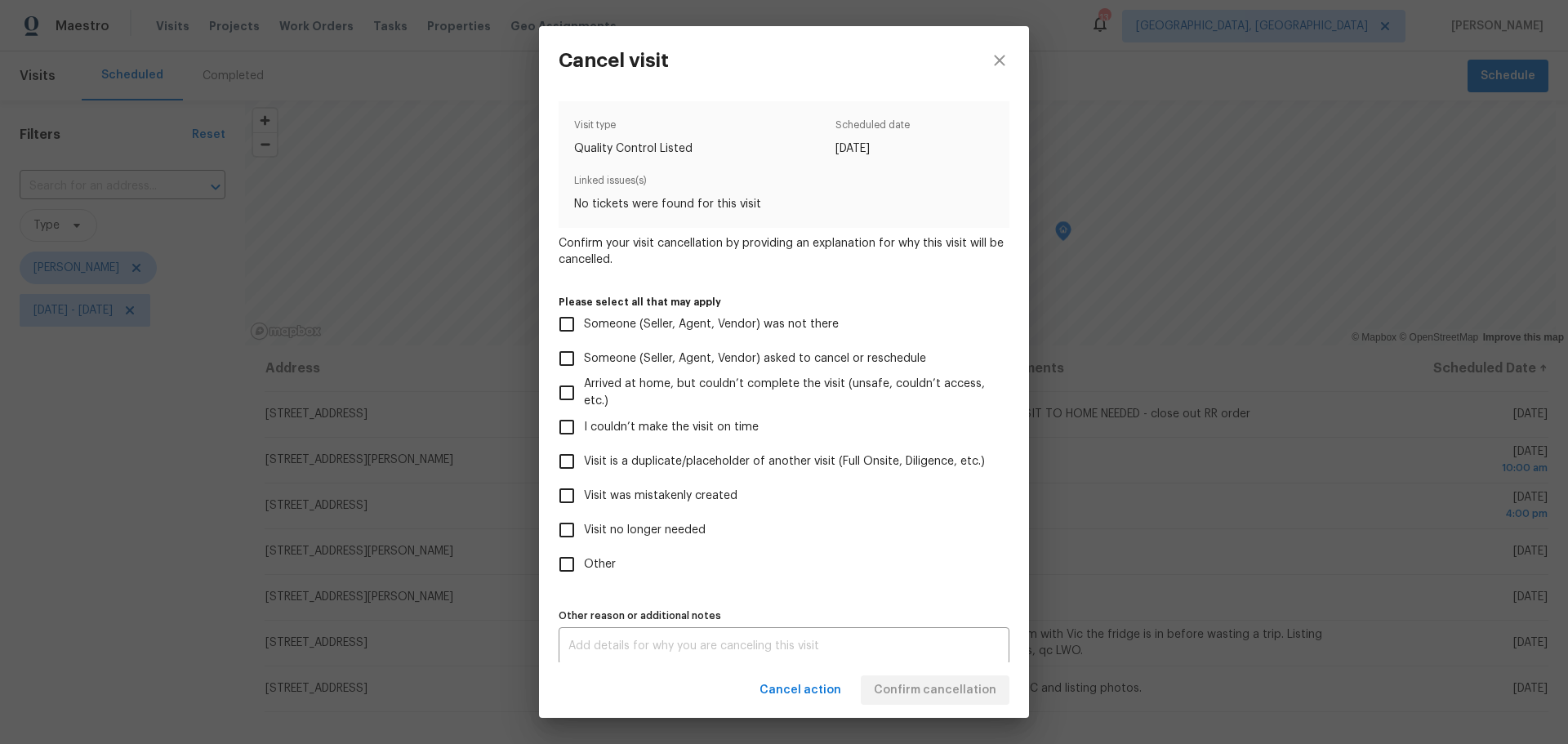
click at [678, 496] on span "Visit was mistakenly created" at bounding box center [660, 496] width 153 height 17
click at [584, 496] on input "Visit was mistakenly created" at bounding box center [566, 495] width 34 height 34
checkbox input "true"
click at [982, 689] on span "Confirm cancellation" at bounding box center [934, 690] width 122 height 20
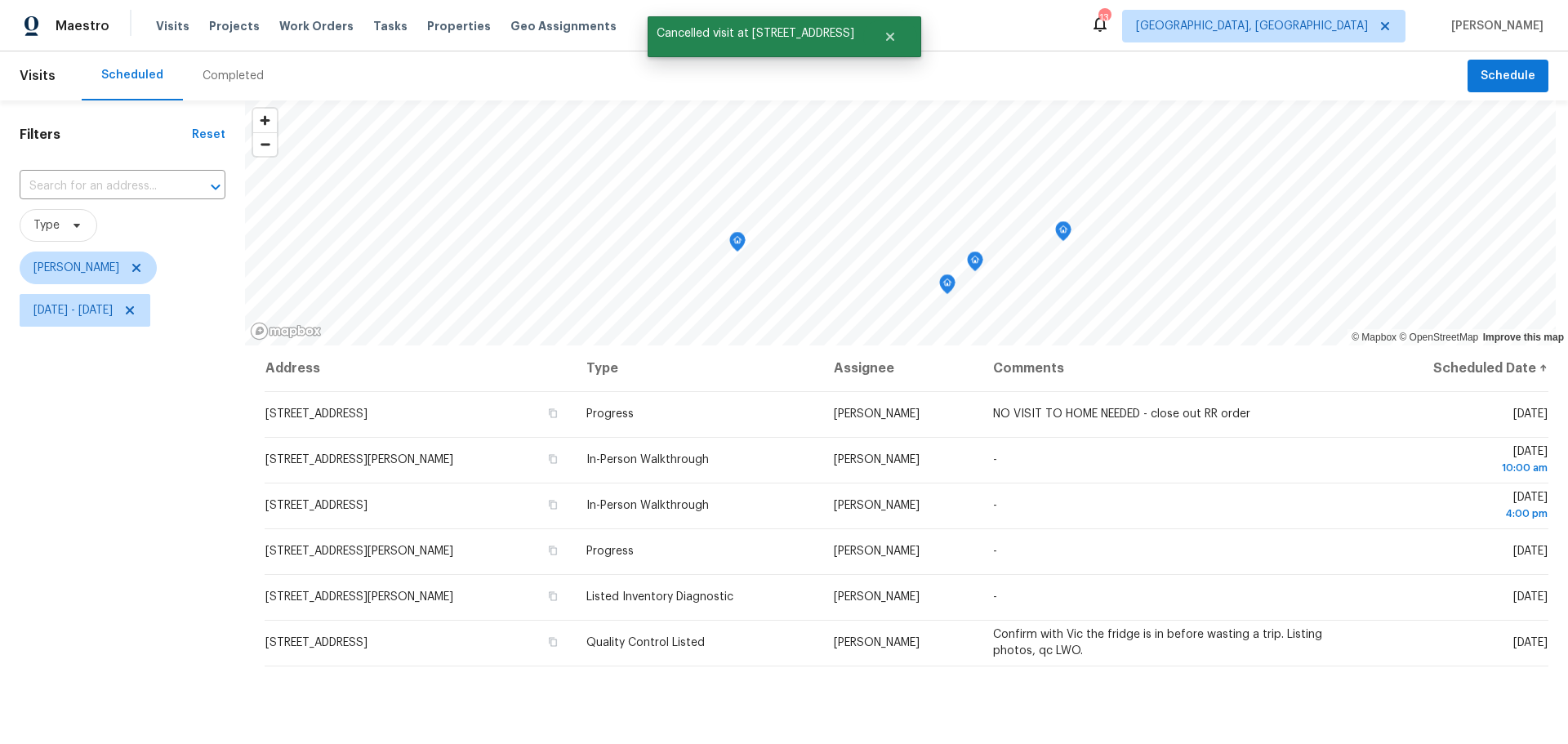
click at [48, 514] on div "Filters Reset ​ Type [PERSON_NAME] [DATE] - [DATE]" at bounding box center [122, 520] width 245 height 840
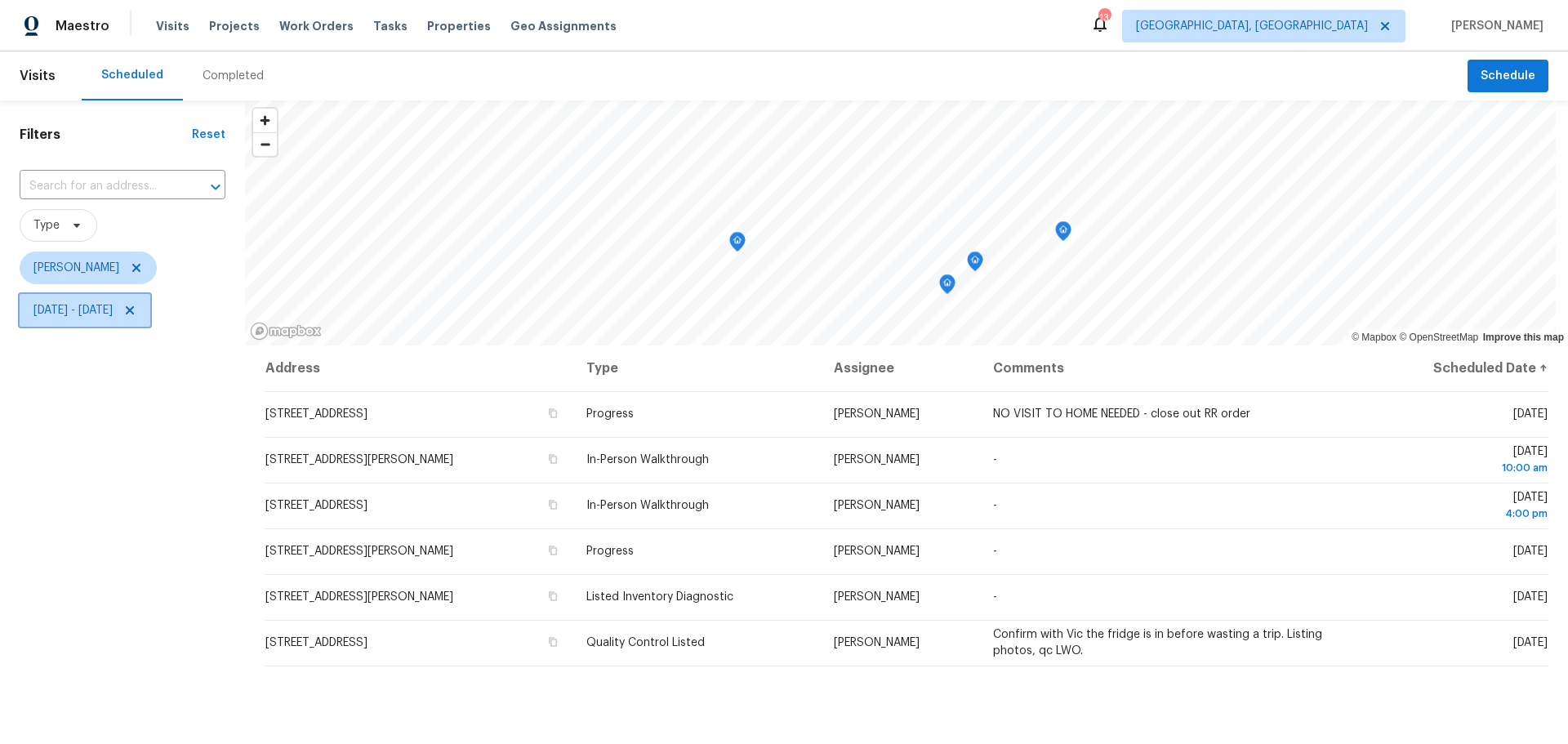
click at [113, 313] on span "[DATE] - [DATE]" at bounding box center [73, 310] width 79 height 17
click at [97, 368] on input "[DATE]" at bounding box center [109, 365] width 161 height 33
select select "8"
select select "2025"
select select "9"
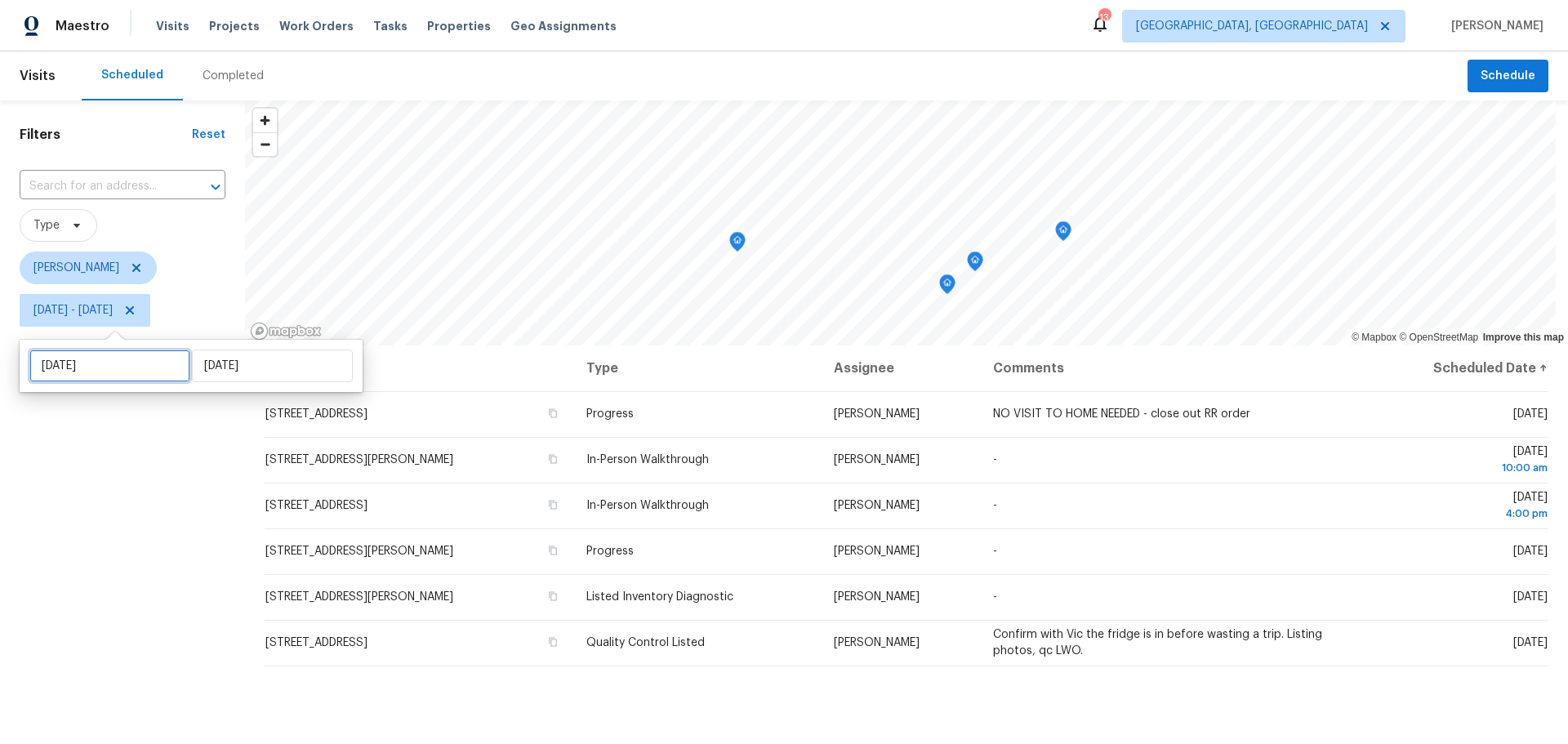
select select "2025"
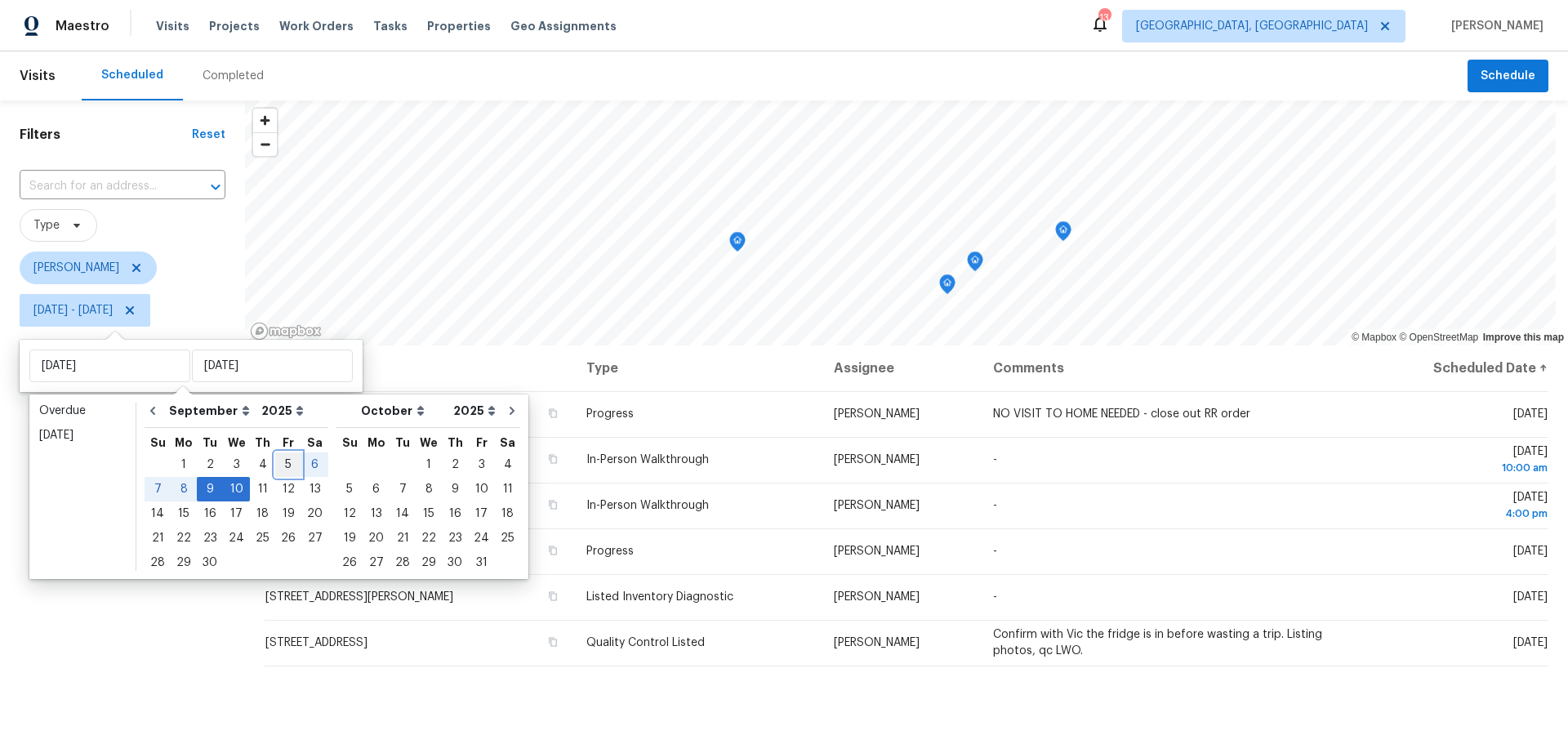
click at [276, 468] on div "5" at bounding box center [289, 465] width 26 height 23
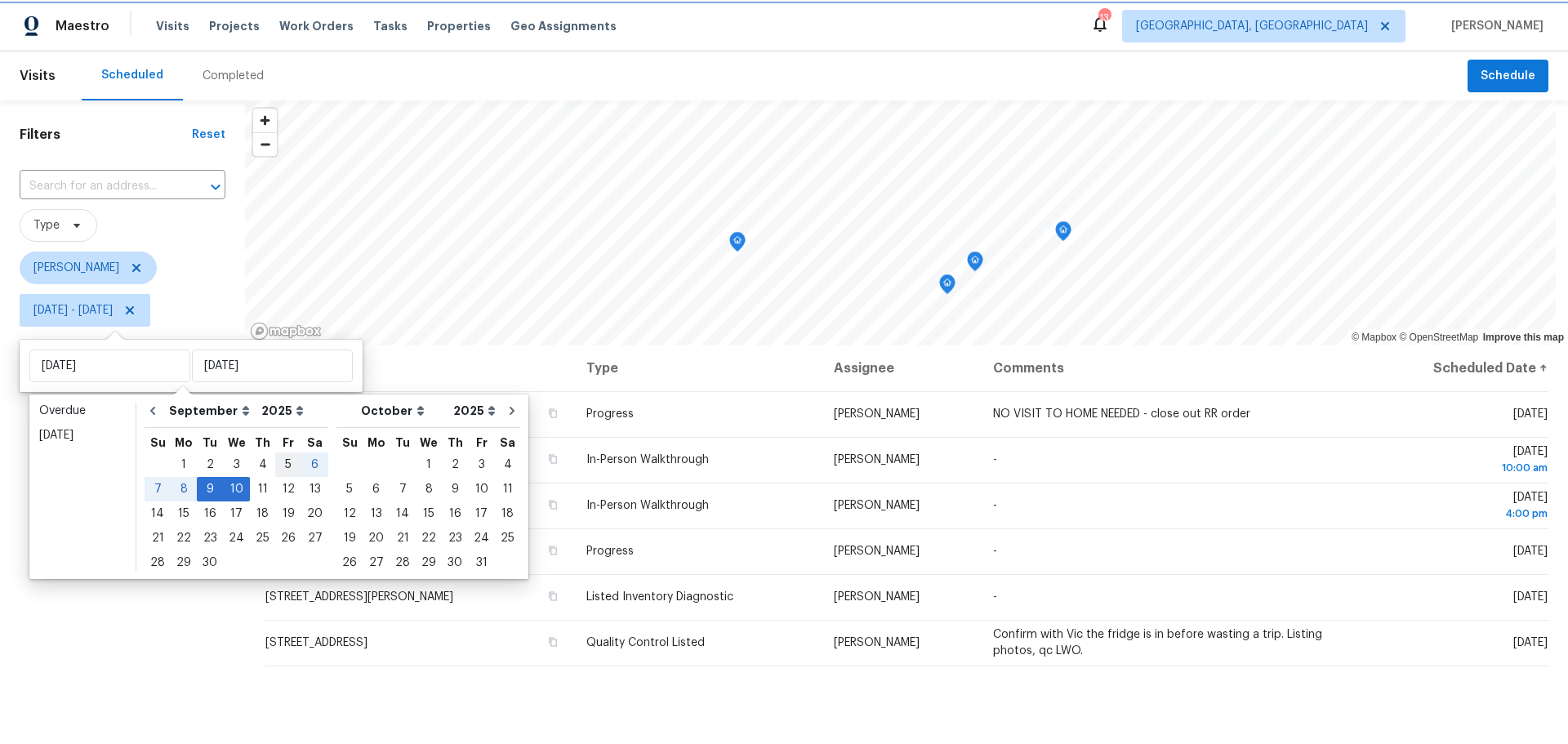
type input "[DATE]"
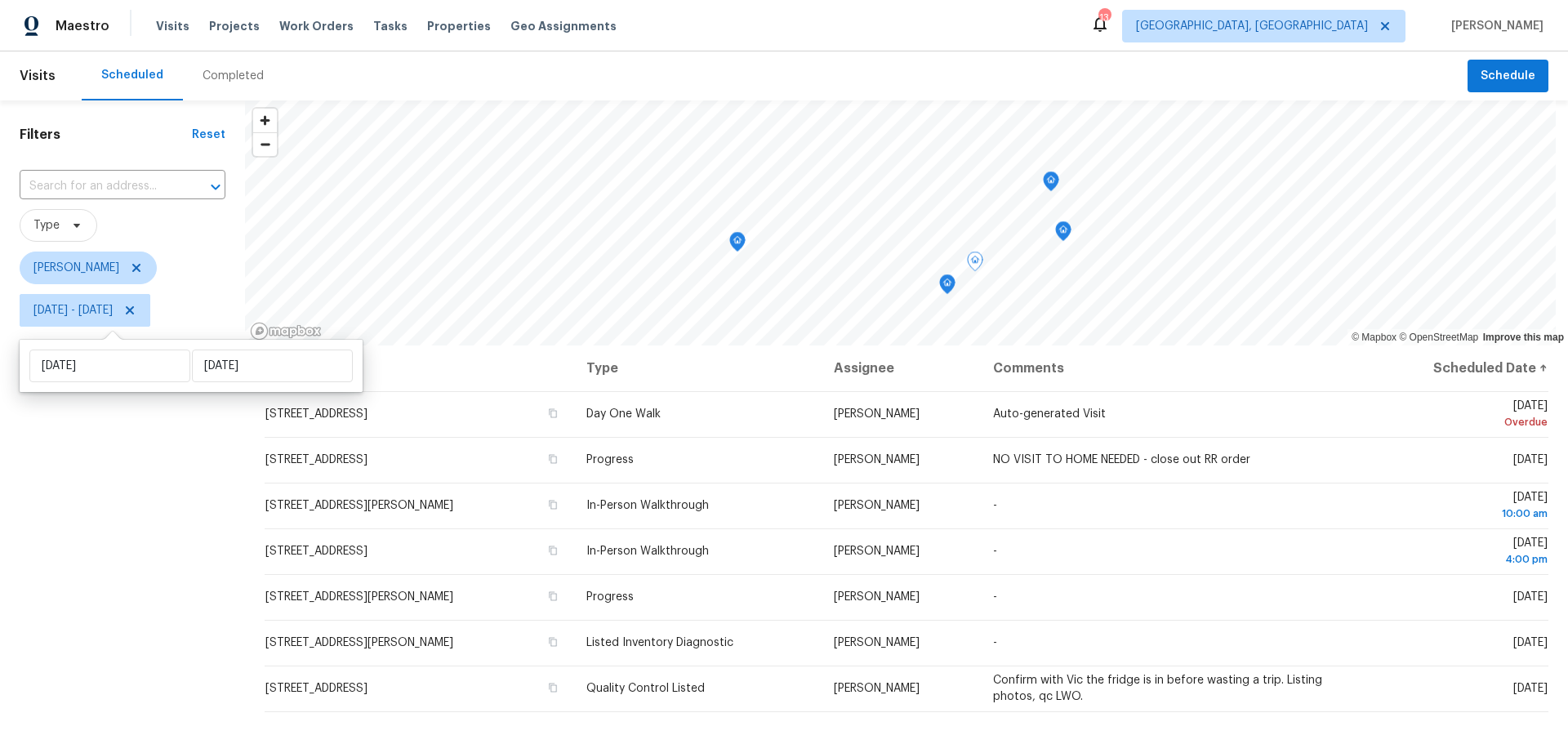
click at [38, 592] on div "Filters Reset ​ Type [PERSON_NAME] [DATE] - [DATE]" at bounding box center [122, 520] width 245 height 840
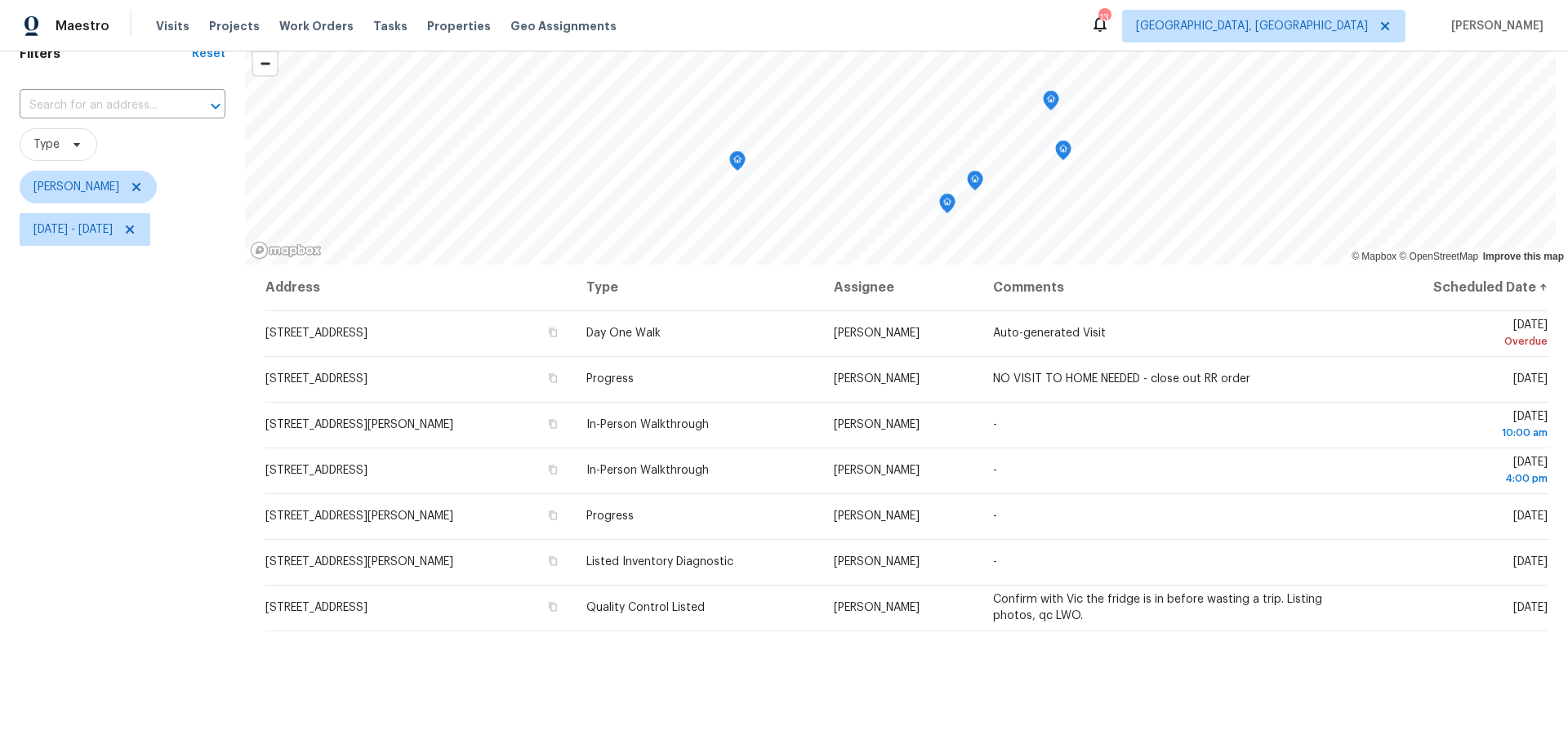
scroll to position [82, 0]
